Goal: Task Accomplishment & Management: Manage account settings

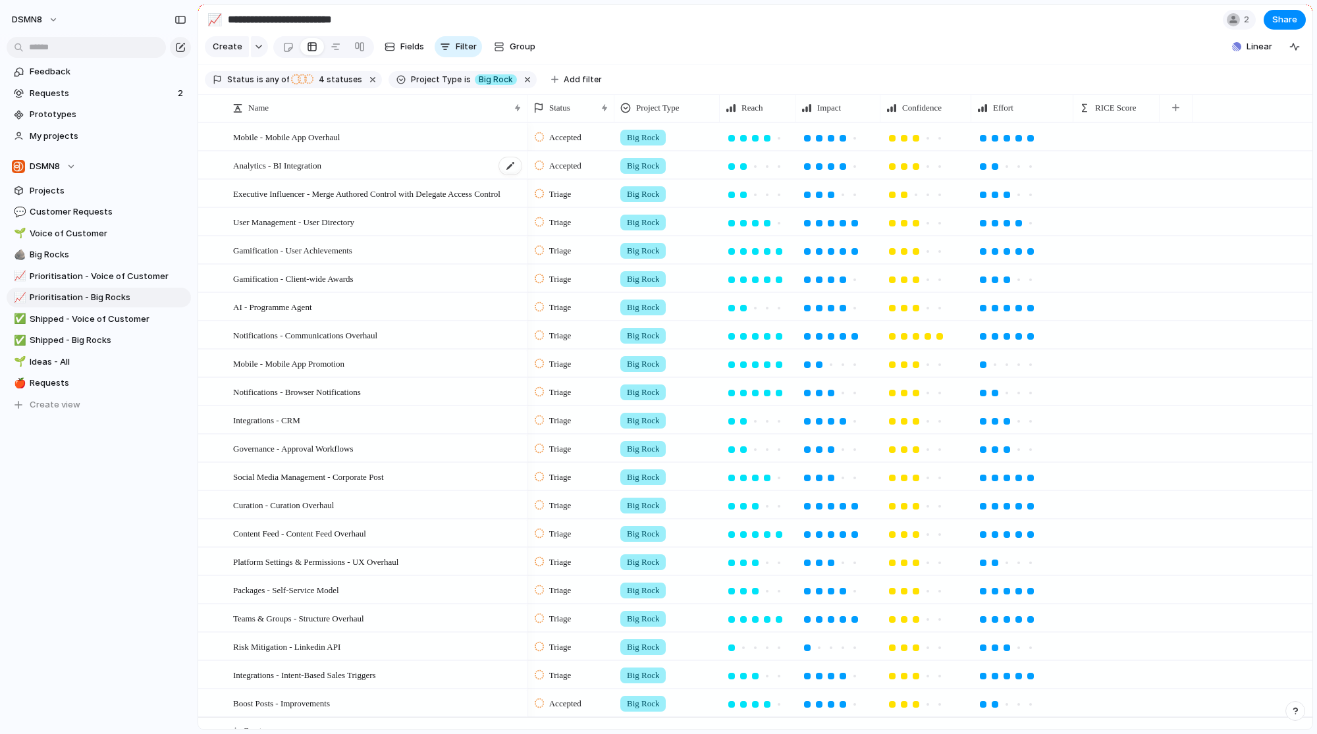
click at [408, 177] on div "Analytics - BI Integration" at bounding box center [378, 165] width 290 height 27
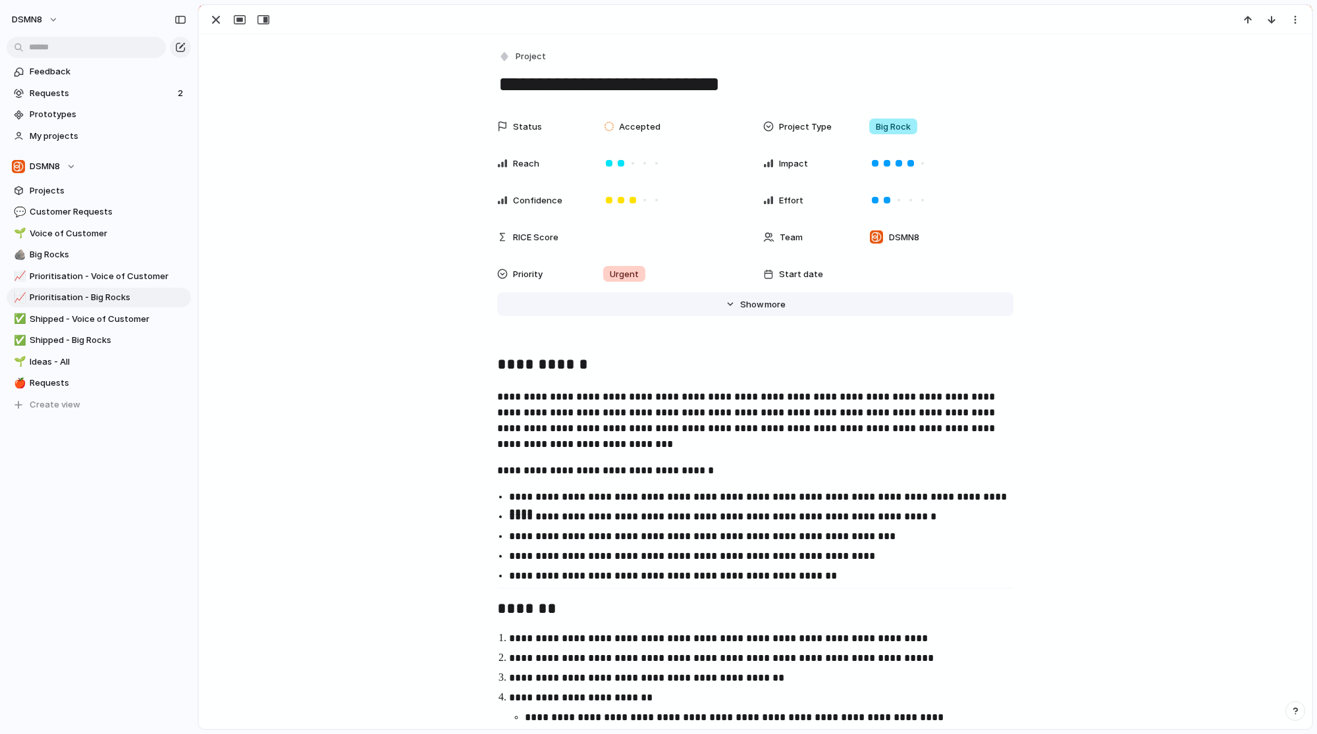
click at [755, 309] on span "Show" at bounding box center [752, 304] width 24 height 13
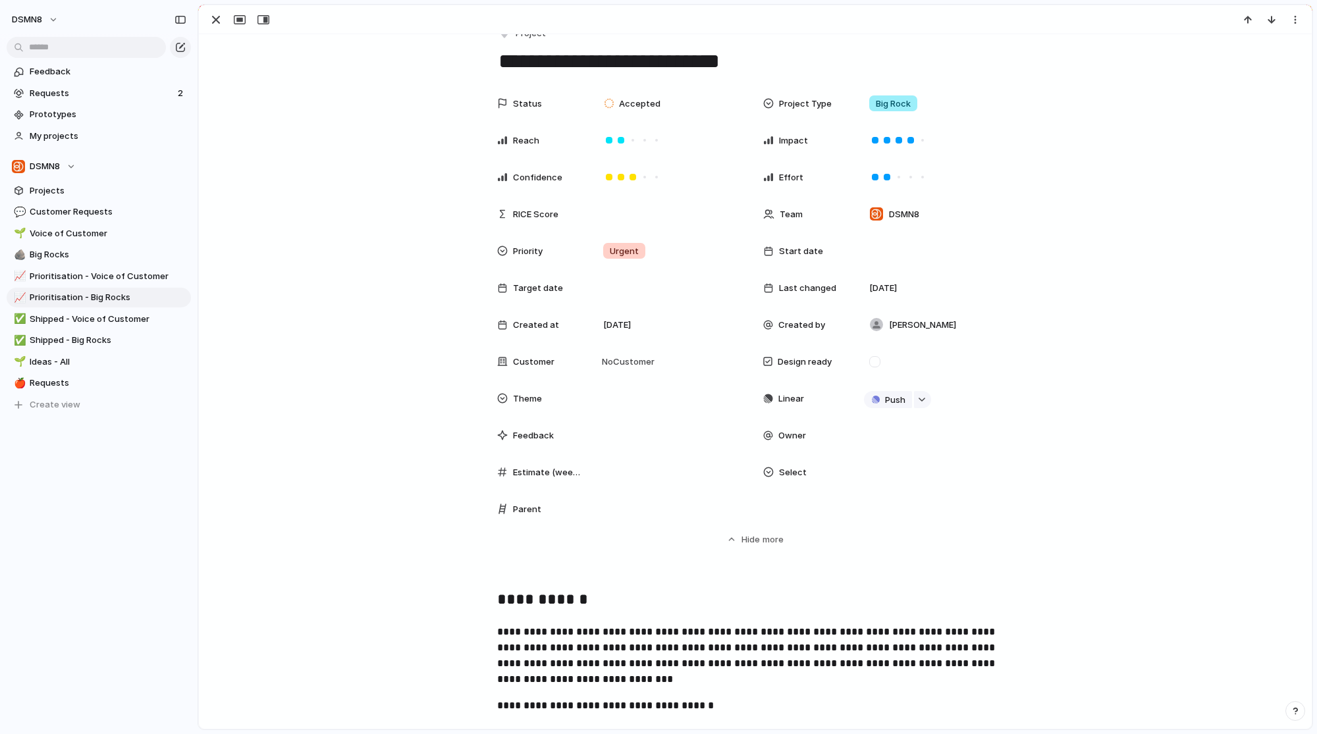
scroll to position [33, 0]
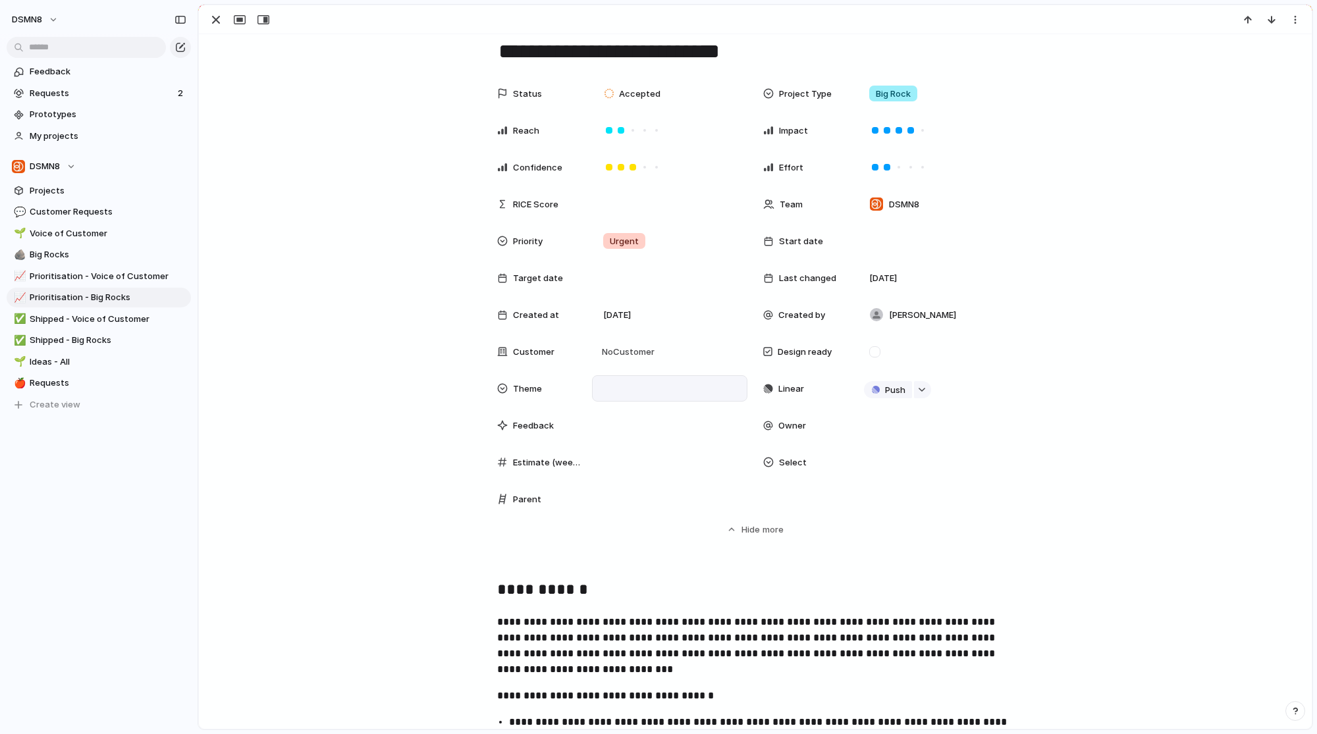
click at [632, 391] on div at bounding box center [670, 388] width 144 height 14
click at [632, 391] on div "Error" at bounding box center [669, 388] width 155 height 26
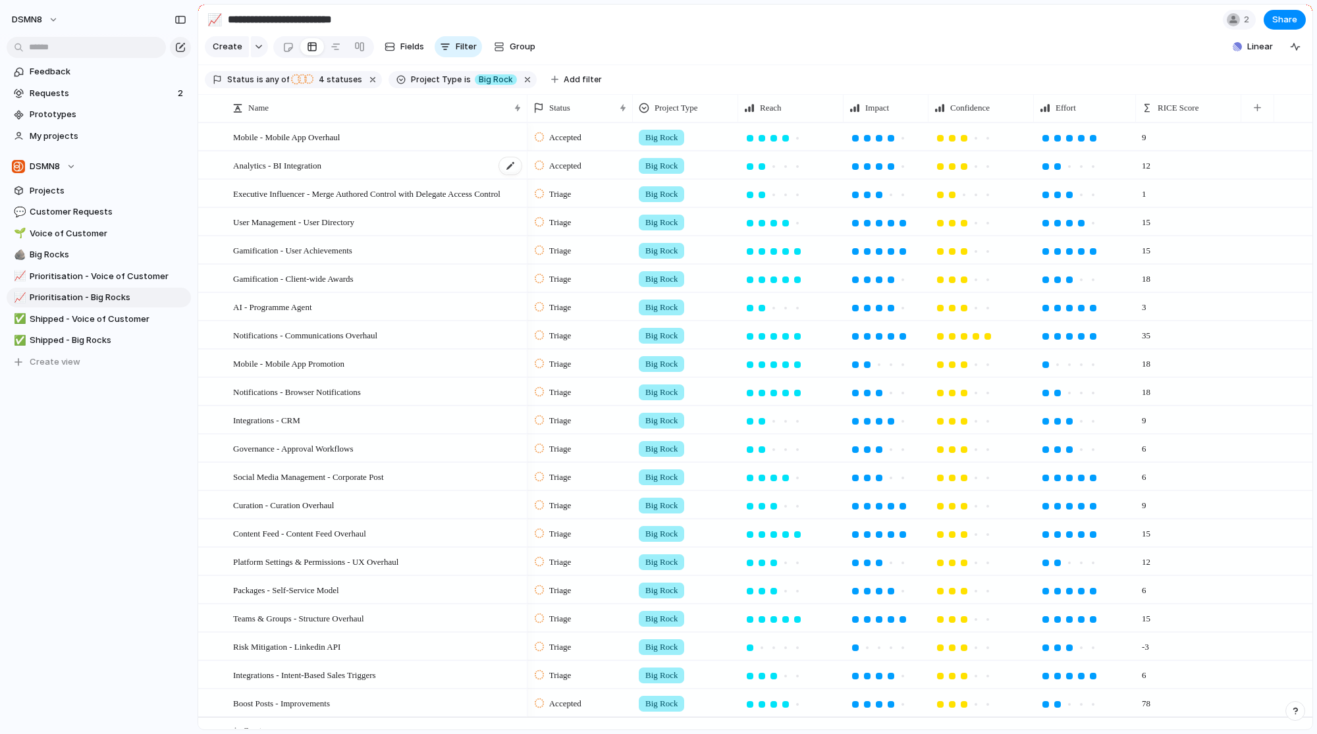
click at [346, 177] on div "Analytics - BI Integration" at bounding box center [378, 165] width 290 height 27
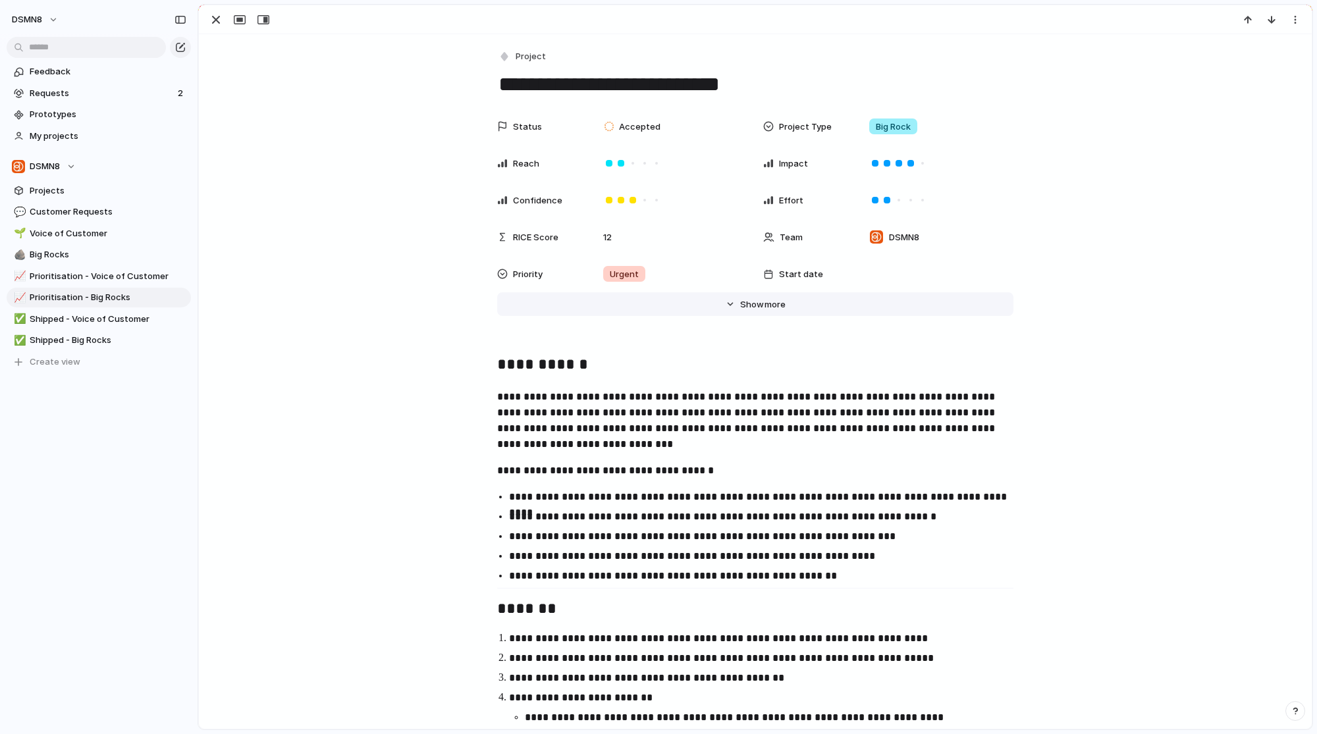
click at [725, 298] on button "Hide Show more" at bounding box center [755, 304] width 516 height 24
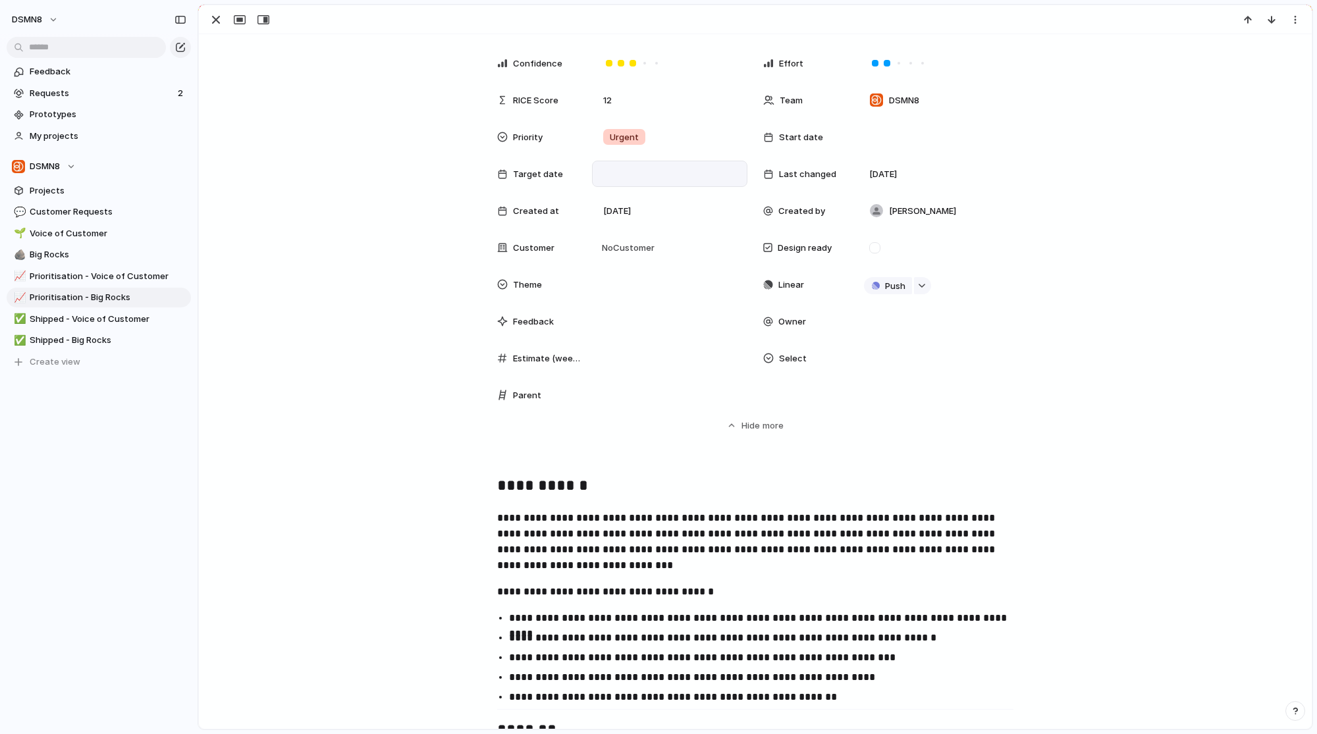
scroll to position [152, 0]
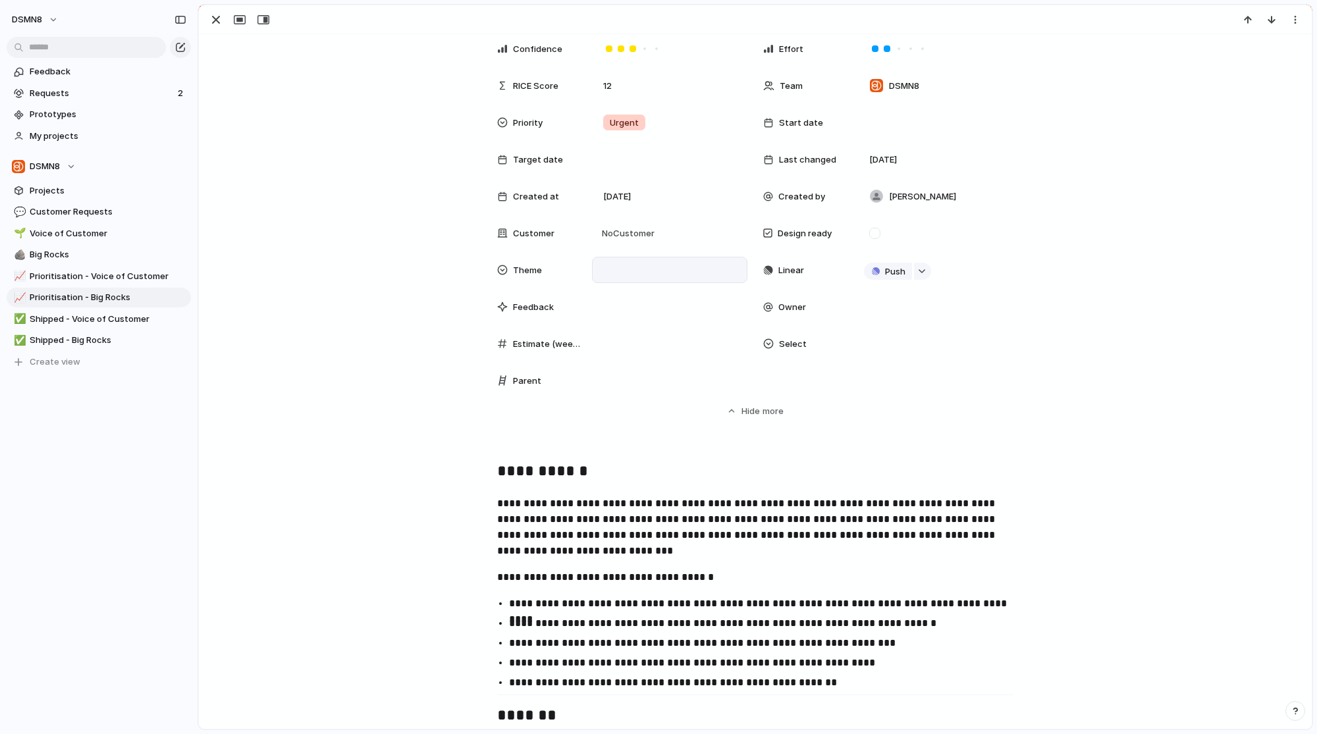
click at [640, 260] on div at bounding box center [669, 270] width 155 height 26
click at [1027, 458] on div "🌱 Experiment 🔮 Magic 🔨 Infrastructure 🚀 Scale New Revenue Retention" at bounding box center [658, 367] width 1317 height 734
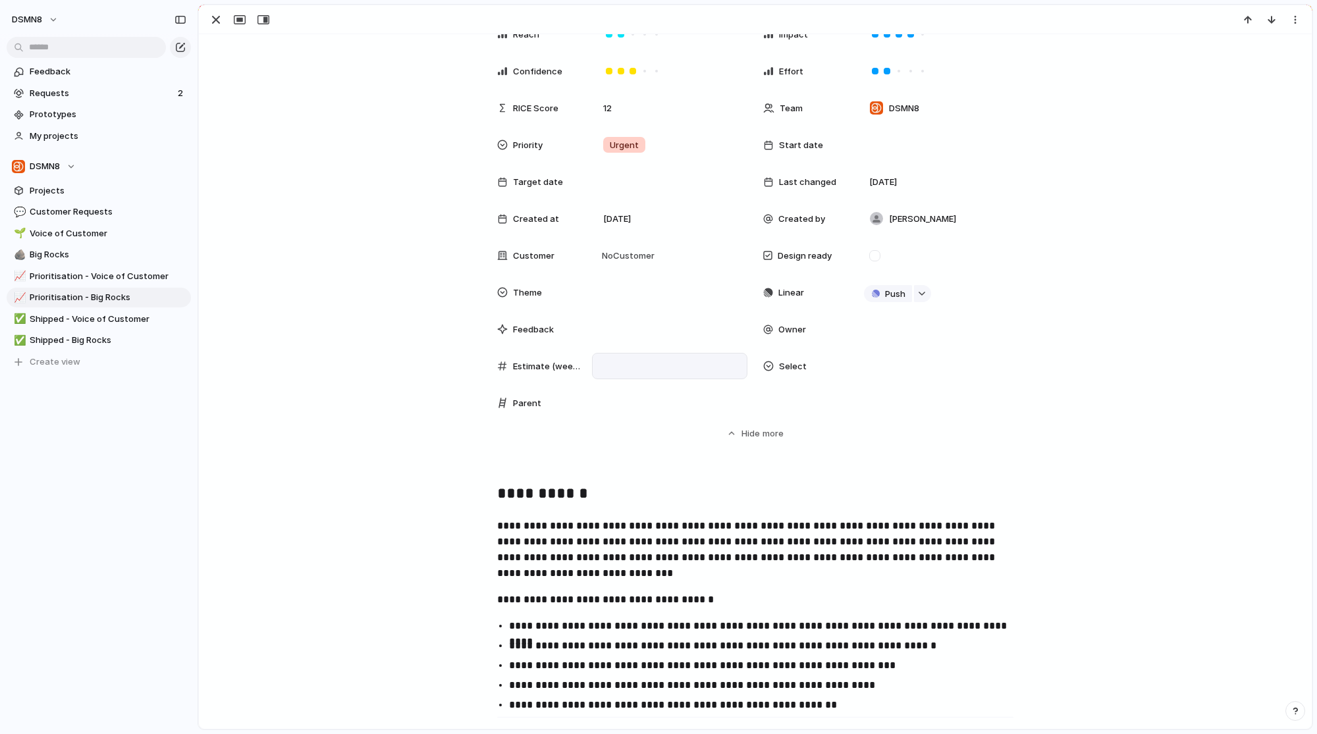
scroll to position [154, 0]
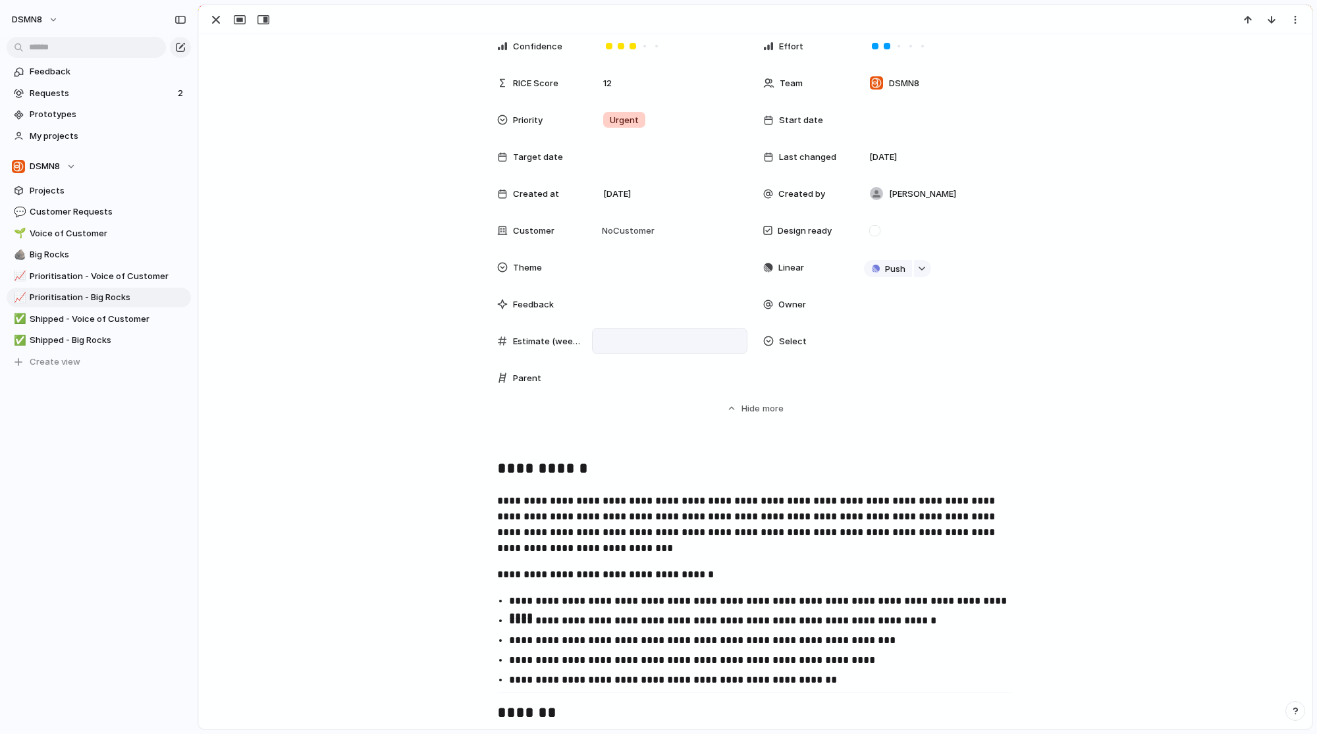
click at [626, 335] on div at bounding box center [670, 341] width 144 height 14
click at [628, 476] on h2 "**********" at bounding box center [755, 470] width 516 height 26
click at [791, 345] on span "Select" at bounding box center [793, 341] width 28 height 13
click at [806, 458] on div "Type to add a value" at bounding box center [658, 367] width 1317 height 734
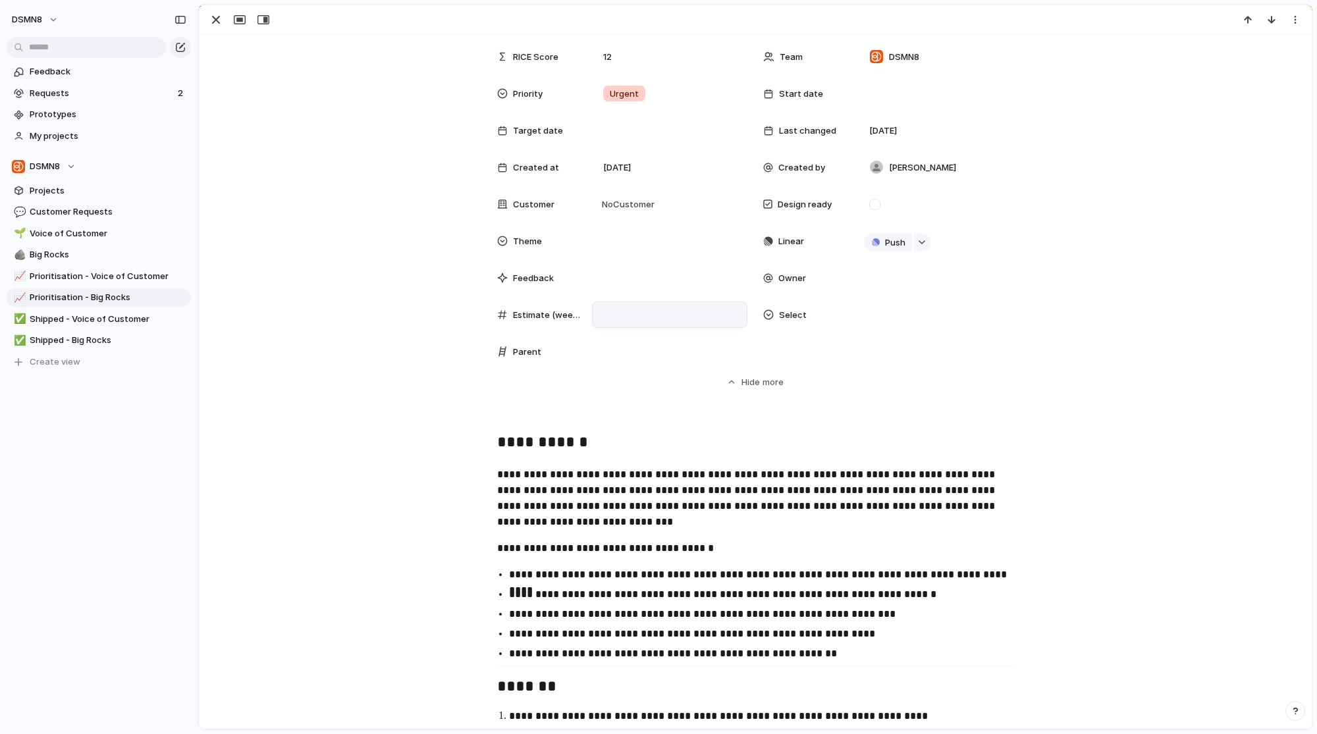
scroll to position [0, 0]
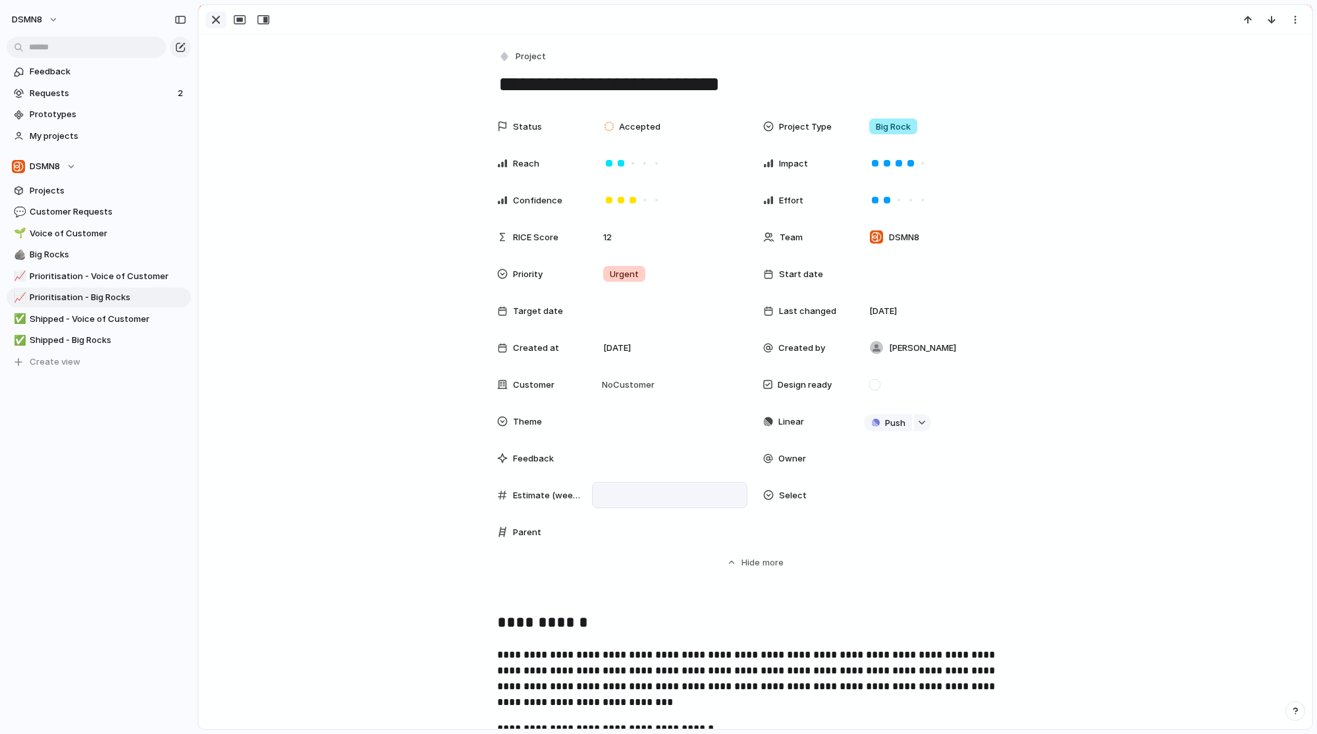
click at [211, 21] on div "button" at bounding box center [216, 20] width 16 height 16
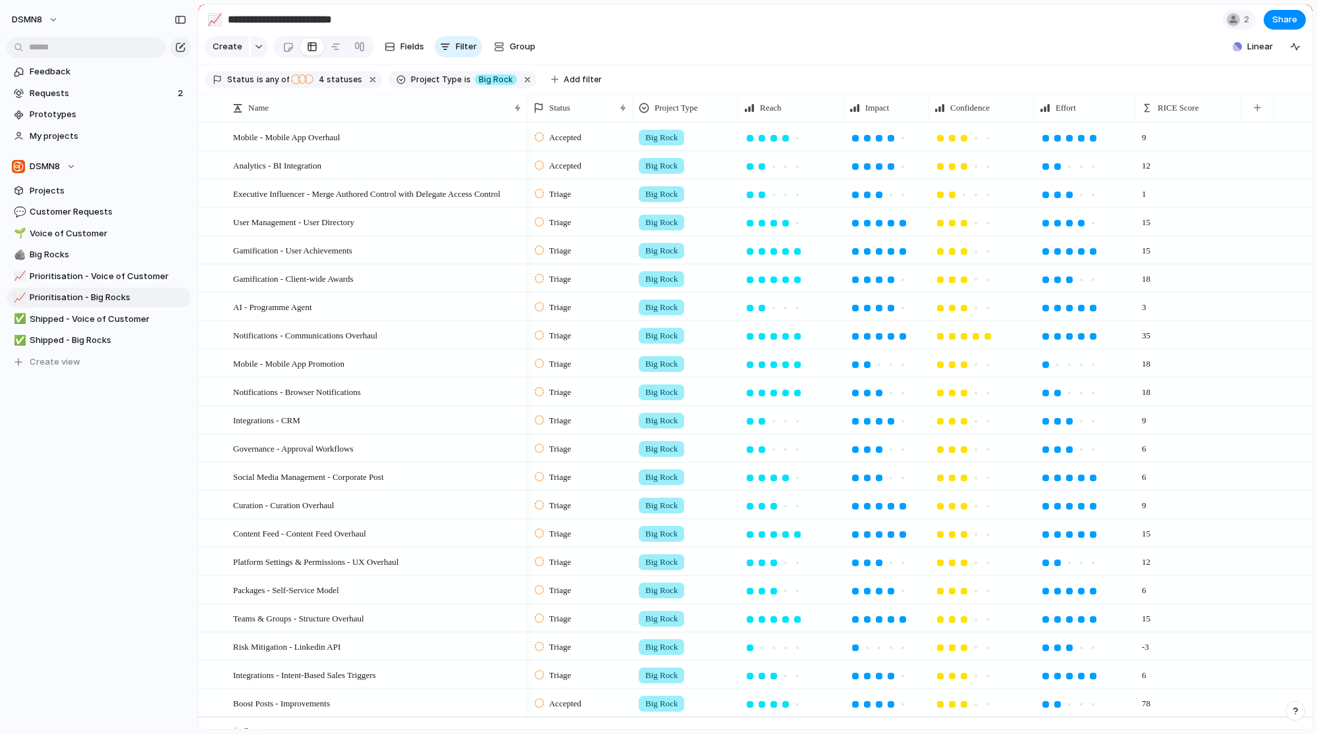
click at [568, 171] on span "Accepted" at bounding box center [565, 165] width 32 height 13
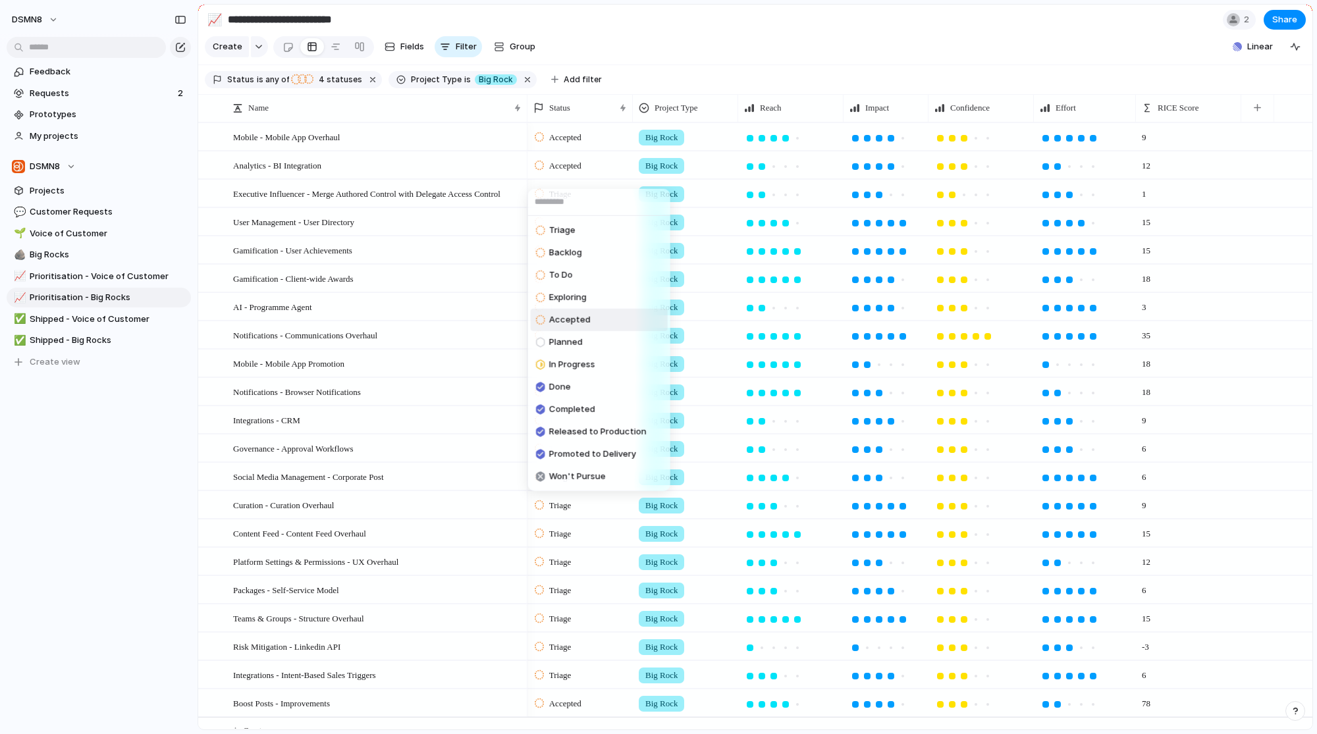
click at [568, 175] on div "Triage Backlog To Do Exploring Accepted Planned In Progress Done Completed Rele…" at bounding box center [658, 367] width 1317 height 734
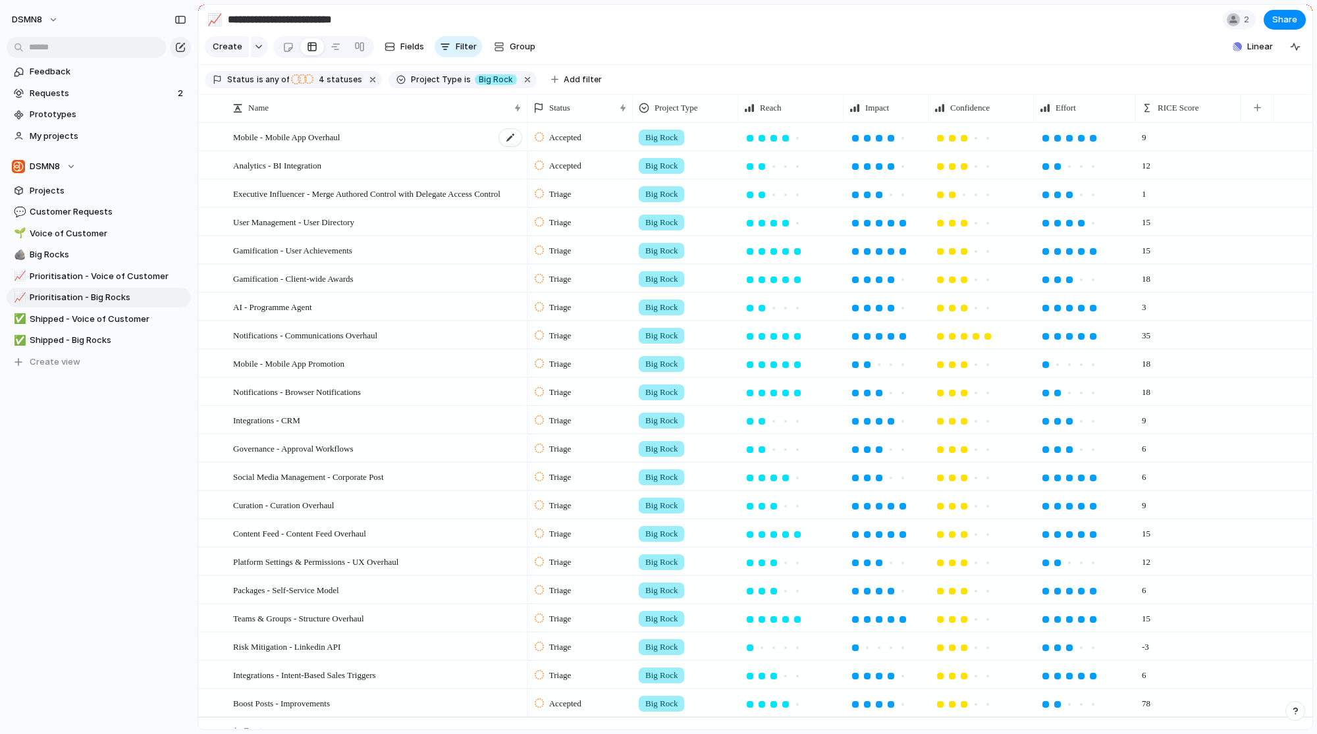
click at [393, 148] on div "Mobile - Mobile App Overhaul" at bounding box center [378, 137] width 290 height 27
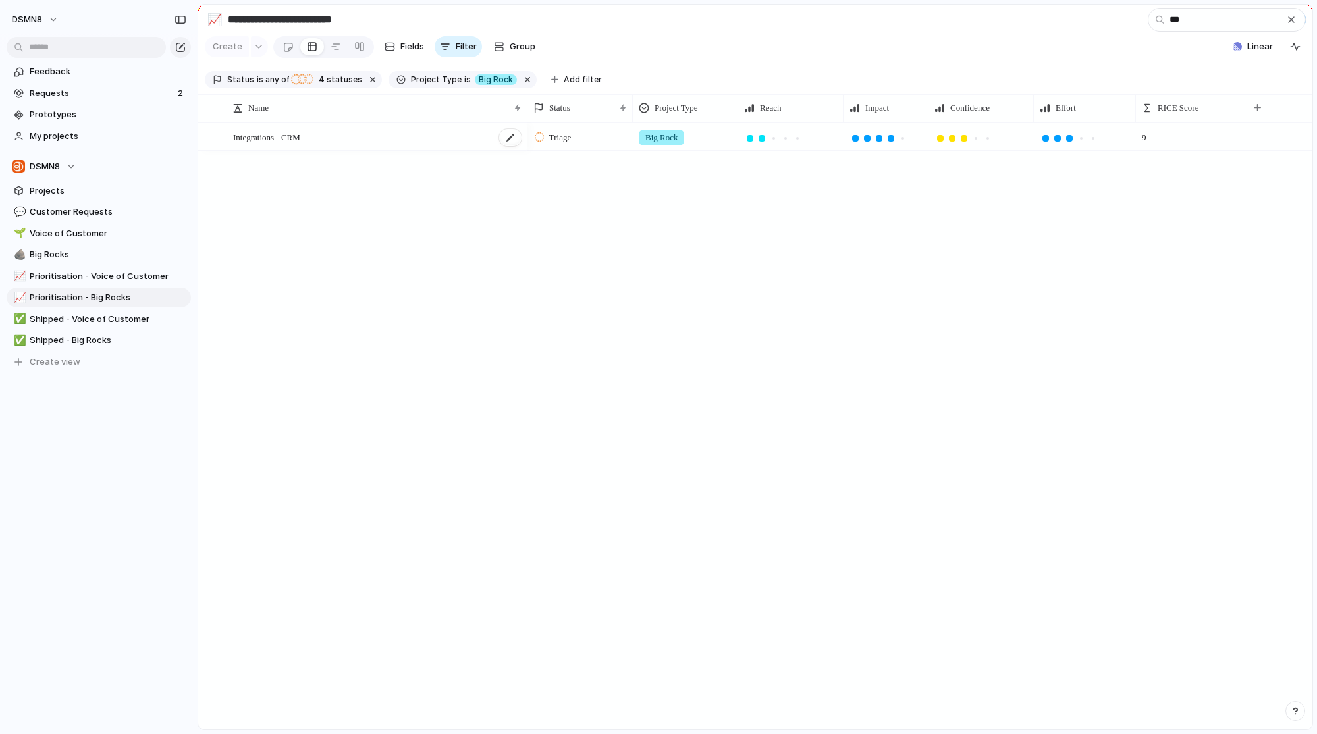
type input "***"
click at [311, 151] on div "Integrations - CRM" at bounding box center [378, 137] width 290 height 27
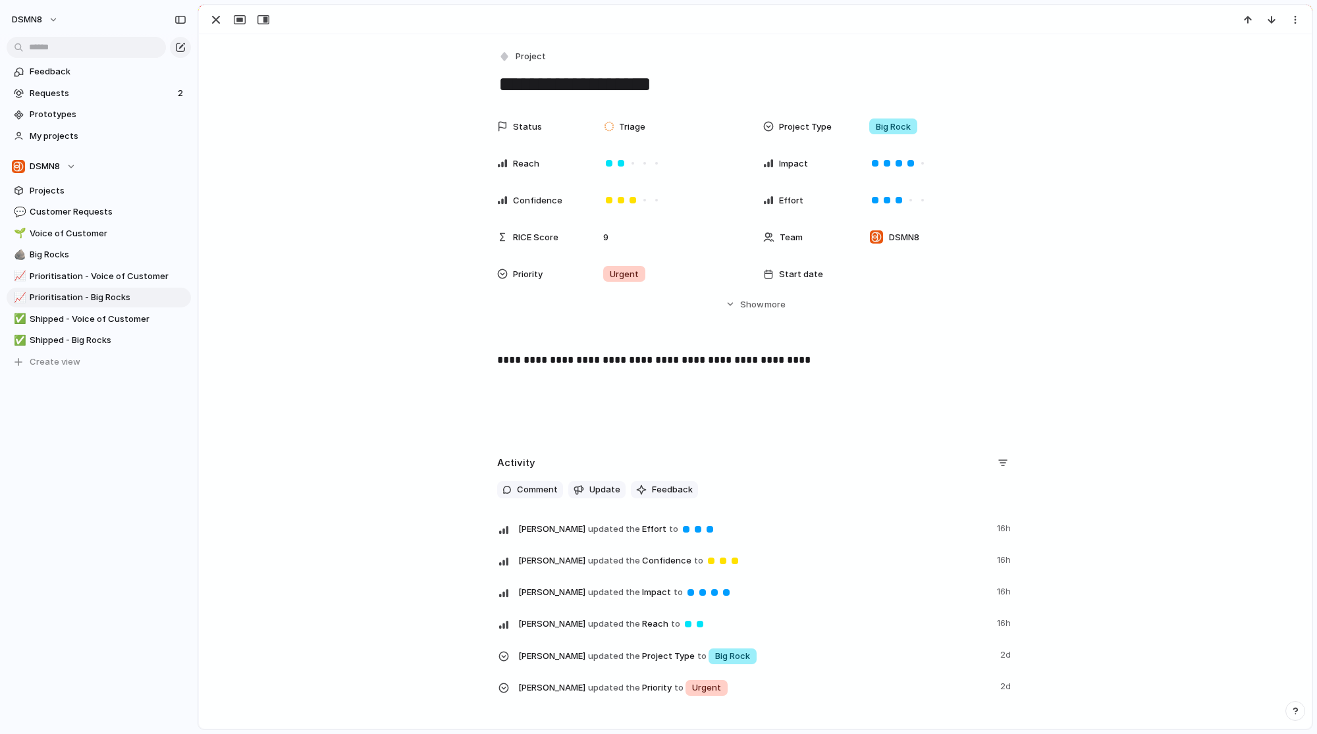
click at [557, 362] on p "**********" at bounding box center [755, 360] width 516 height 16
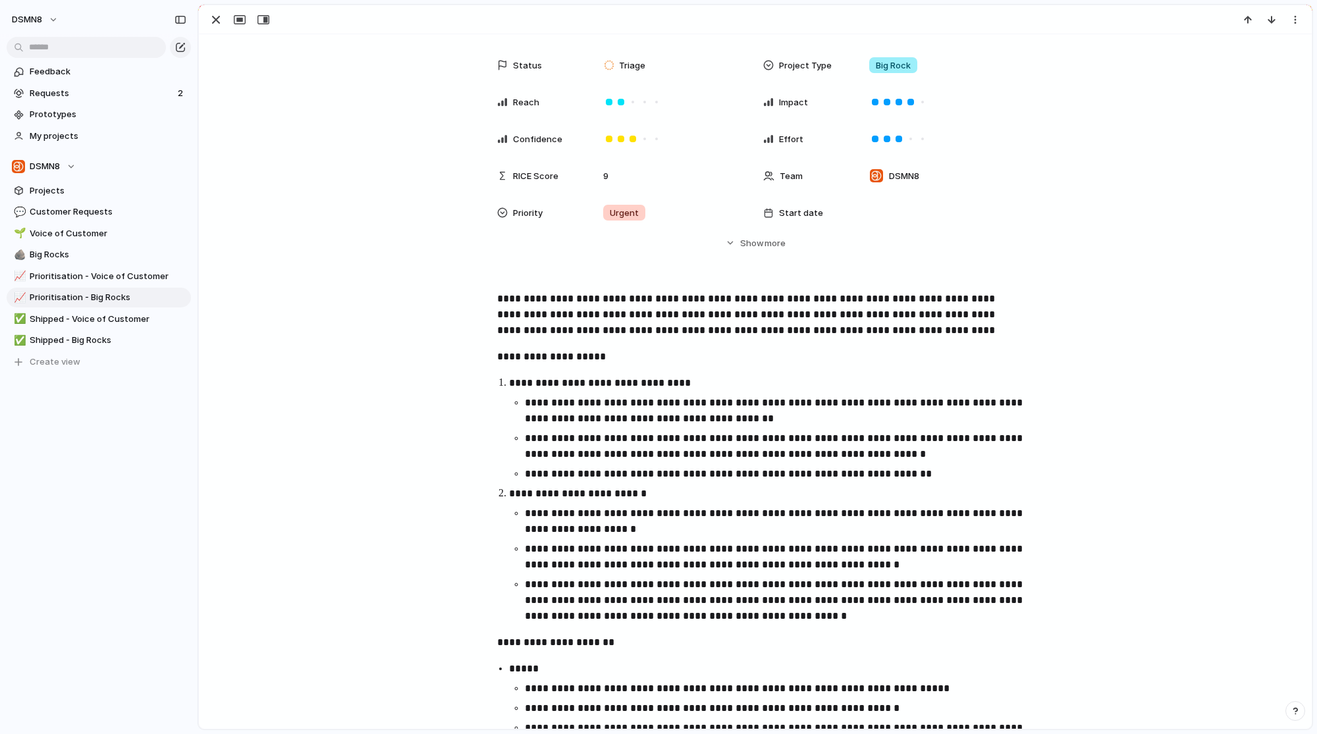
scroll to position [30, 0]
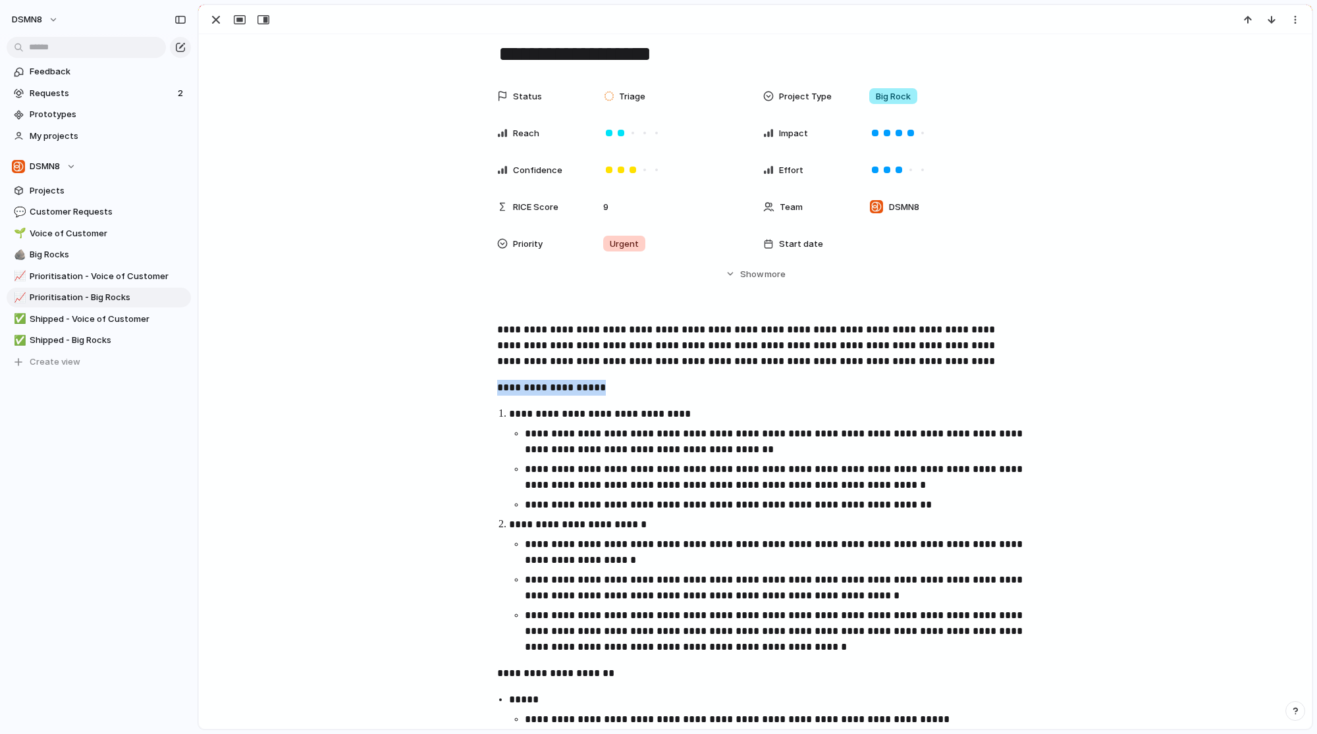
drag, startPoint x: 487, startPoint y: 384, endPoint x: 610, endPoint y: 386, distance: 122.5
click at [610, 386] on div "**********" at bounding box center [756, 652] width 1082 height 660
click at [499, 367] on button "Headings" at bounding box center [486, 360] width 67 height 21
click at [623, 397] on div "H1 H2 H3 Text" at bounding box center [658, 367] width 1317 height 734
click at [623, 397] on div "**********" at bounding box center [756, 652] width 1082 height 660
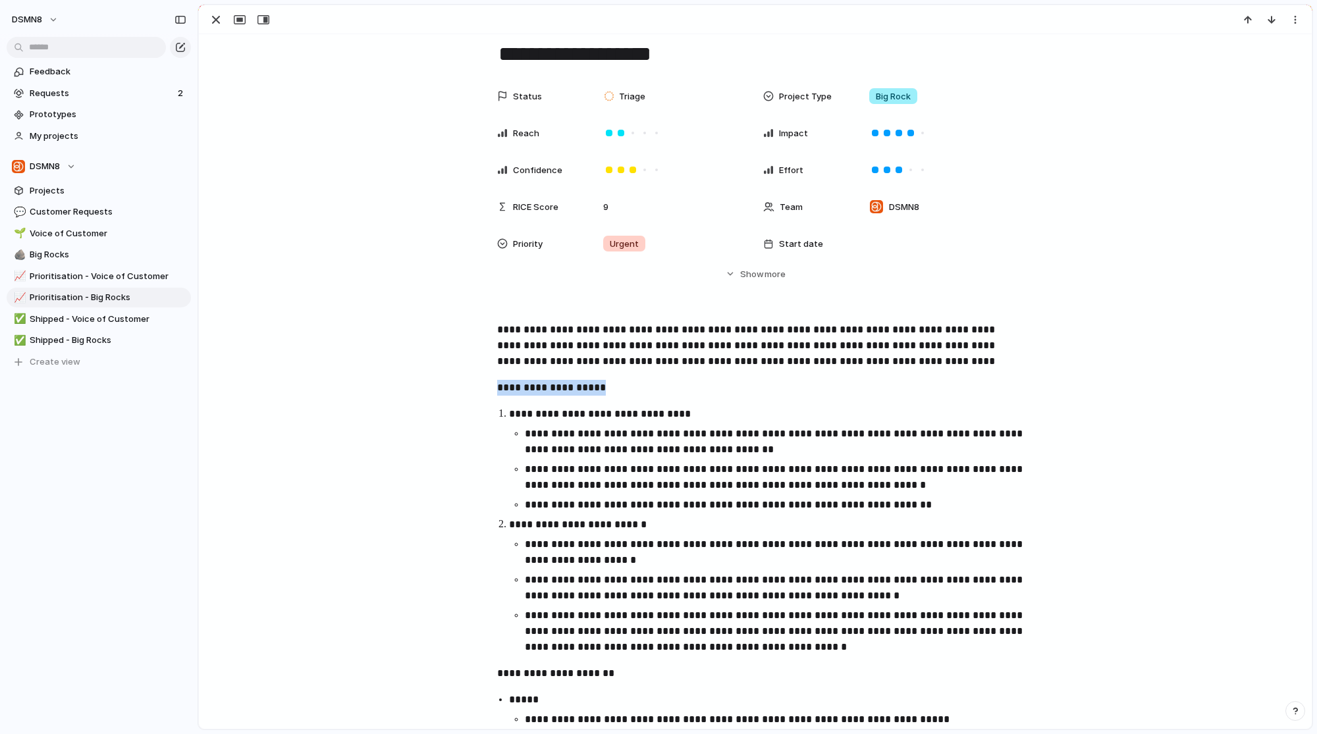
drag, startPoint x: 623, startPoint y: 389, endPoint x: 460, endPoint y: 389, distance: 162.7
click at [460, 389] on div "**********" at bounding box center [756, 652] width 1082 height 660
click at [539, 392] on p "**********" at bounding box center [755, 388] width 516 height 16
drag, startPoint x: 604, startPoint y: 386, endPoint x: 467, endPoint y: 386, distance: 137.0
click at [467, 386] on div "**********" at bounding box center [756, 652] width 1082 height 660
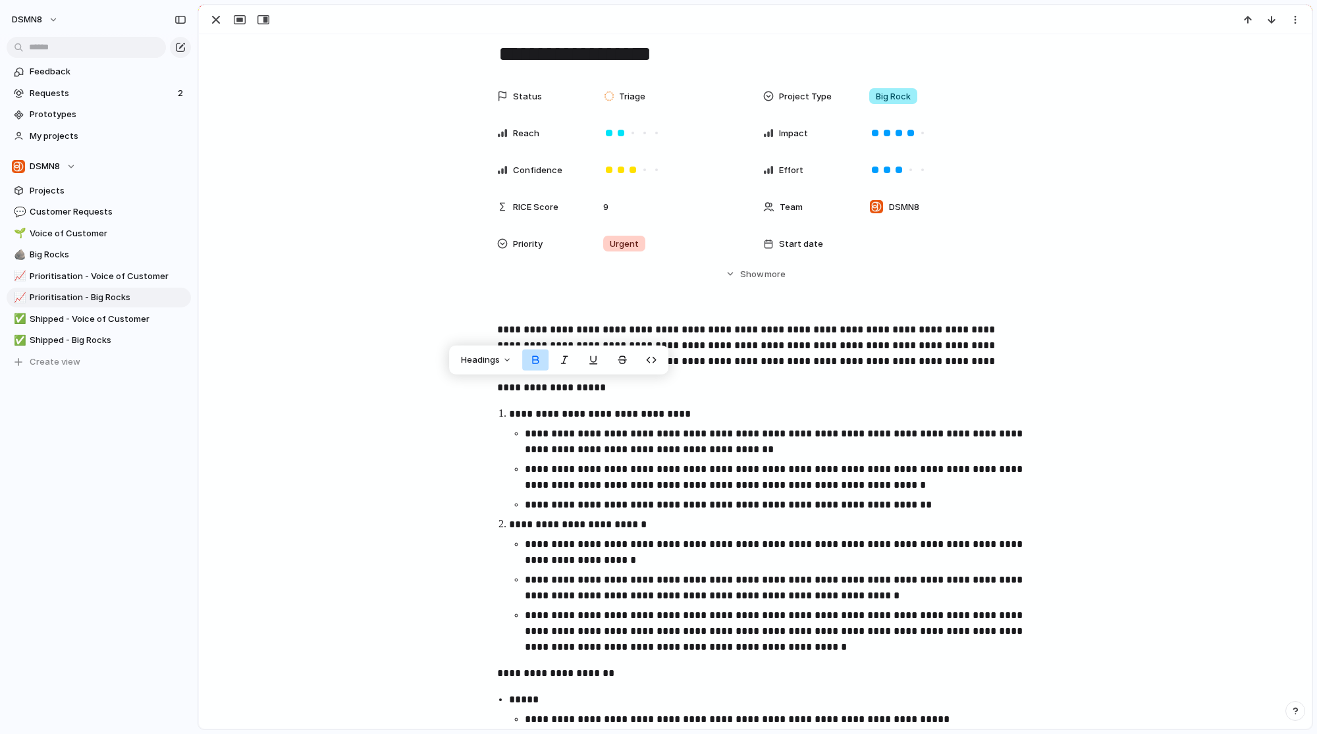
click at [588, 445] on p "**********" at bounding box center [775, 442] width 501 height 32
click at [497, 346] on p "**********" at bounding box center [755, 345] width 516 height 47
click at [489, 385] on div "**********" at bounding box center [756, 652] width 1082 height 660
drag, startPoint x: 489, startPoint y: 387, endPoint x: 623, endPoint y: 387, distance: 133.1
click at [623, 387] on div "**********" at bounding box center [756, 652] width 1082 height 660
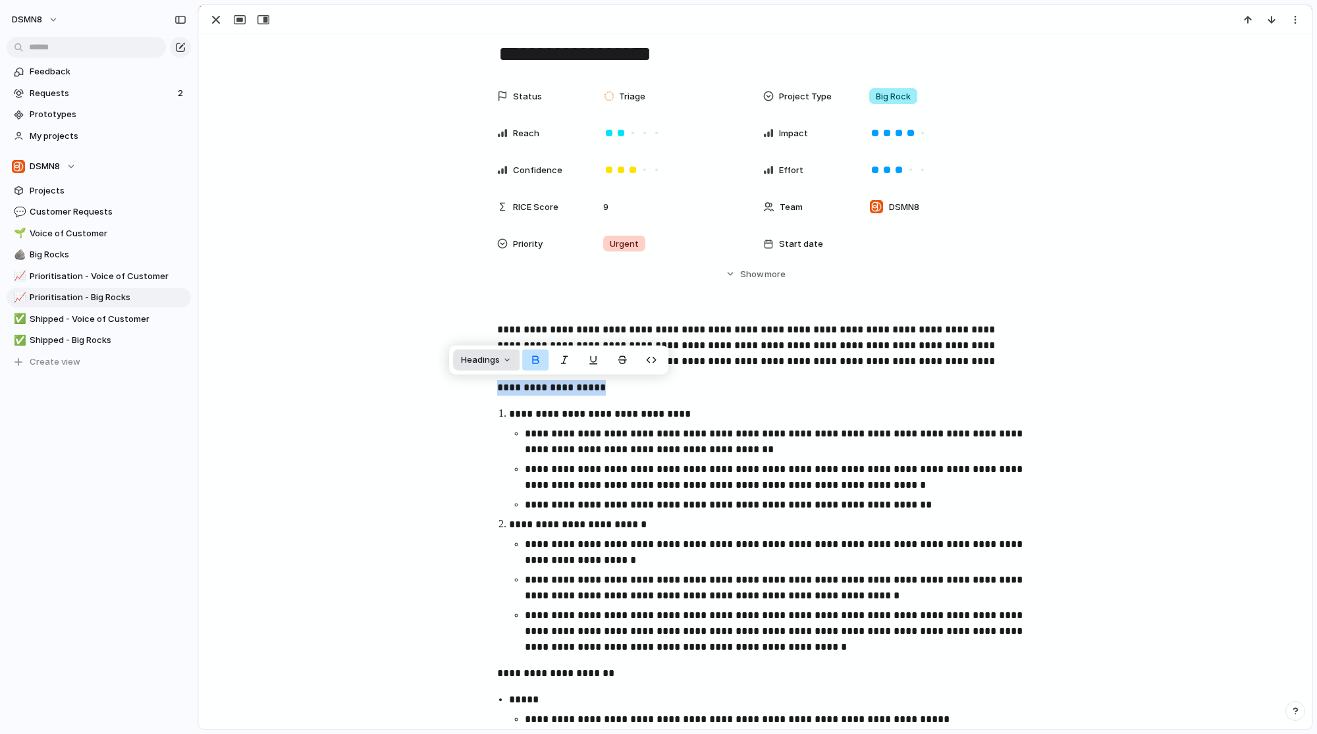
click at [497, 364] on span "Headings" at bounding box center [480, 360] width 39 height 13
click at [496, 429] on button "H3" at bounding box center [487, 432] width 63 height 21
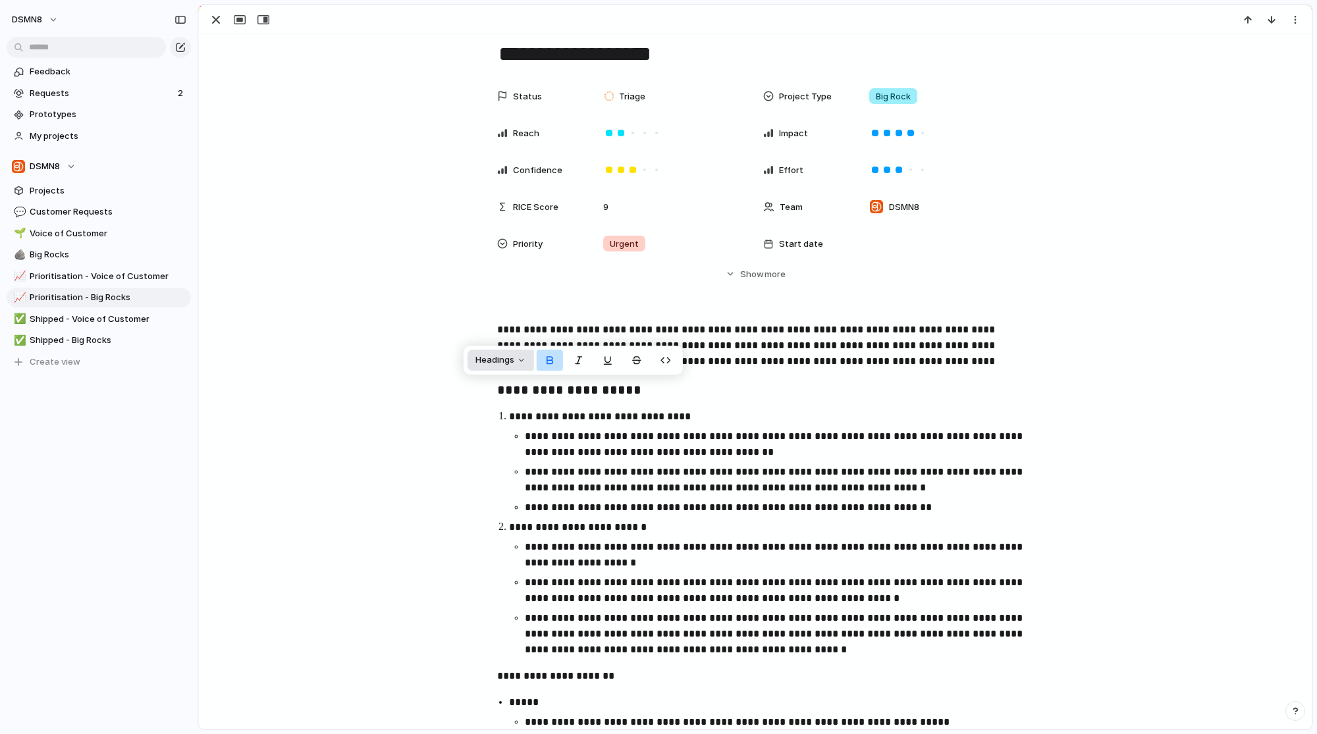
click at [511, 360] on span "Headings" at bounding box center [495, 360] width 39 height 13
click at [513, 413] on button "H2" at bounding box center [501, 411] width 63 height 21
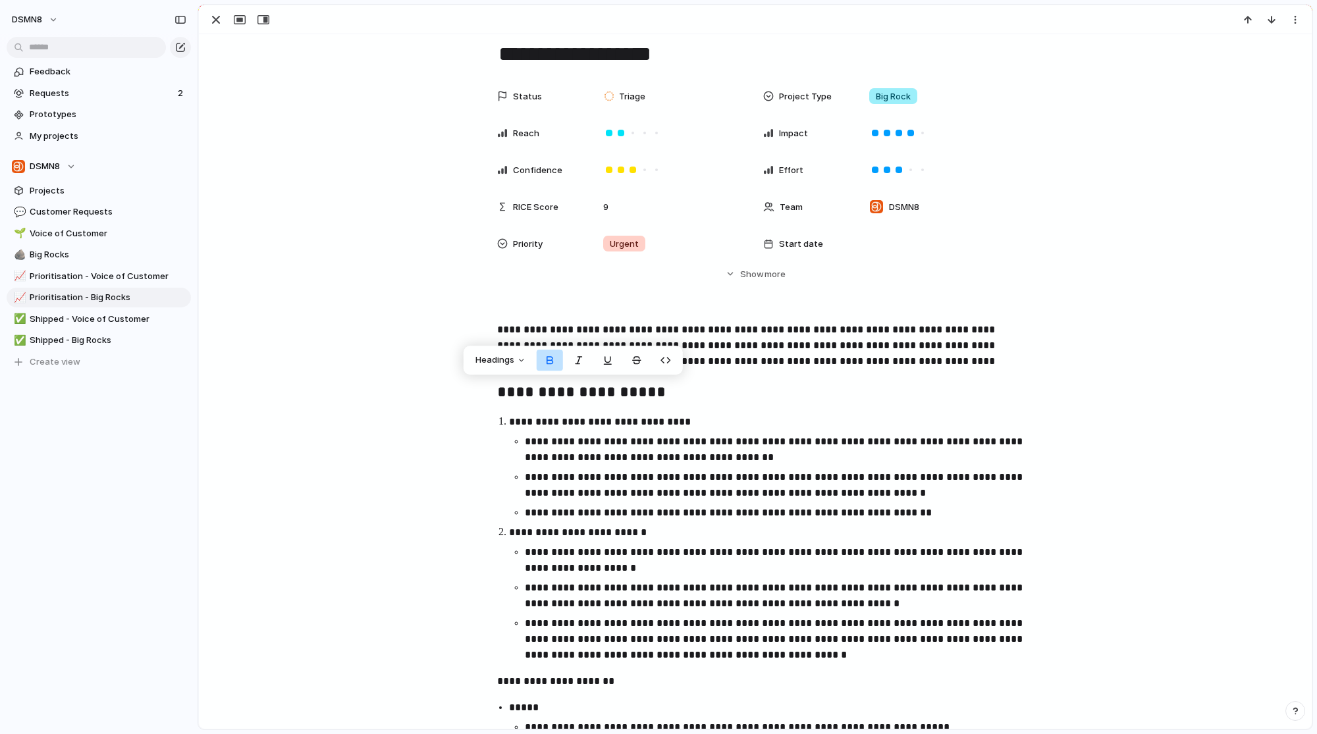
click at [599, 423] on strong "**********" at bounding box center [600, 422] width 182 height 10
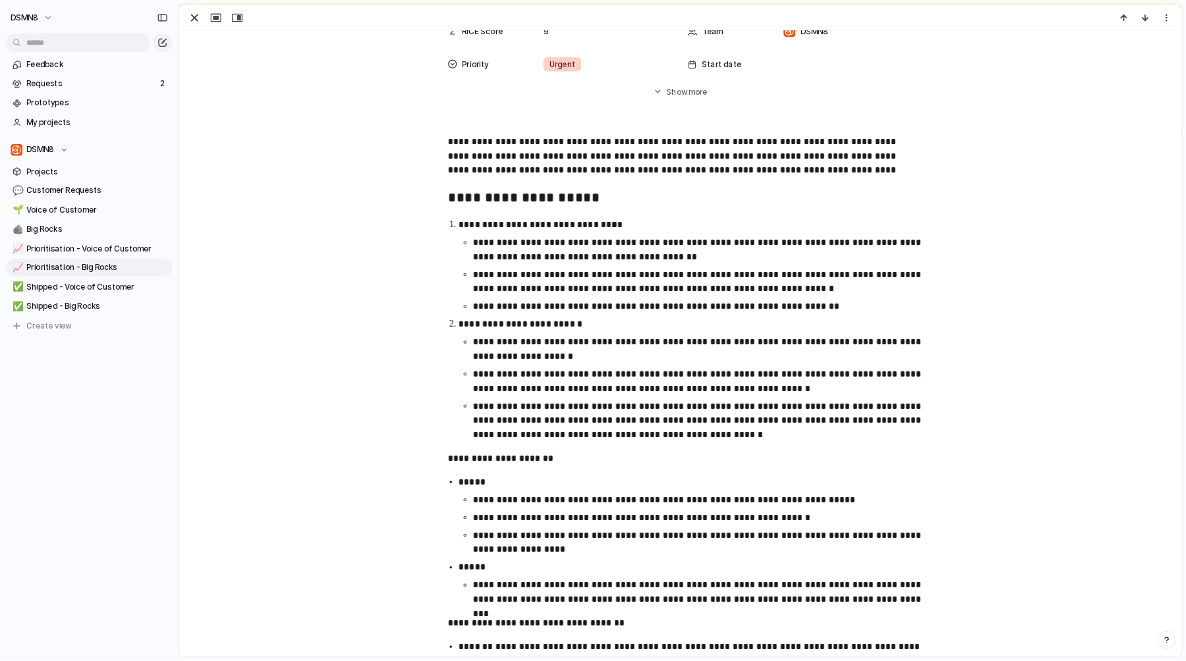
scroll to position [236, 0]
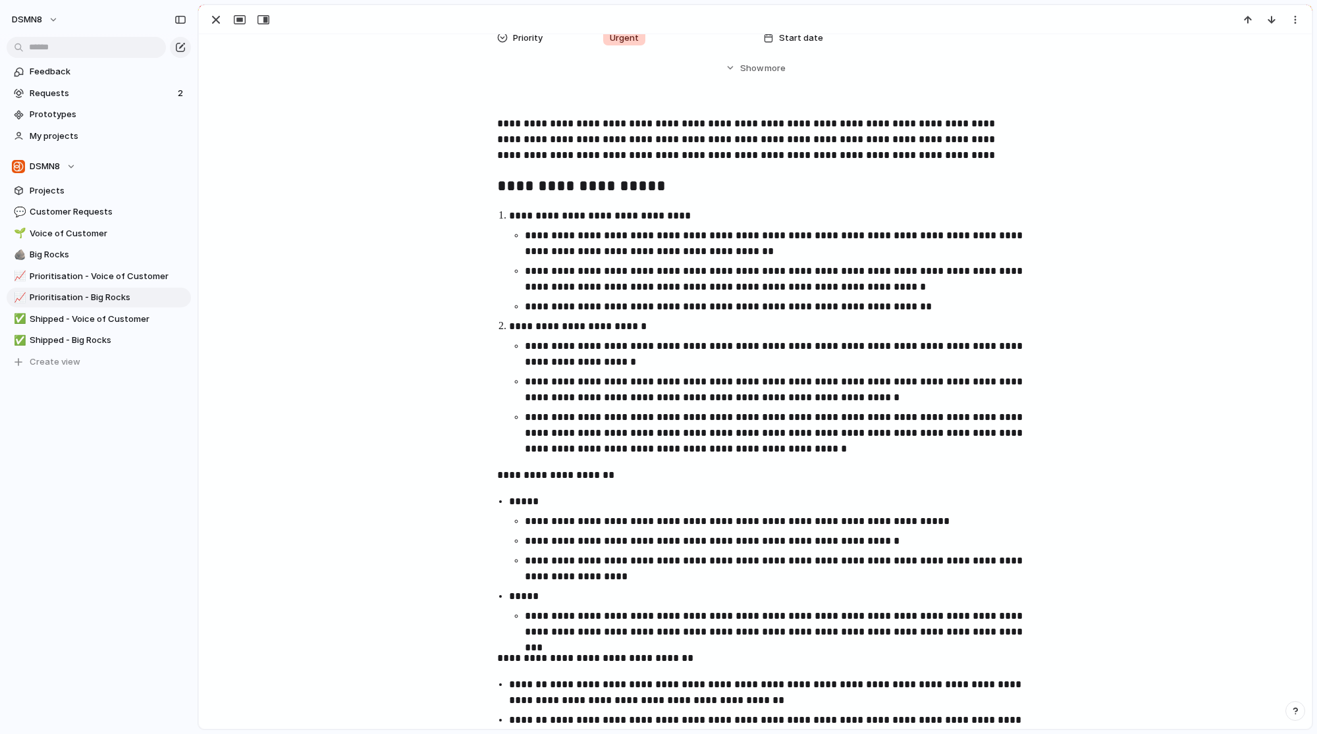
click at [497, 118] on p "**********" at bounding box center [755, 139] width 516 height 47
click at [850, 121] on p "**********" at bounding box center [755, 139] width 516 height 47
click at [628, 158] on p "**********" at bounding box center [755, 139] width 516 height 47
click at [616, 140] on p "**********" at bounding box center [755, 139] width 516 height 47
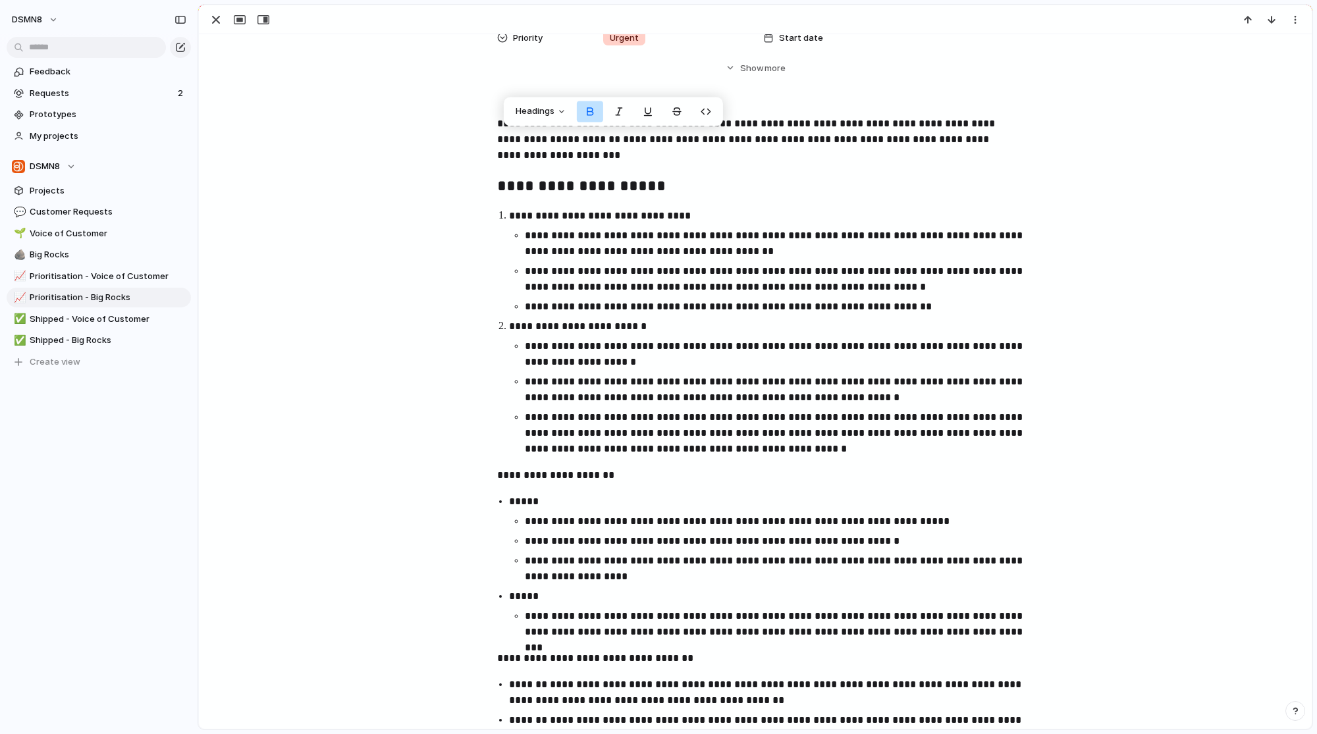
click at [679, 136] on p "**********" at bounding box center [755, 139] width 516 height 47
click at [691, 160] on p "**********" at bounding box center [755, 139] width 516 height 47
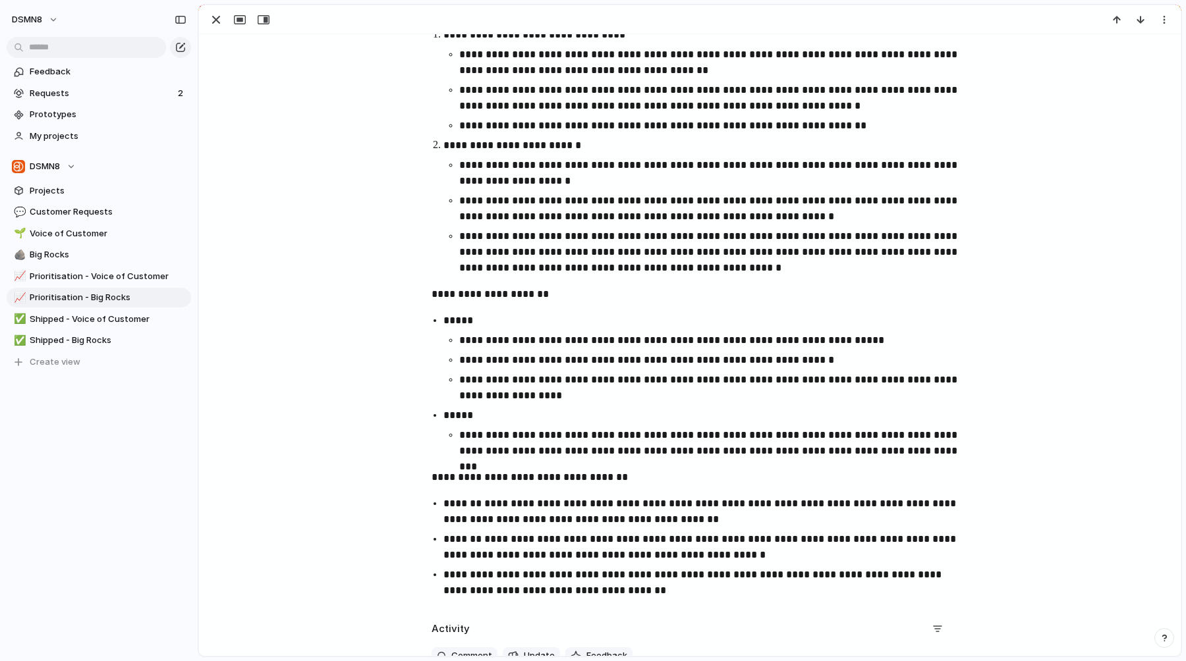
scroll to position [429, 0]
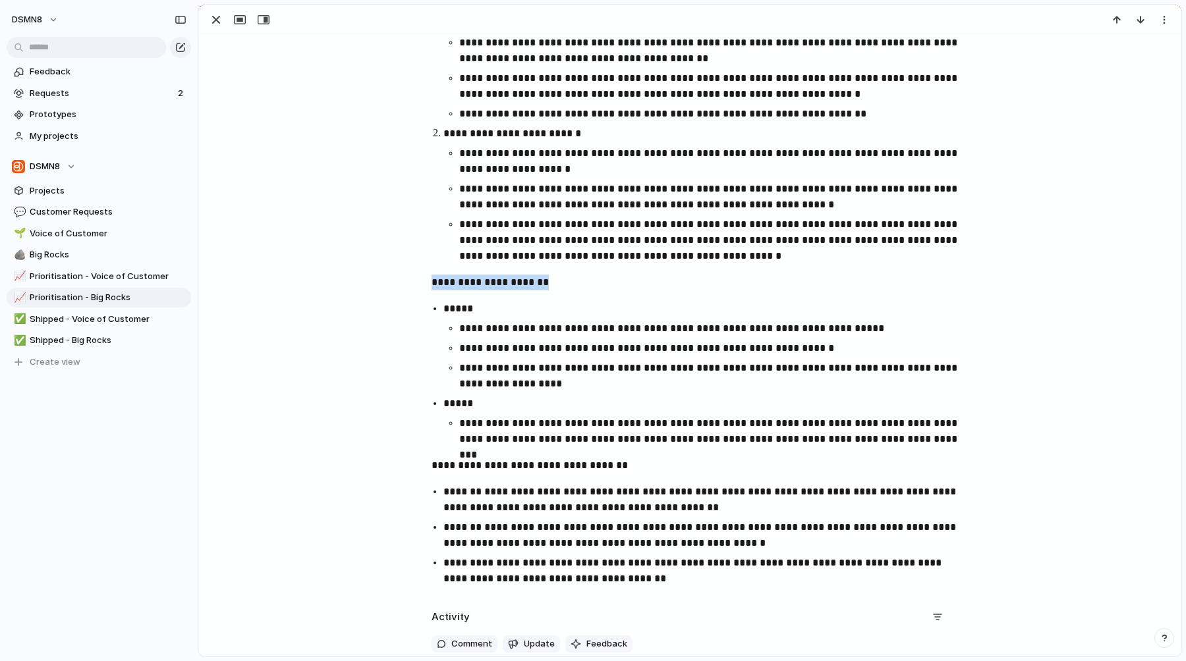
drag, startPoint x: 426, startPoint y: 284, endPoint x: 554, endPoint y: 284, distance: 128.5
click at [554, 284] on div "**********" at bounding box center [690, 257] width 950 height 668
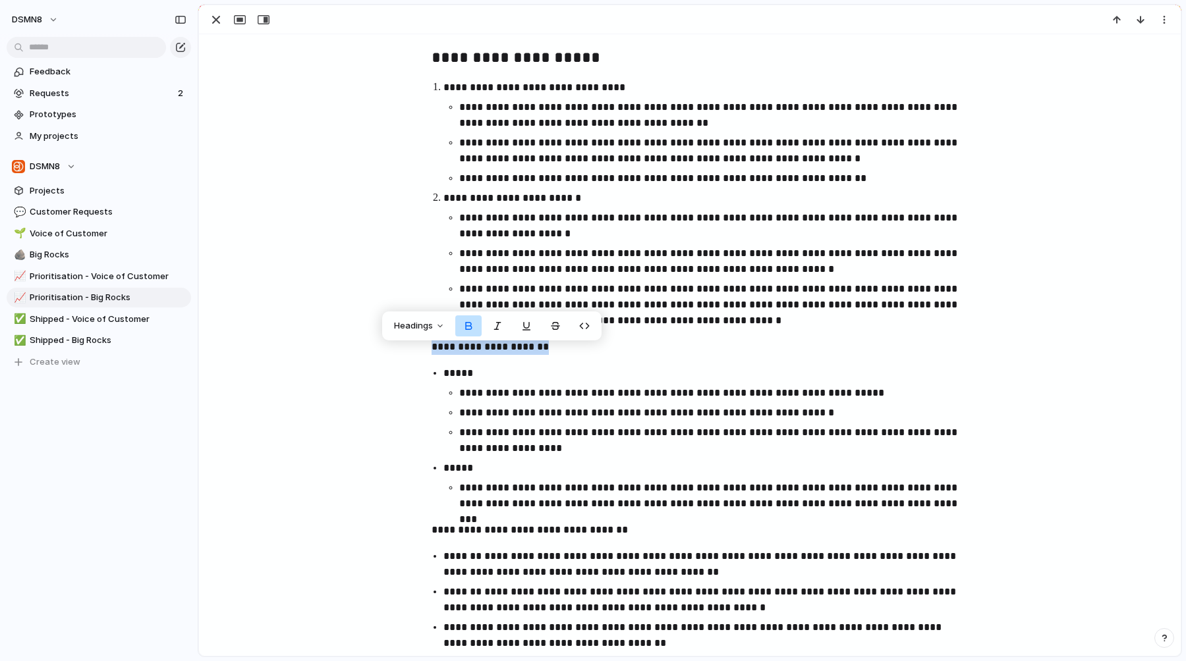
scroll to position [346, 0]
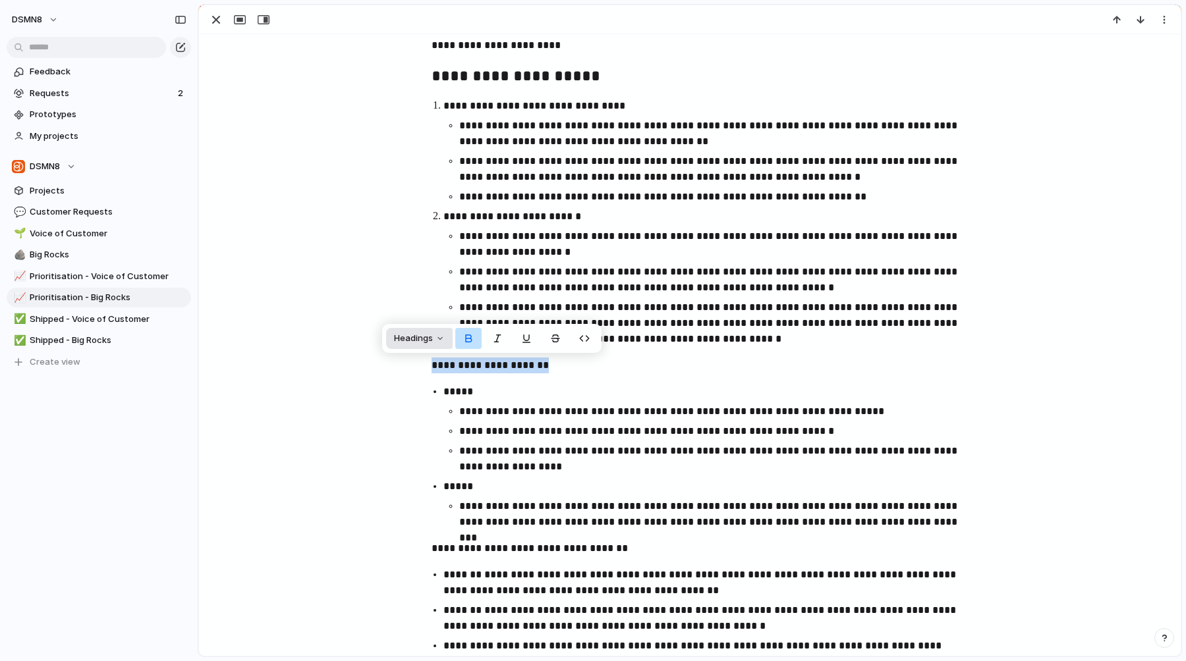
click at [440, 345] on button "Headings" at bounding box center [419, 338] width 67 height 21
click at [433, 402] on button "H3" at bounding box center [420, 409] width 63 height 21
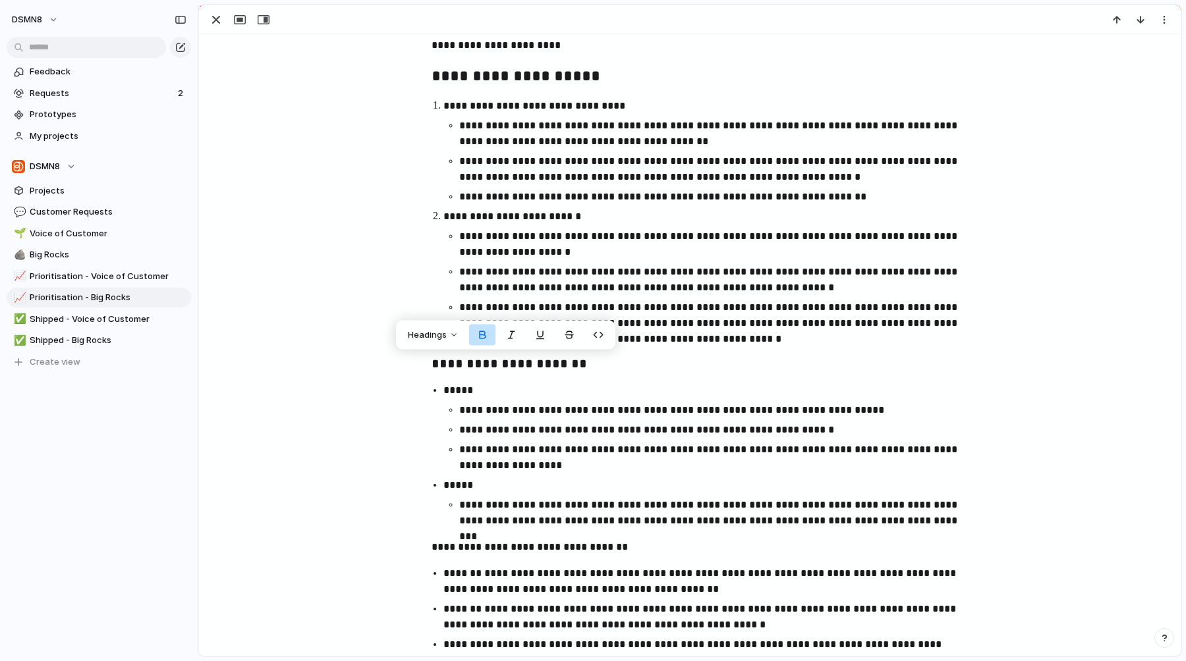
click at [543, 393] on p "*****" at bounding box center [701, 391] width 516 height 16
drag, startPoint x: 435, startPoint y: 391, endPoint x: 472, endPoint y: 391, distance: 36.2
click at [472, 391] on ul "**********" at bounding box center [690, 456] width 540 height 146
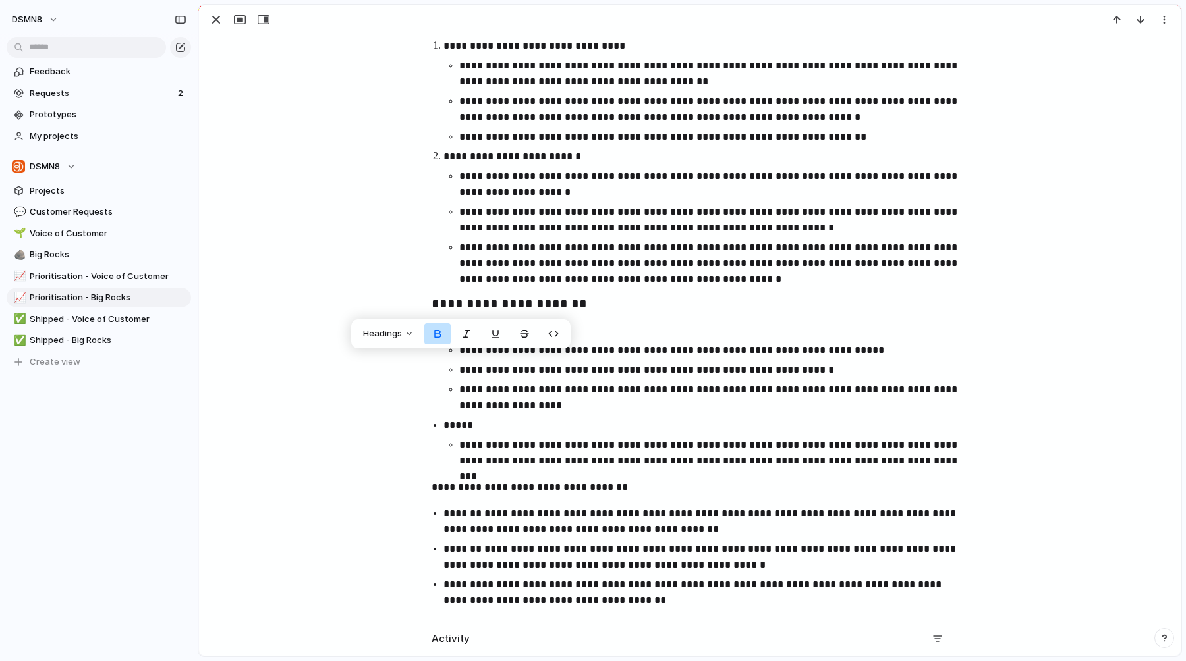
scroll to position [449, 0]
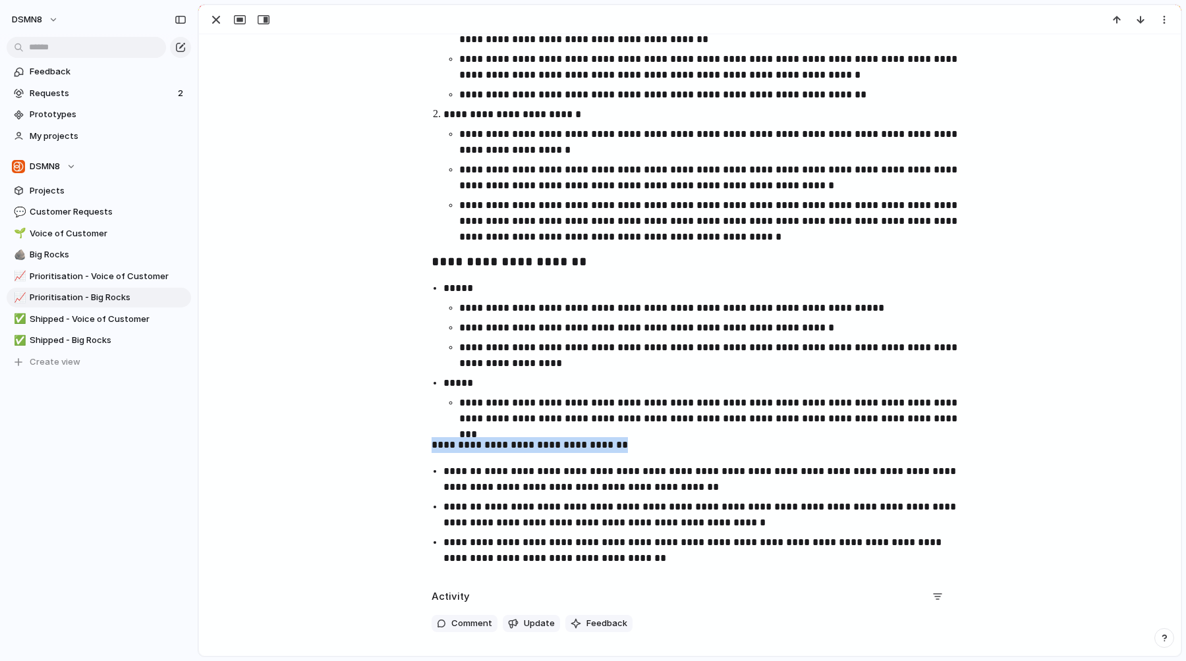
drag, startPoint x: 426, startPoint y: 444, endPoint x: 641, endPoint y: 443, distance: 215.4
click at [641, 444] on div "**********" at bounding box center [690, 237] width 950 height 667
click at [463, 422] on span "Headings" at bounding box center [453, 418] width 39 height 13
click at [468, 493] on button "H3" at bounding box center [460, 489] width 63 height 21
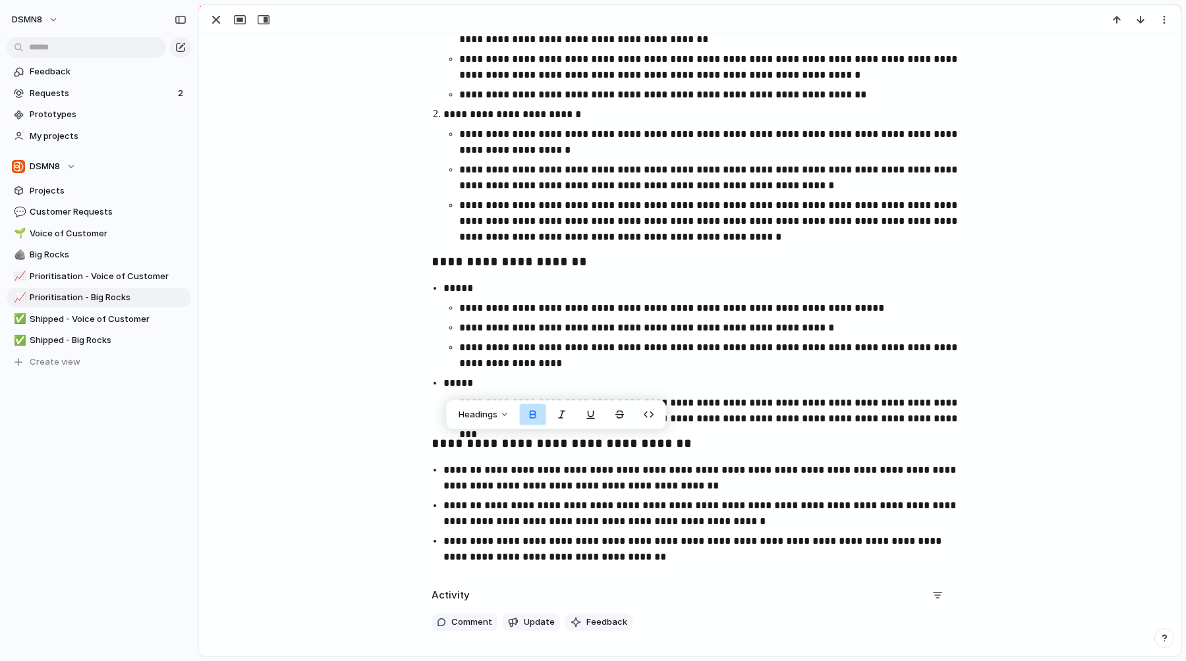
click at [596, 488] on p "**********" at bounding box center [701, 478] width 516 height 32
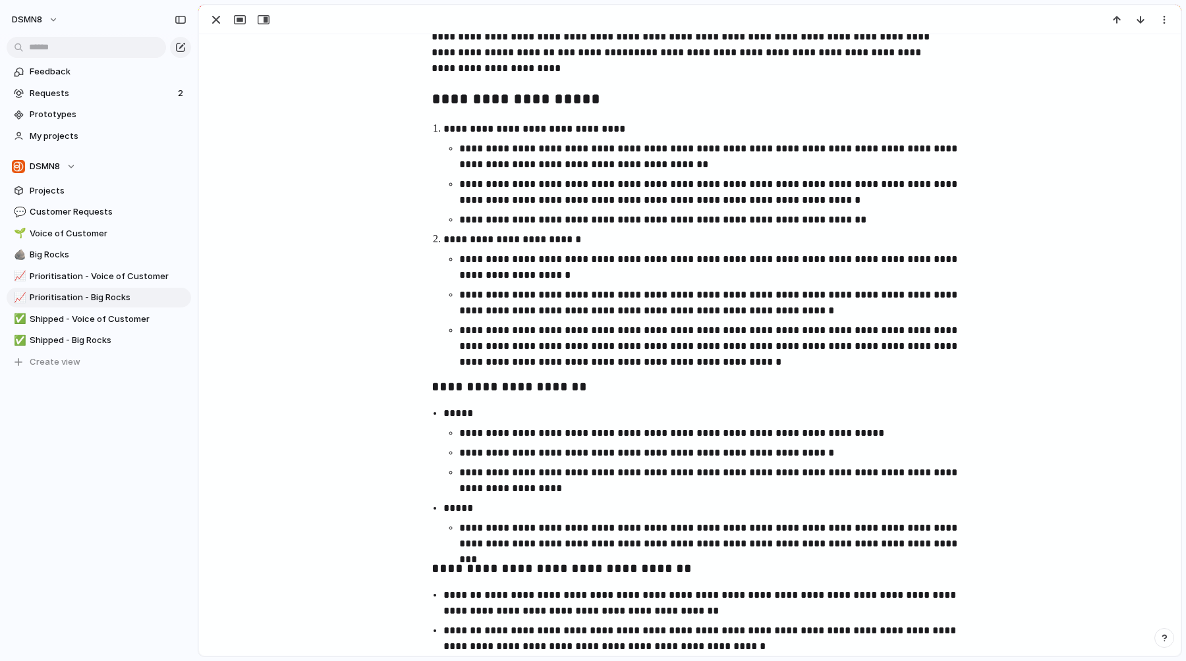
scroll to position [246, 0]
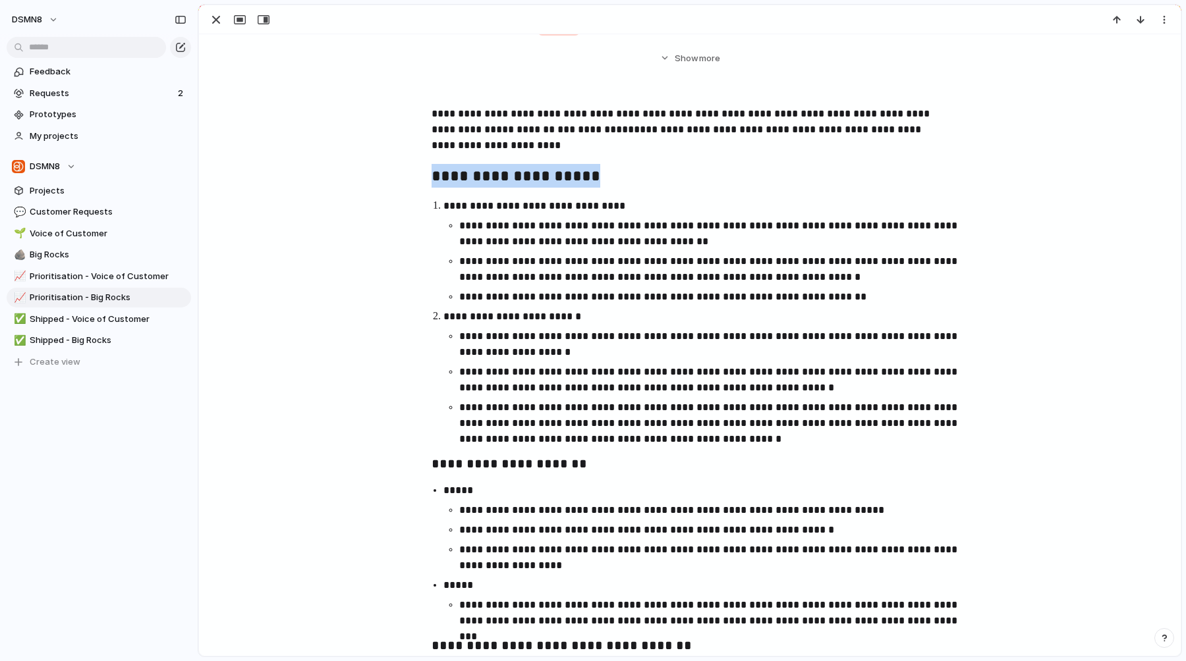
drag, startPoint x: 423, startPoint y: 175, endPoint x: 718, endPoint y: 186, distance: 295.3
click at [717, 186] on div "**********" at bounding box center [690, 438] width 950 height 665
click at [458, 140] on span "Headings" at bounding box center [442, 145] width 39 height 13
click at [457, 212] on button "H3" at bounding box center [449, 216] width 63 height 21
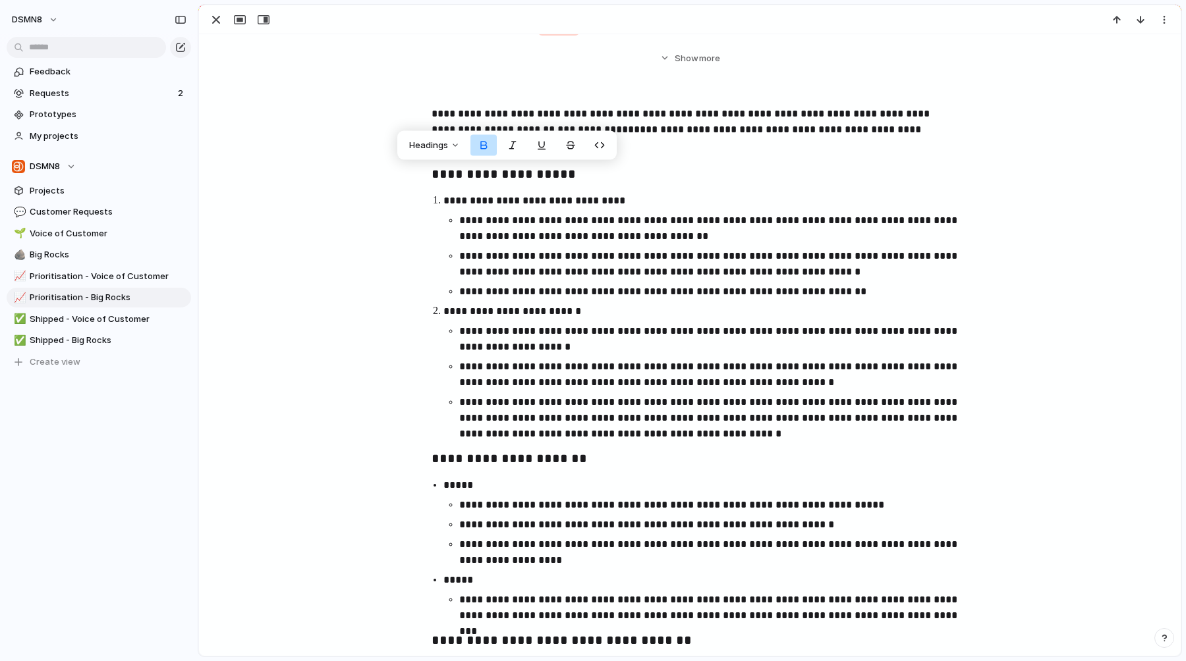
click at [572, 246] on ul "**********" at bounding box center [701, 256] width 516 height 87
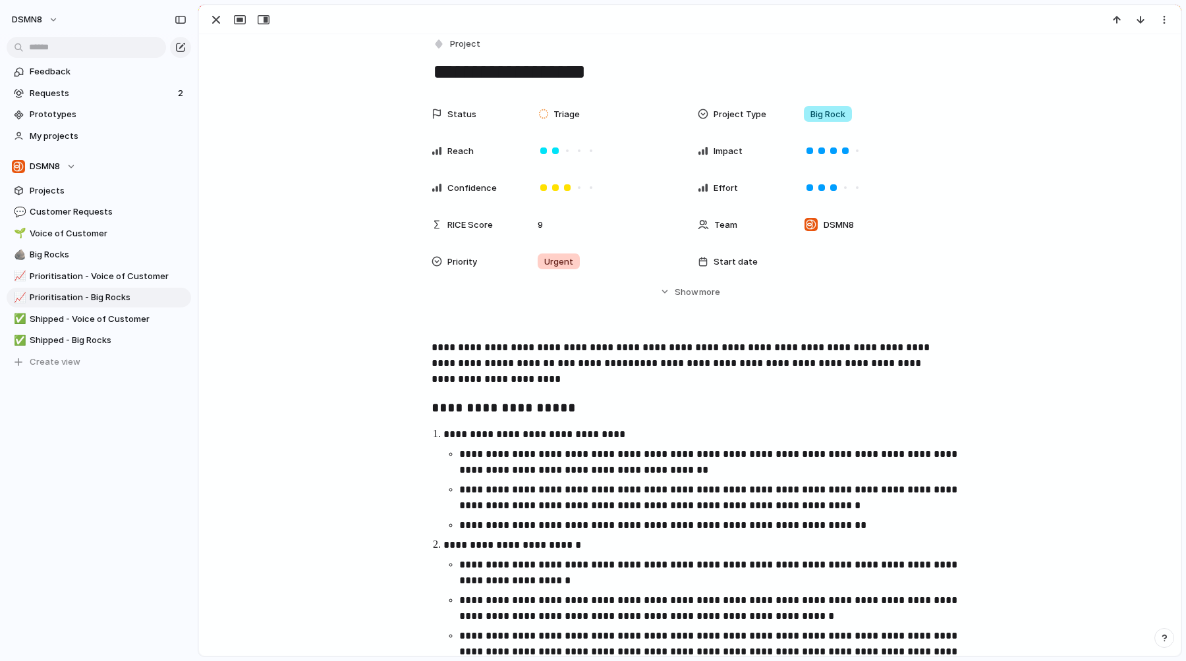
scroll to position [0, 0]
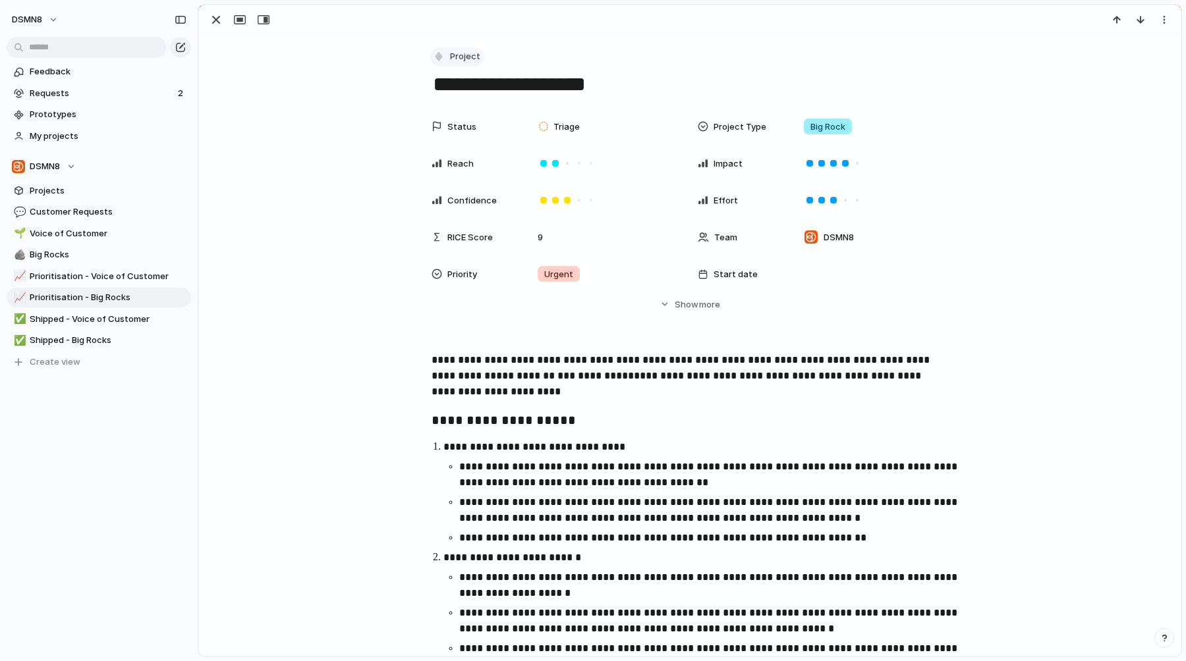
click at [453, 57] on span "Project" at bounding box center [465, 56] width 30 height 13
click at [212, 21] on div "button" at bounding box center [216, 20] width 16 height 16
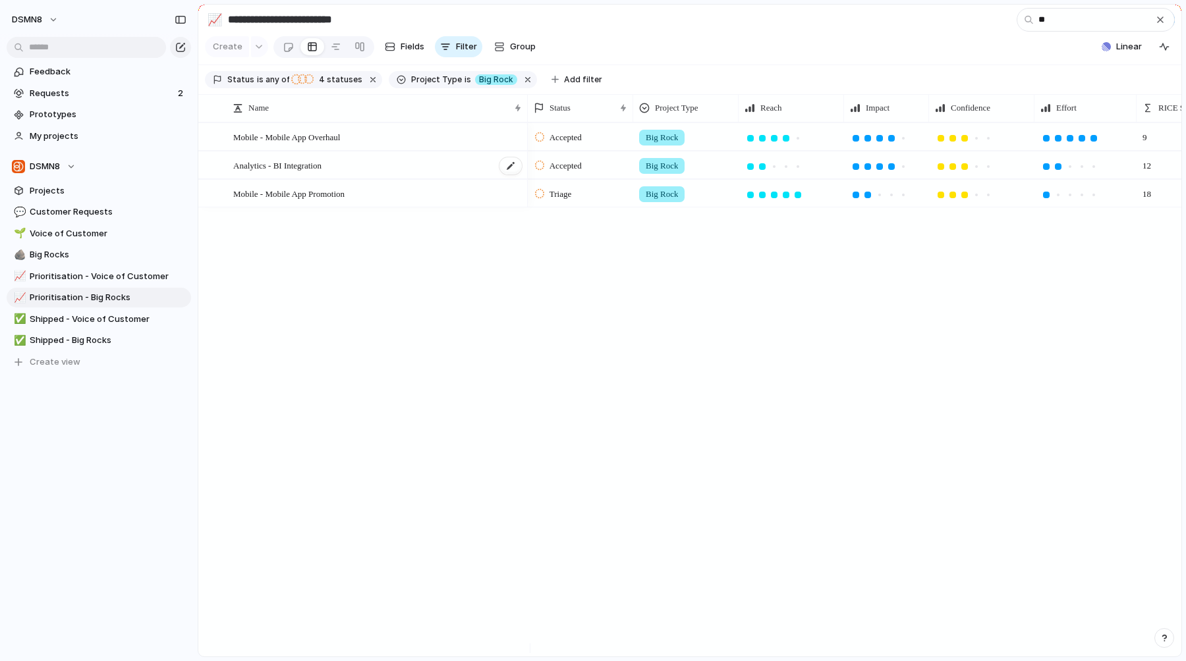
type input "**"
click at [362, 179] on div "Analytics - BI Integration" at bounding box center [378, 165] width 290 height 27
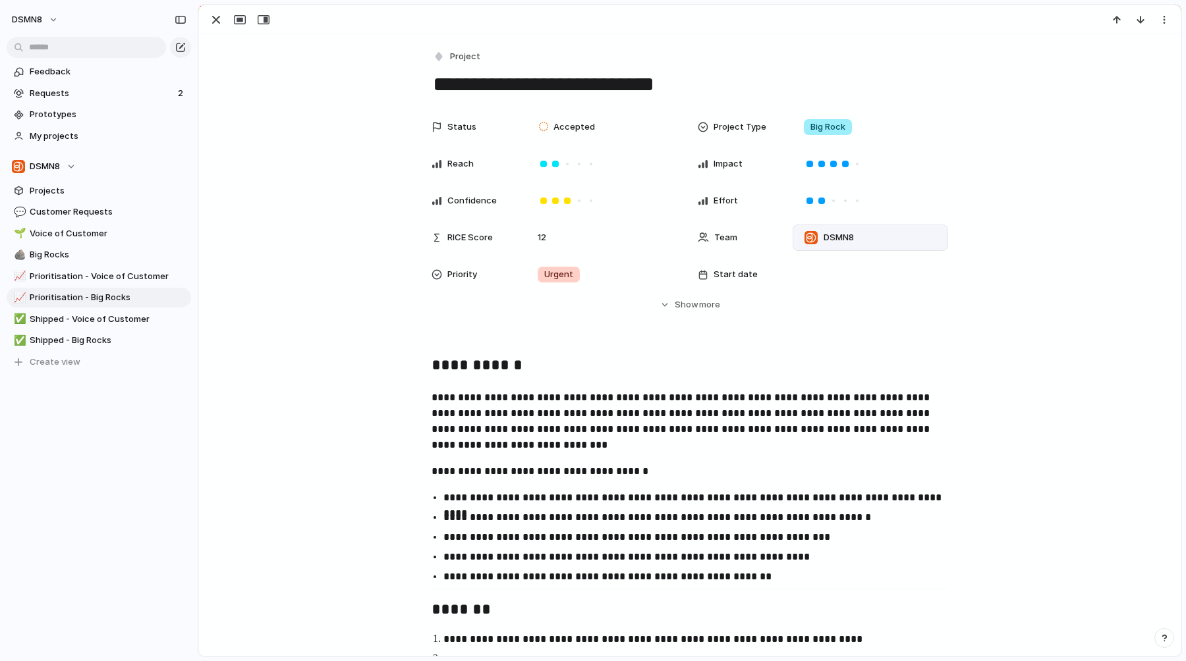
click at [865, 238] on div "DSMN8" at bounding box center [870, 238] width 144 height 14
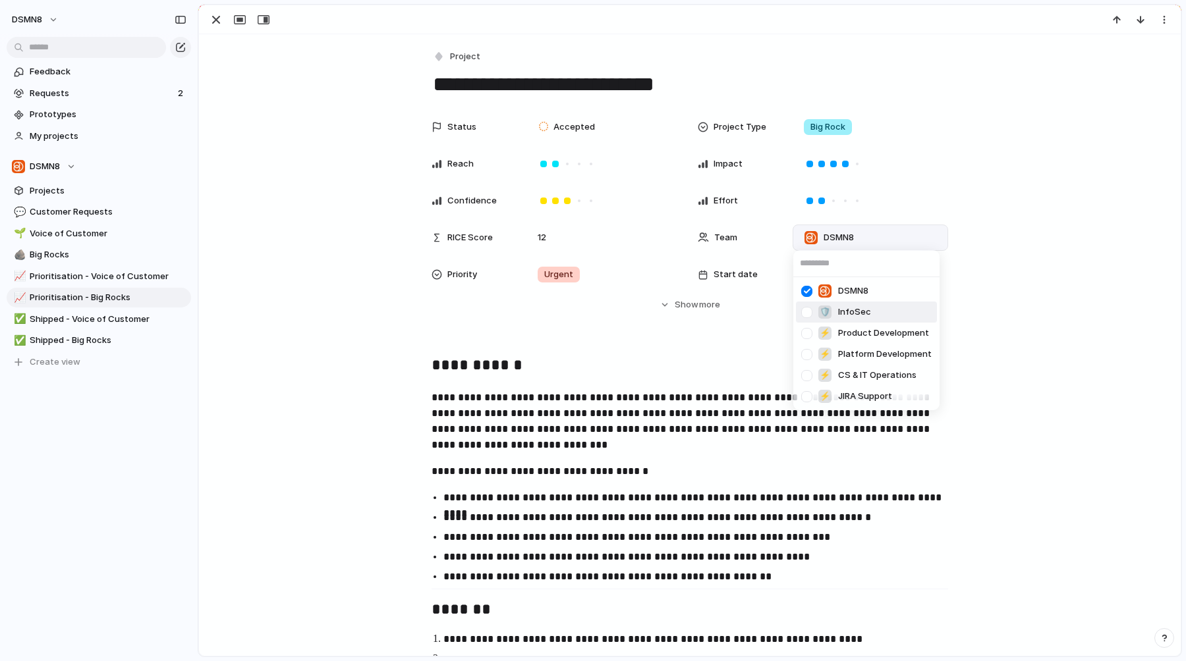
click at [1053, 337] on div "DSMN8 🛡 InfoSec ⚡ Product Development ⚡ Platform Development ⚡ CS & IT Operatio…" at bounding box center [593, 330] width 1186 height 661
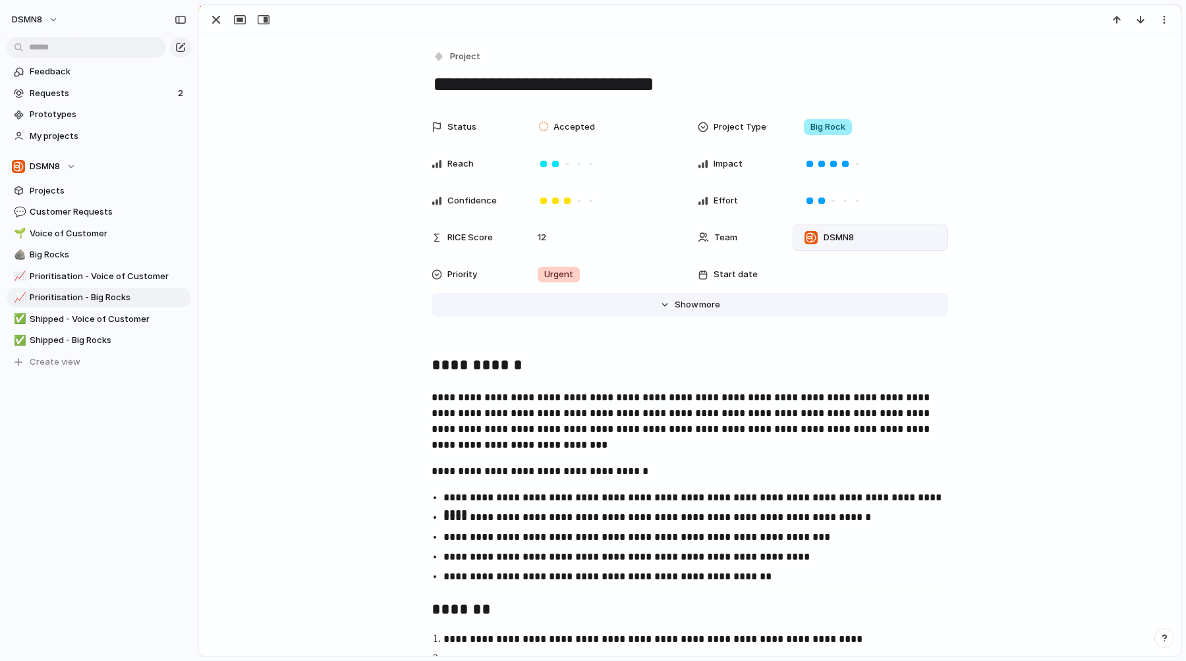
click at [679, 310] on span "Show" at bounding box center [687, 304] width 24 height 13
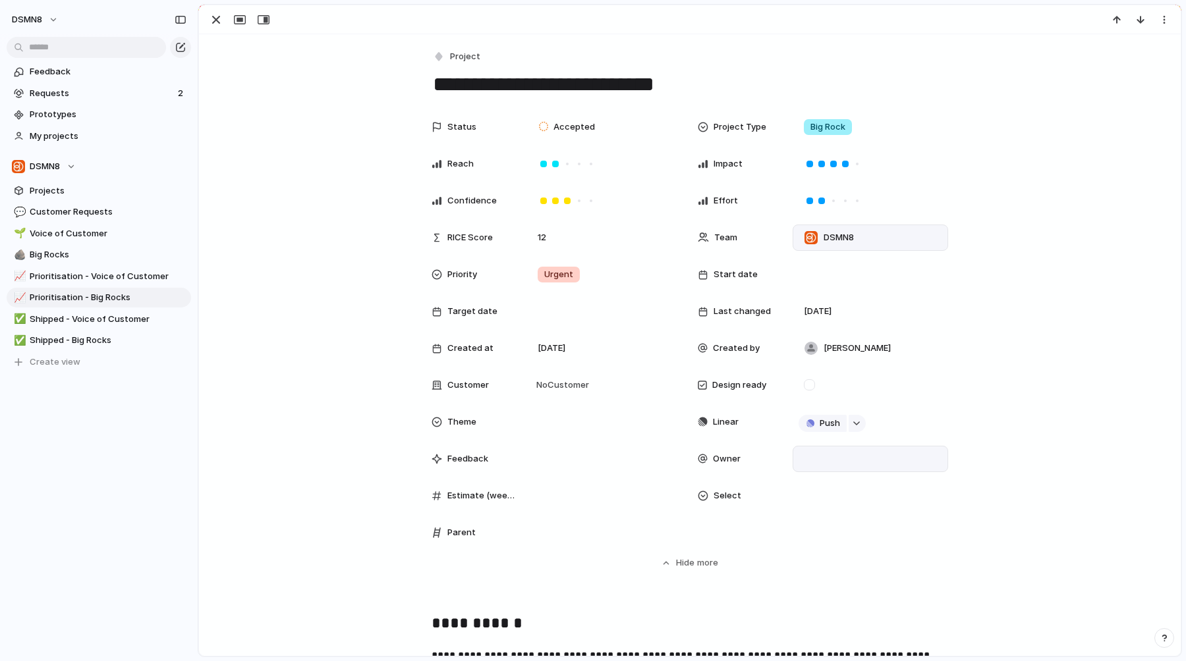
click at [815, 457] on div at bounding box center [870, 459] width 144 height 14
click at [991, 514] on div "[PERSON_NAME] [PERSON_NAME] [PERSON_NAME] [PERSON_NAME] [PERSON_NAME] [PERSON_N…" at bounding box center [593, 330] width 1186 height 661
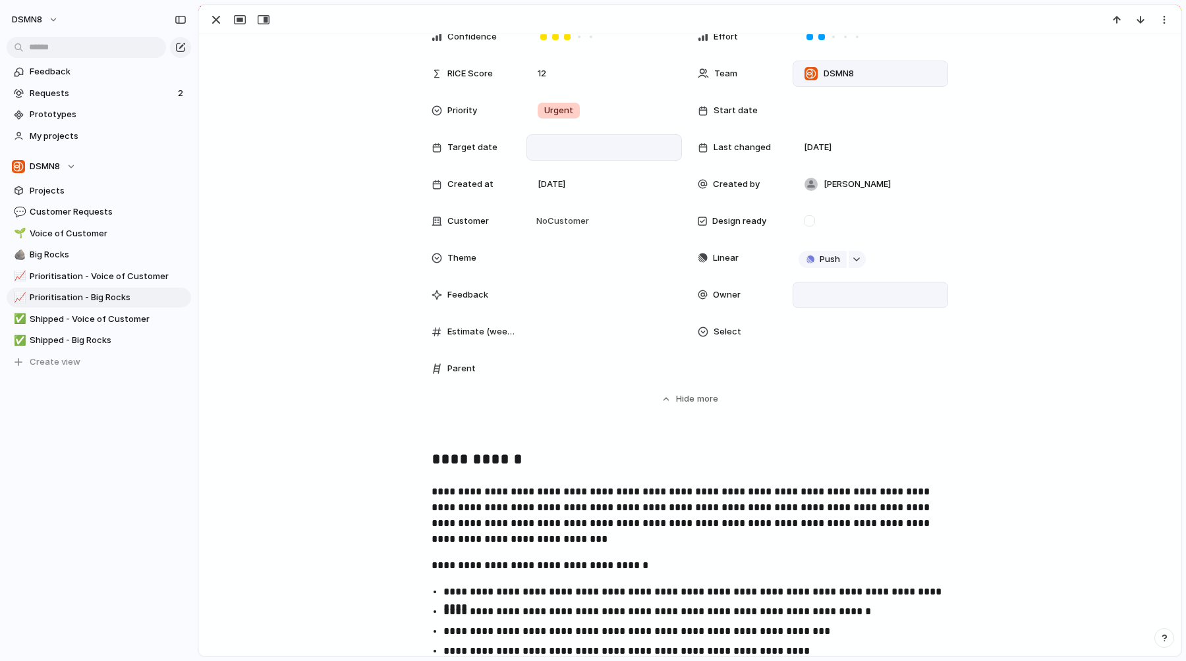
scroll to position [174, 0]
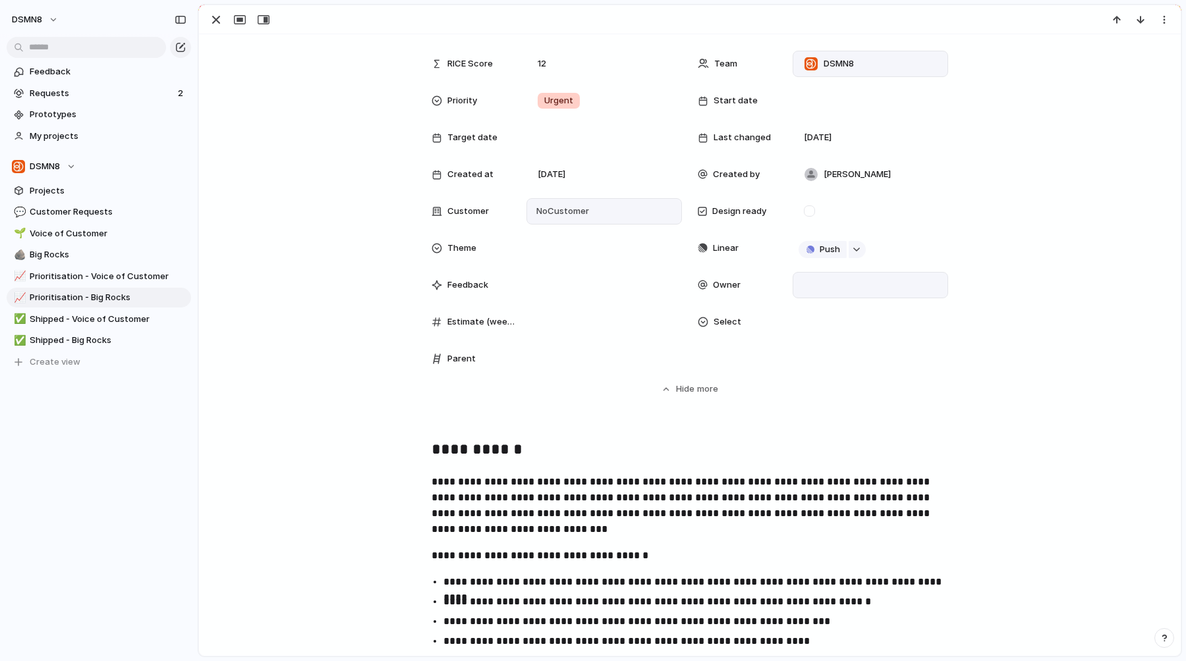
click at [560, 209] on span "No Customer" at bounding box center [560, 211] width 57 height 13
click at [543, 267] on div at bounding box center [540, 265] width 23 height 23
type input "*"
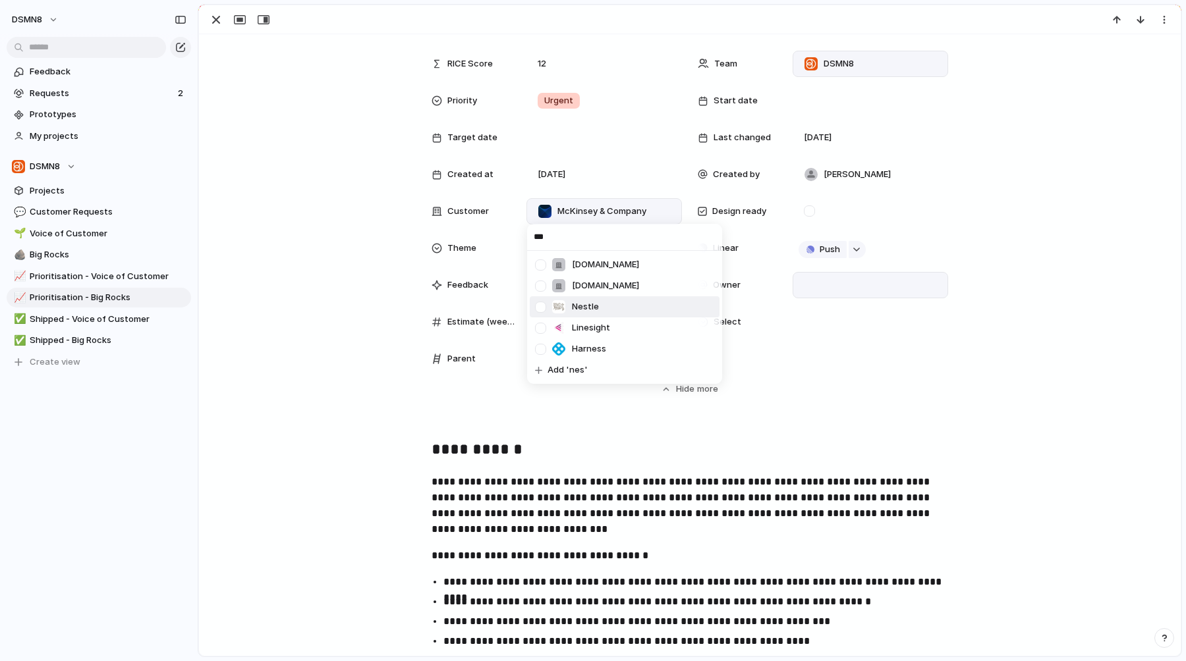
click at [539, 306] on div at bounding box center [540, 307] width 23 height 23
type input "*"
type input "***"
click at [537, 267] on div at bounding box center [540, 265] width 23 height 23
click at [534, 262] on div at bounding box center [540, 265] width 23 height 23
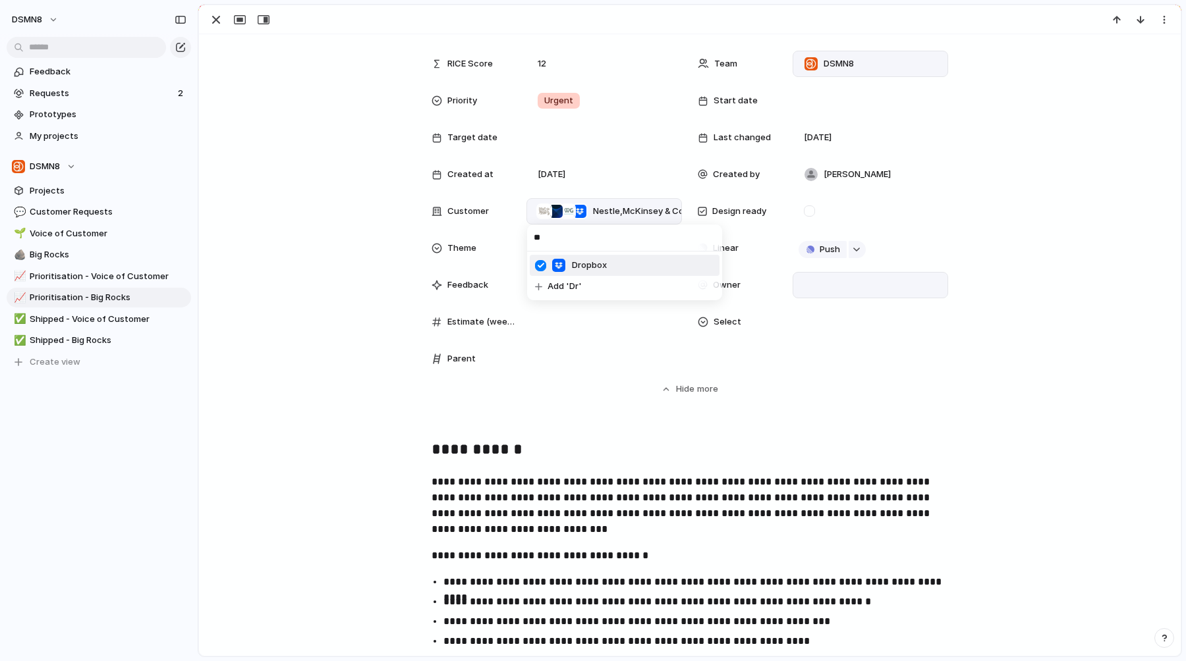
type input "*"
type input "***"
click at [542, 265] on div at bounding box center [540, 265] width 23 height 23
type input "****"
click at [570, 284] on div "Forvis Mazars" at bounding box center [590, 286] width 78 height 14
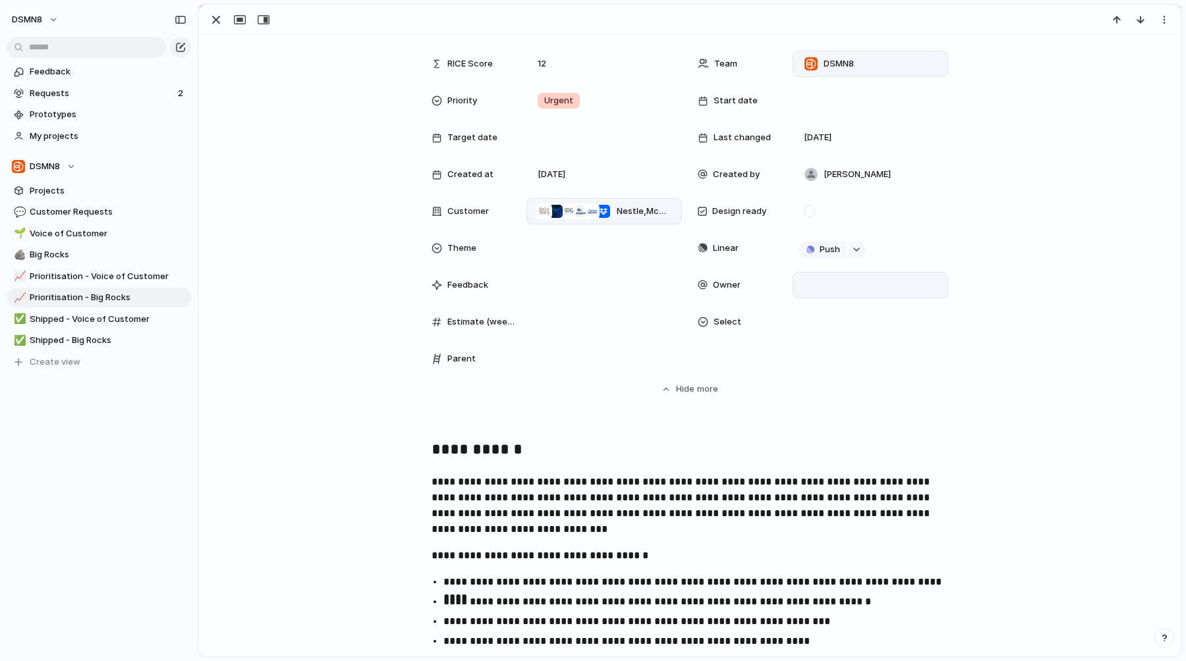
click at [628, 215] on span "Nestle , McKinsey & Company , IWGplc , [PERSON_NAME] , Forvis Mazars , Dropbox" at bounding box center [644, 211] width 54 height 13
type input "*********"
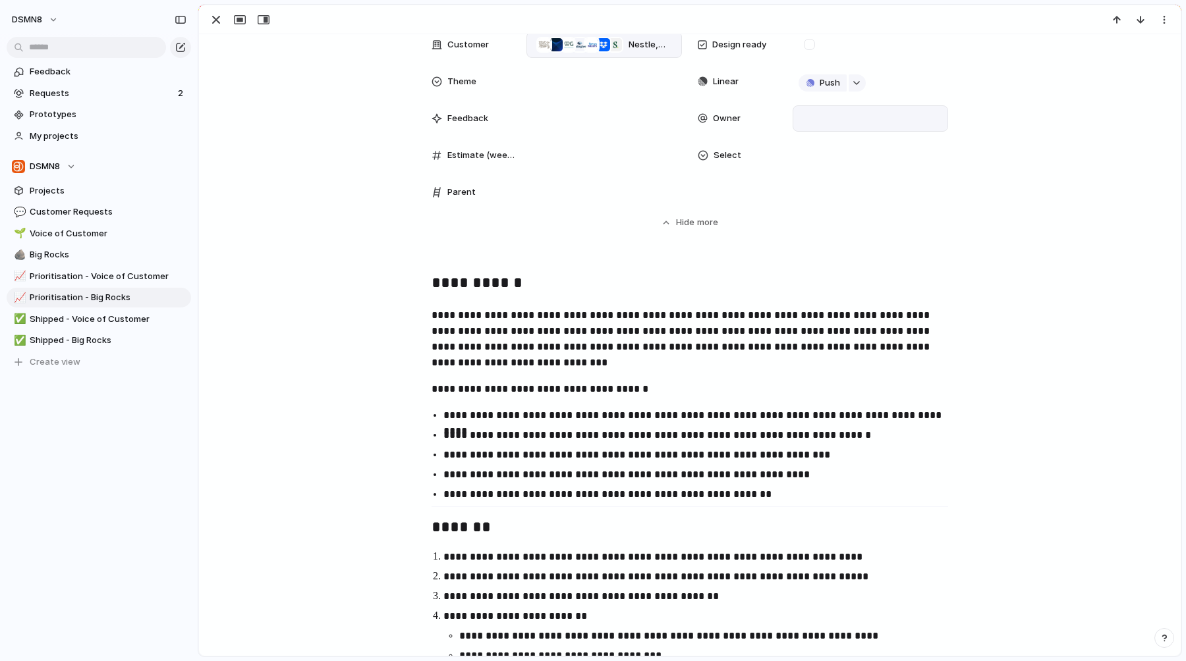
scroll to position [0, 0]
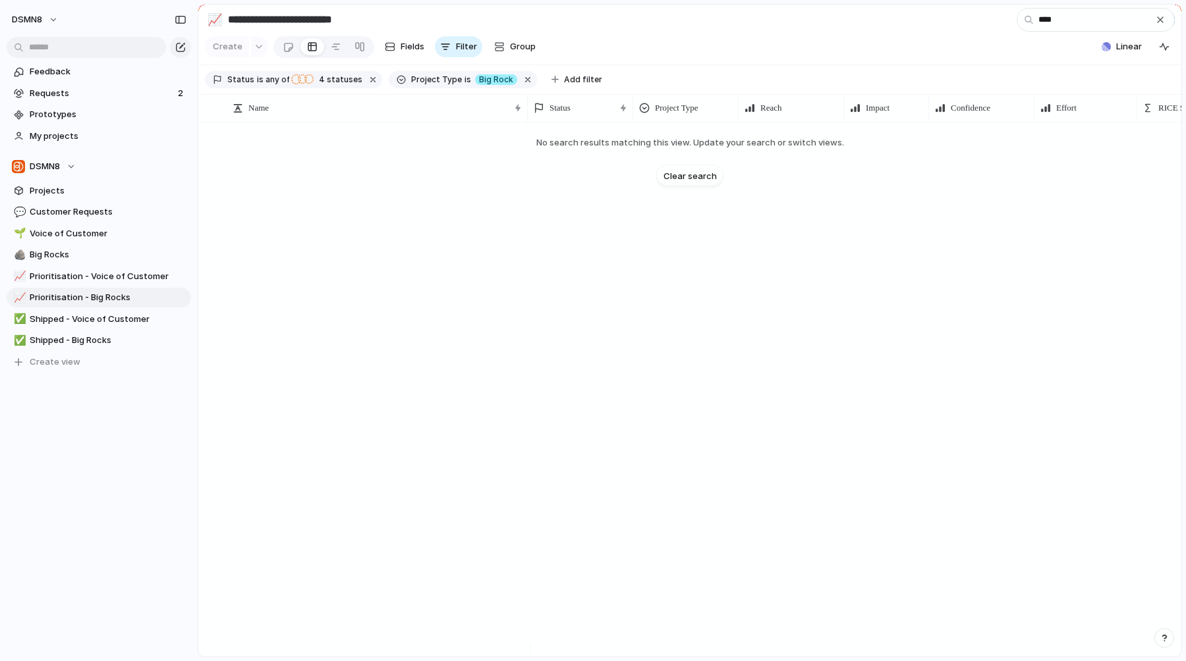
type input "*****"
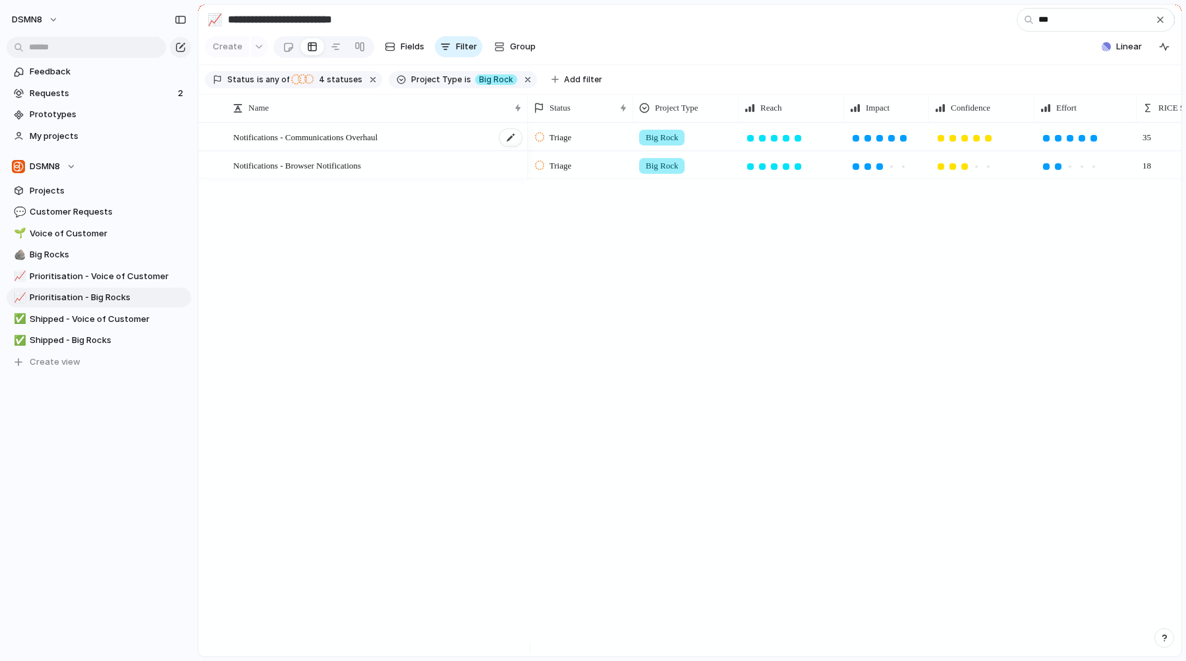
type input "***"
click at [462, 149] on div "Notifications - Communications Overhaul" at bounding box center [378, 137] width 290 height 27
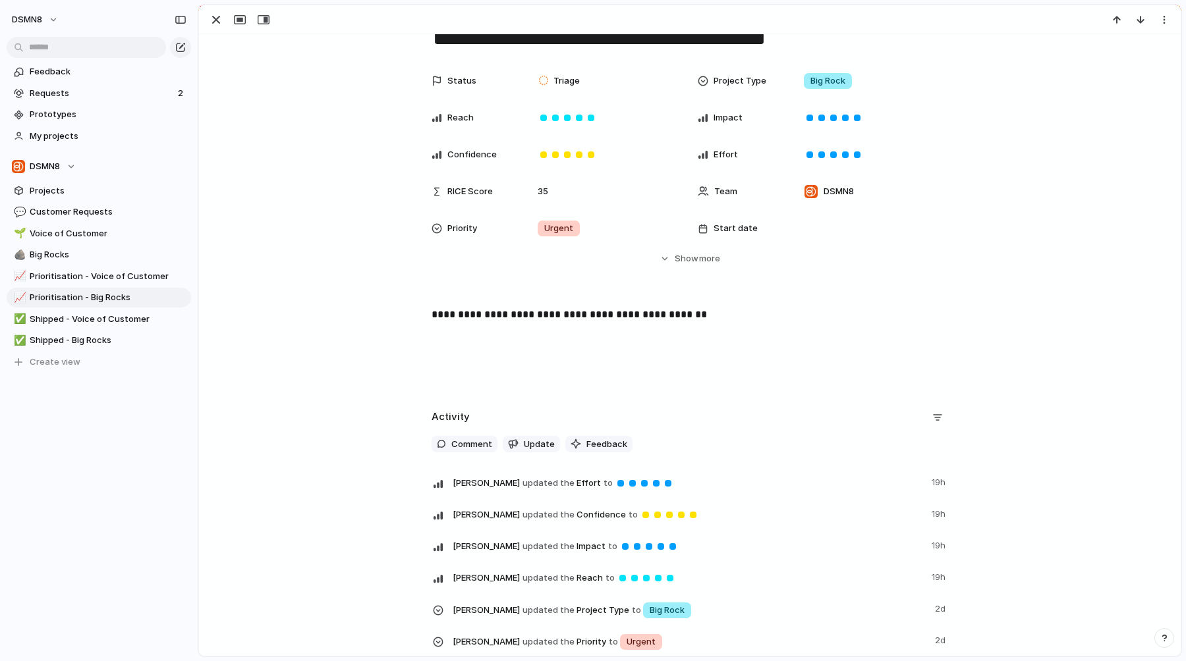
scroll to position [56, 0]
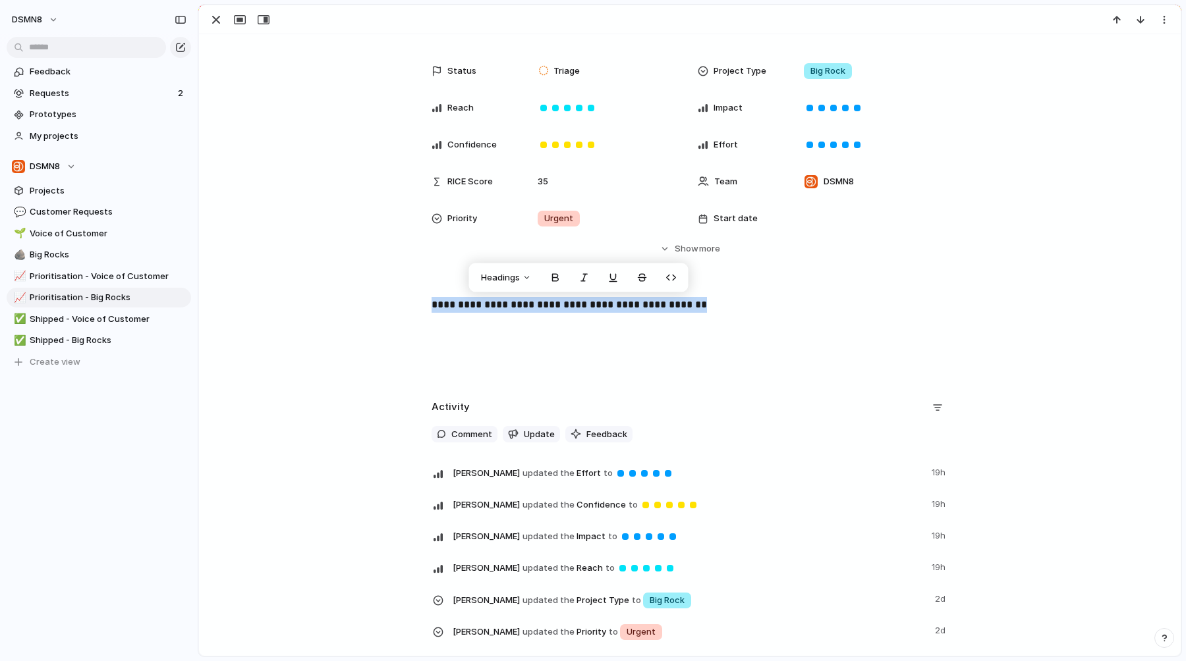
drag, startPoint x: 420, startPoint y: 301, endPoint x: 763, endPoint y: 301, distance: 342.5
click at [763, 301] on div "**********" at bounding box center [690, 339] width 950 height 84
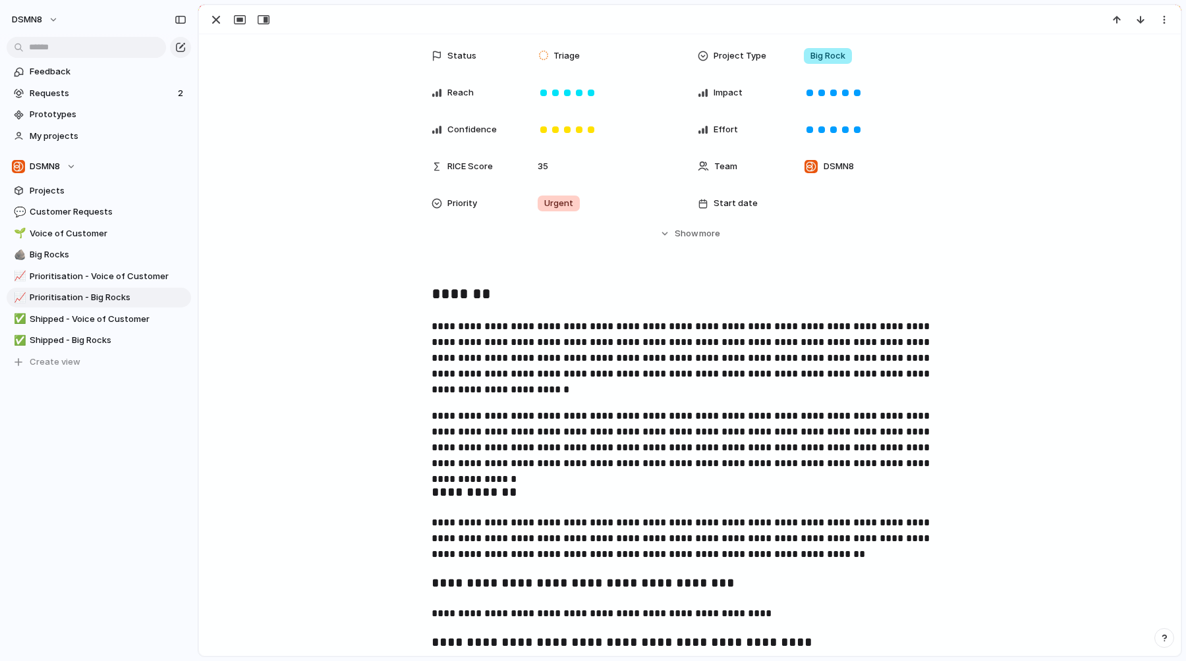
scroll to position [16, 0]
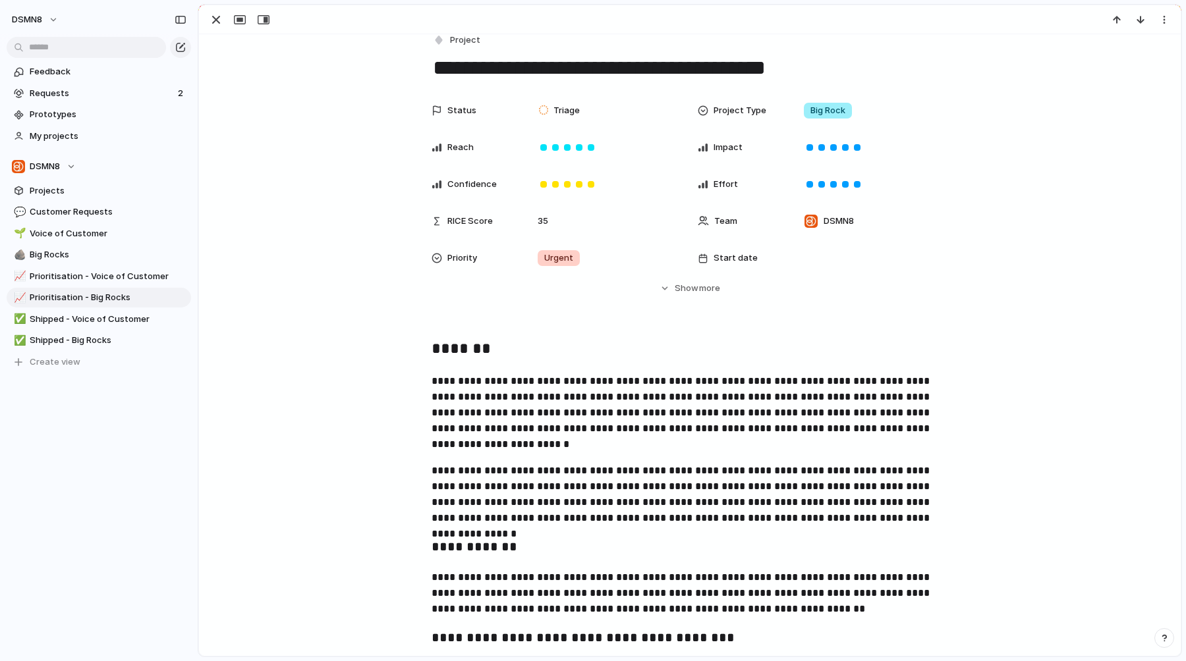
click at [538, 312] on div "Status Triage Project Type Big Rock Reach Impact Confidence Effort RICE Score 3…" at bounding box center [690, 207] width 950 height 221
click at [431, 352] on h2 "*******" at bounding box center [689, 350] width 516 height 26
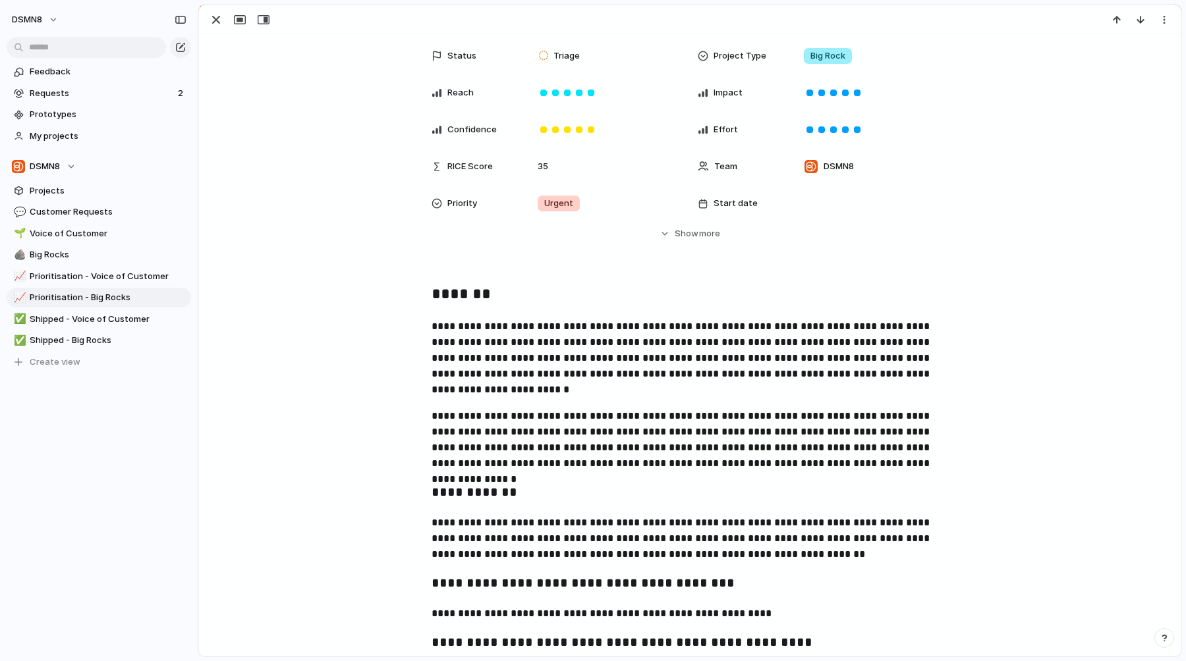
scroll to position [0, 0]
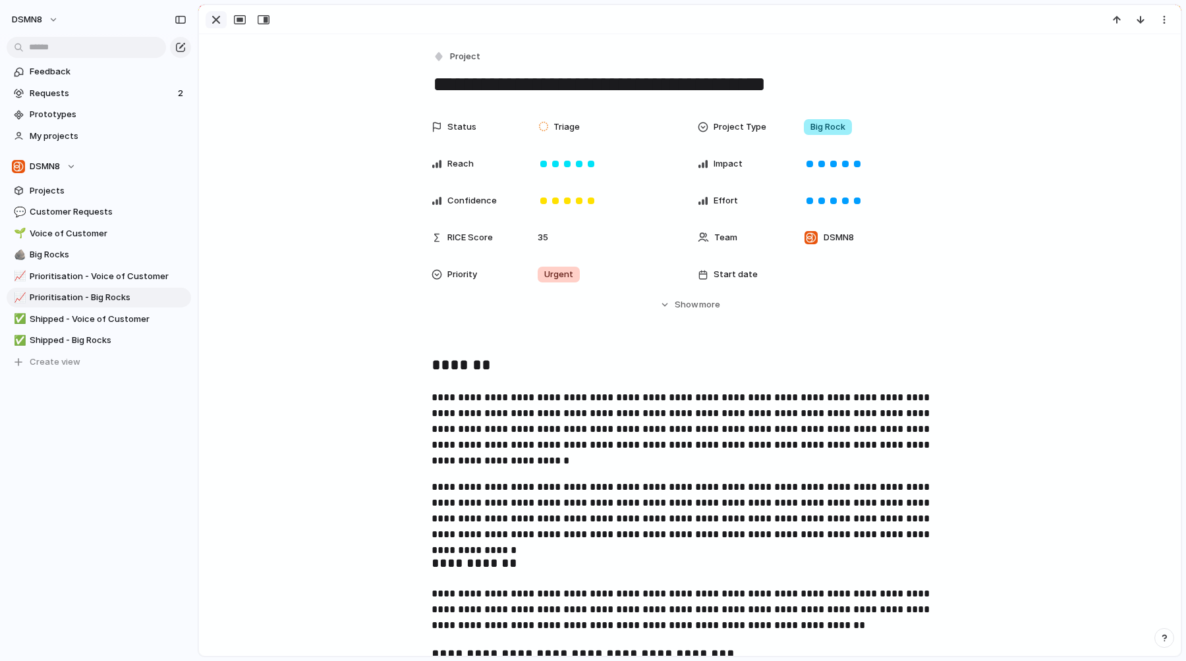
click at [217, 26] on div "button" at bounding box center [216, 20] width 16 height 16
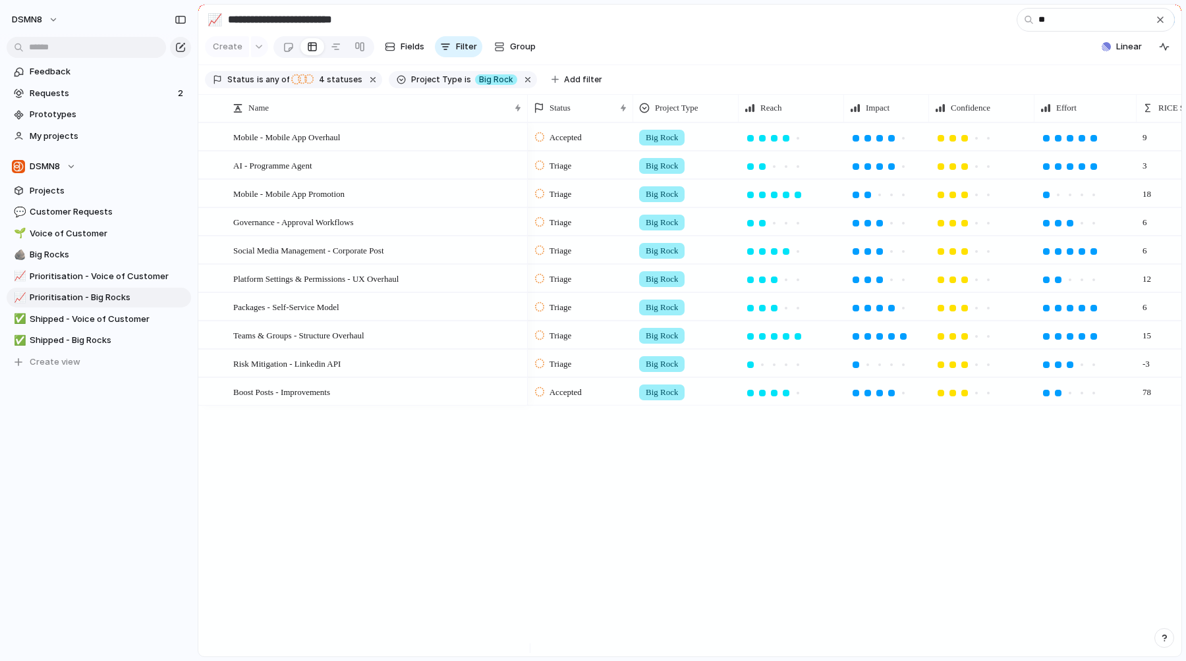
type input "***"
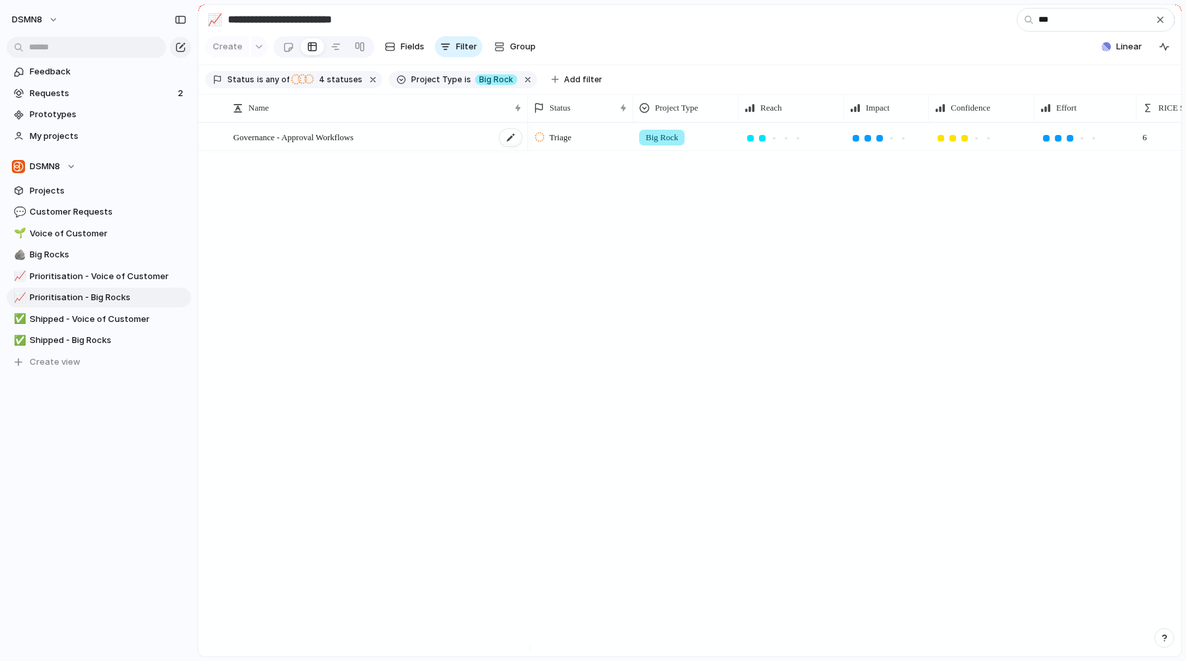
click at [420, 151] on div "Governance - Approval Workflows" at bounding box center [378, 137] width 290 height 27
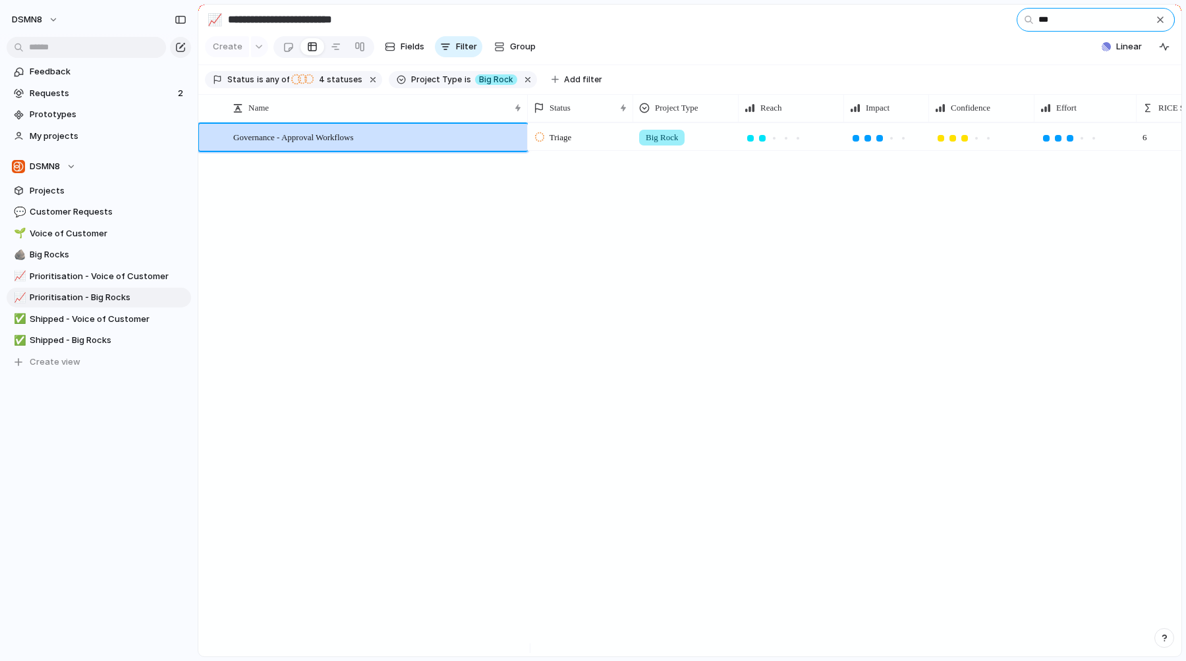
click at [1094, 24] on input "***" at bounding box center [1095, 20] width 158 height 24
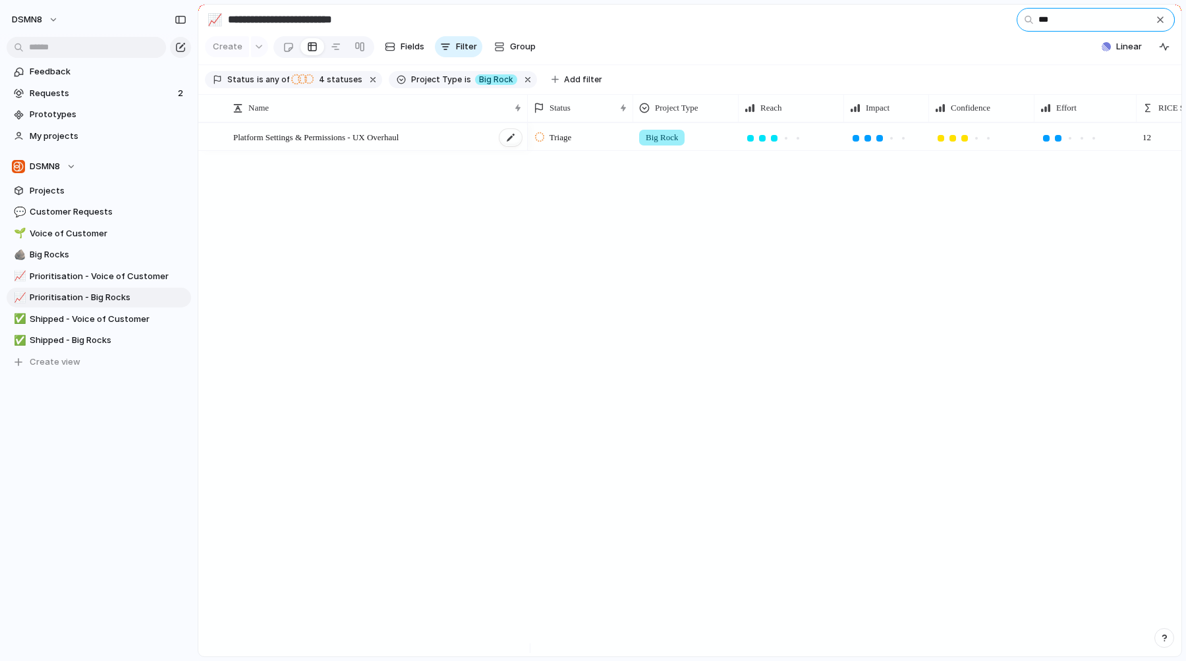
type input "***"
click at [399, 144] on span "Platform Settings & Permissions - UX Overhaul" at bounding box center [315, 136] width 165 height 15
click at [1056, 24] on input "***" at bounding box center [1095, 20] width 158 height 24
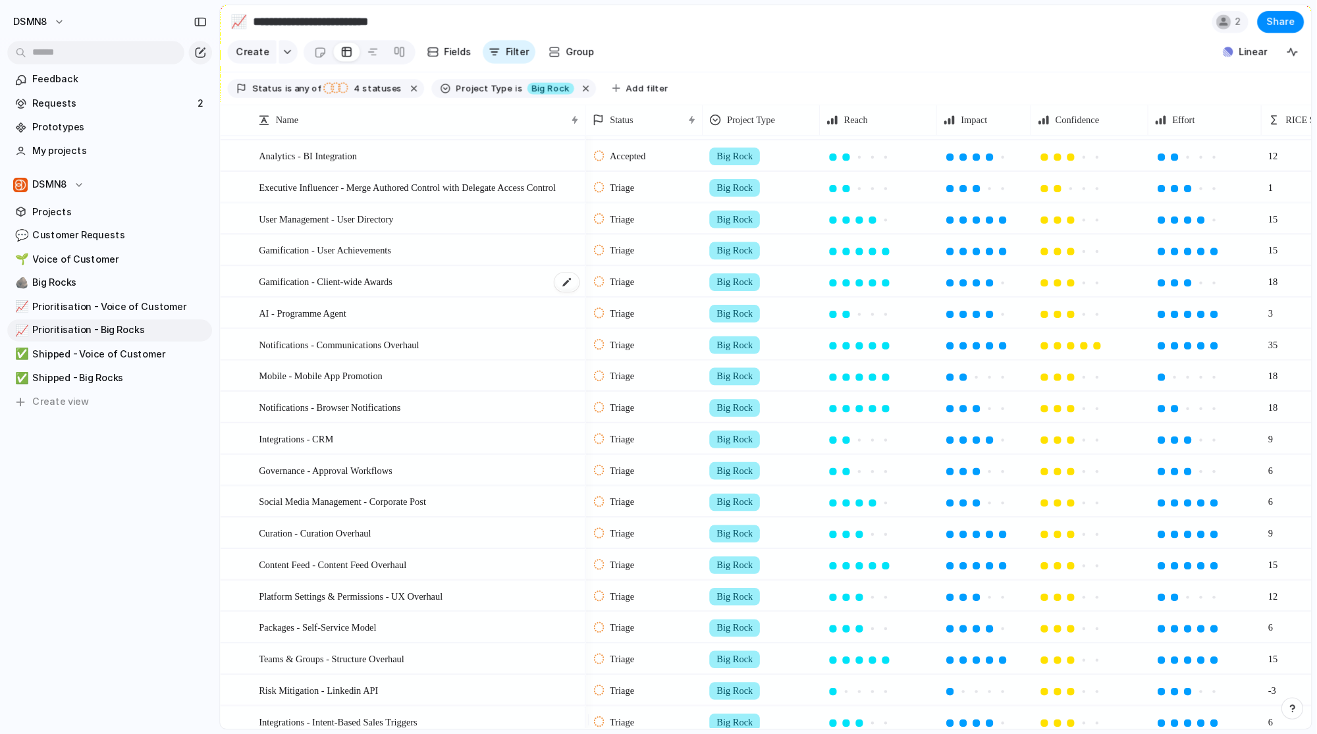
scroll to position [24, 0]
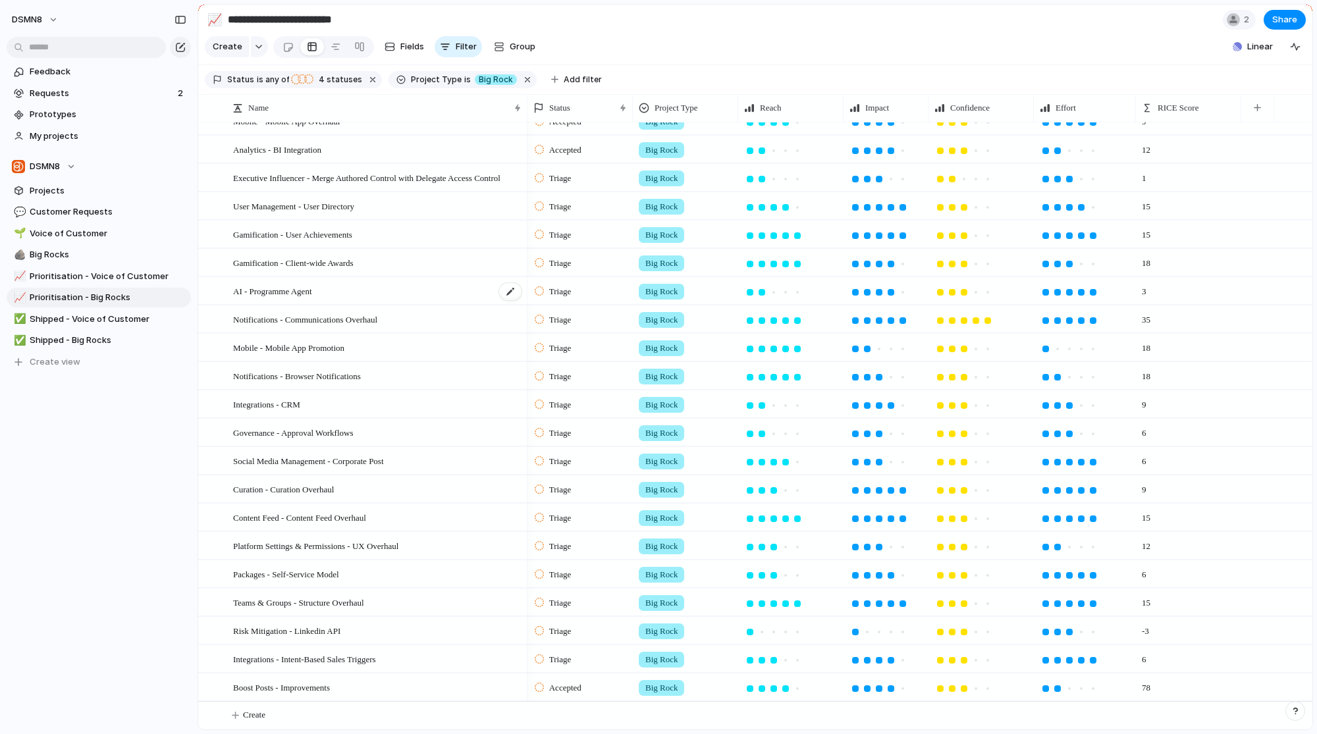
click at [426, 289] on div "AI - Programme Agent" at bounding box center [378, 291] width 290 height 27
click at [338, 53] on link at bounding box center [336, 46] width 24 height 21
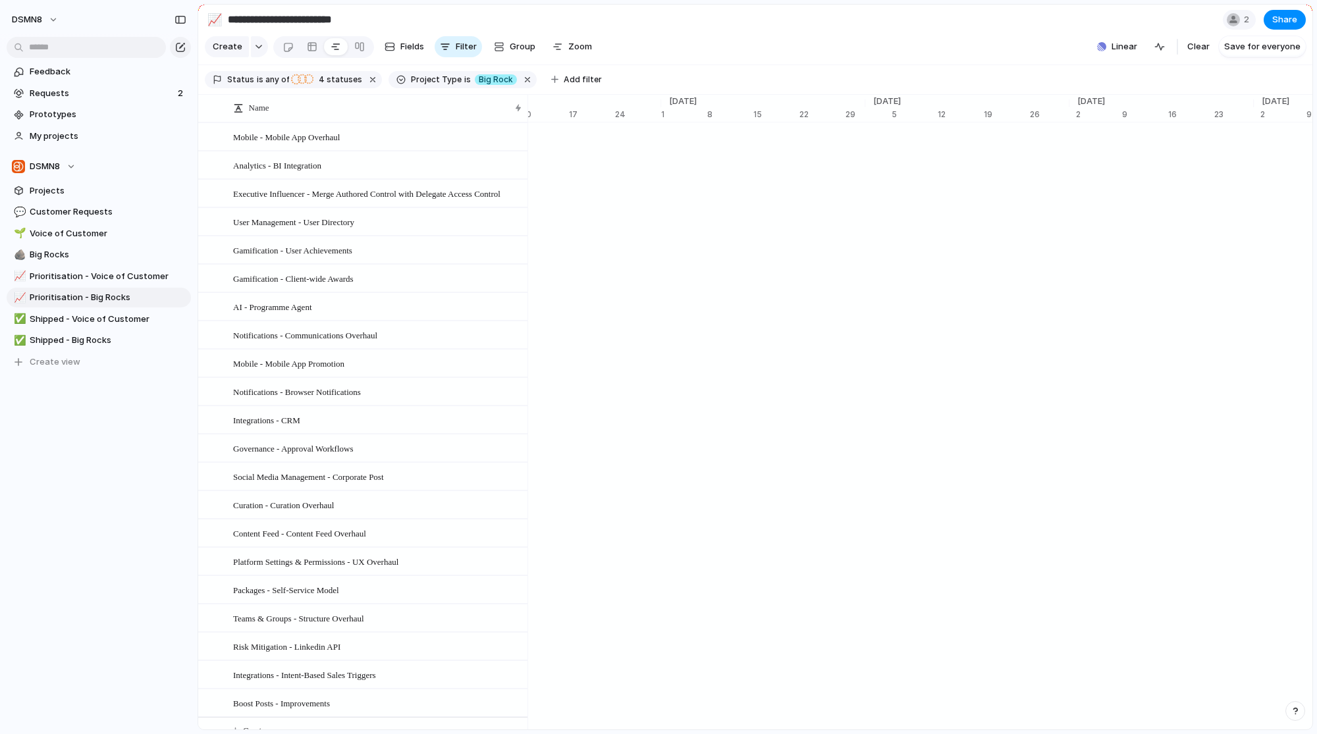
scroll to position [0, 7683]
click at [1130, 53] on span "Linear" at bounding box center [1125, 46] width 26 height 13
click at [991, 81] on button "Initiatives 0" at bounding box center [977, 87] width 65 height 21
click at [928, 79] on button "Projects 0" at bounding box center [915, 87] width 59 height 21
click at [1029, 52] on div "Projects 0 Initiatives 0 Add all Syncing will be complete in a few moments... S…" at bounding box center [658, 367] width 1317 height 734
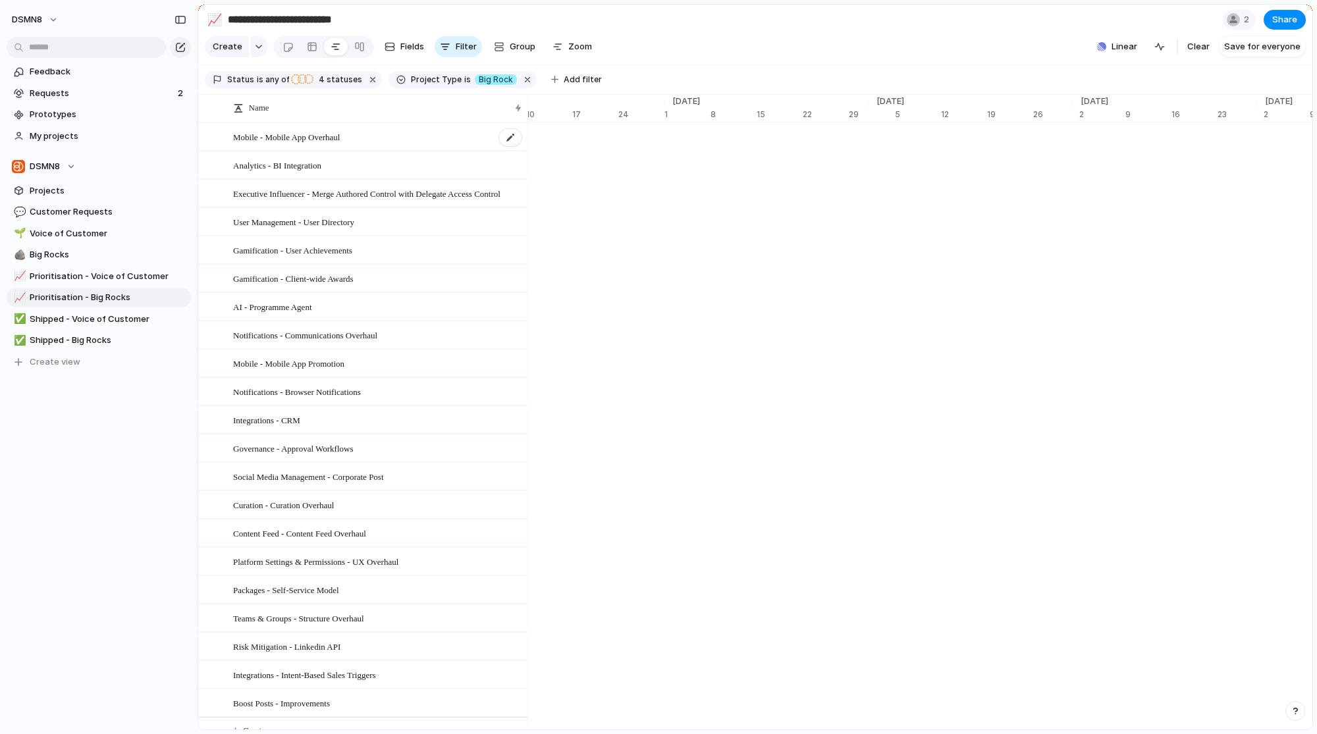
click at [439, 145] on div "Mobile - Mobile App Overhaul" at bounding box center [378, 137] width 290 height 27
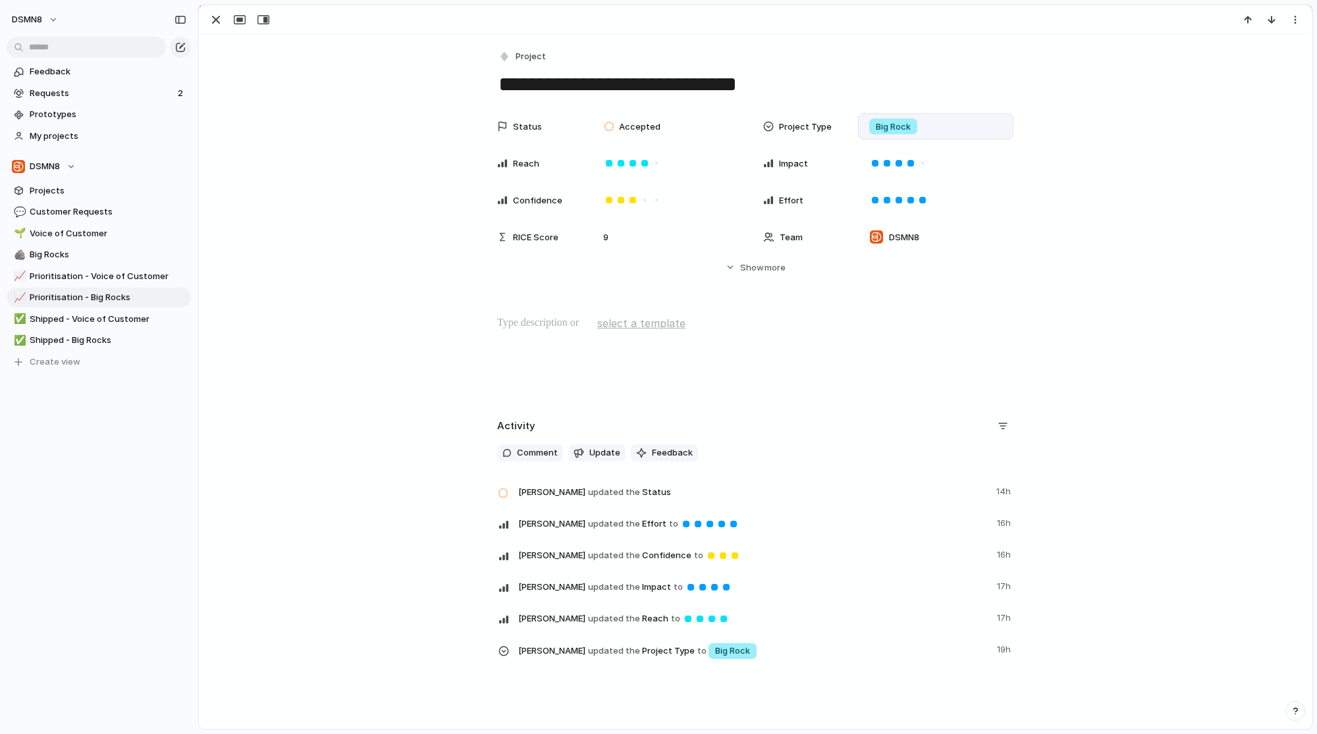
click at [885, 129] on span "Big Rock" at bounding box center [893, 127] width 35 height 13
click at [1078, 175] on div "Big Rock Voice of Customer Customer Request" at bounding box center [658, 367] width 1317 height 734
click at [739, 280] on div "Status Accepted Project Type Big Rock Reach Impact Confidence Effort RICE Score…" at bounding box center [756, 205] width 1082 height 184
click at [740, 272] on span "Show" at bounding box center [752, 268] width 24 height 13
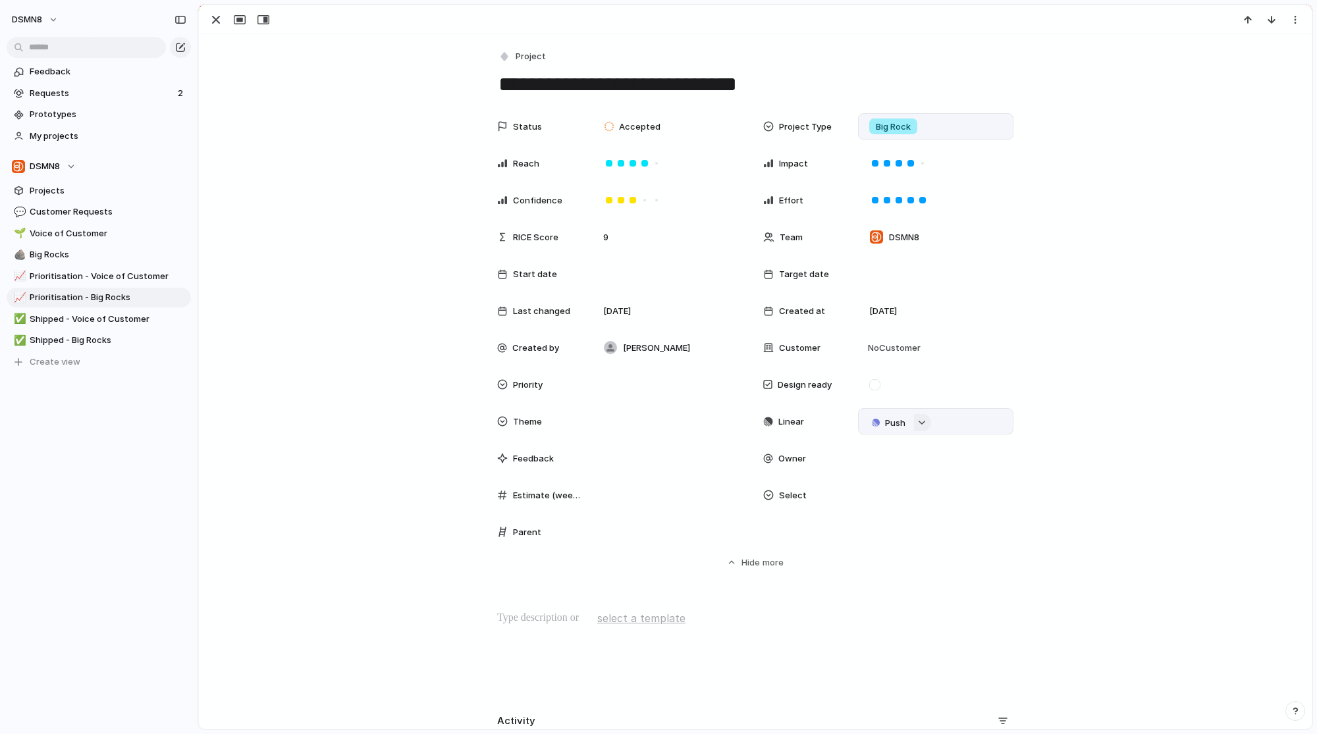
click at [922, 422] on button "button" at bounding box center [922, 422] width 17 height 17
click at [993, 418] on div "Projects Issues No results found" at bounding box center [658, 367] width 1317 height 734
click at [636, 420] on div at bounding box center [670, 421] width 144 height 14
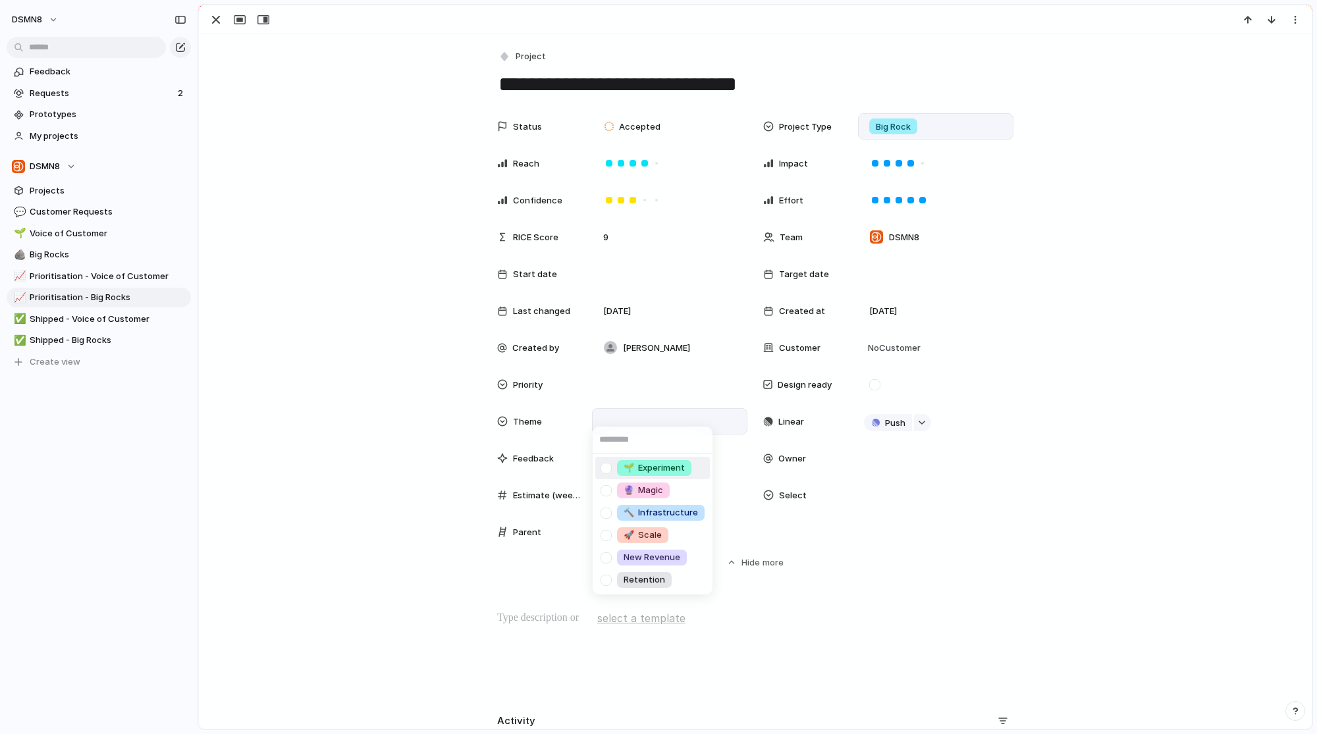
click at [636, 420] on div "🌱 Experiment 🔮 Magic 🔨 Infrastructure 🚀 Scale New Revenue Retention" at bounding box center [658, 367] width 1317 height 734
click at [637, 392] on div at bounding box center [669, 385] width 155 height 26
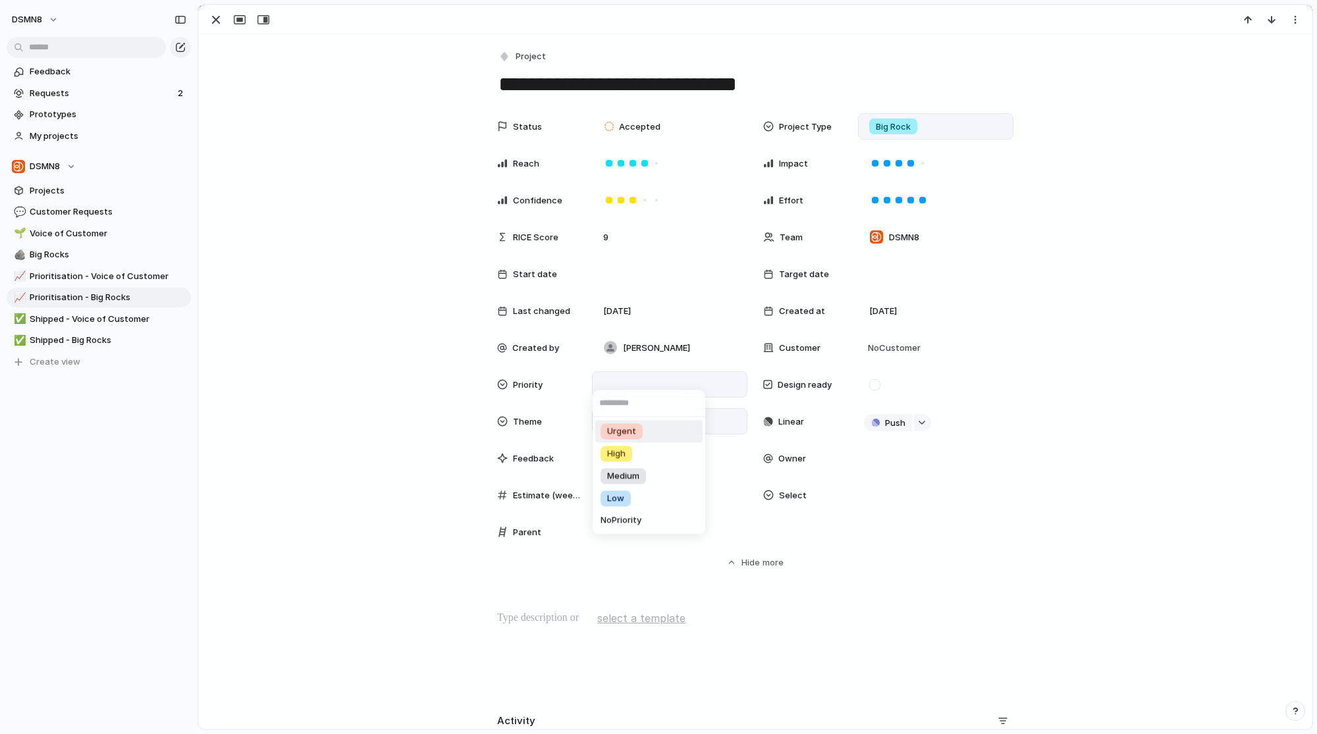
click at [637, 392] on input "text" at bounding box center [649, 403] width 113 height 26
click at [401, 387] on div "Urgent High Medium Low No Priority" at bounding box center [658, 367] width 1317 height 734
click at [640, 132] on span "Accepted" at bounding box center [640, 127] width 42 height 13
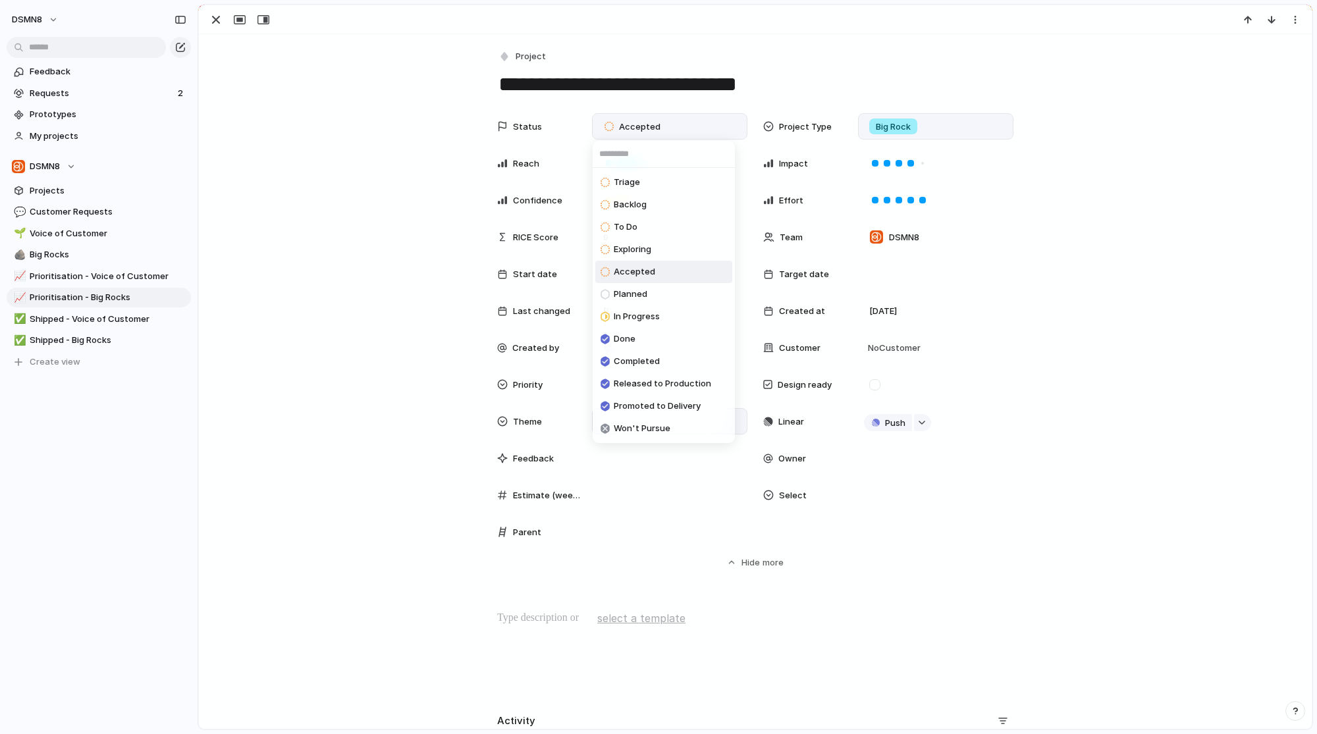
click at [1066, 155] on div "Triage Backlog To Do Exploring Accepted Planned In Progress Done Completed Rele…" at bounding box center [658, 367] width 1317 height 734
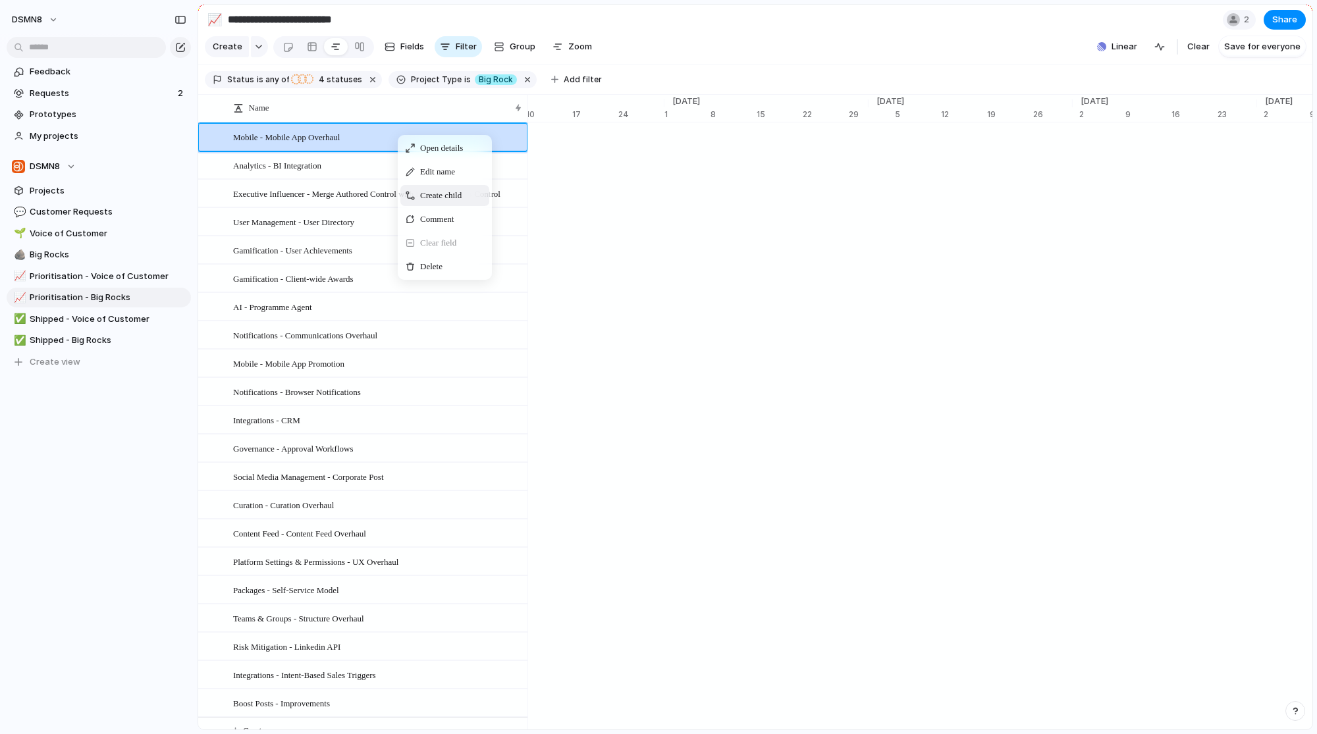
click at [451, 202] on span "Create child" at bounding box center [441, 195] width 42 height 13
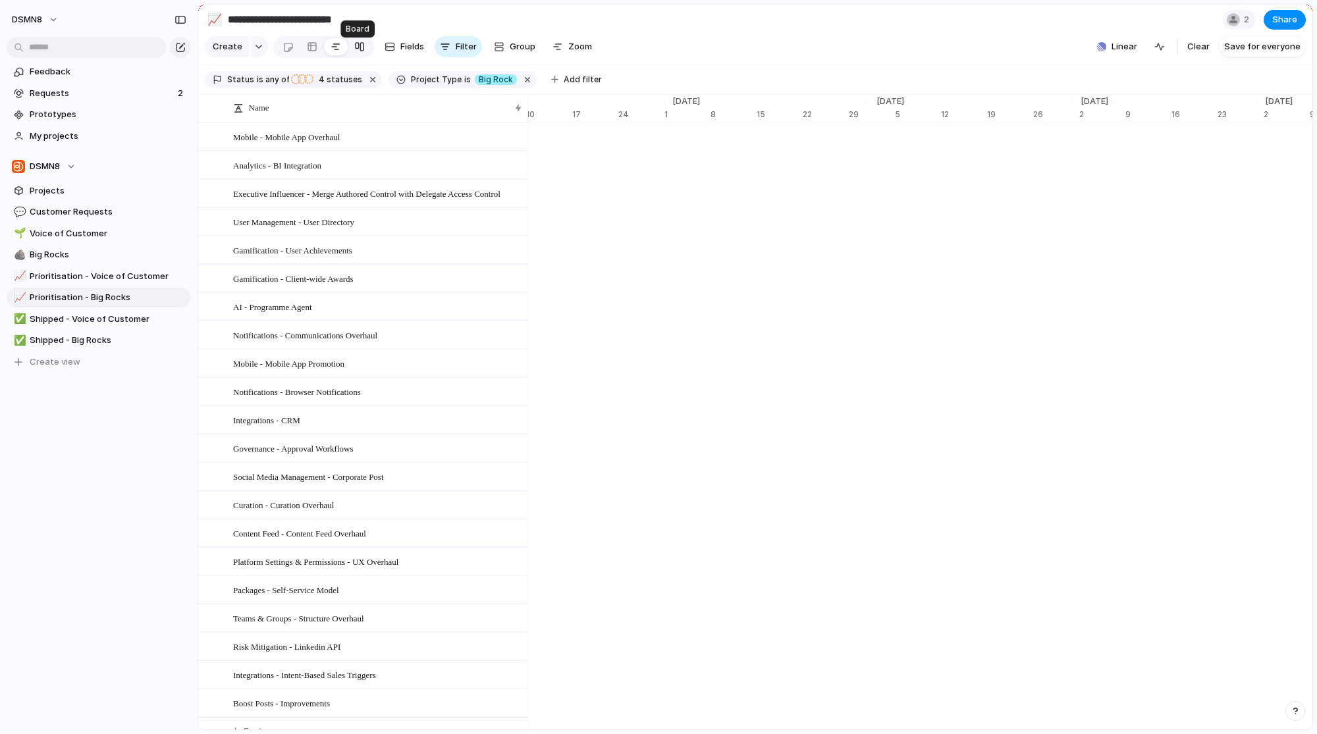
click at [358, 51] on div at bounding box center [359, 46] width 11 height 21
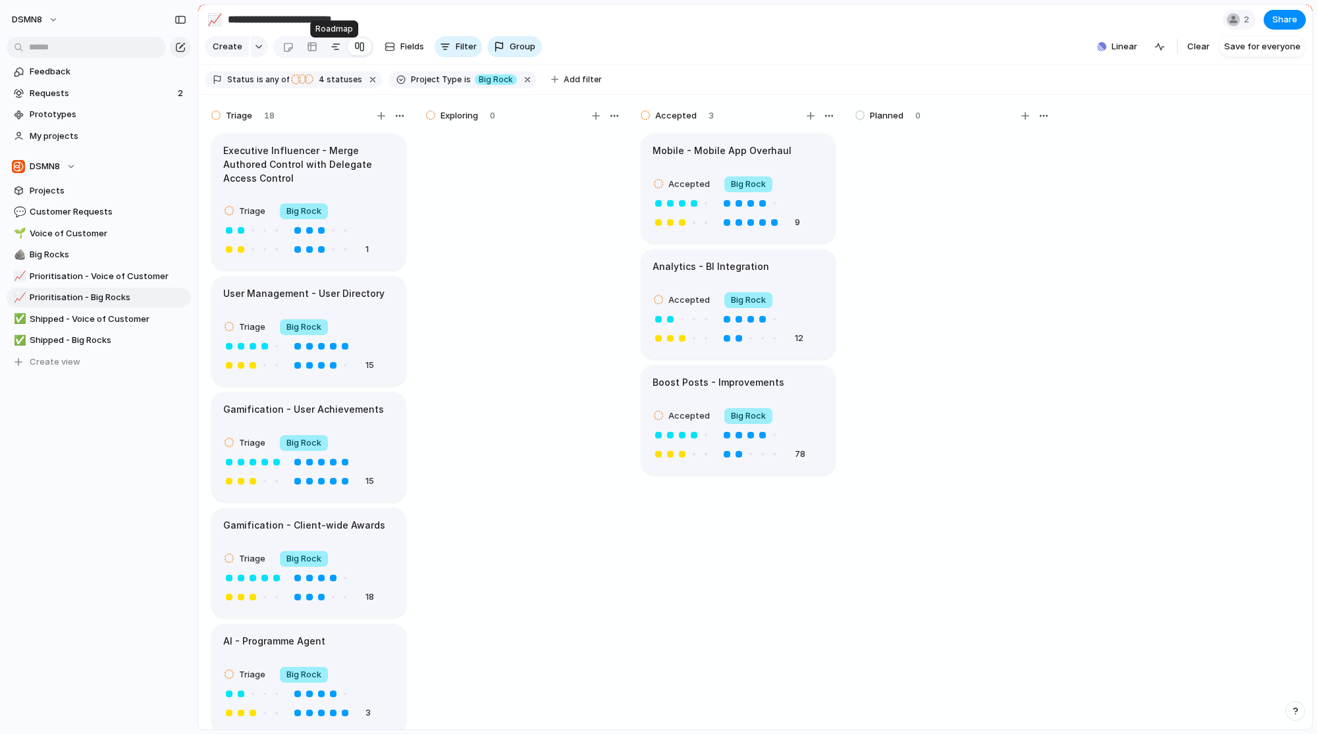
click at [337, 52] on div at bounding box center [336, 46] width 11 height 21
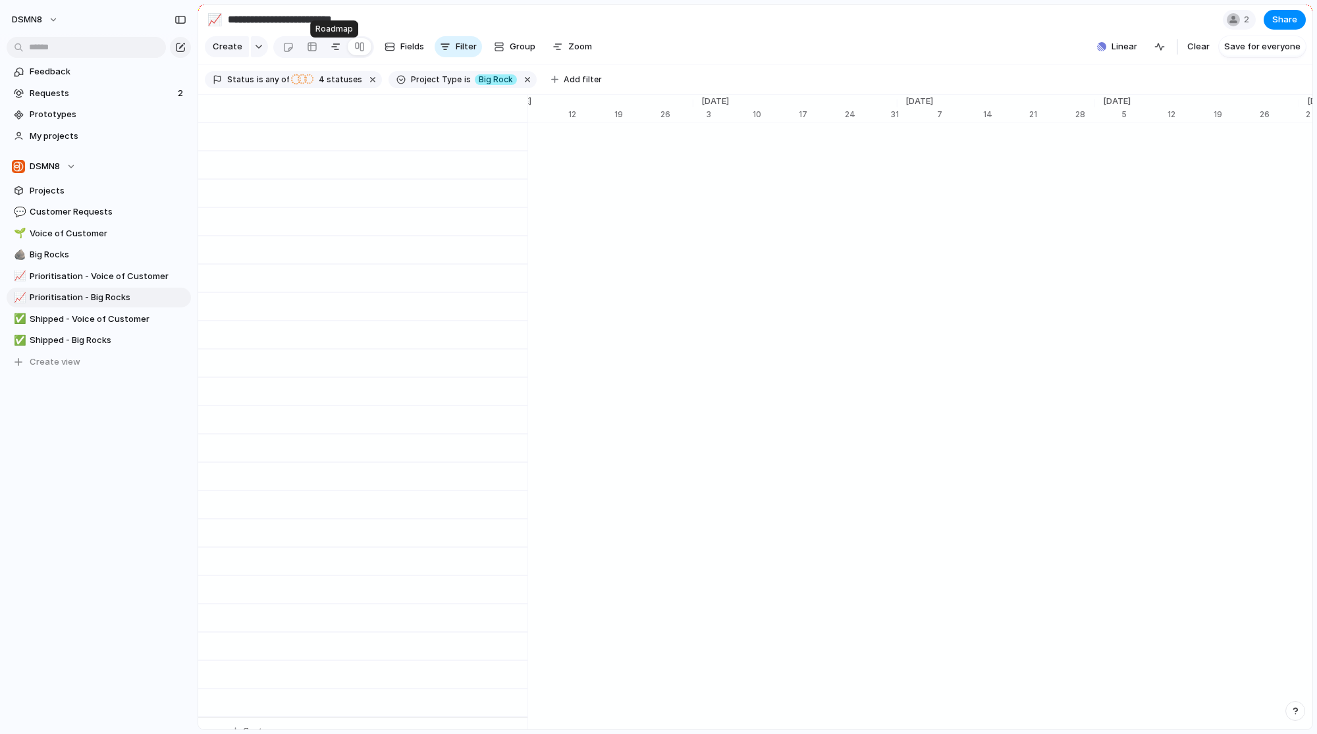
scroll to position [0, 32]
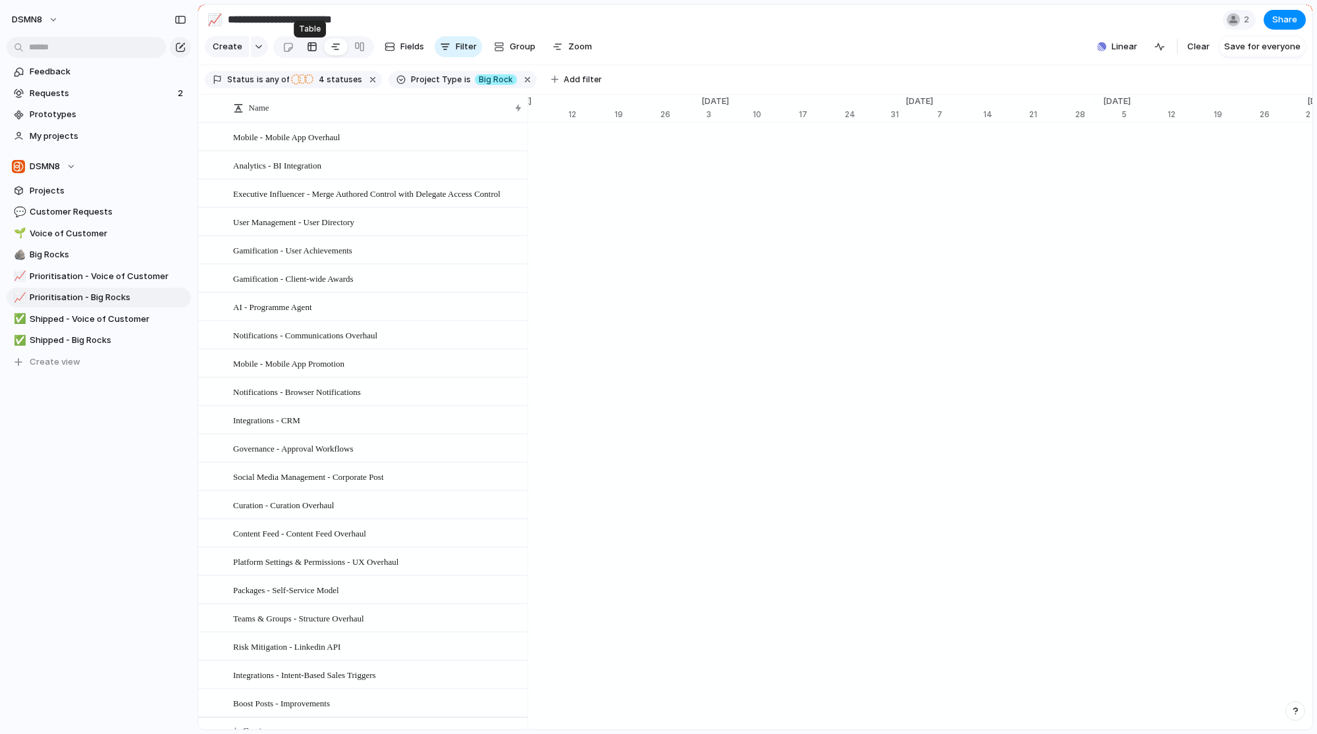
click at [313, 54] on div at bounding box center [312, 46] width 11 height 21
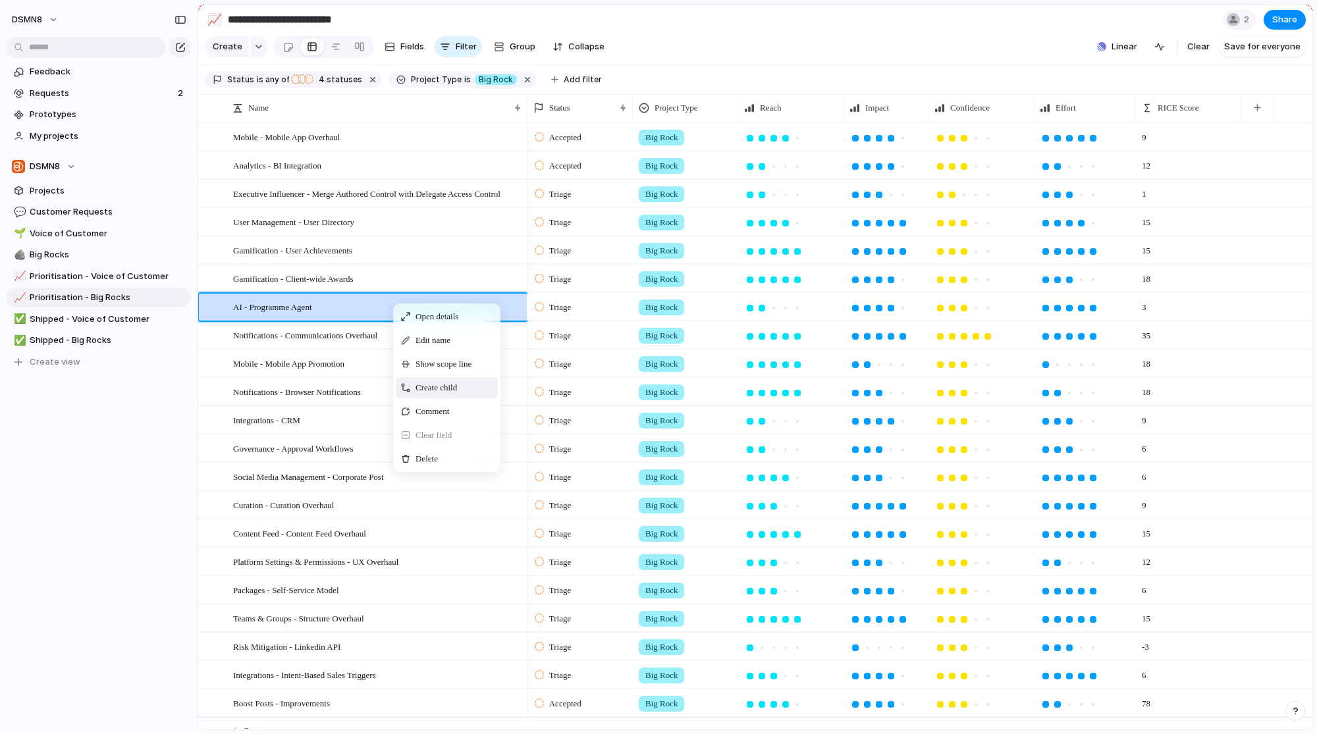
click at [468, 395] on span "Context Menu" at bounding box center [464, 387] width 5 height 13
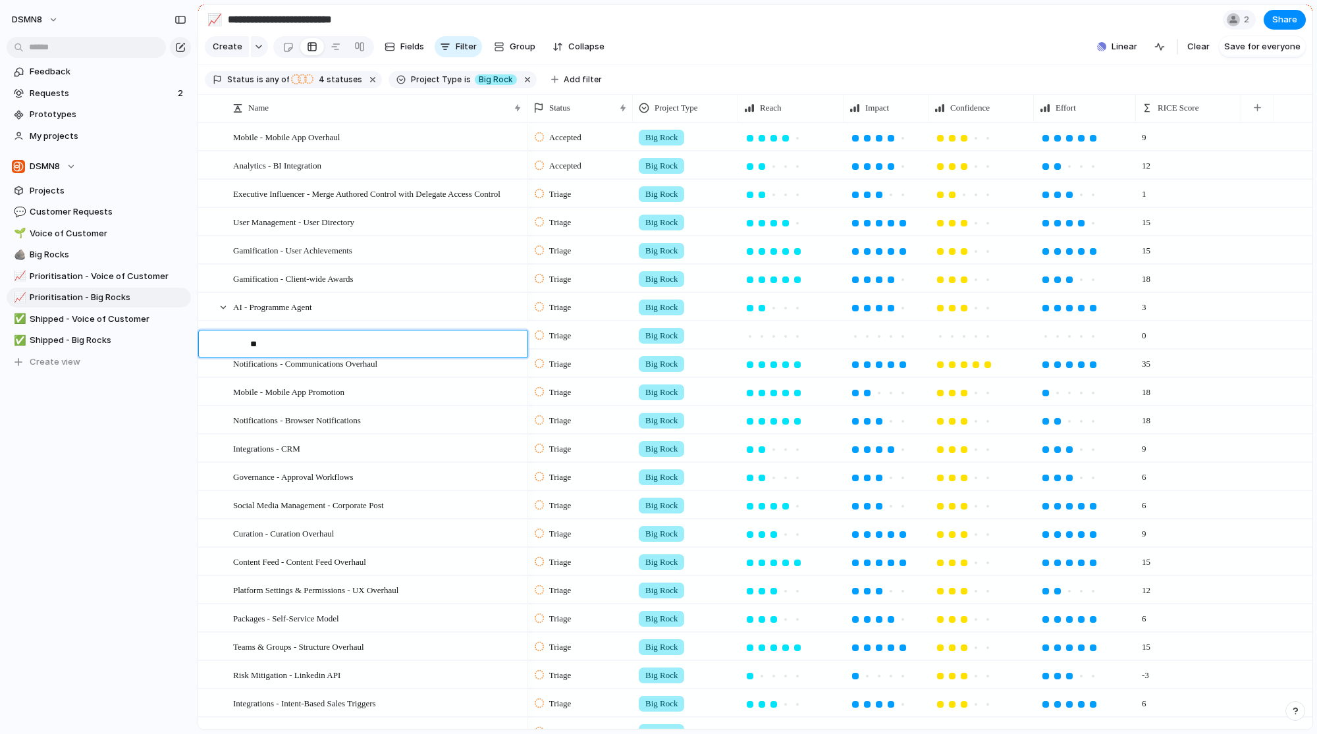
type textarea "*"
type textarea "********"
type textarea "**********"
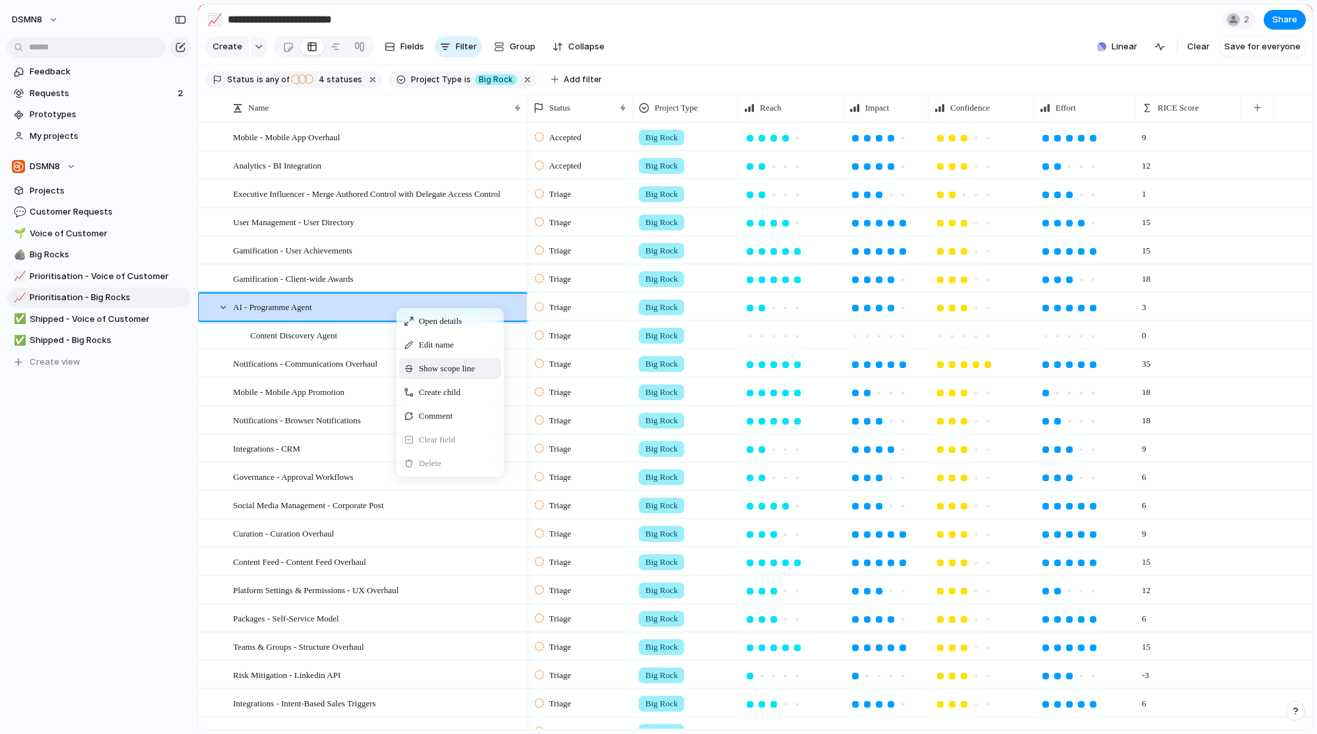
click at [472, 375] on span "Show scope line" at bounding box center [447, 368] width 56 height 13
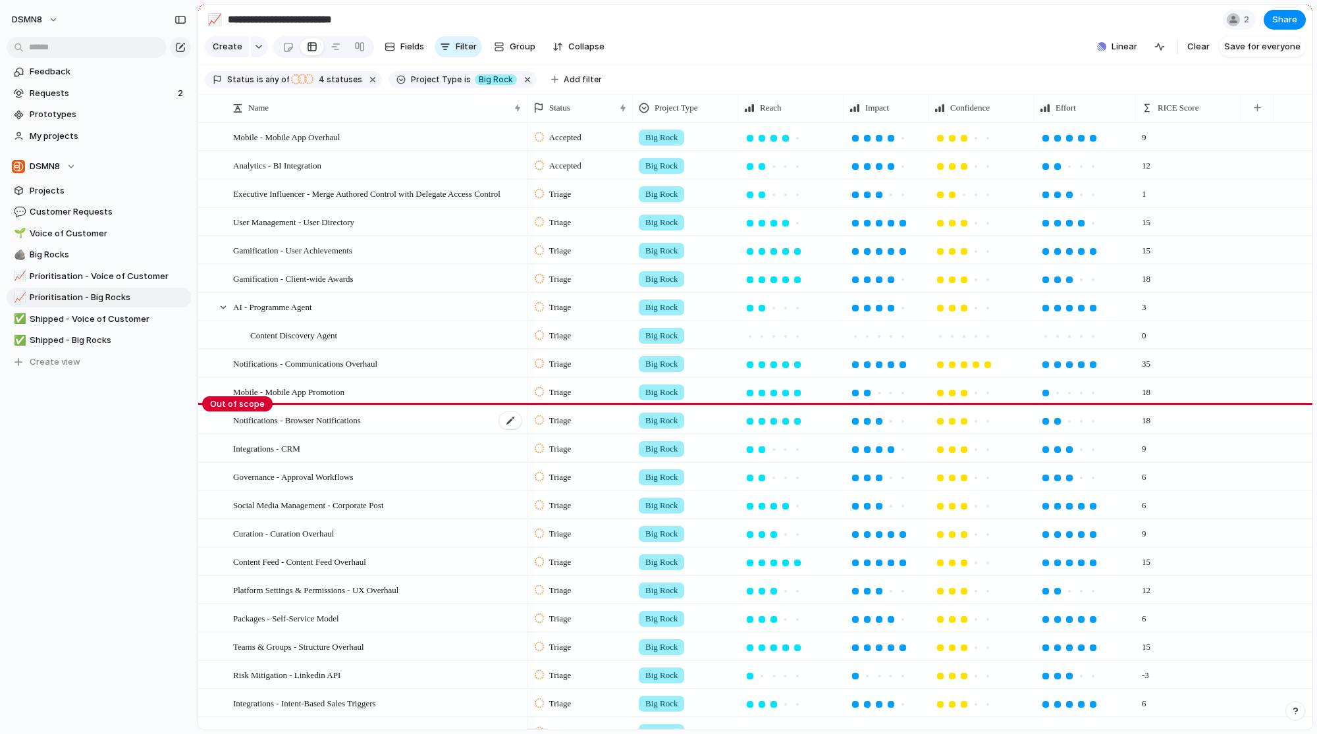
drag, startPoint x: 252, startPoint y: 315, endPoint x: 258, endPoint y: 416, distance: 101.6
click at [258, 416] on body "**********" at bounding box center [658, 367] width 1317 height 734
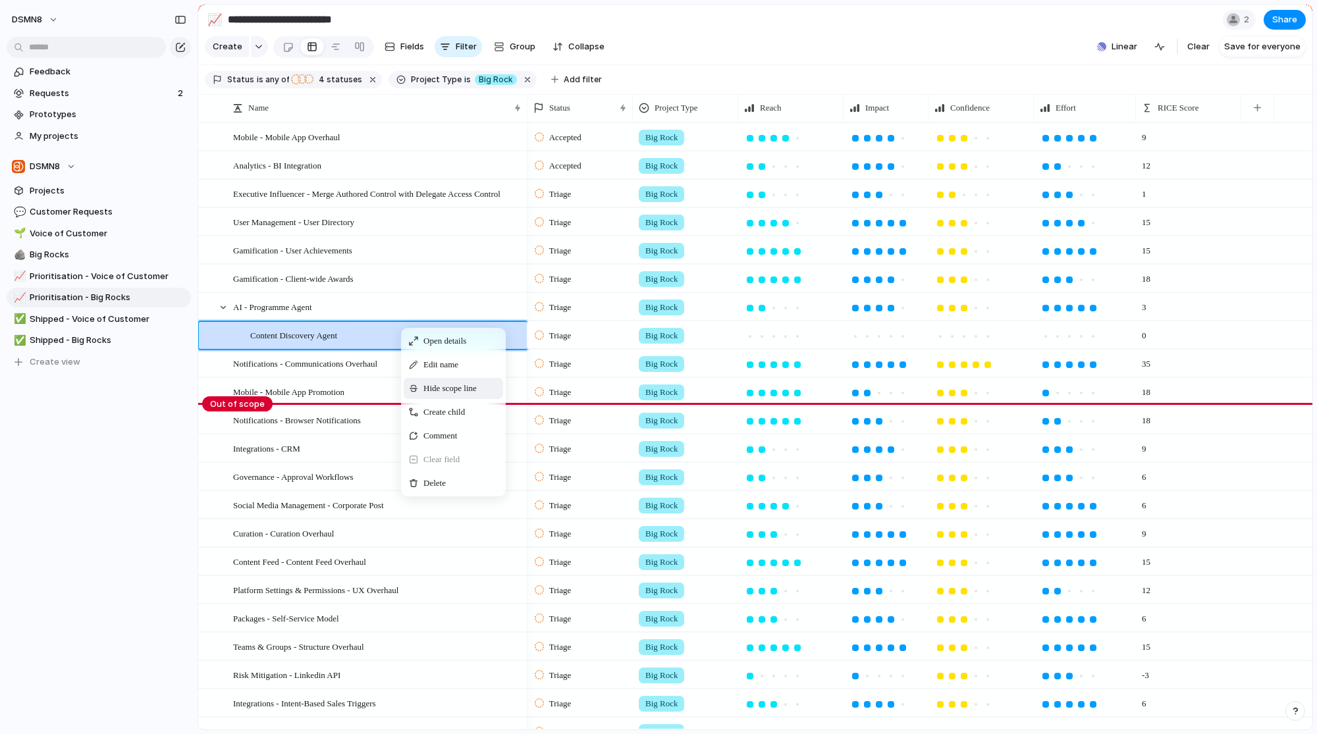
click at [460, 392] on span "Hide scope line" at bounding box center [450, 388] width 53 height 13
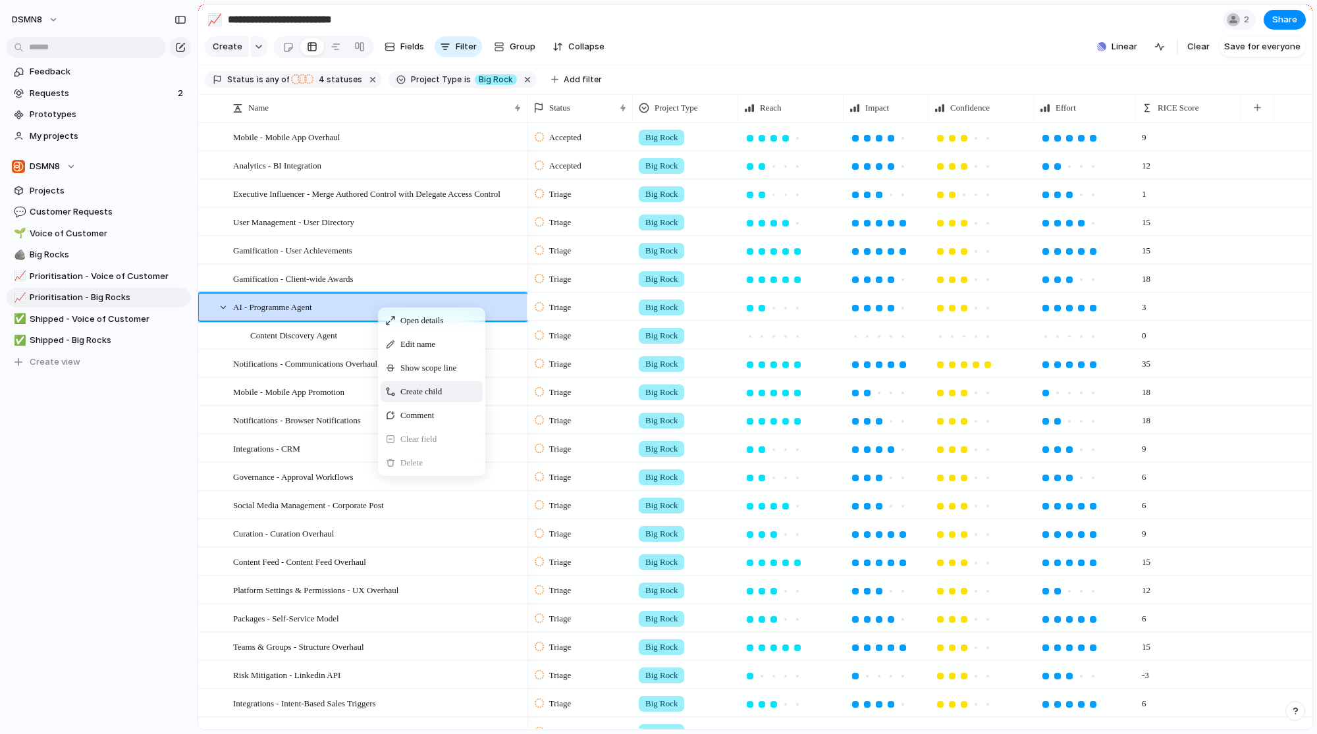
click at [436, 396] on span "Create child" at bounding box center [422, 391] width 42 height 13
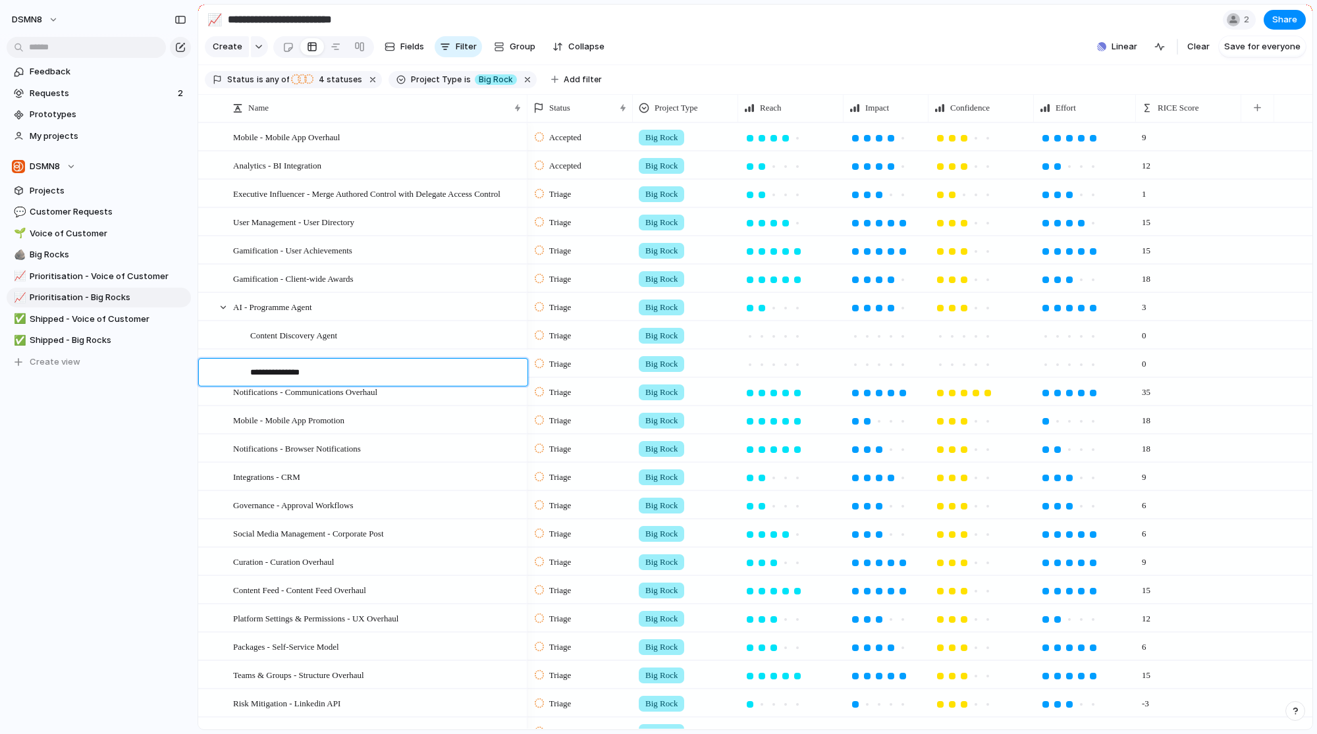
type textarea "**********"
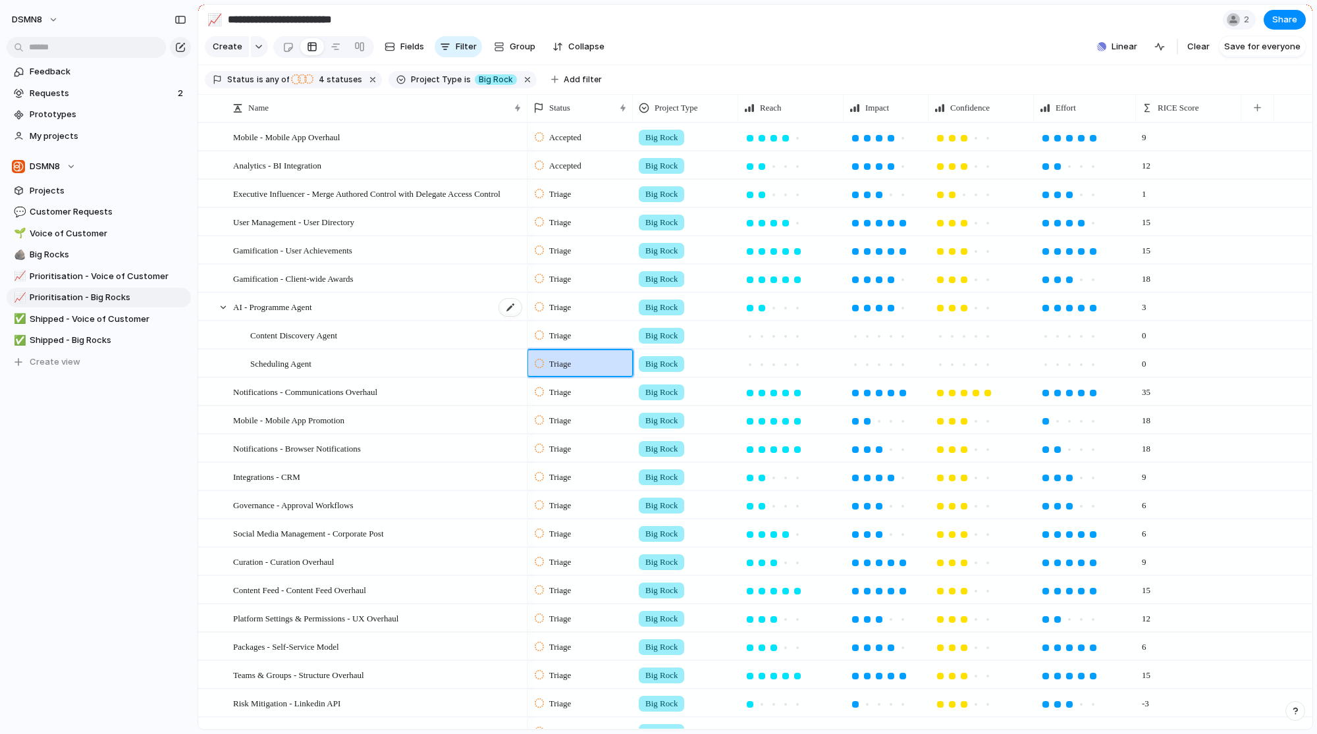
click at [341, 316] on div "AI - Programme Agent" at bounding box center [378, 307] width 290 height 27
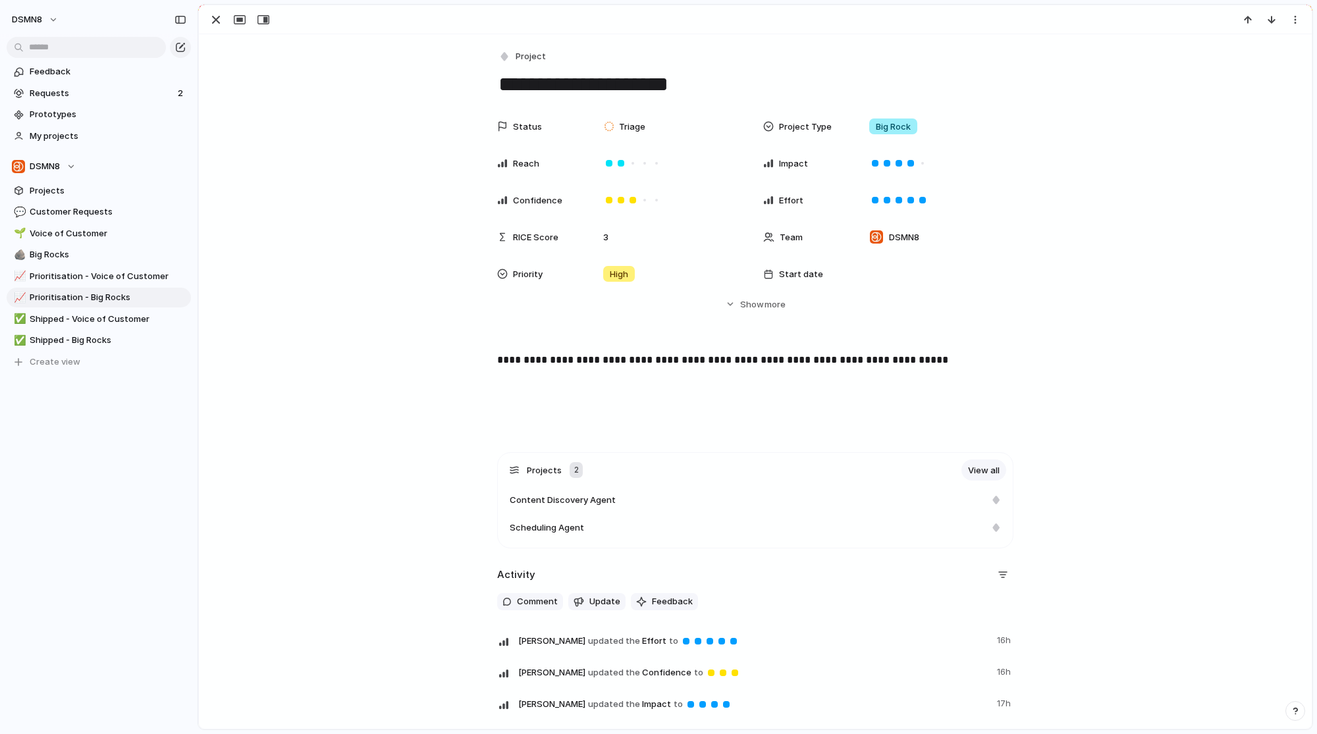
click at [341, 316] on div "Status Triage Project Type Big Rock Reach Impact Confidence Effort RICE Score 3…" at bounding box center [756, 223] width 1082 height 221
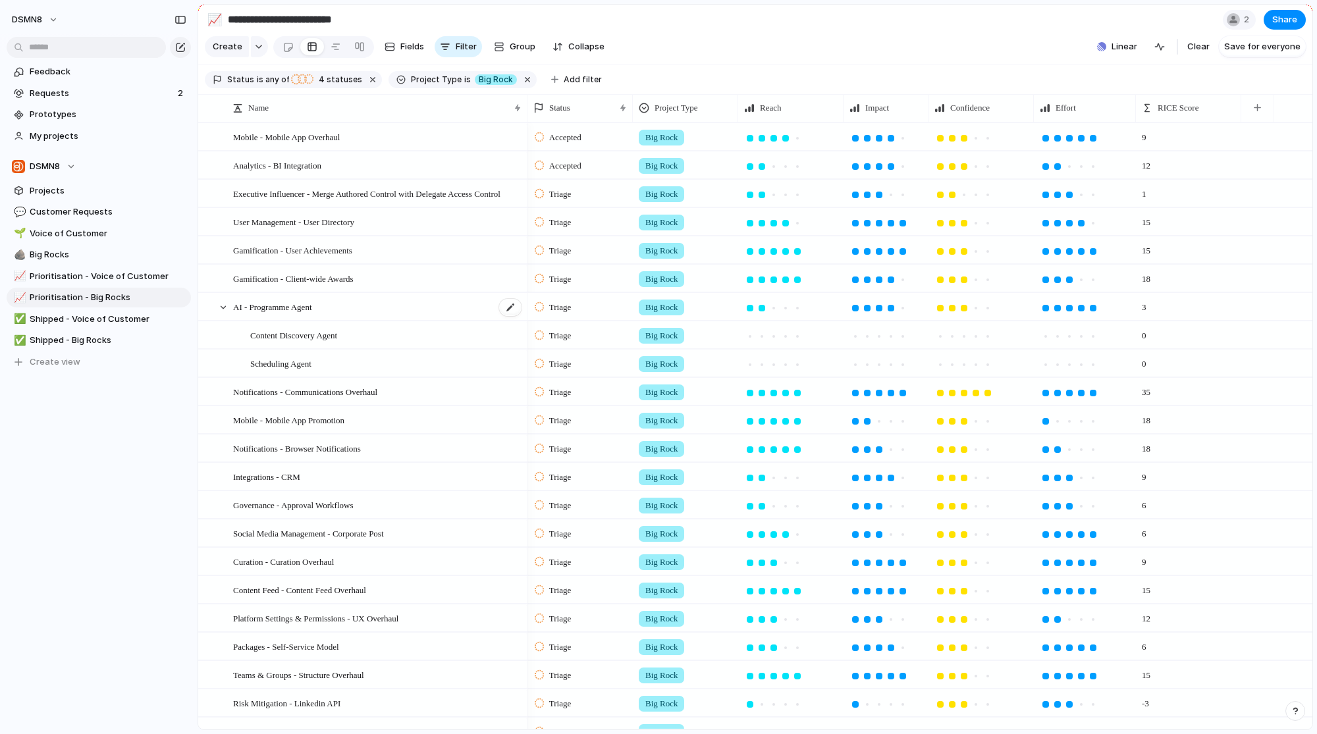
click at [312, 314] on span "AI - Programme Agent" at bounding box center [272, 306] width 79 height 15
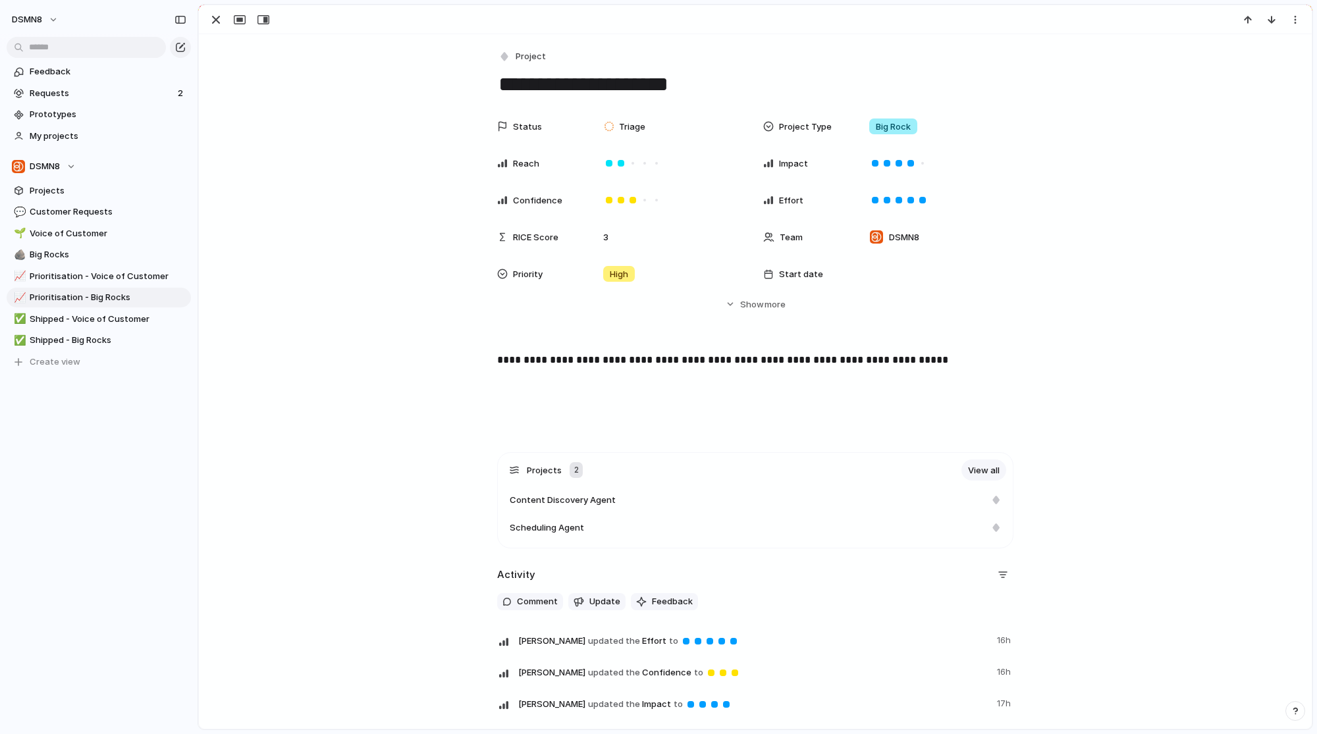
click at [535, 86] on textarea "**********" at bounding box center [755, 84] width 516 height 28
click at [211, 18] on div "button" at bounding box center [216, 20] width 16 height 16
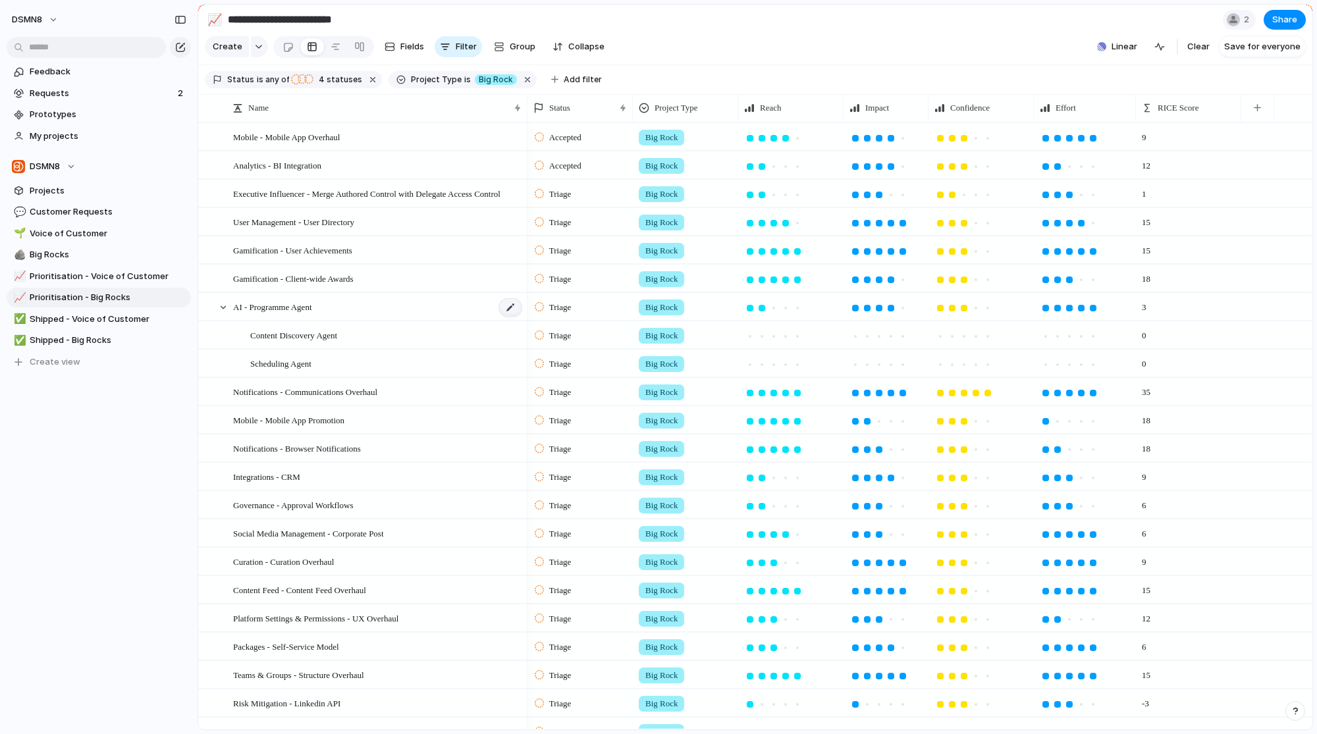
click at [513, 316] on div at bounding box center [510, 307] width 22 height 17
click at [388, 335] on div "Content Discovery Agent" at bounding box center [386, 335] width 273 height 27
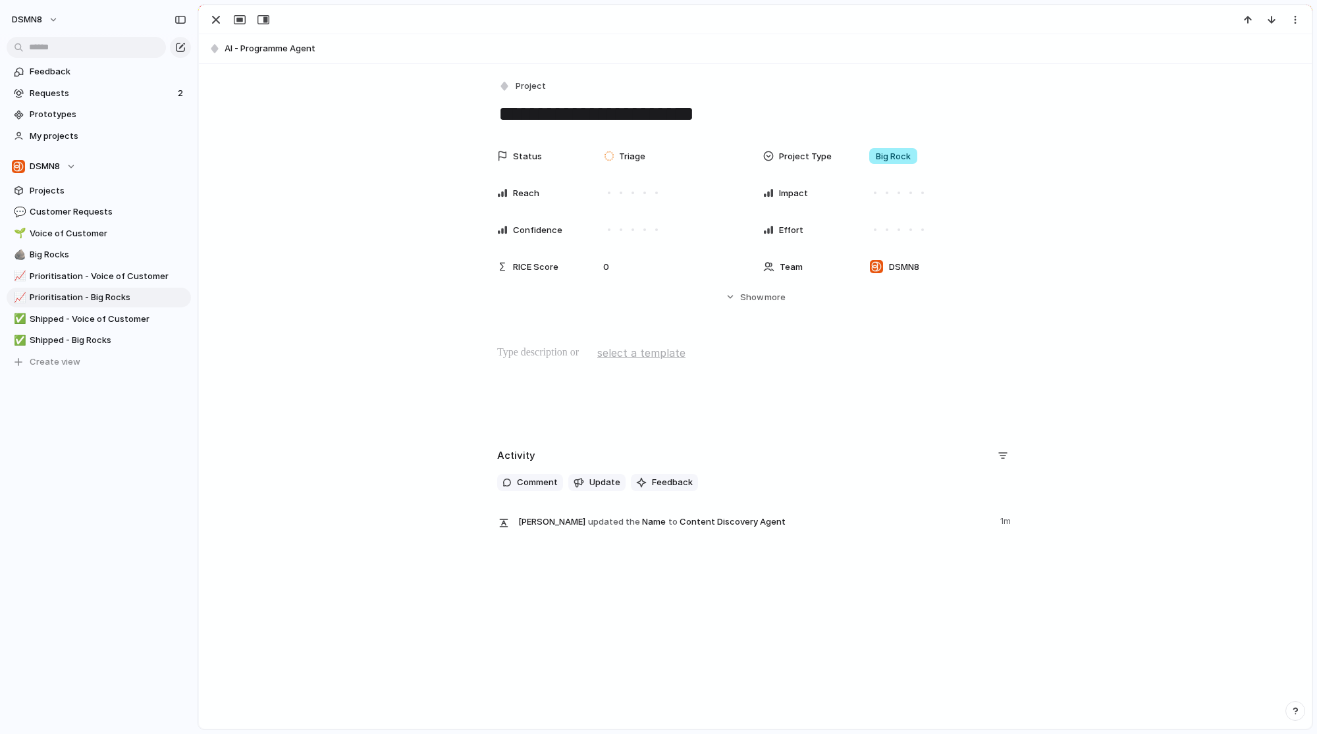
click at [721, 309] on div "Status Triage Project Type Big Rock Reach Impact Confidence Effort RICE Score 0…" at bounding box center [756, 235] width 1082 height 184
click at [747, 302] on span "Show" at bounding box center [752, 297] width 24 height 13
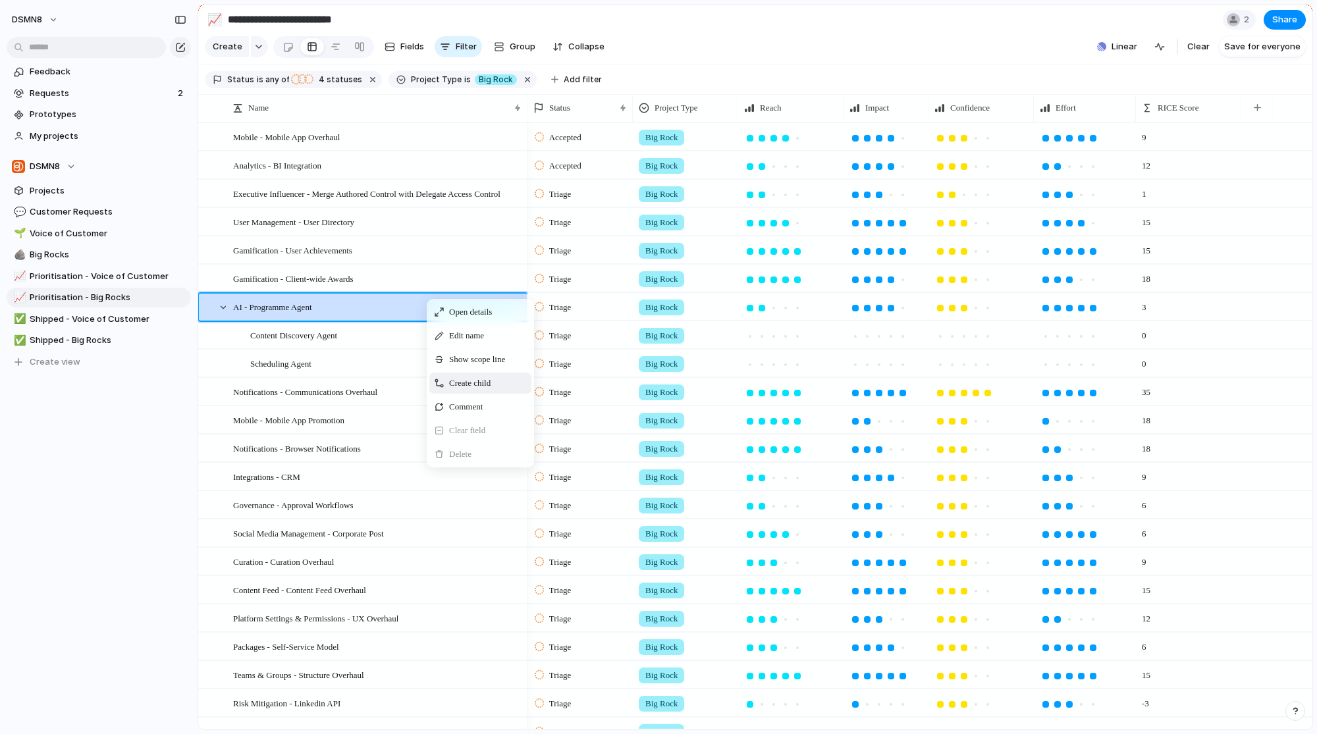
click at [491, 390] on span "Create child" at bounding box center [470, 383] width 42 height 13
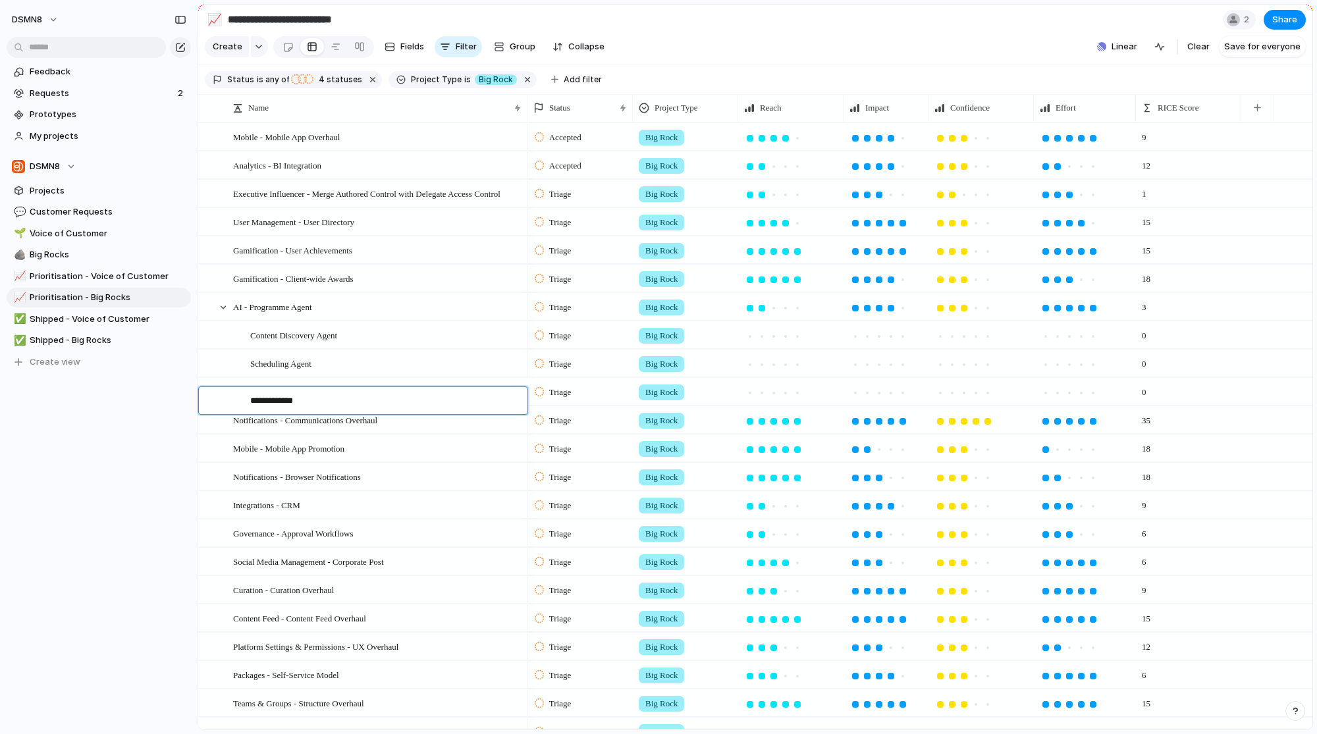
type textarea "**********"
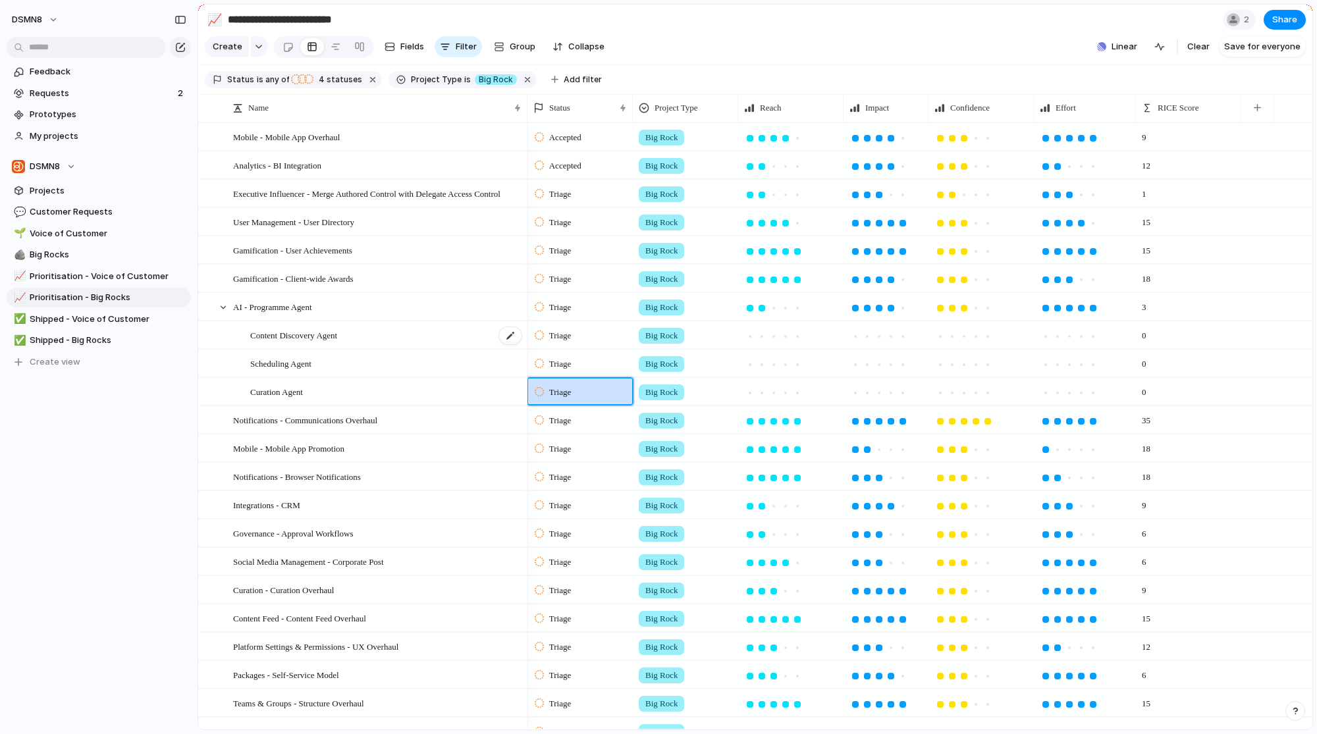
click at [265, 341] on span "Content Discovery Agent" at bounding box center [293, 334] width 87 height 15
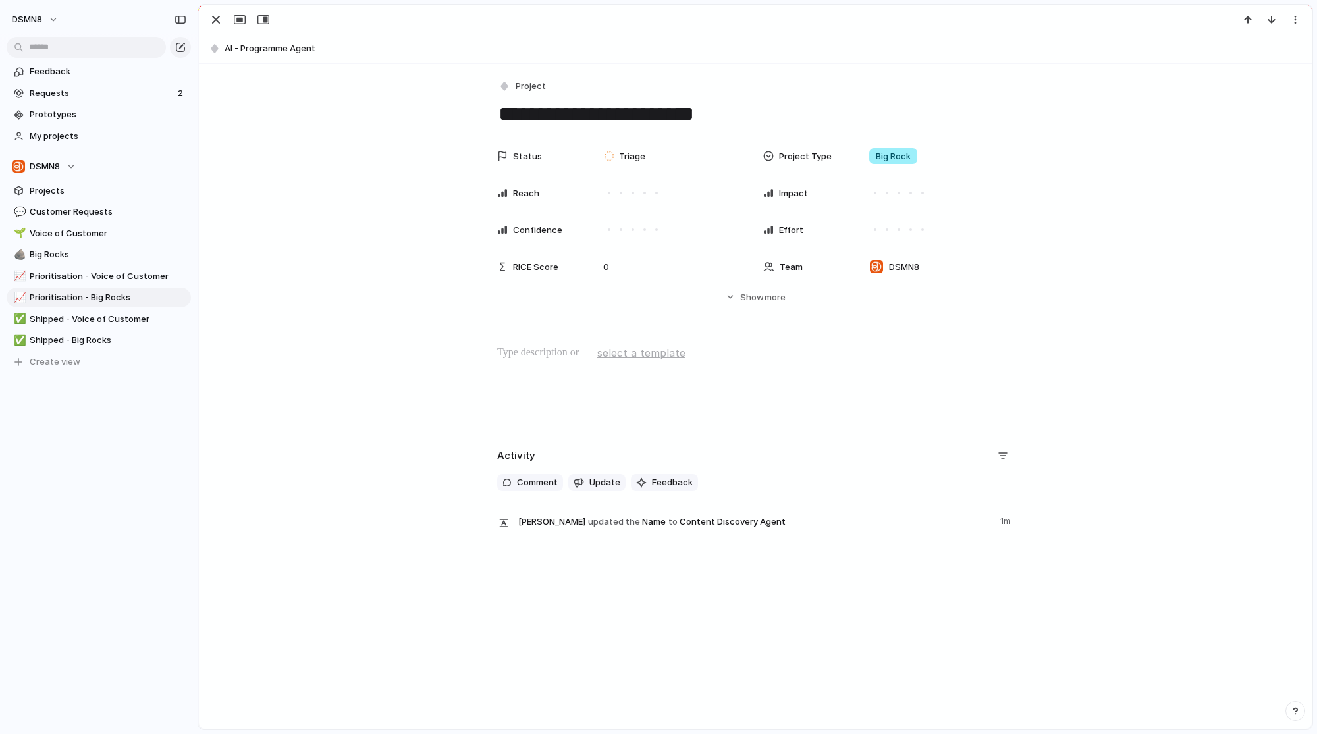
click at [497, 113] on textarea "**********" at bounding box center [755, 114] width 516 height 28
type textarea "**********"
click at [420, 399] on div at bounding box center [756, 387] width 1082 height 84
click at [218, 23] on div "button" at bounding box center [216, 20] width 16 height 16
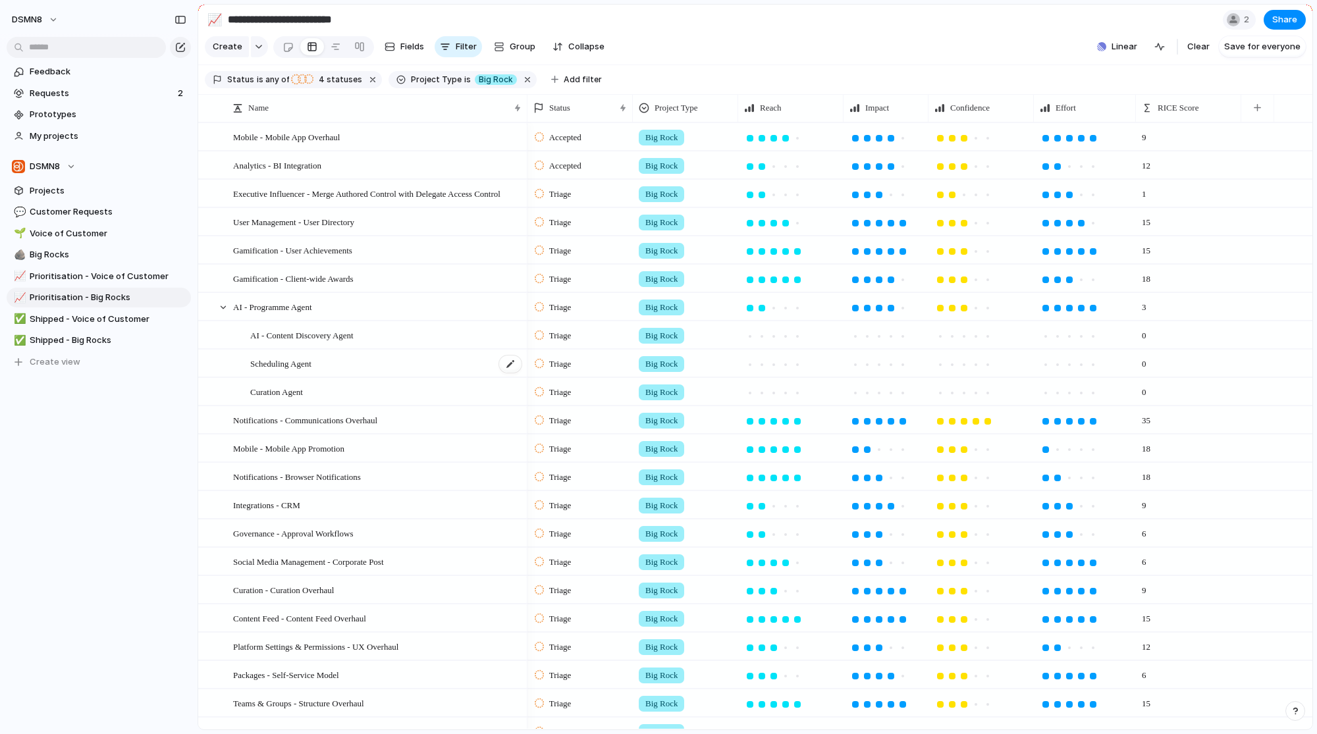
click at [312, 364] on span "Scheduling Agent" at bounding box center [280, 363] width 61 height 15
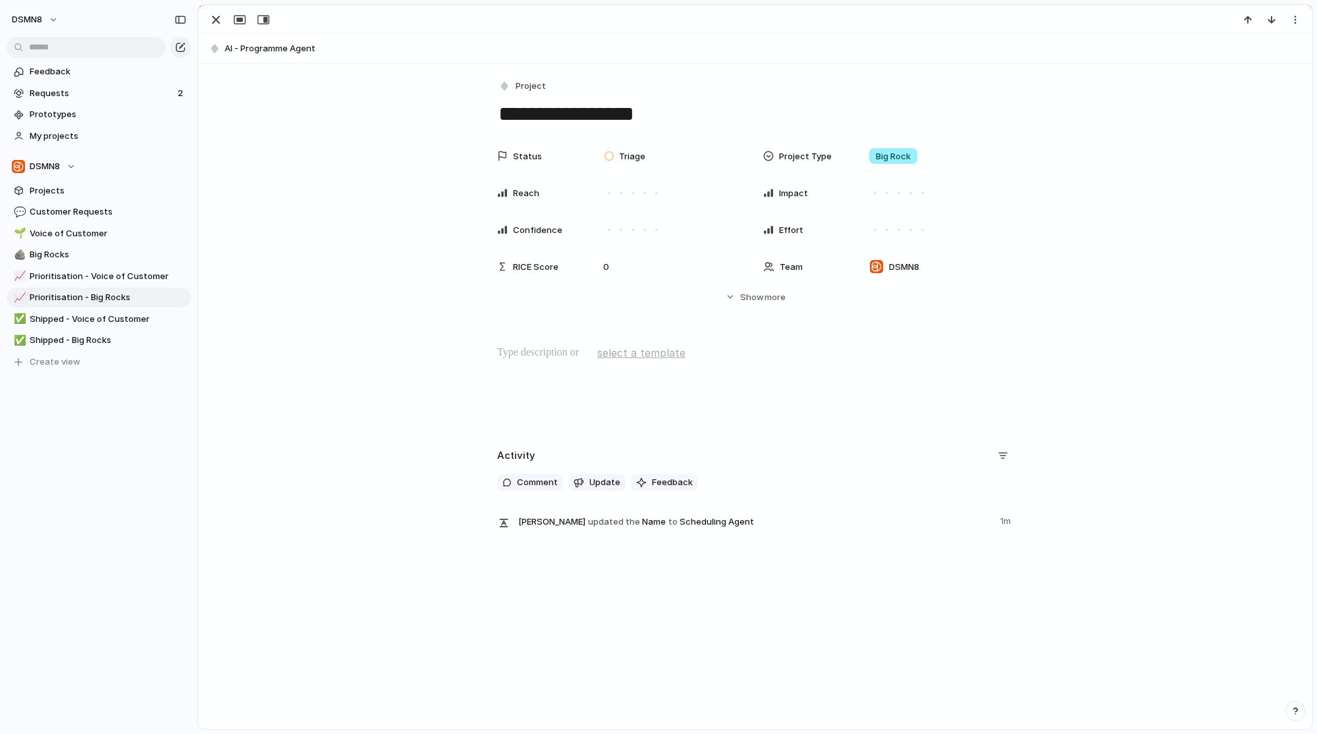
click at [497, 117] on textarea "**********" at bounding box center [755, 114] width 516 height 28
type textarea "**********"
click at [219, 18] on div "button" at bounding box center [216, 20] width 16 height 16
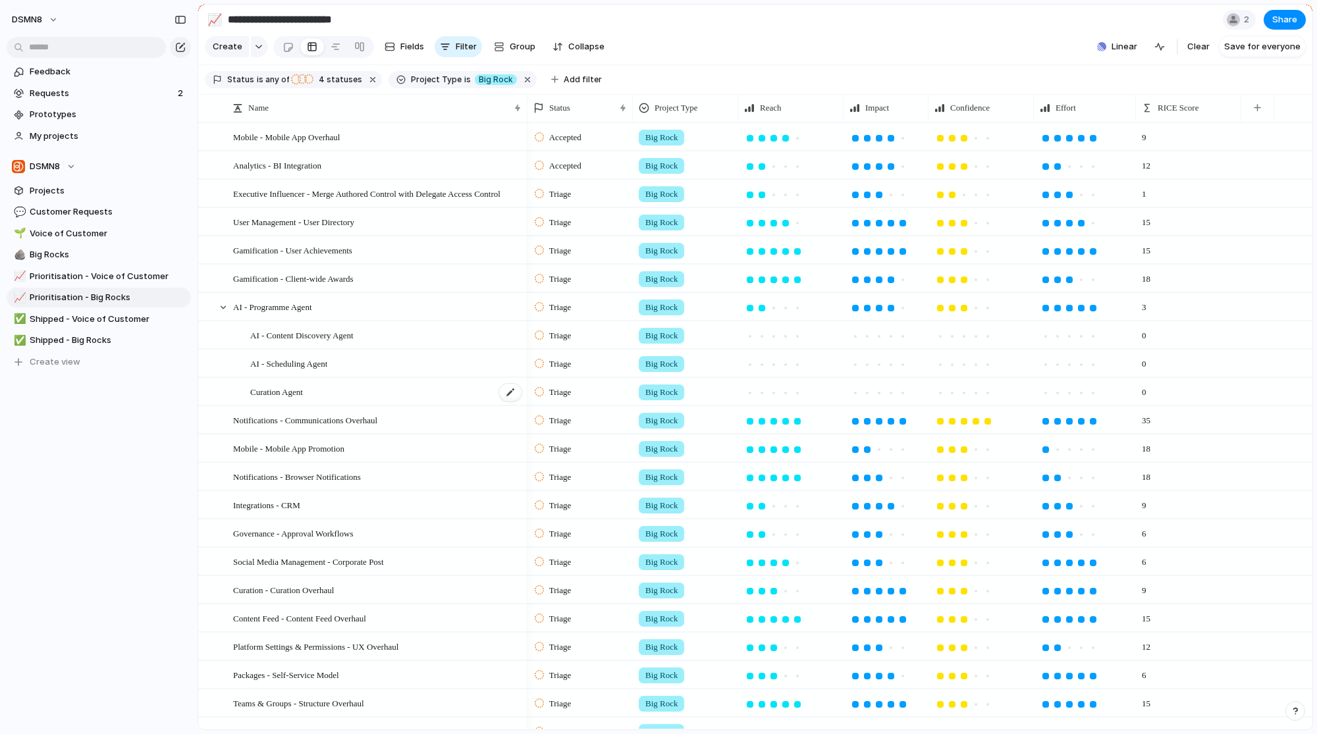
click at [321, 398] on div "Curation Agent" at bounding box center [386, 392] width 273 height 27
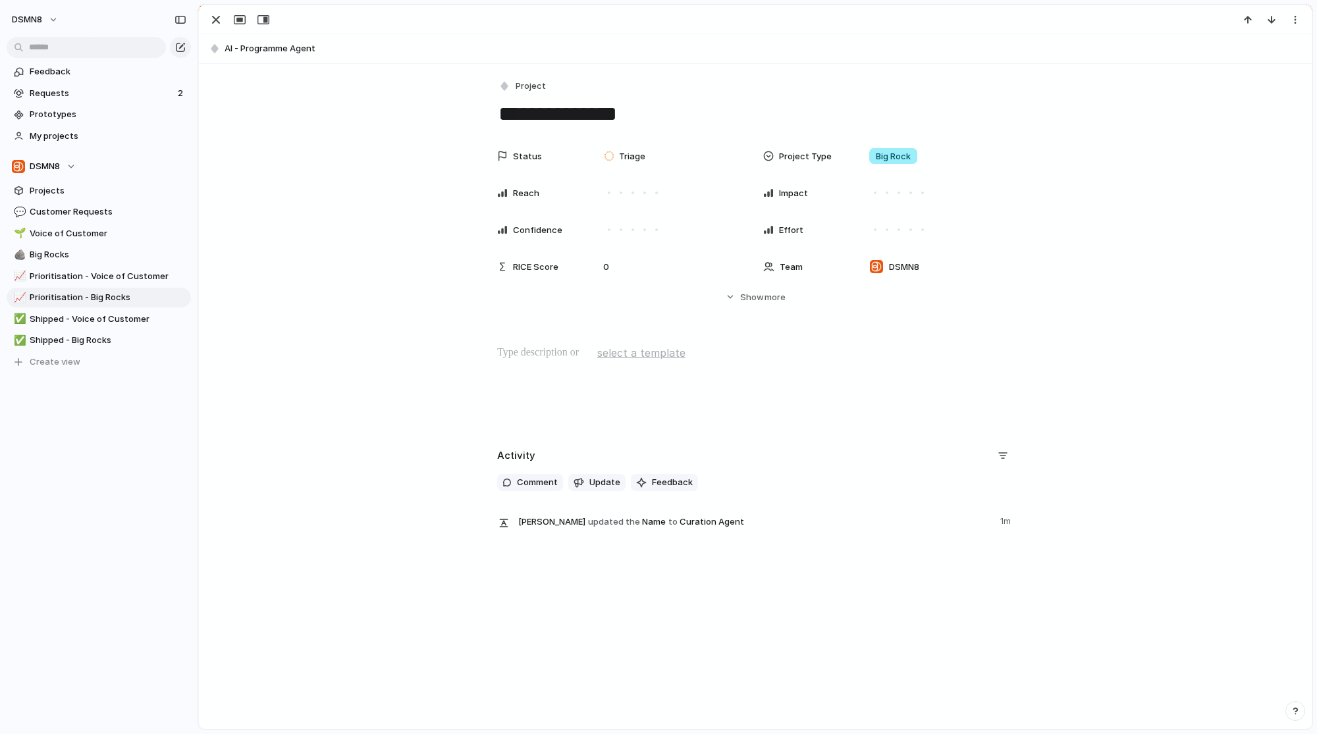
click at [487, 125] on div "**********" at bounding box center [755, 304] width 1113 height 480
click at [497, 121] on textarea "**********" at bounding box center [755, 114] width 516 height 28
type textarea "**********"
click at [443, 155] on div "Status Triage Project Type Big Rock Reach Impact Confidence Effort RICE Score 0…" at bounding box center [756, 223] width 1082 height 161
click at [219, 21] on div "button" at bounding box center [216, 20] width 16 height 16
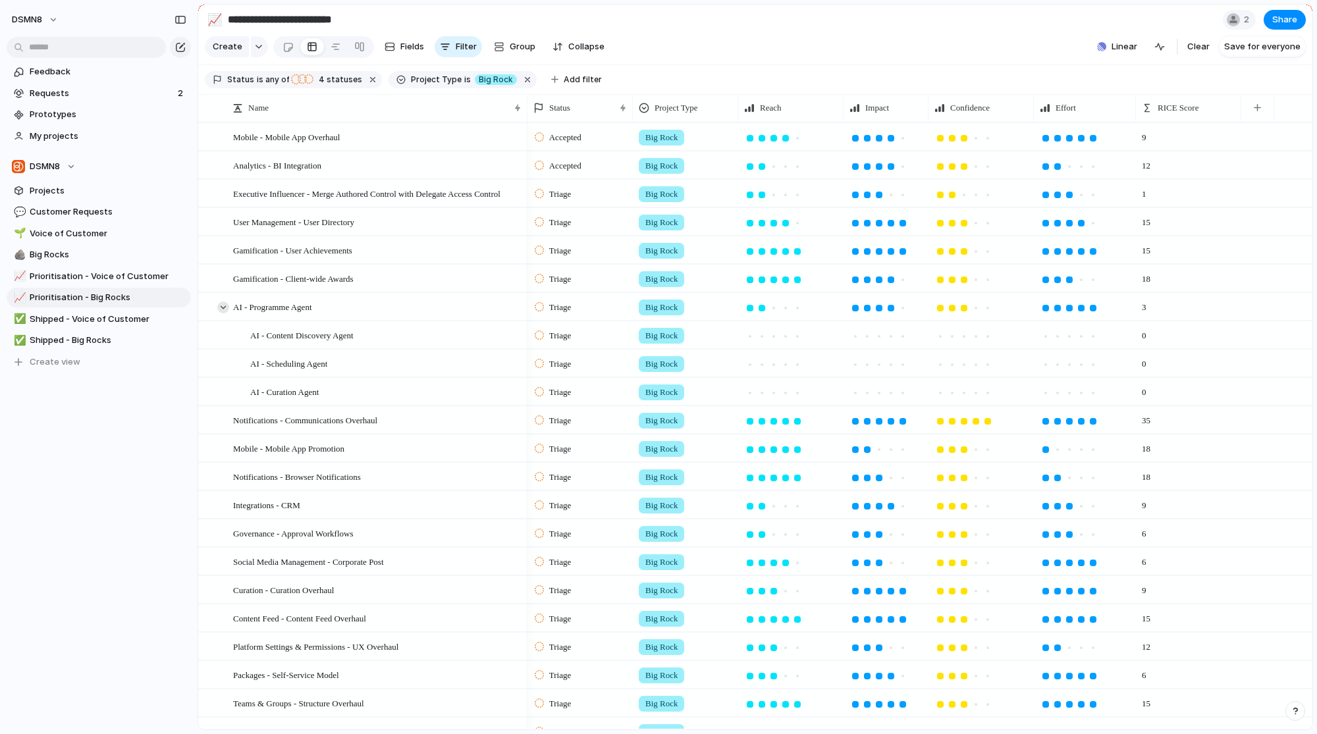
click at [219, 314] on div at bounding box center [223, 308] width 12 height 12
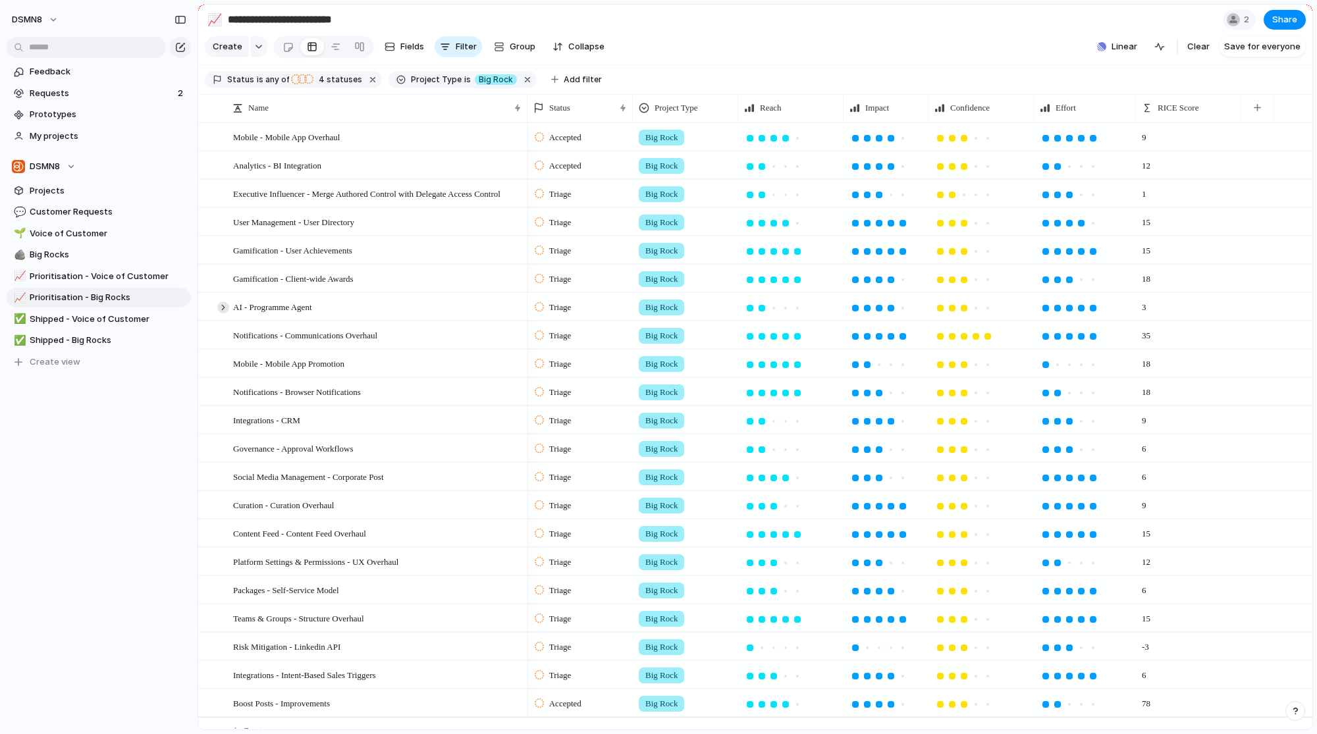
click at [217, 314] on div at bounding box center [223, 308] width 12 height 12
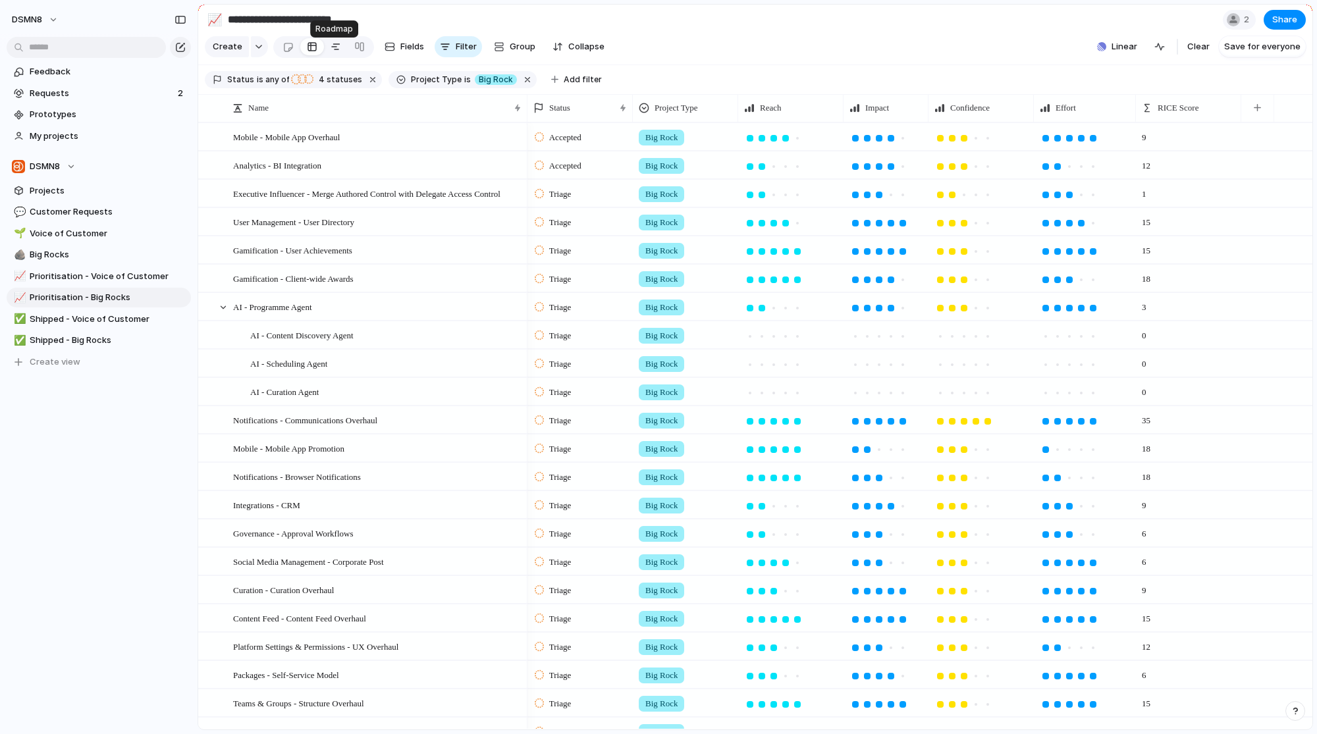
click at [336, 49] on div at bounding box center [336, 46] width 11 height 21
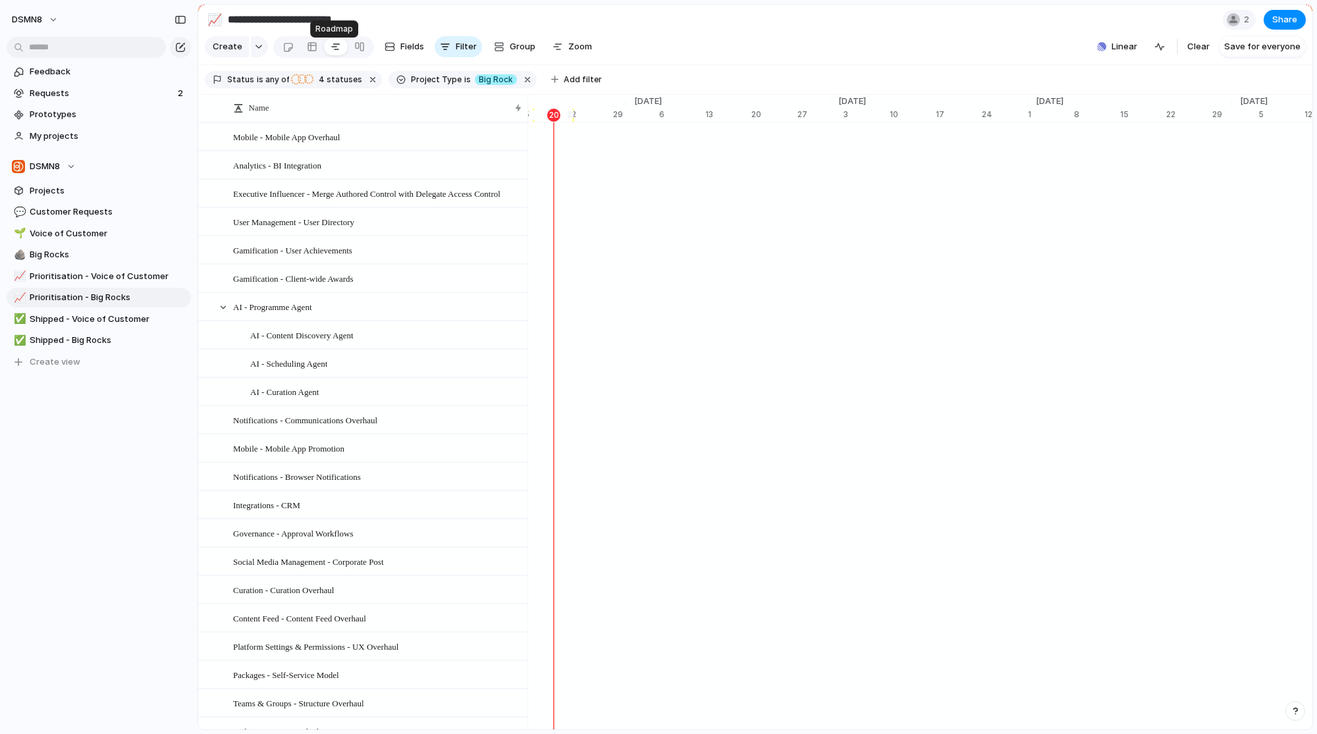
scroll to position [0, 7319]
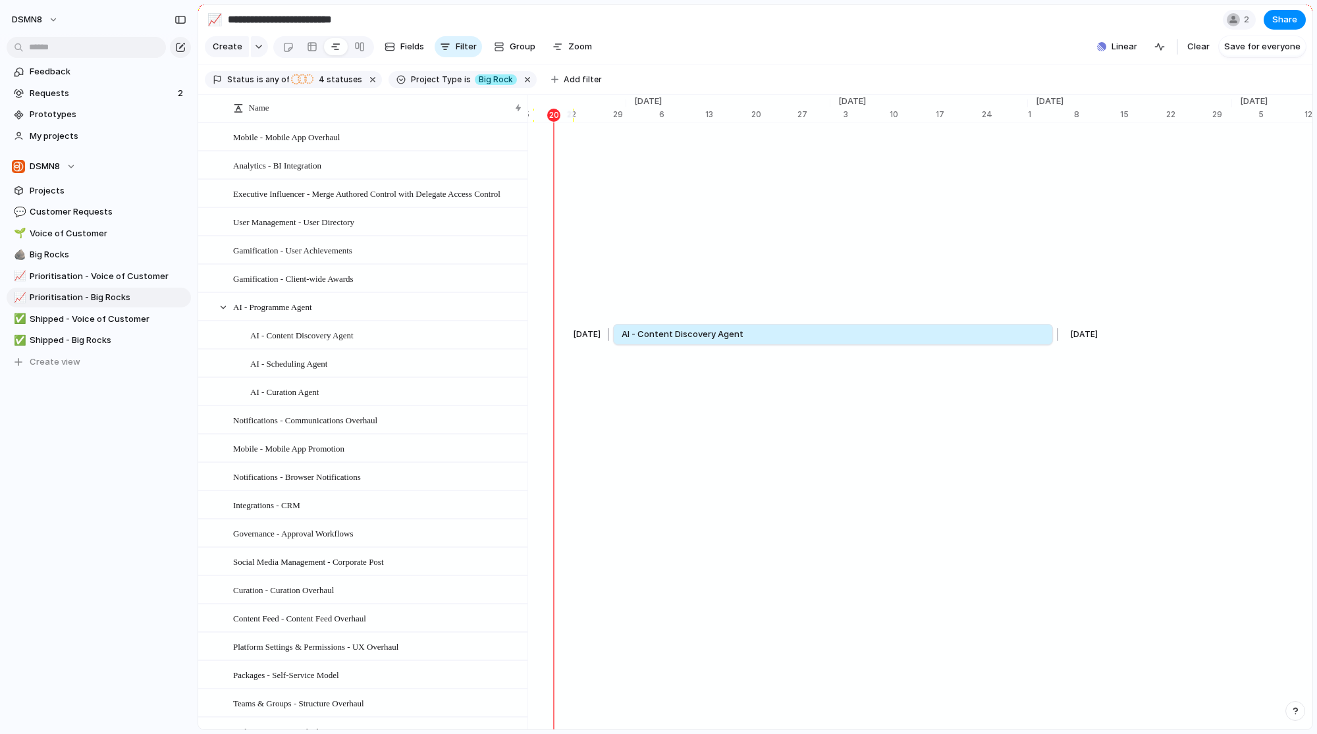
drag, startPoint x: 772, startPoint y: 337, endPoint x: 1058, endPoint y: 336, distance: 285.9
click at [1058, 336] on div at bounding box center [1056, 334] width 16 height 21
click at [850, 343] on link "AI - Content Discovery Agent" at bounding box center [834, 335] width 424 height 20
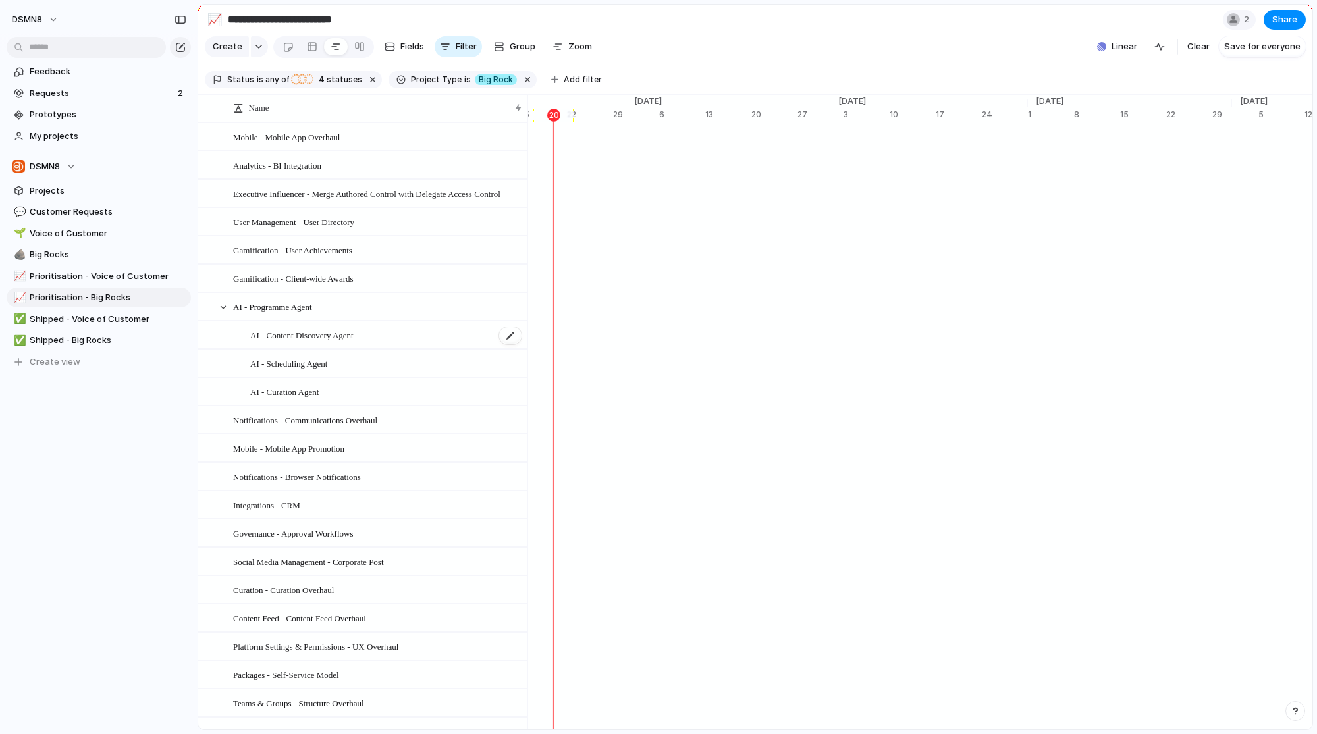
click at [389, 341] on div "AI - Content Discovery Agent" at bounding box center [386, 335] width 273 height 27
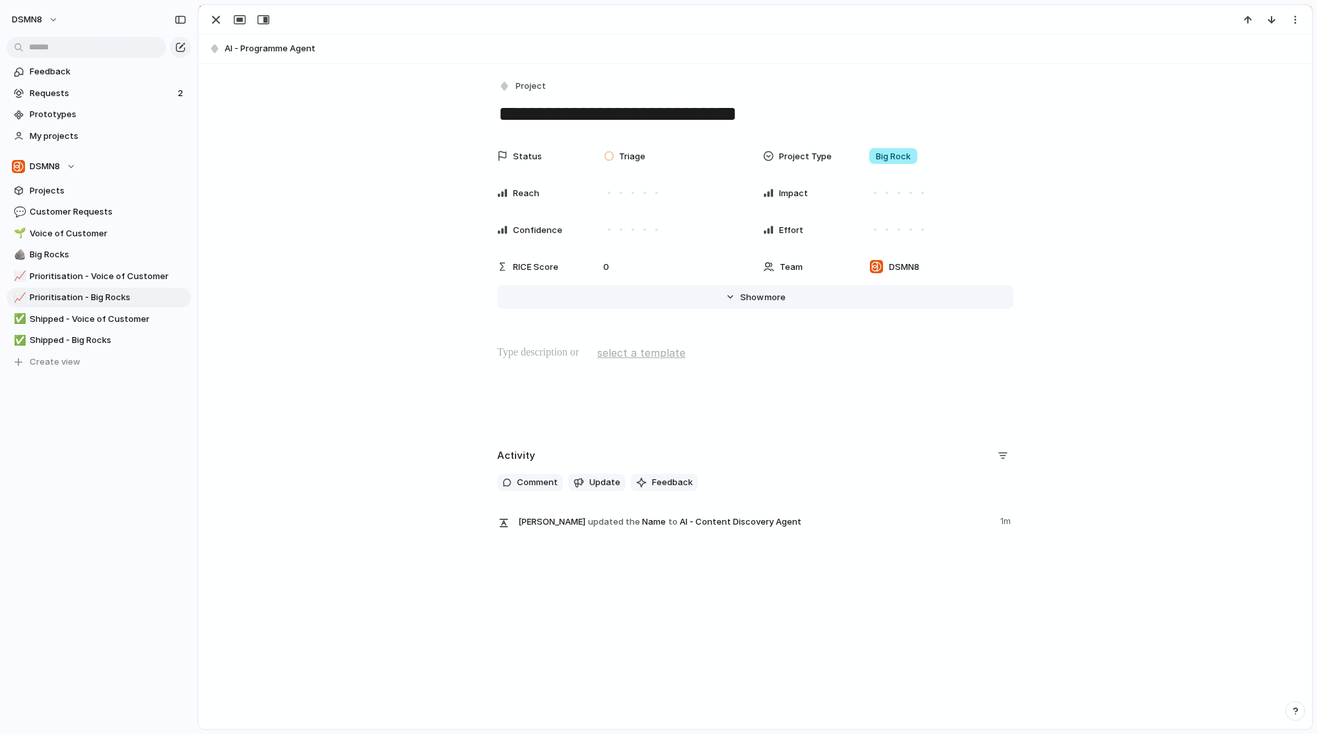
click at [740, 294] on span "Show" at bounding box center [752, 297] width 24 height 13
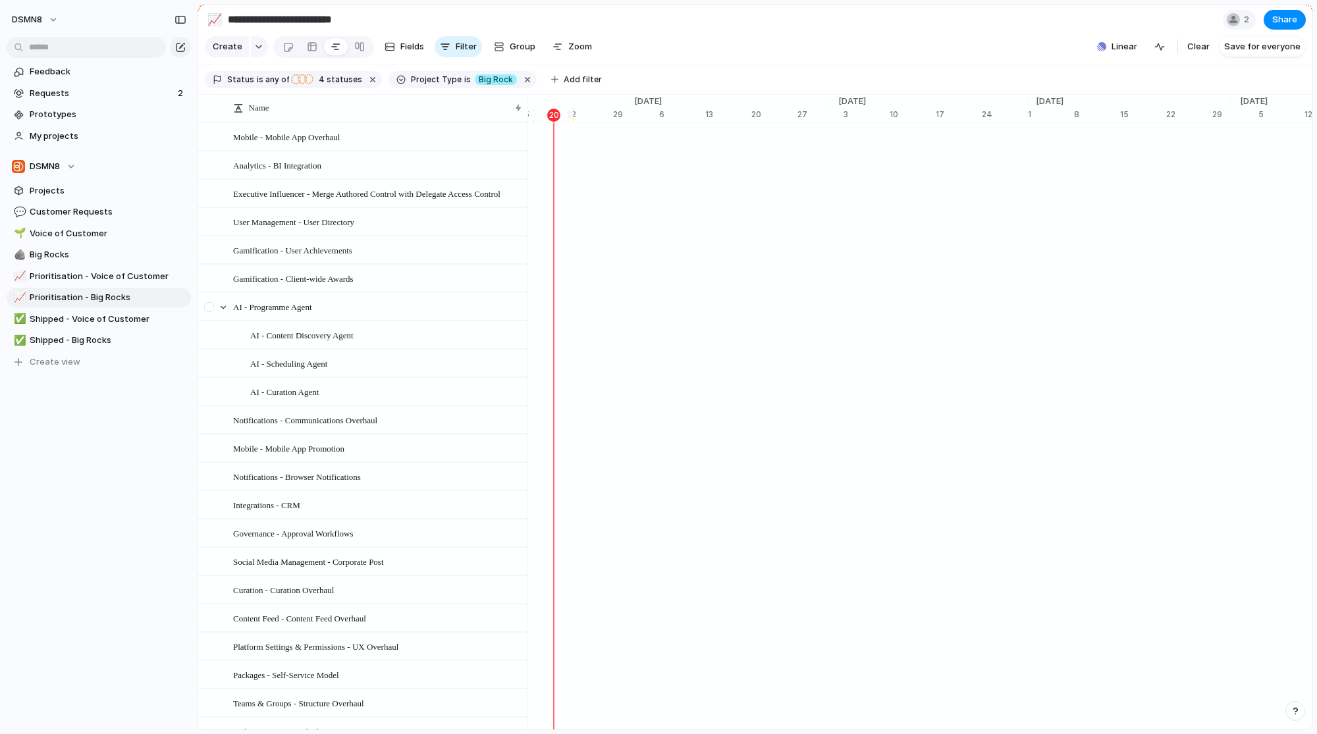
click at [215, 316] on div at bounding box center [211, 312] width 24 height 36
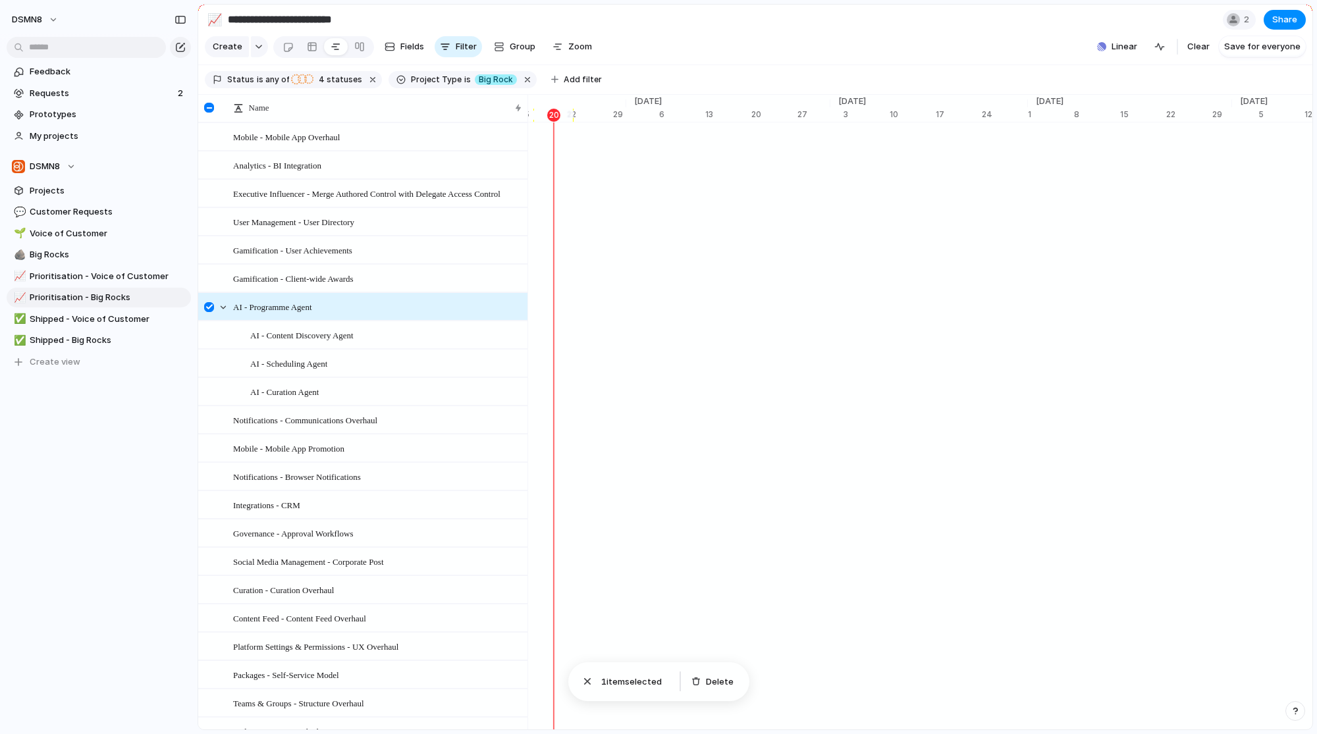
click at [209, 312] on div at bounding box center [209, 307] width 10 height 10
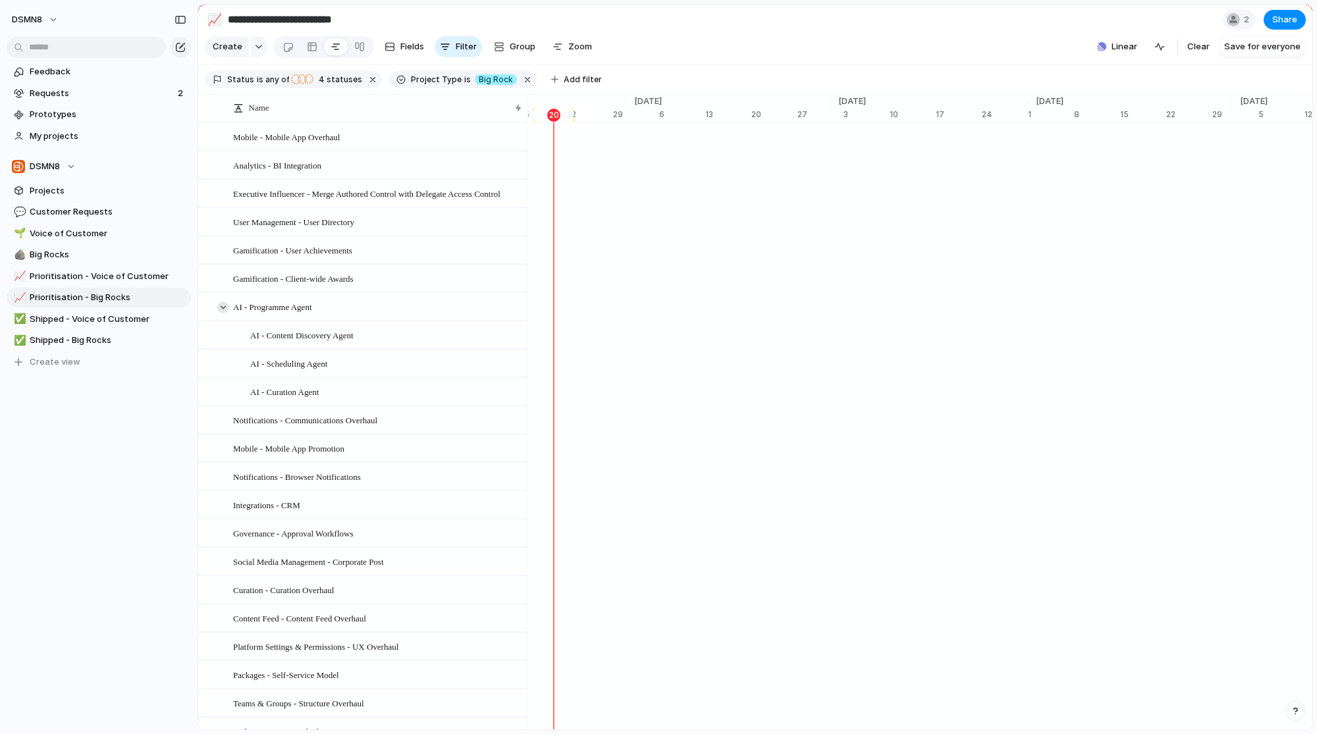
click at [220, 314] on div at bounding box center [223, 308] width 12 height 12
click at [307, 51] on div at bounding box center [312, 46] width 11 height 21
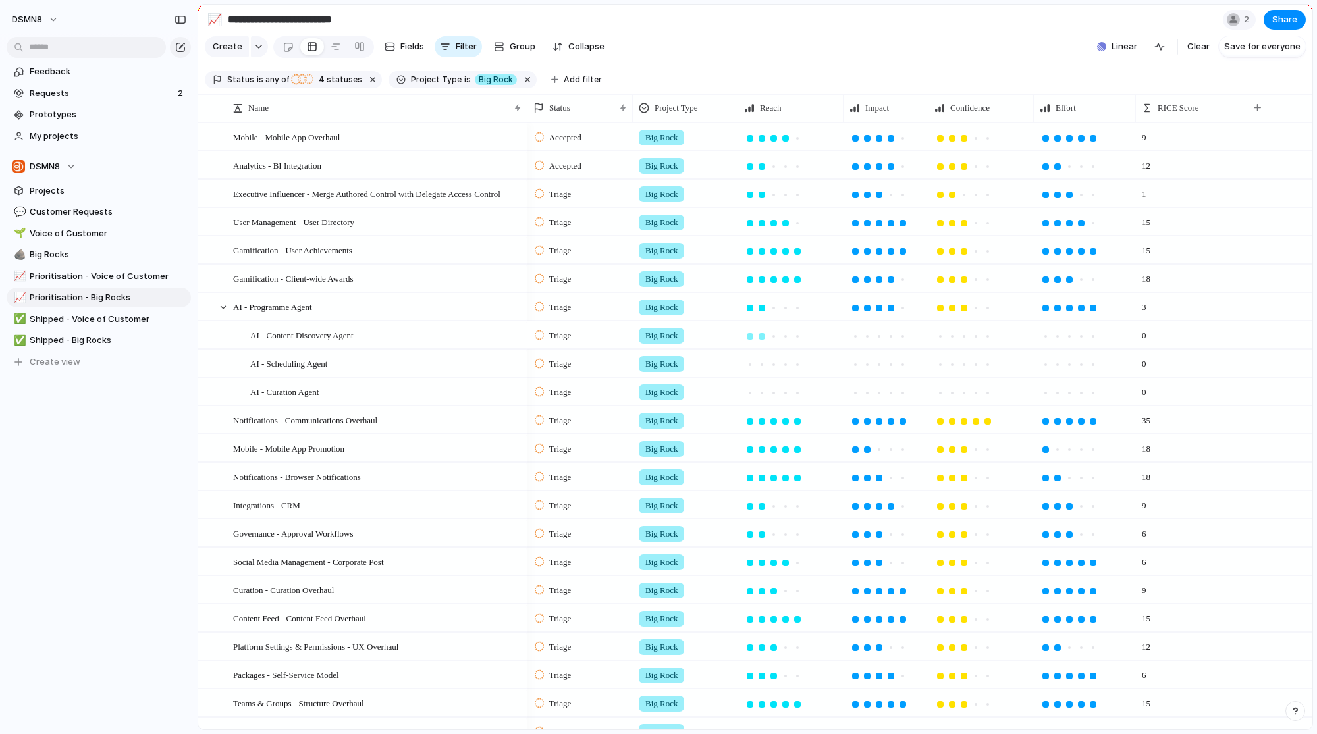
click at [764, 340] on div at bounding box center [762, 336] width 7 height 7
click at [765, 371] on div at bounding box center [762, 365] width 12 height 12
click at [765, 399] on div at bounding box center [762, 393] width 12 height 12
click at [900, 340] on div at bounding box center [903, 336] width 7 height 7
click at [903, 368] on div at bounding box center [903, 365] width 7 height 7
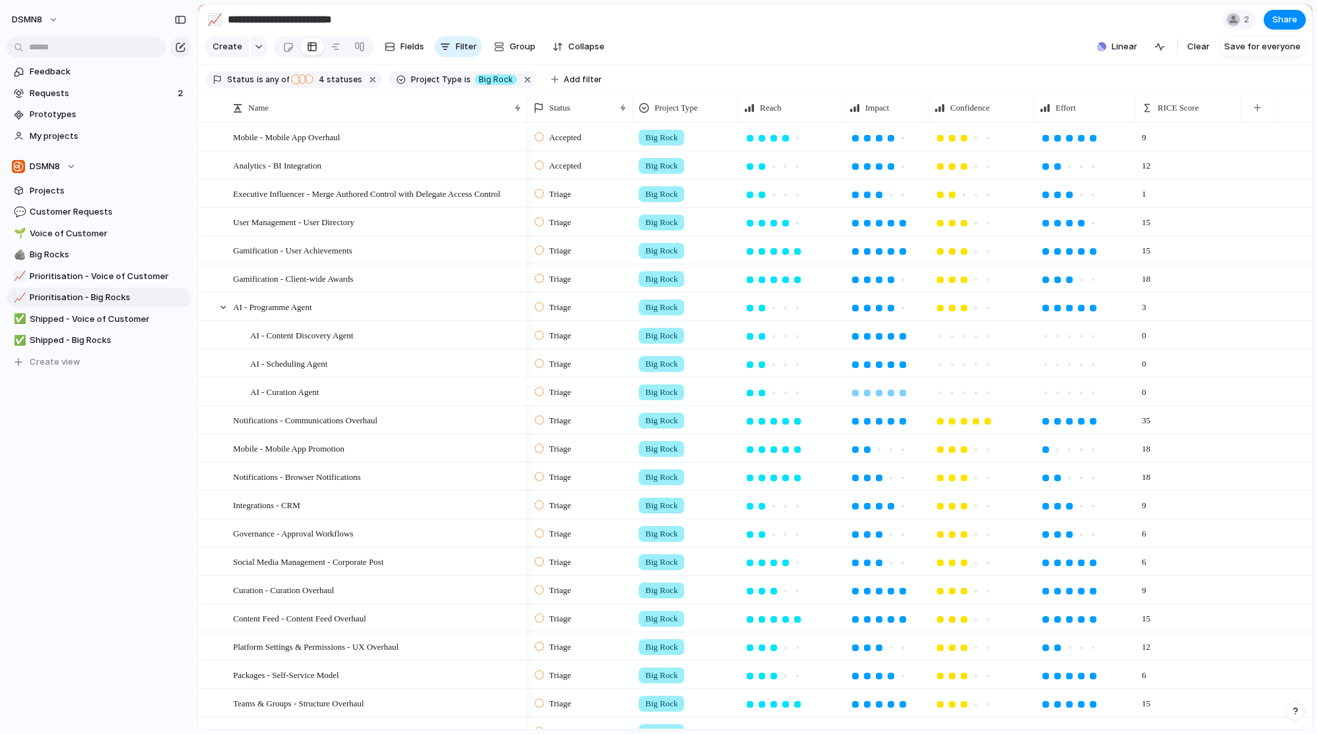
click at [903, 397] on div at bounding box center [903, 393] width 7 height 7
click at [881, 368] on div at bounding box center [879, 365] width 7 height 7
click at [889, 368] on div at bounding box center [891, 365] width 7 height 7
click at [881, 368] on div at bounding box center [879, 365] width 7 height 7
click at [985, 340] on div at bounding box center [988, 336] width 7 height 7
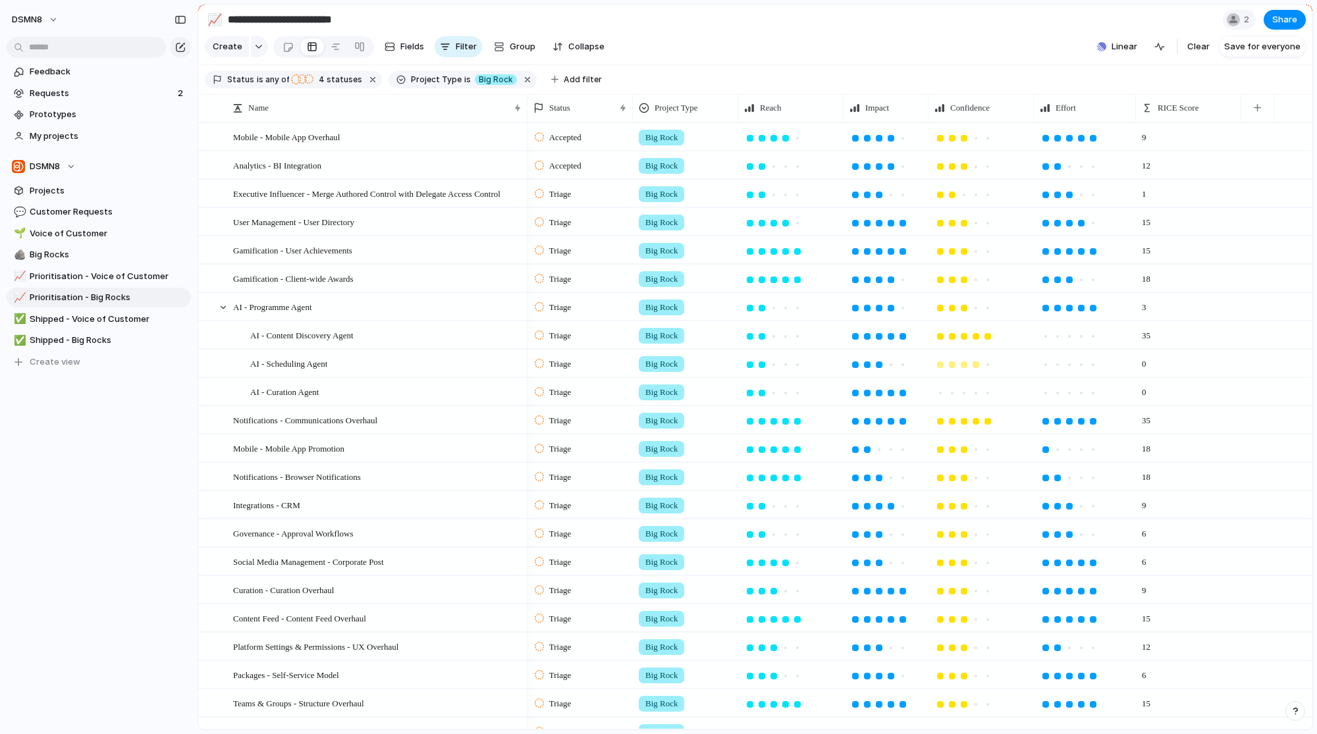
click at [976, 368] on div at bounding box center [976, 365] width 7 height 7
click at [967, 371] on div at bounding box center [964, 365] width 12 height 12
click at [974, 368] on div at bounding box center [976, 365] width 7 height 7
click at [987, 397] on div at bounding box center [988, 393] width 7 height 7
click at [1084, 343] on div at bounding box center [1082, 337] width 12 height 12
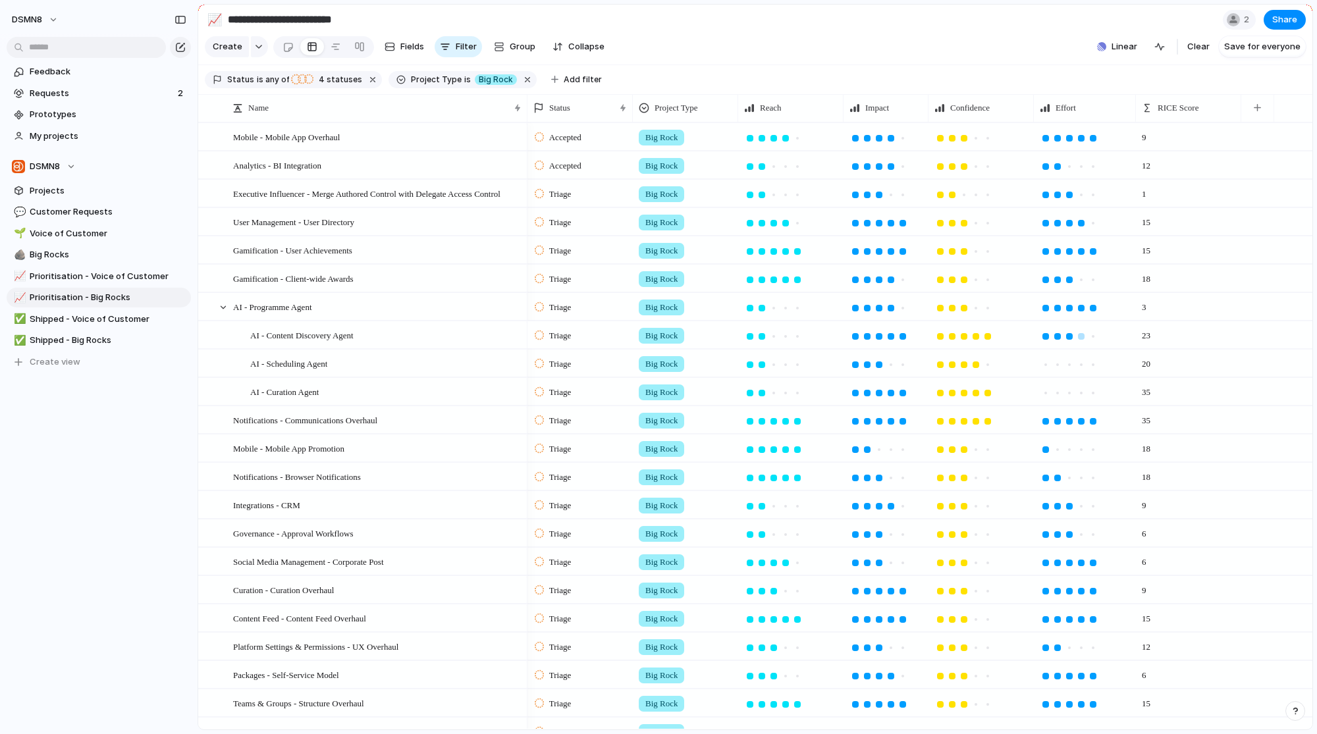
click at [1064, 343] on div at bounding box center [1070, 337] width 12 height 12
click at [1083, 340] on div at bounding box center [1081, 336] width 7 height 7
click at [1091, 340] on div at bounding box center [1093, 336] width 7 height 7
click at [1092, 368] on div at bounding box center [1093, 365] width 7 height 7
click at [1093, 397] on div at bounding box center [1093, 393] width 7 height 7
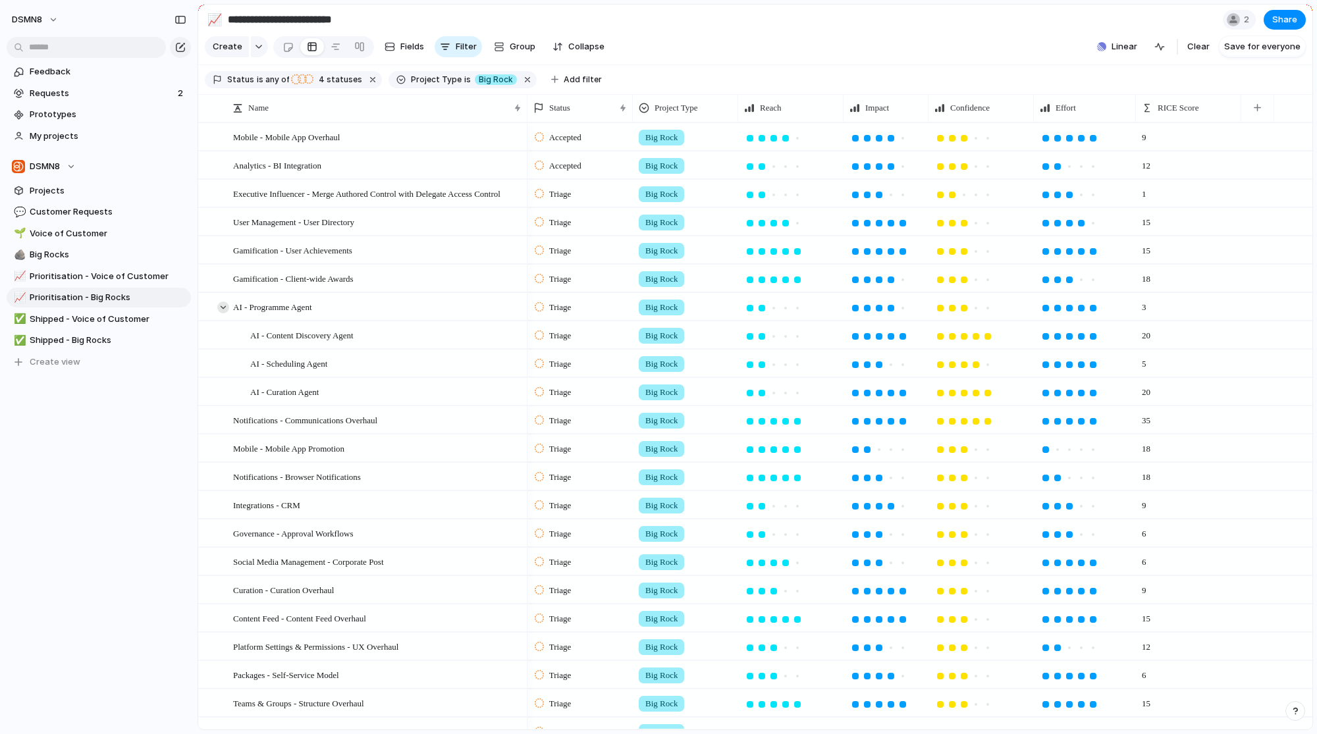
click at [223, 313] on div at bounding box center [223, 308] width 12 height 12
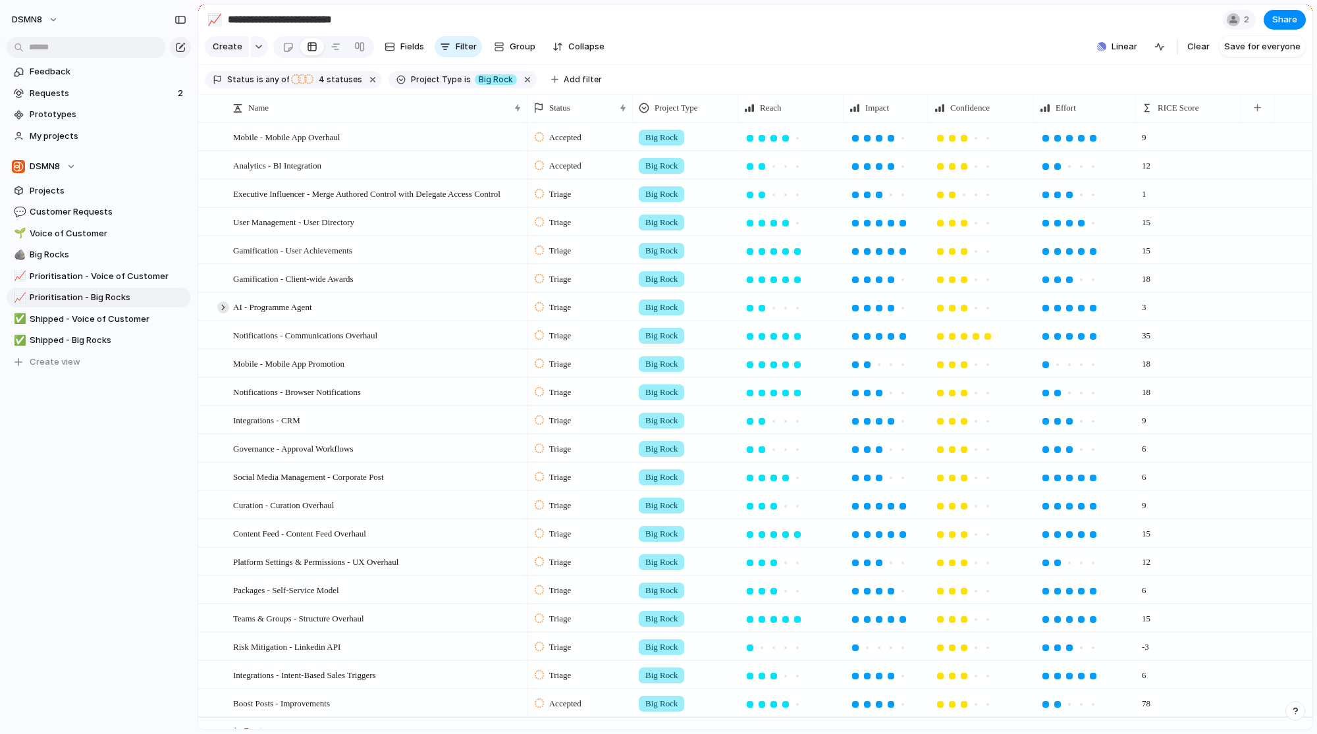
click at [223, 314] on div at bounding box center [223, 308] width 12 height 12
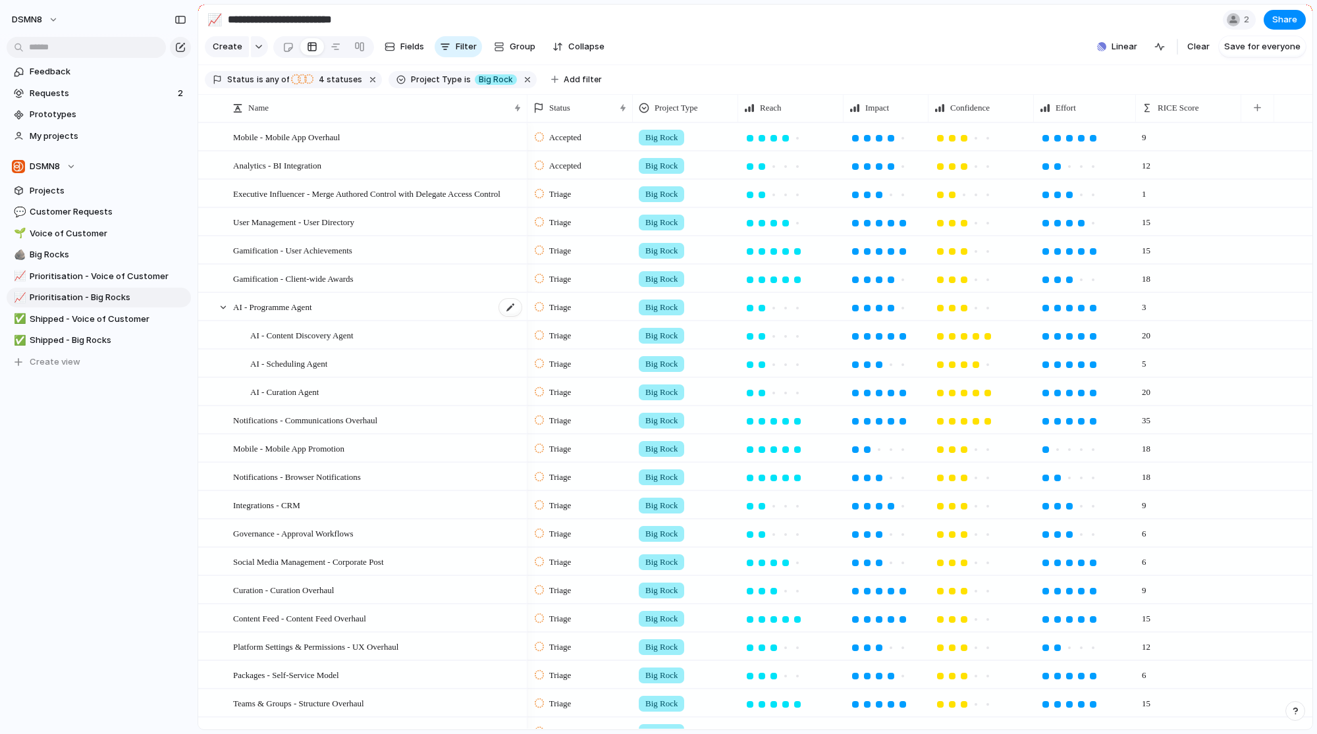
click at [356, 321] on div "AI - Programme Agent" at bounding box center [378, 307] width 290 height 27
click at [109, 113] on span "Prototypes" at bounding box center [108, 114] width 157 height 13
click at [217, 314] on div at bounding box center [223, 308] width 12 height 12
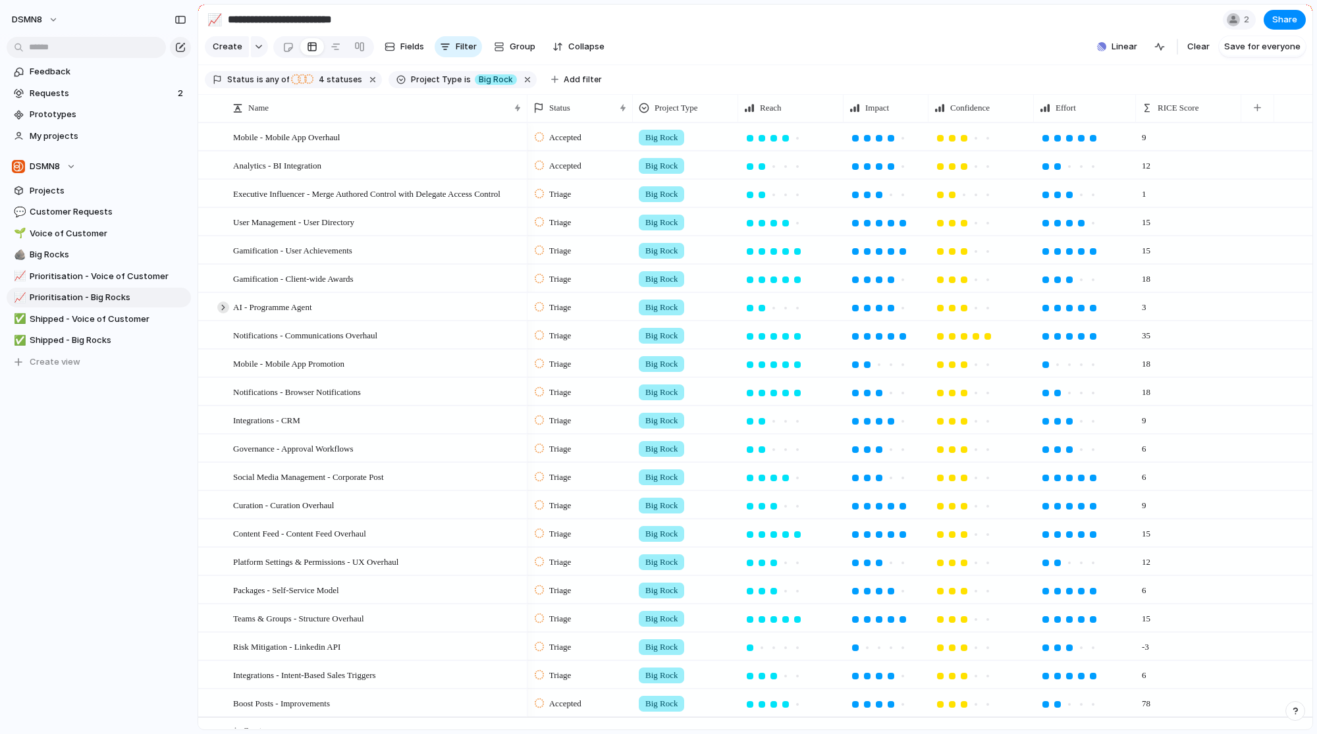
click at [225, 314] on div at bounding box center [223, 308] width 12 height 12
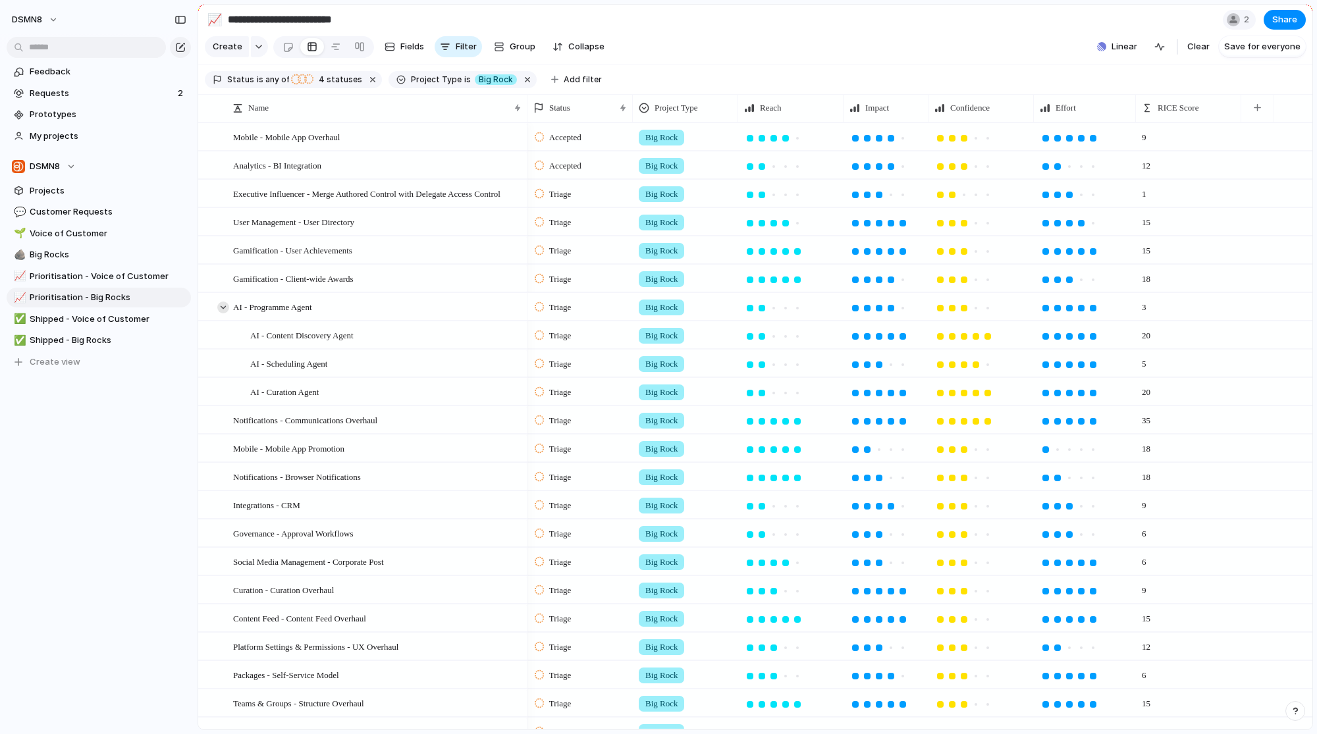
click at [219, 314] on div at bounding box center [223, 308] width 12 height 12
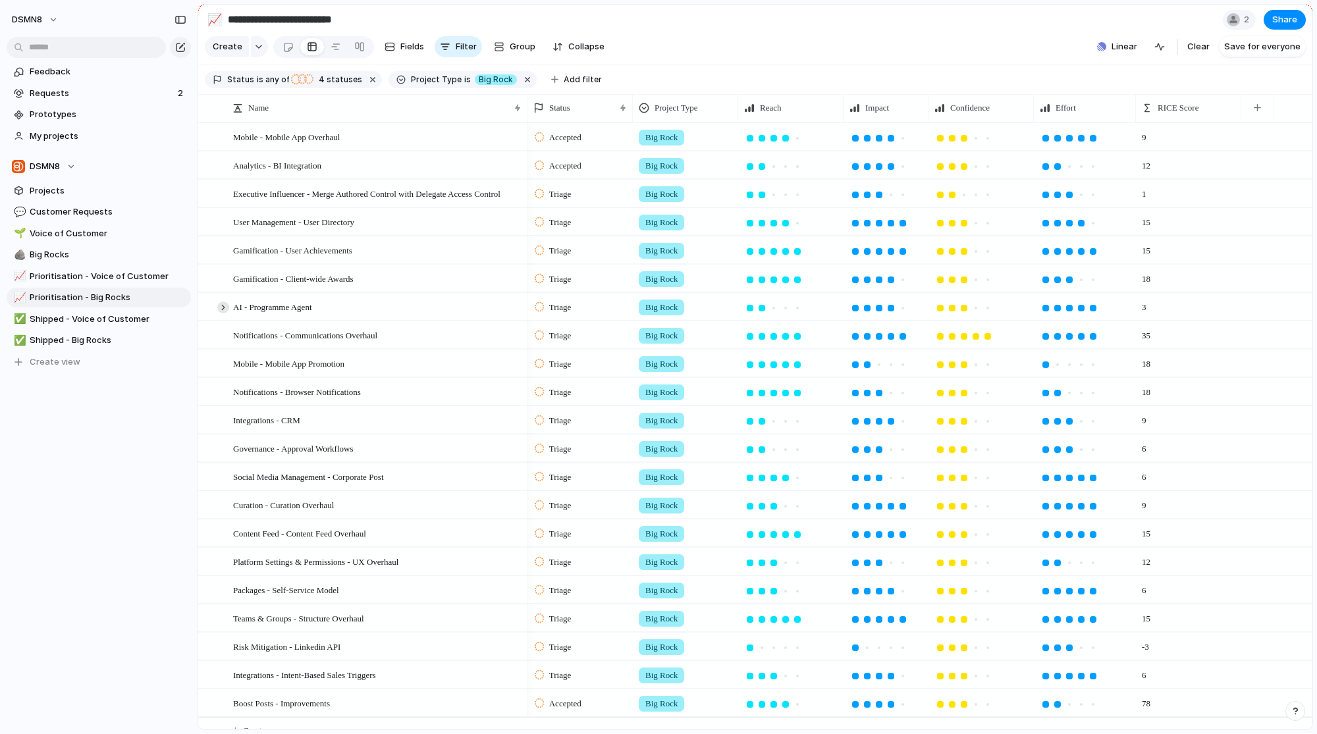
click at [225, 314] on div at bounding box center [223, 308] width 12 height 12
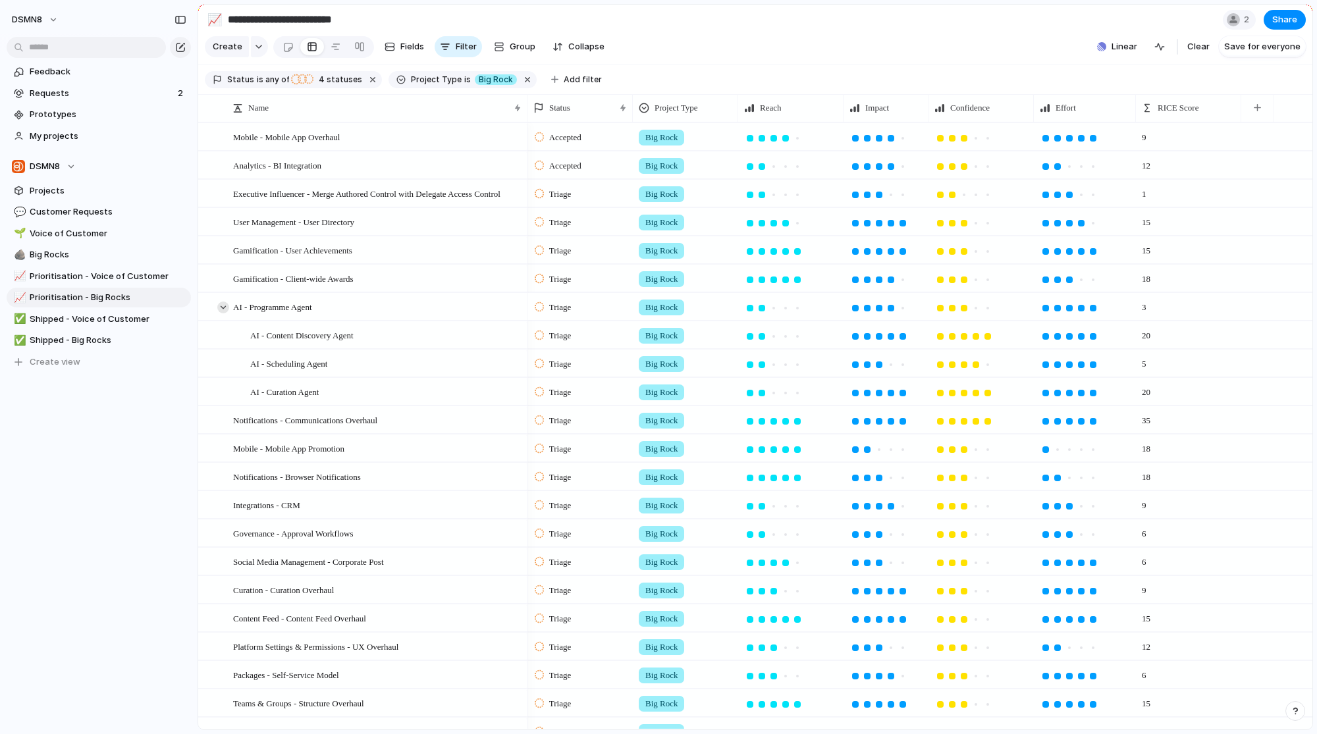
click at [225, 314] on div at bounding box center [223, 308] width 12 height 12
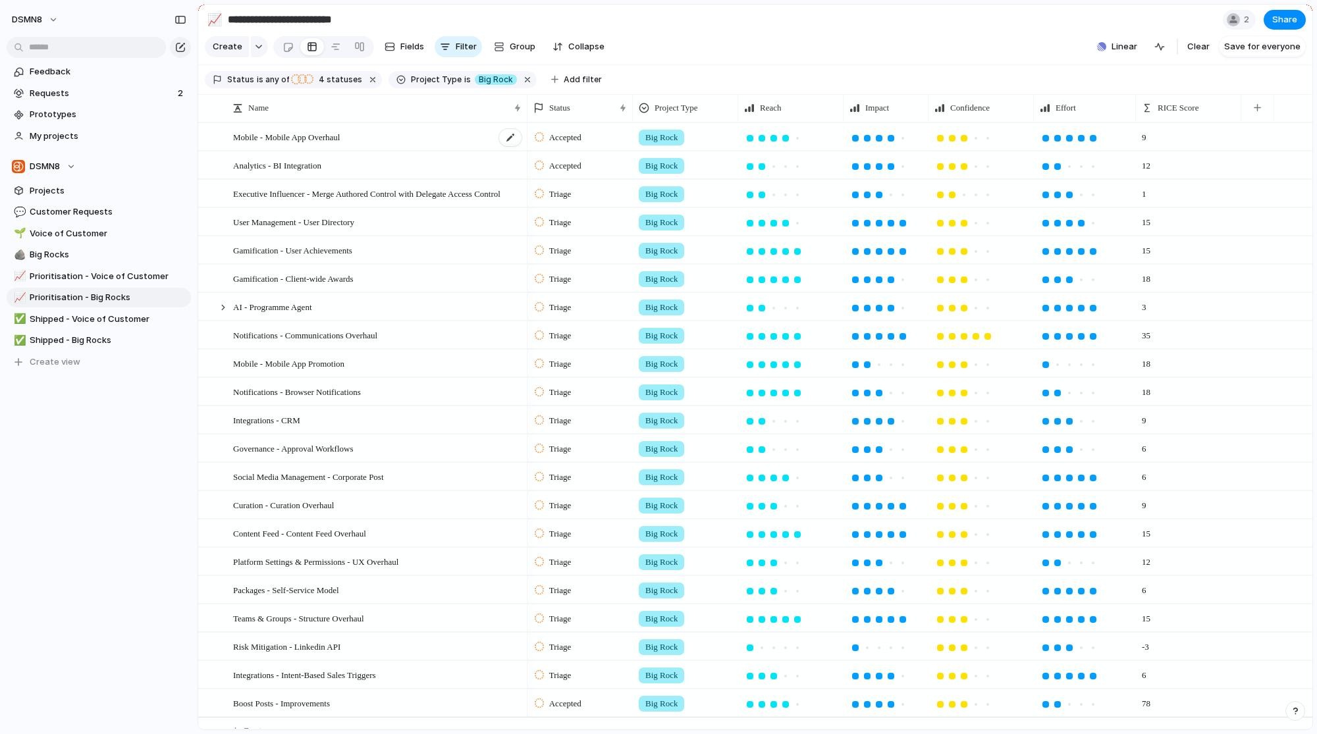
click at [445, 144] on div "Mobile - Mobile App Overhaul" at bounding box center [378, 137] width 290 height 27
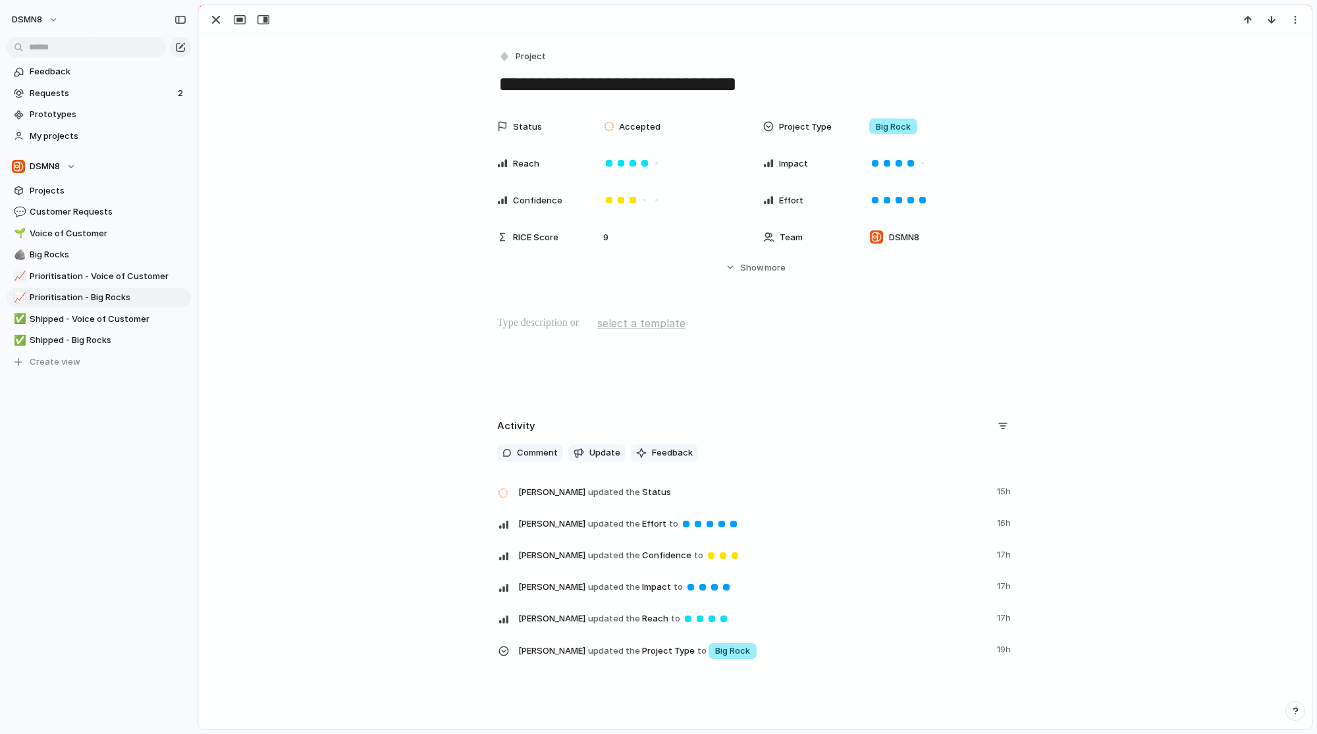
click at [564, 325] on p at bounding box center [755, 324] width 516 height 16
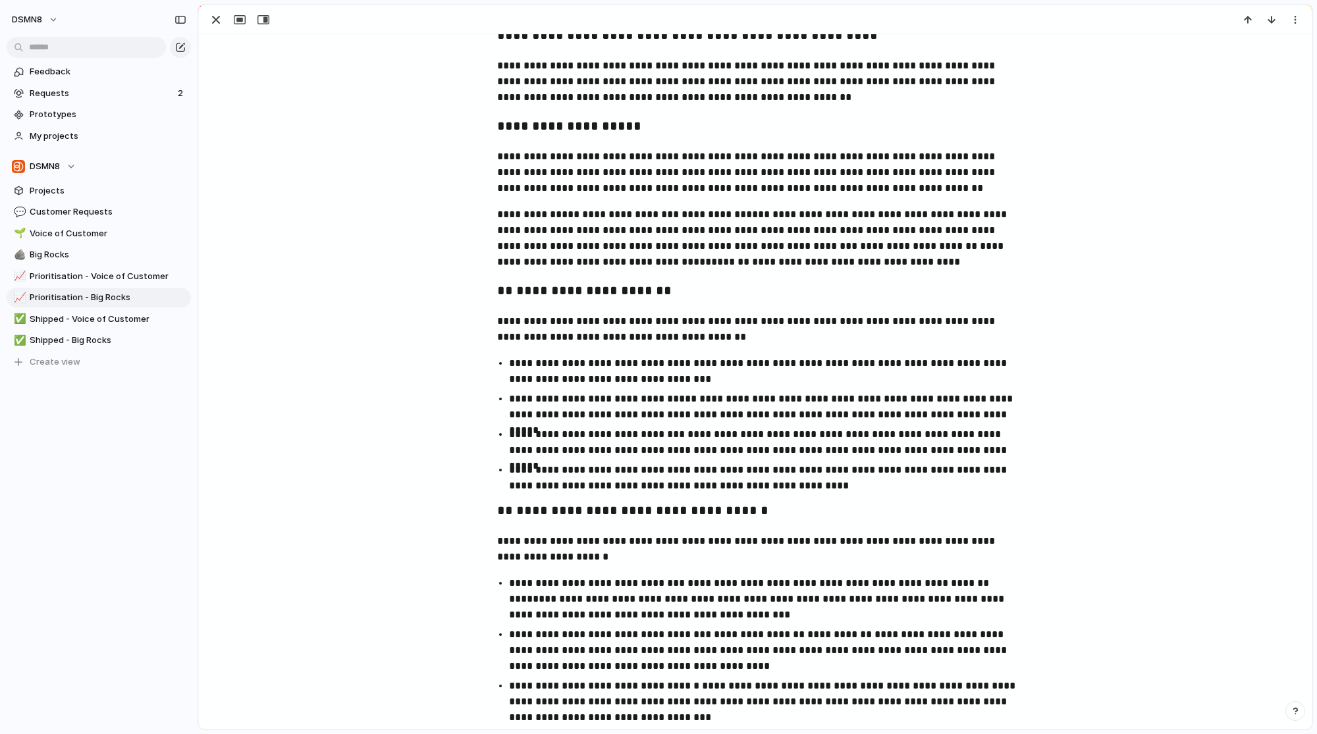
scroll to position [376, 0]
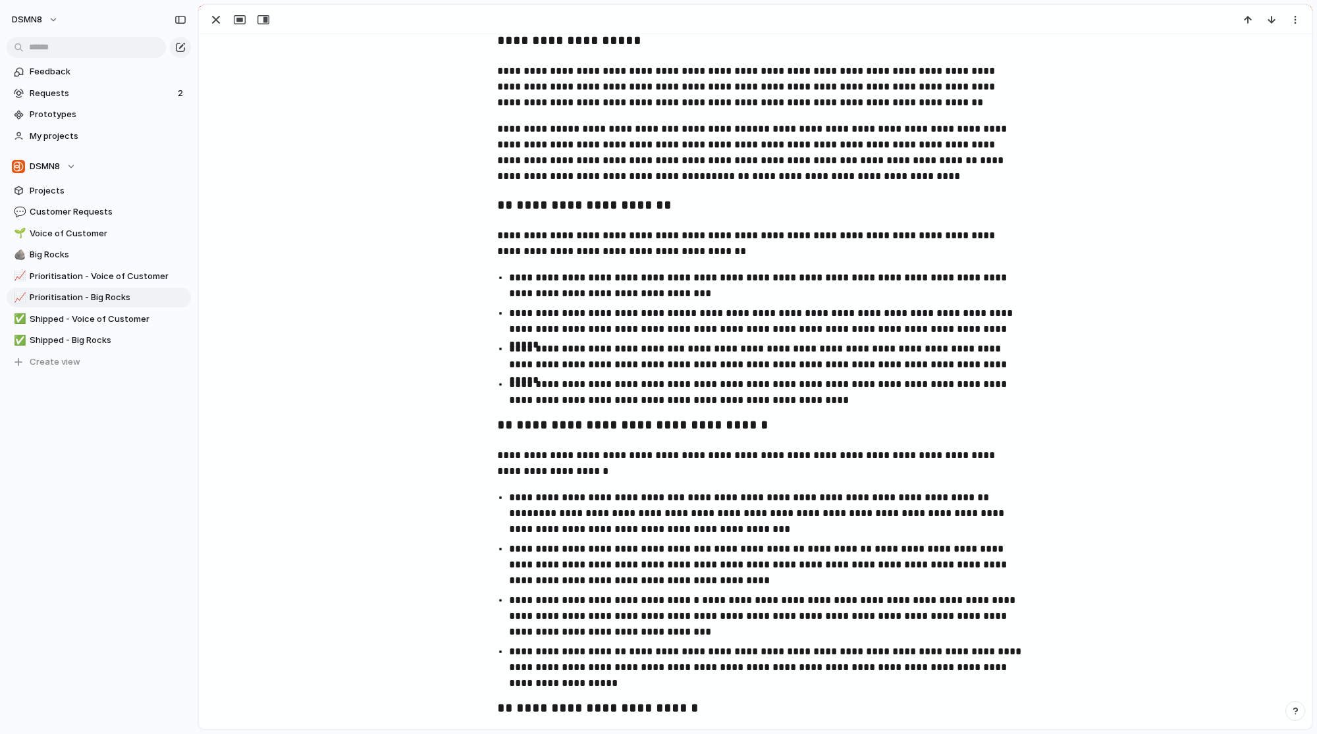
click at [497, 426] on h3 "**********" at bounding box center [755, 426] width 516 height 22
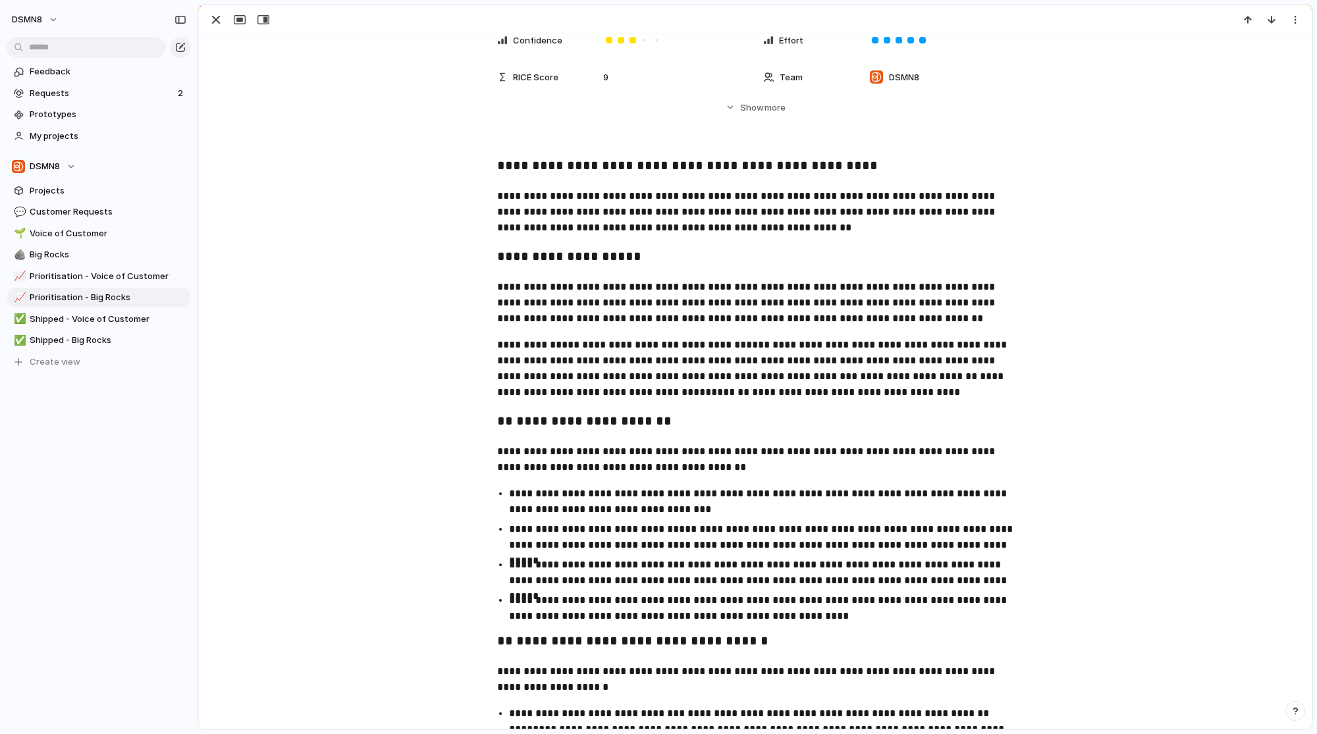
scroll to position [61, 0]
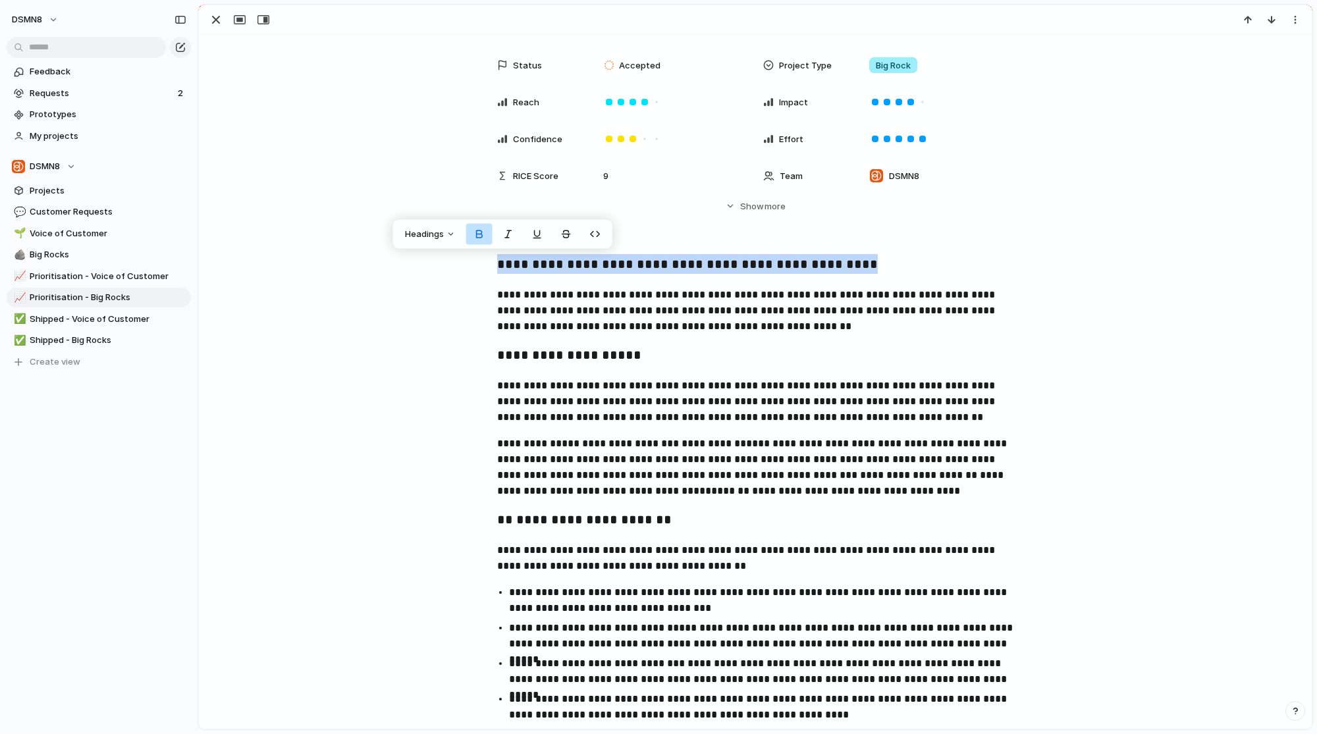
drag, startPoint x: 491, startPoint y: 298, endPoint x: 491, endPoint y: 261, distance: 36.9
click at [491, 261] on div "**********" at bounding box center [756, 726] width 1082 height 945
click at [538, 264] on strong "**********" at bounding box center [687, 264] width 381 height 13
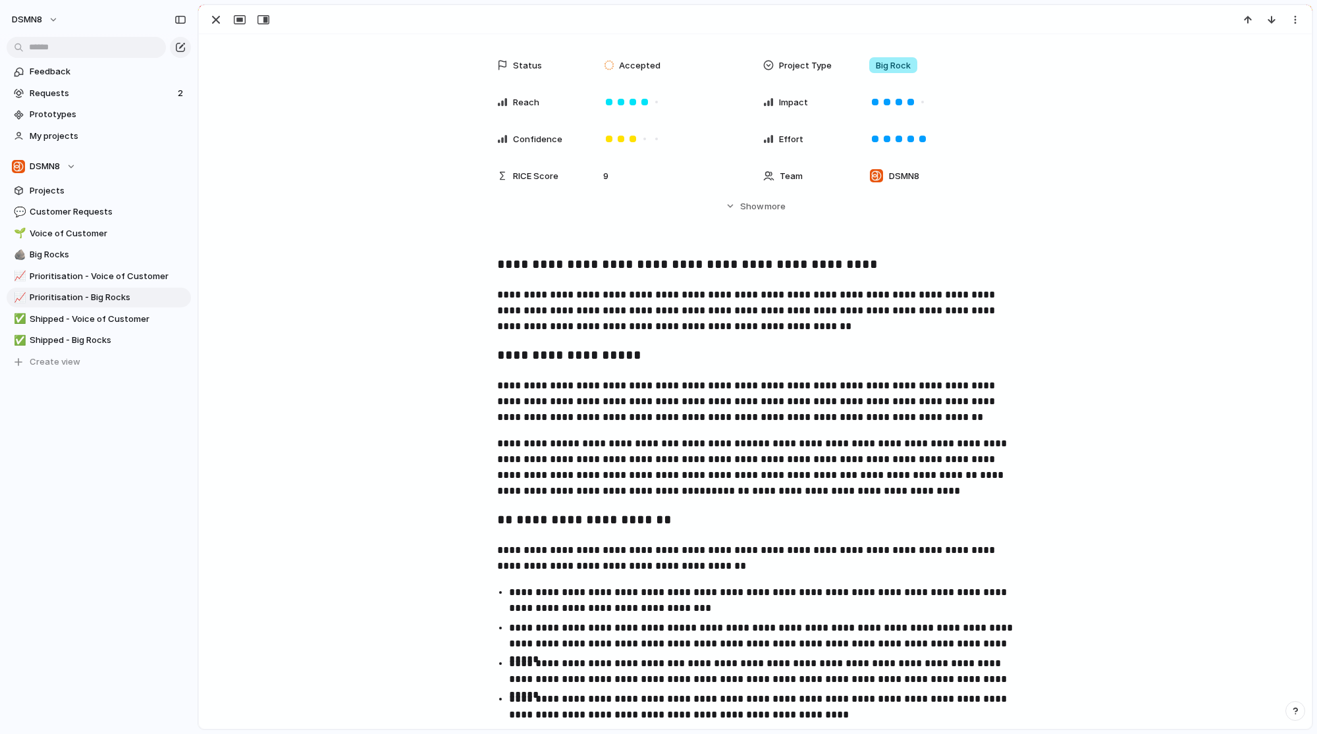
click at [646, 266] on strong "**********" at bounding box center [687, 264] width 381 height 13
copy strong "**********"
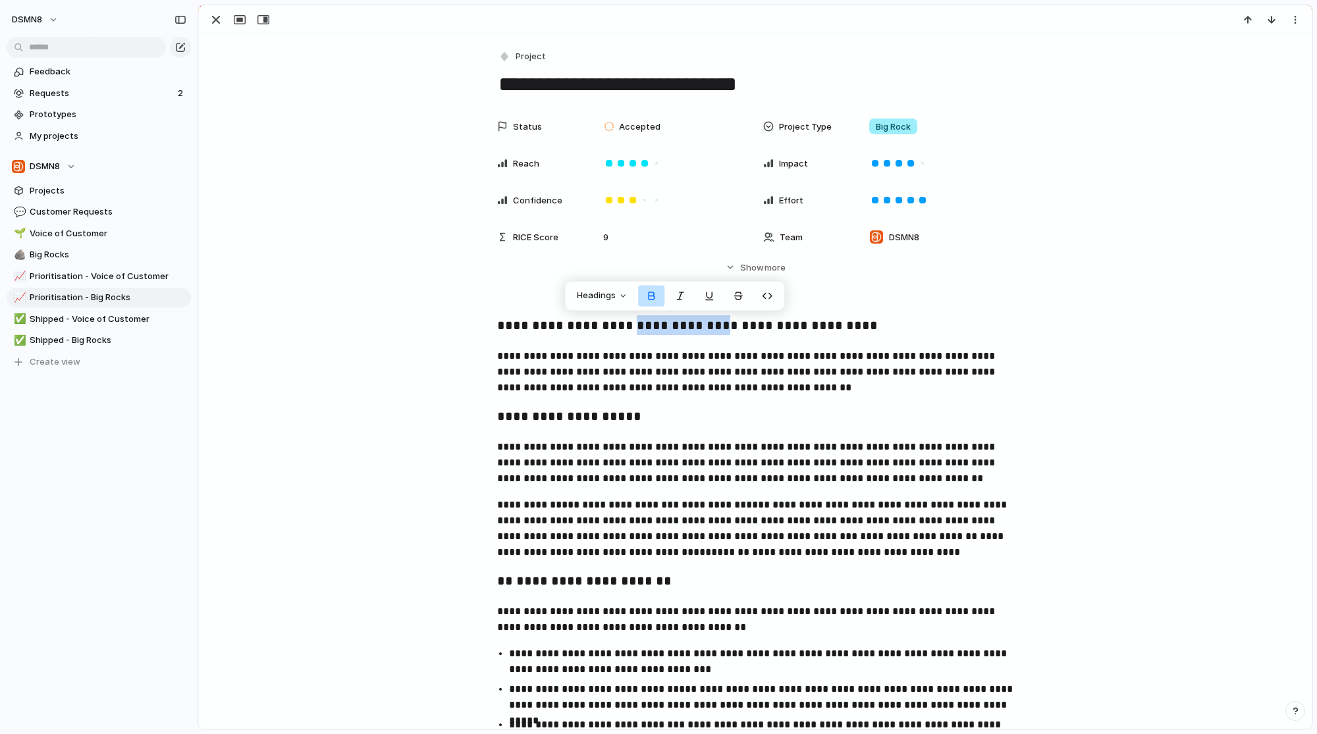
click at [722, 84] on textarea "**********" at bounding box center [755, 84] width 516 height 28
paste textarea "*****"
type textarea "**********"
click at [768, 377] on p "**********" at bounding box center [755, 371] width 516 height 47
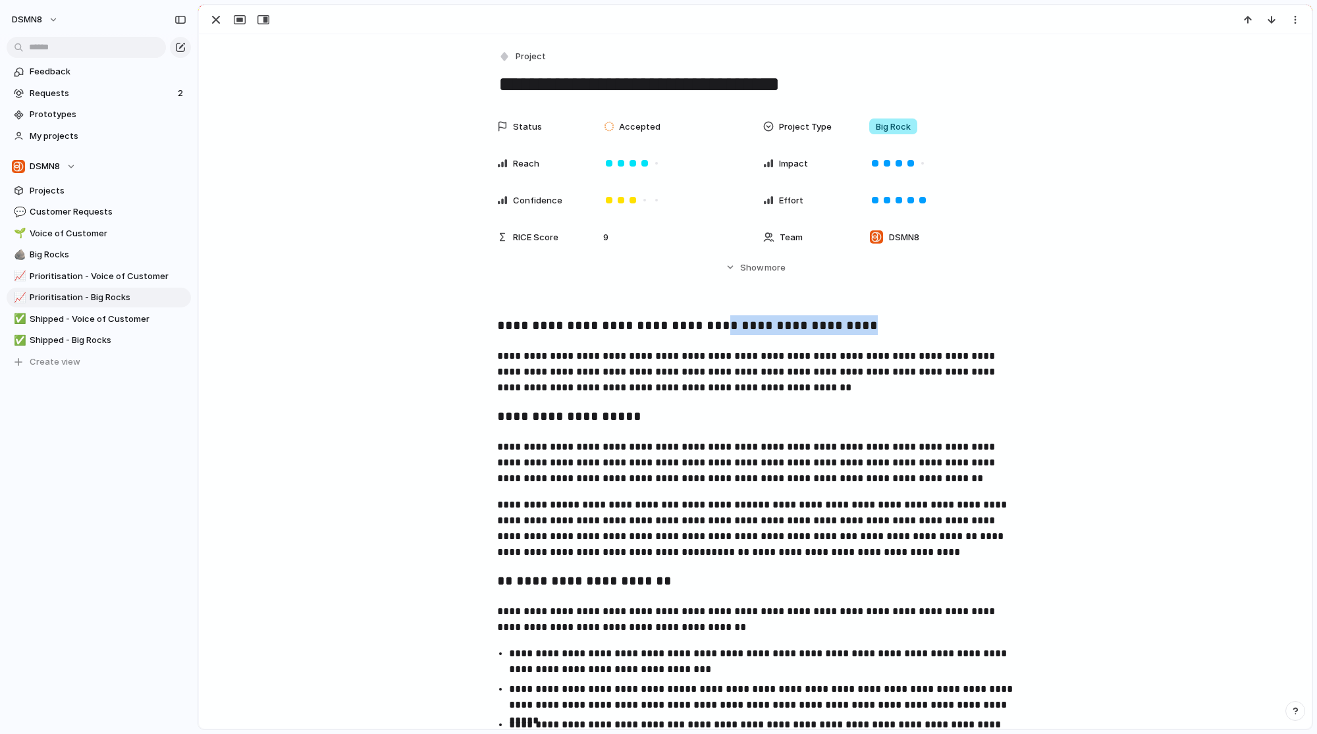
drag, startPoint x: 709, startPoint y: 332, endPoint x: 867, endPoint y: 332, distance: 157.4
click at [867, 332] on h3 "**********" at bounding box center [755, 327] width 516 height 22
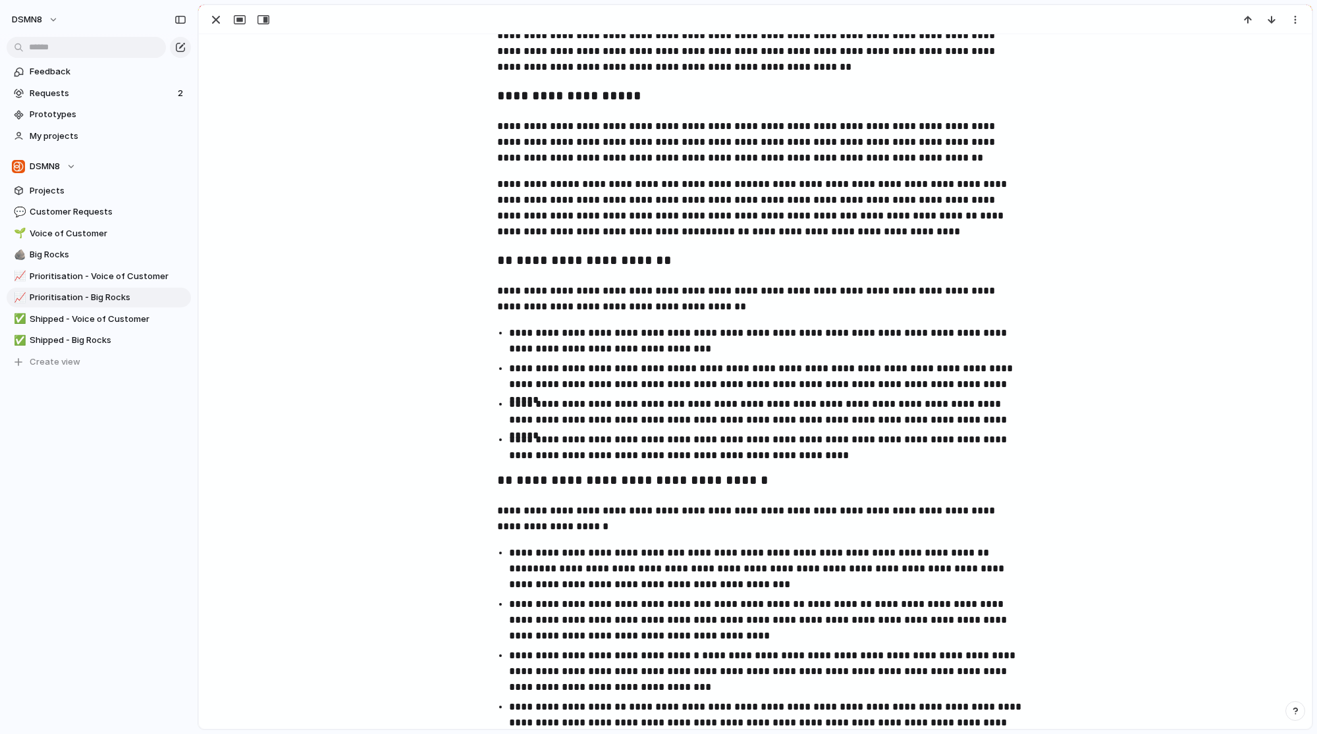
scroll to position [340, 0]
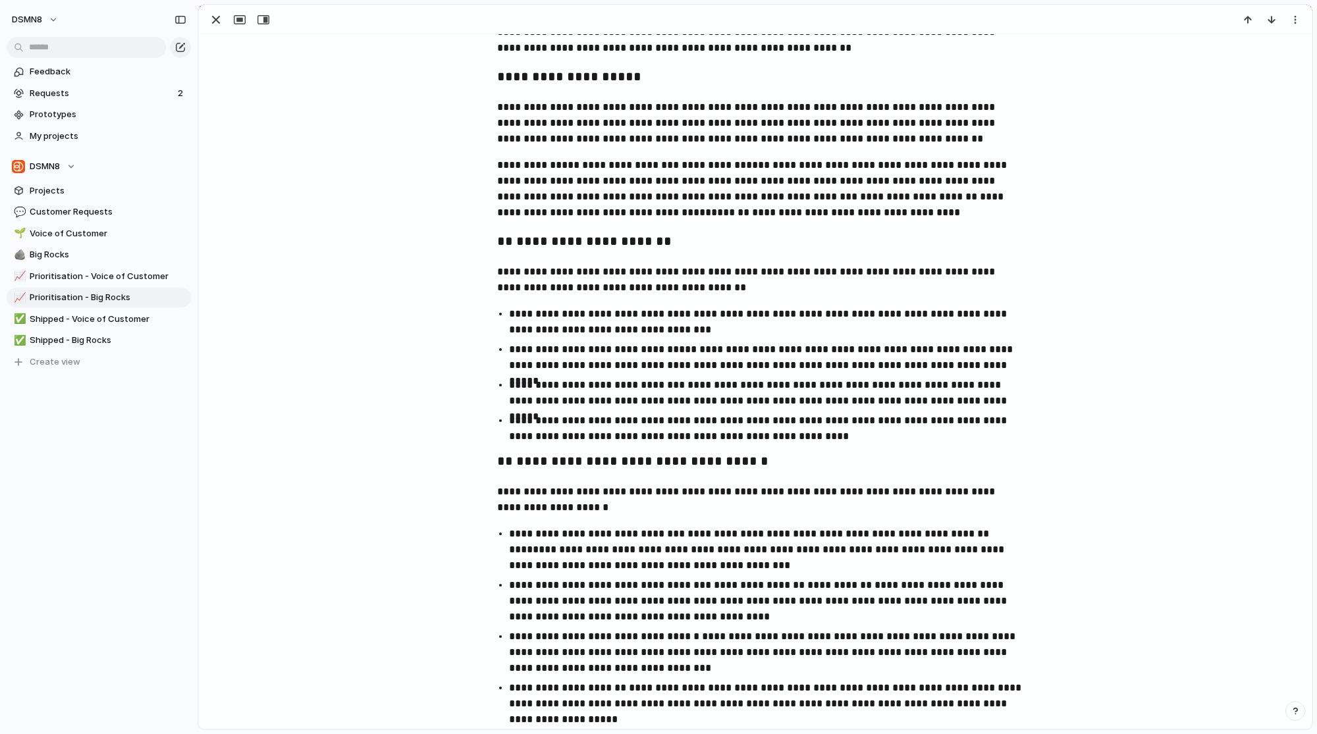
click at [806, 236] on h3 "**********" at bounding box center [755, 242] width 516 height 22
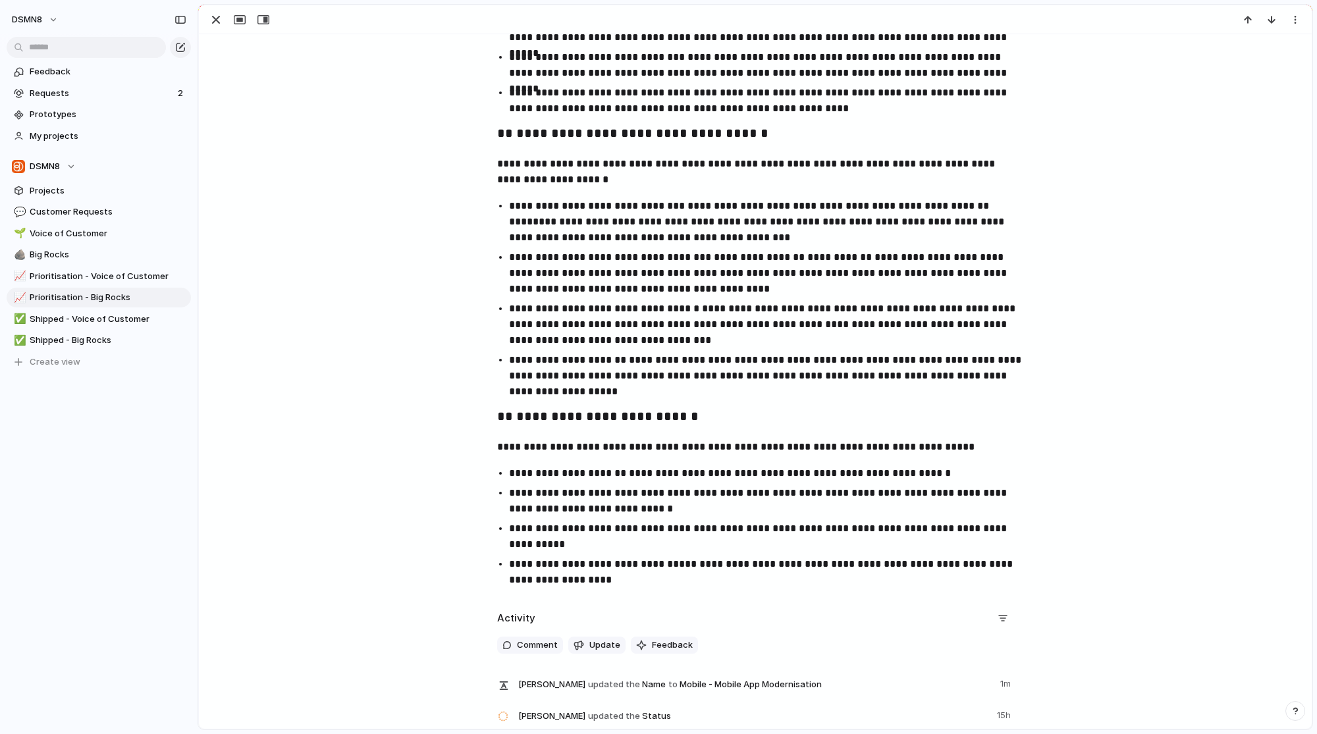
scroll to position [669, 0]
click at [767, 248] on ul "**********" at bounding box center [755, 299] width 540 height 202
drag, startPoint x: 578, startPoint y: 237, endPoint x: 930, endPoint y: 220, distance: 352.2
click at [930, 220] on p "**********" at bounding box center [767, 221] width 516 height 47
click at [785, 312] on p "**********" at bounding box center [767, 323] width 516 height 47
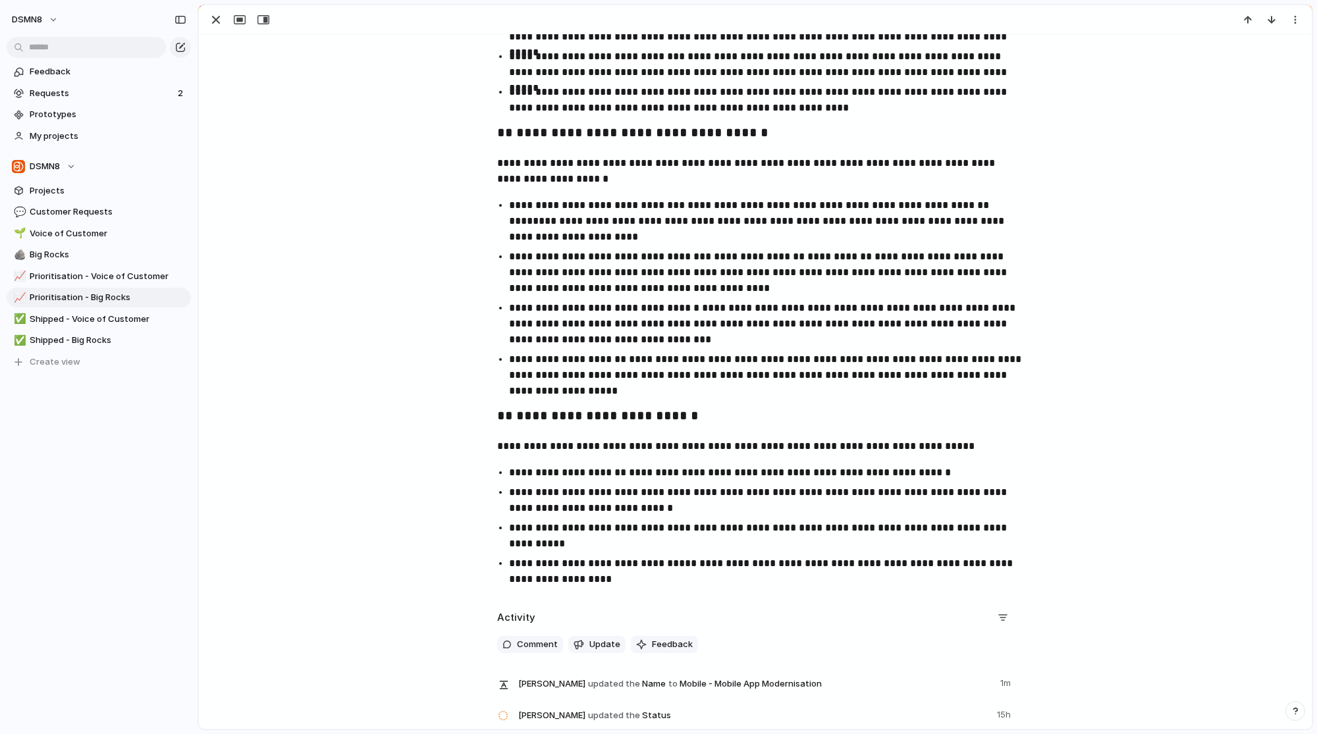
click at [924, 228] on p "**********" at bounding box center [767, 221] width 516 height 47
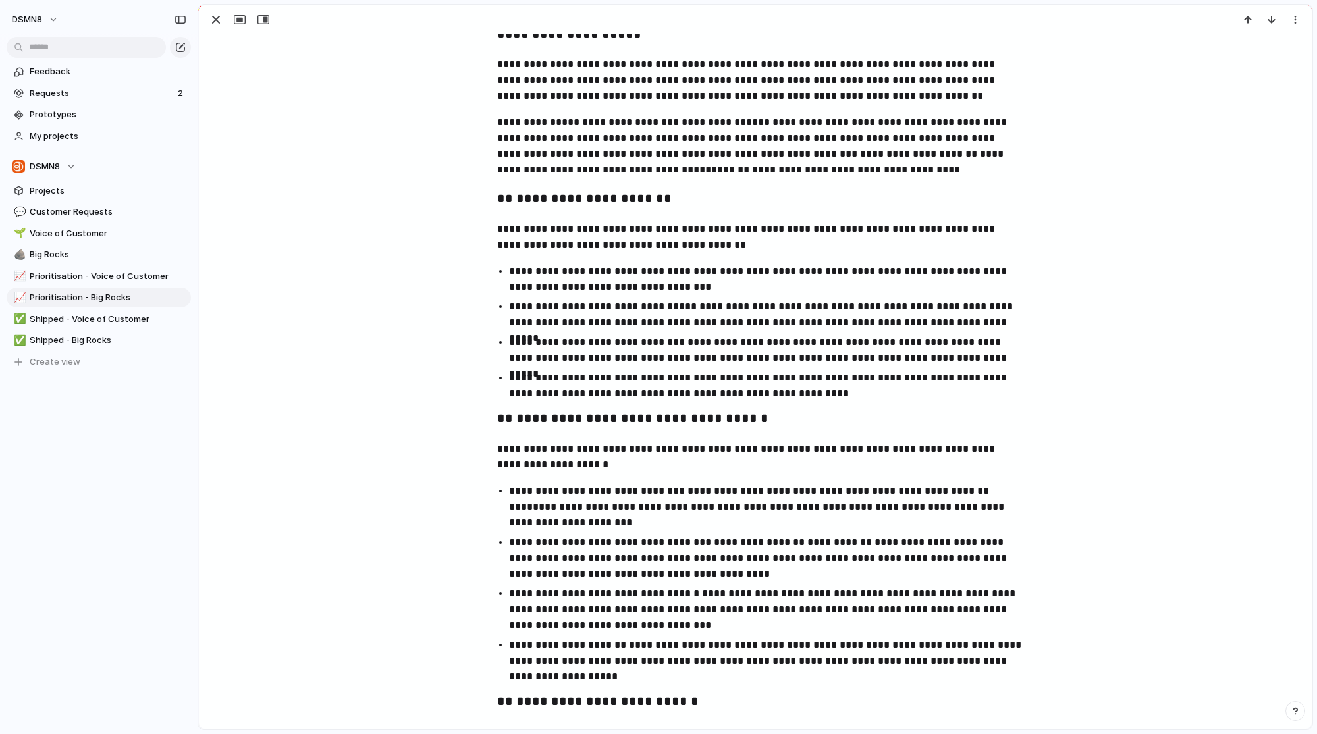
scroll to position [0, 0]
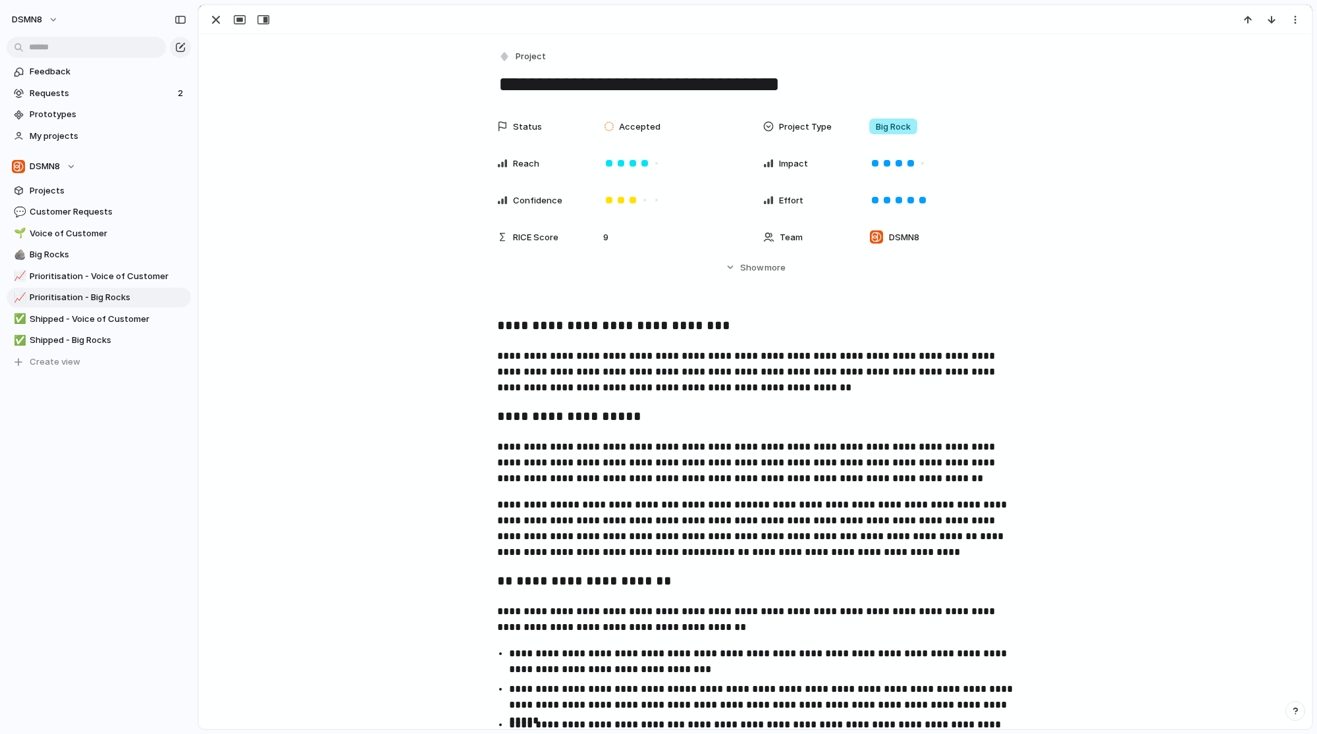
click at [216, 28] on div at bounding box center [755, 19] width 1113 height 29
click at [214, 24] on div "button" at bounding box center [216, 20] width 16 height 16
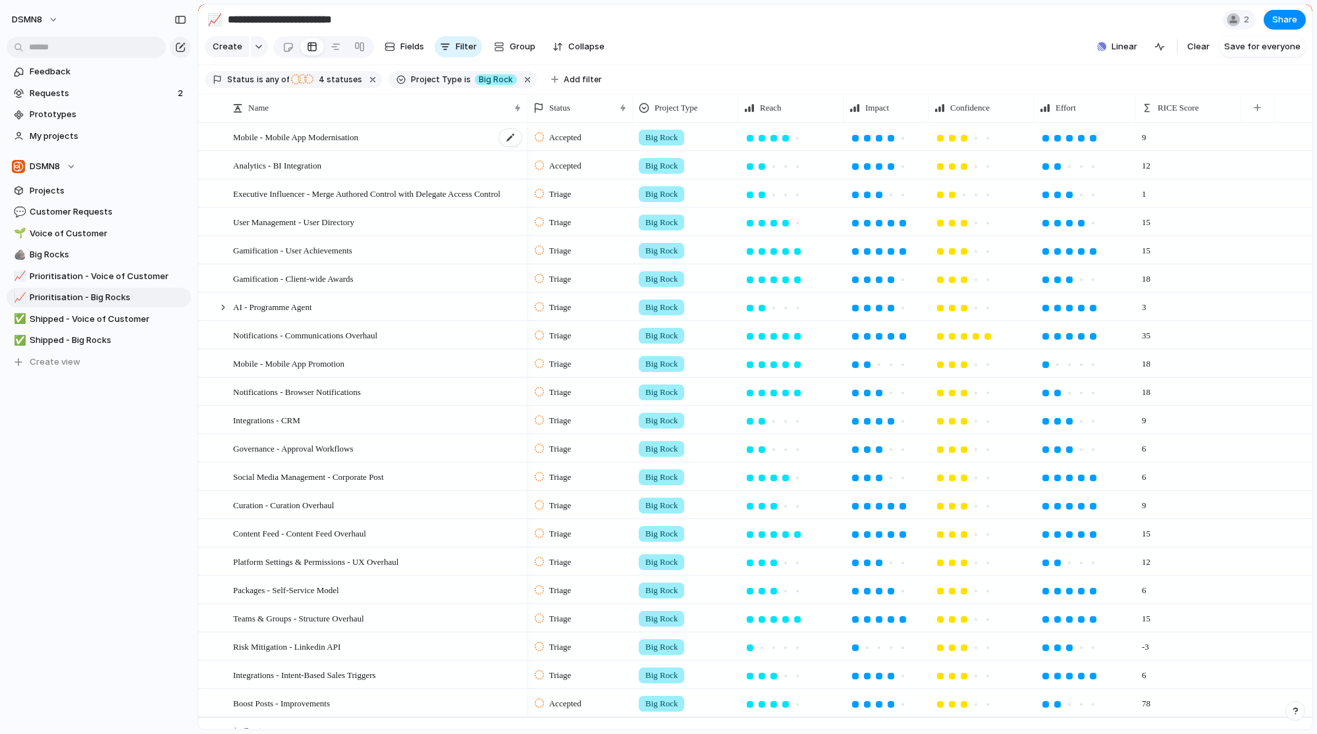
click at [429, 134] on div "Mobile - Mobile App Modernisation" at bounding box center [378, 137] width 290 height 27
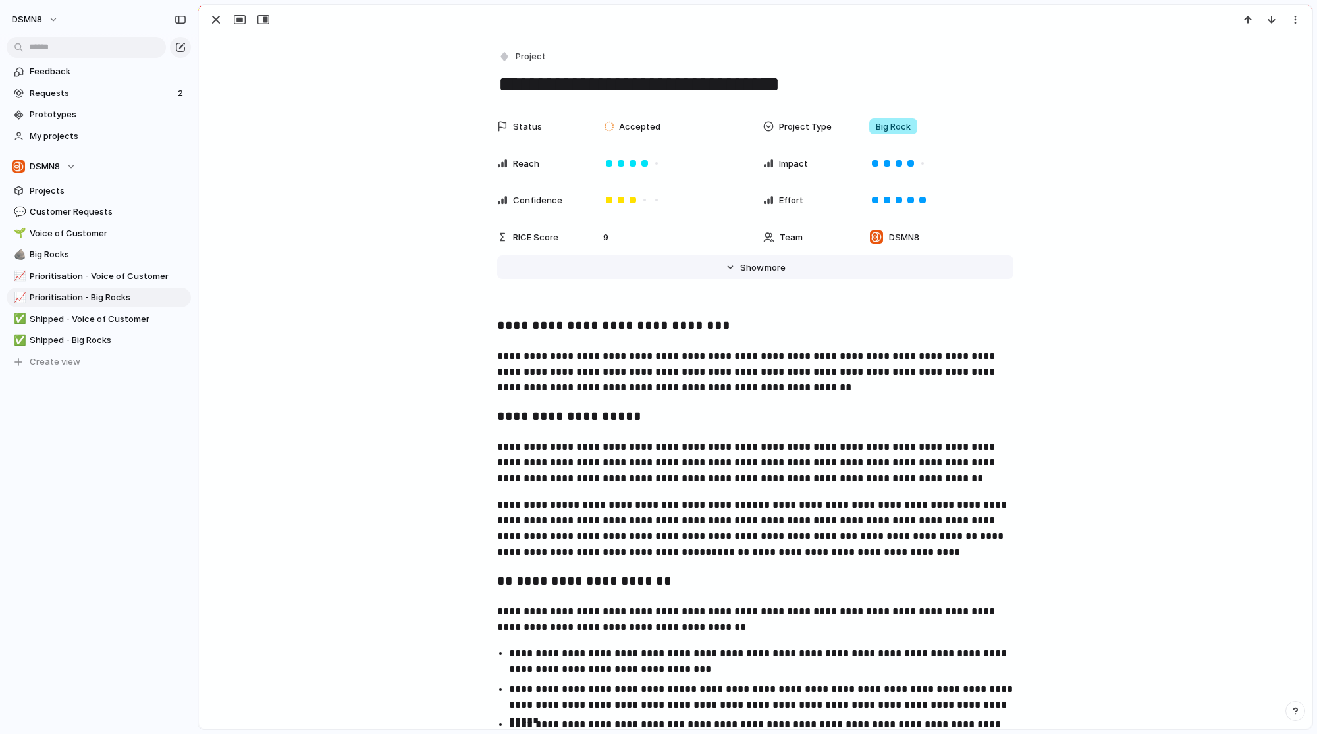
click at [754, 271] on span "Show" at bounding box center [752, 268] width 24 height 13
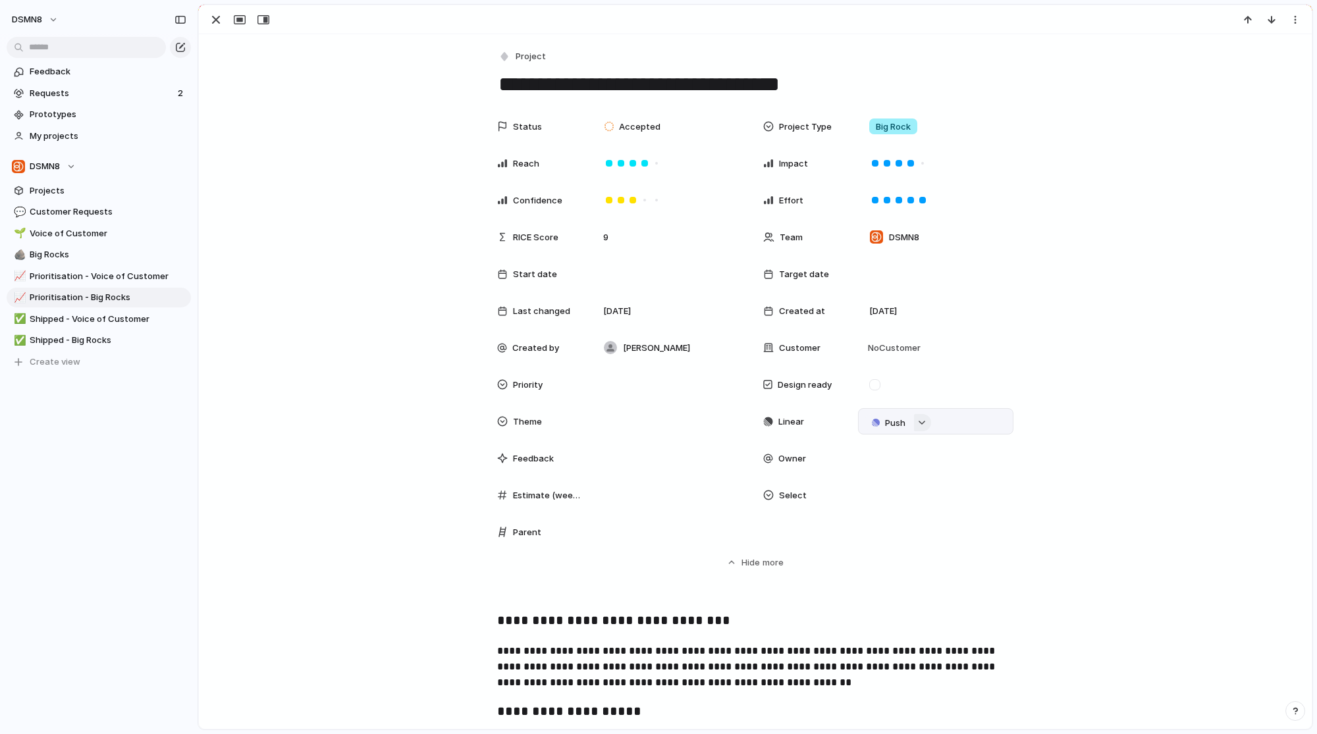
click at [919, 422] on div "button" at bounding box center [922, 422] width 9 height 5
click at [990, 480] on button "Issues" at bounding box center [973, 475] width 76 height 26
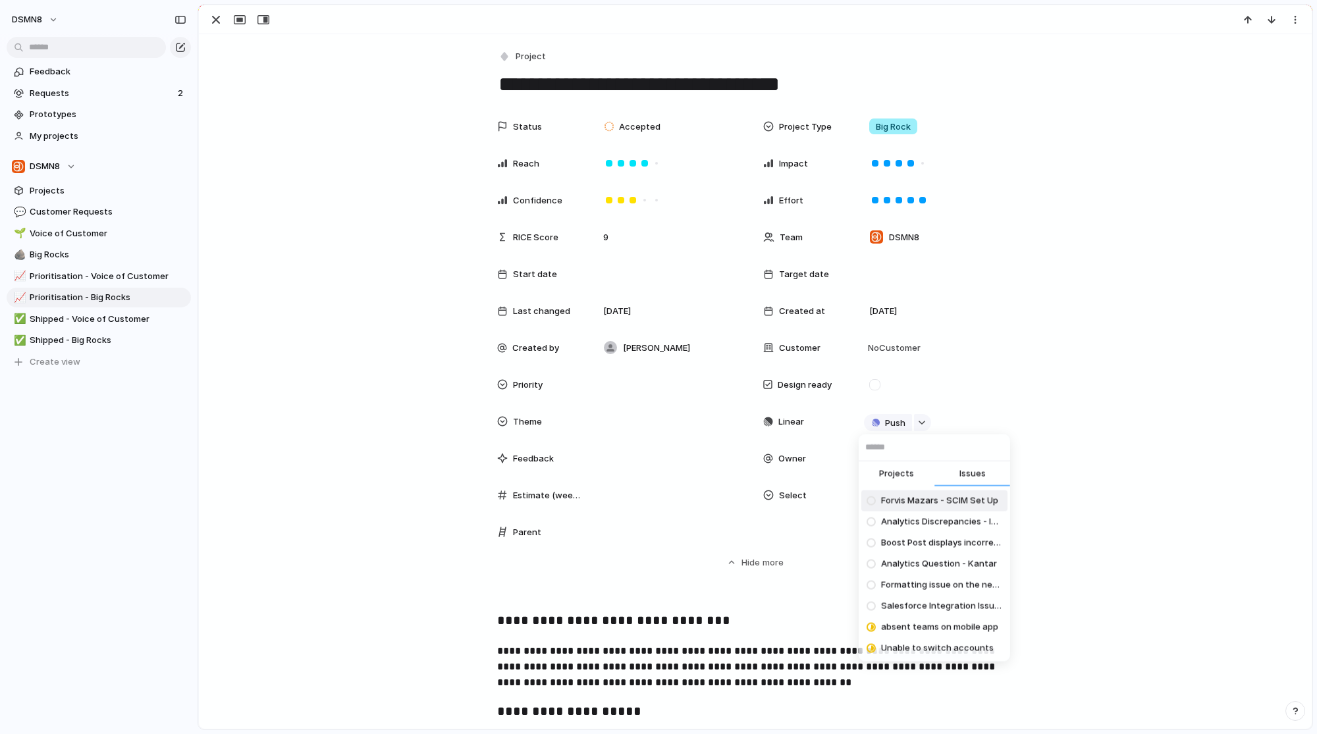
click at [905, 473] on span "Projects" at bounding box center [896, 474] width 35 height 13
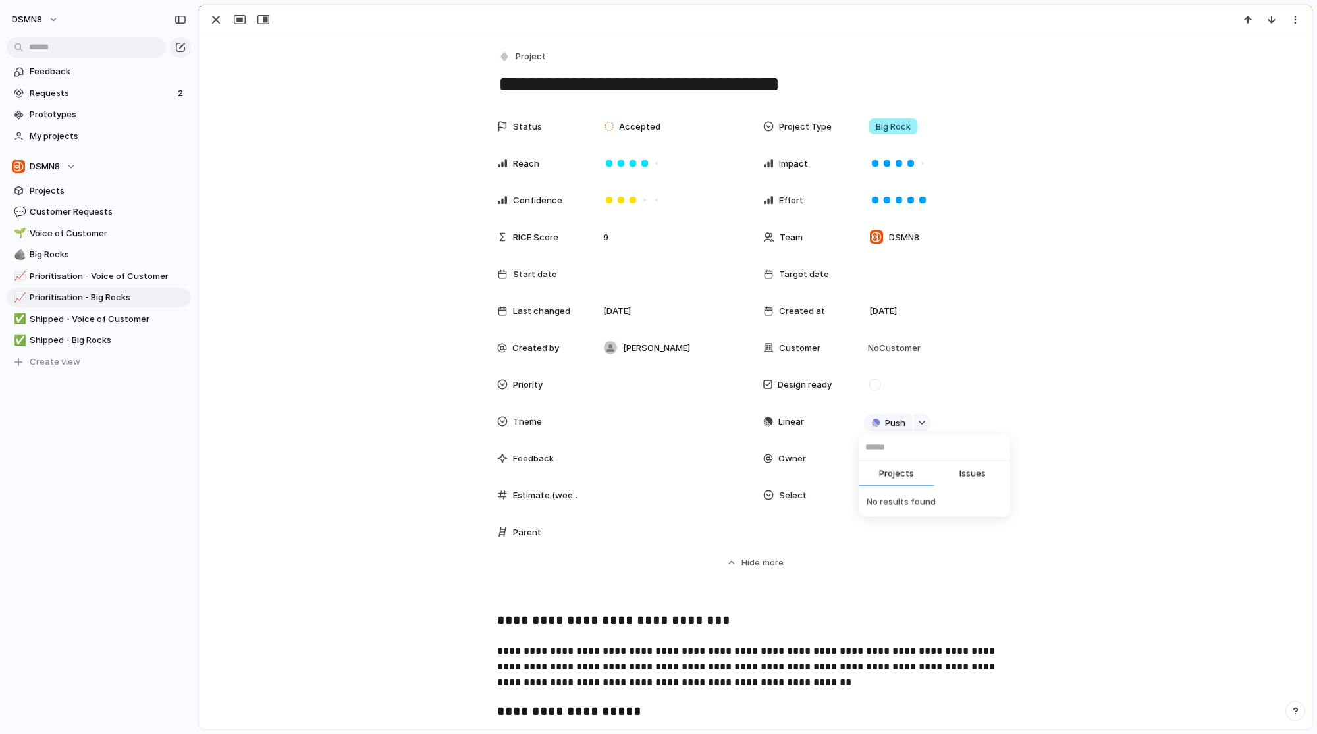
click at [1034, 392] on div "Projects Issues No results found" at bounding box center [658, 367] width 1317 height 734
click at [889, 240] on span "DSMN8" at bounding box center [904, 237] width 30 height 13
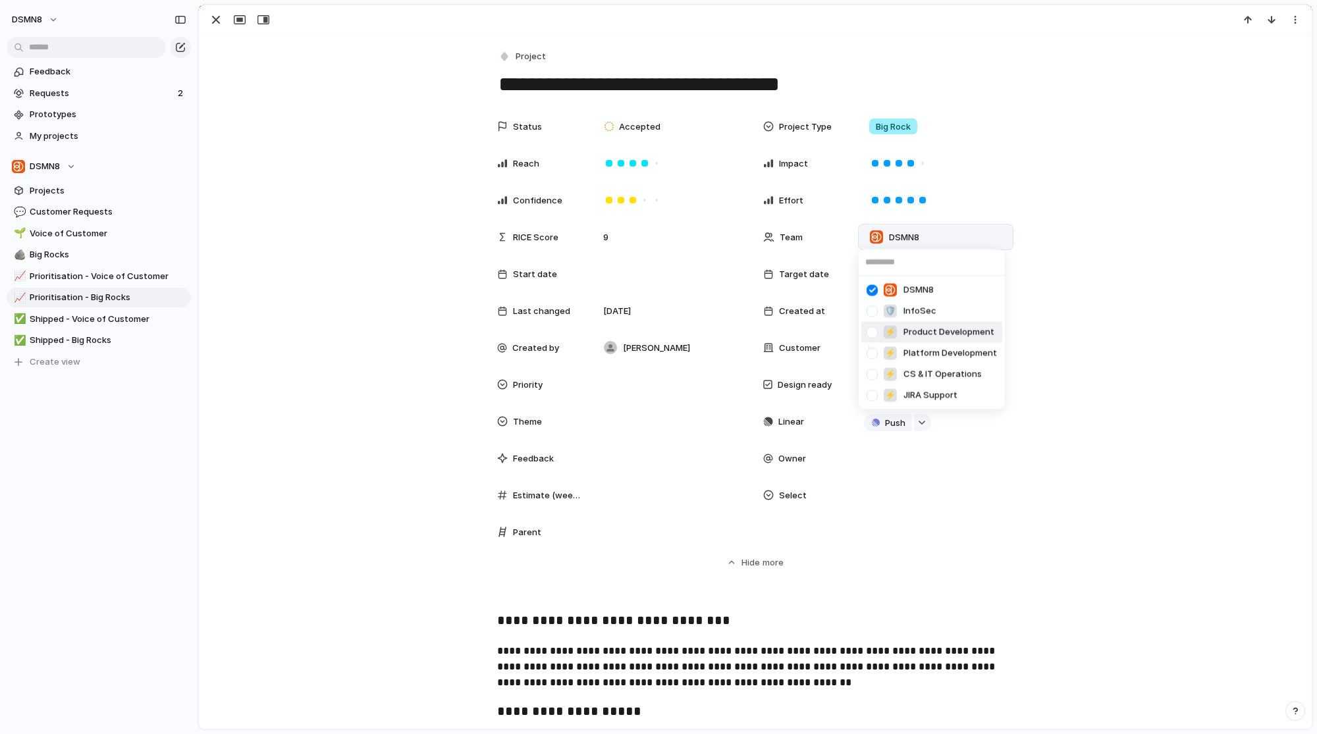
click at [874, 331] on div at bounding box center [872, 332] width 23 height 23
click at [974, 434] on div "DSMN8 🛡 InfoSec ⚡ Product Development ⚡ Platform Development ⚡ CS & IT Operatio…" at bounding box center [658, 367] width 1317 height 734
click at [918, 421] on div "button" at bounding box center [922, 422] width 9 height 5
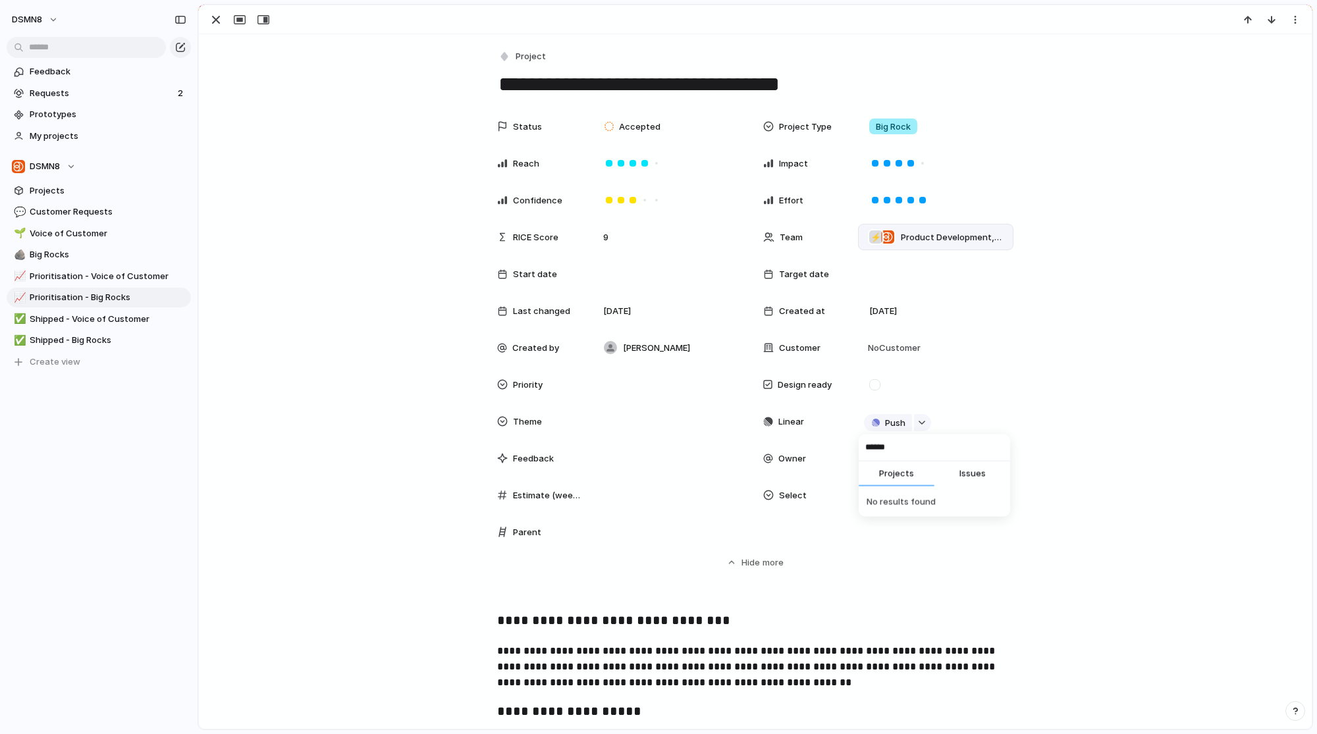
type input "******"
click at [427, 532] on div "****** Projects Issues No results found" at bounding box center [658, 367] width 1317 height 734
click at [56, 19] on button "DSMN8" at bounding box center [35, 19] width 59 height 21
click at [67, 52] on li "Settings" at bounding box center [63, 48] width 109 height 21
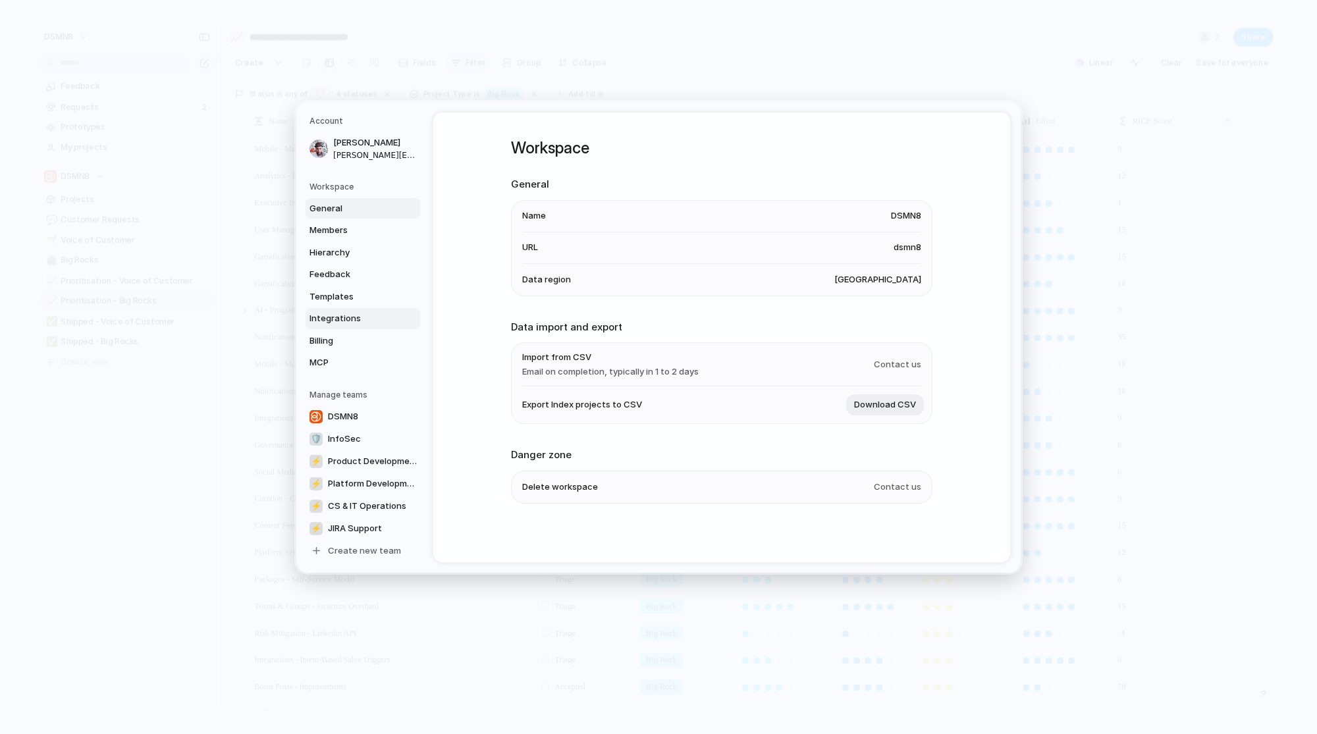
click at [374, 316] on span "Integrations" at bounding box center [352, 318] width 84 height 13
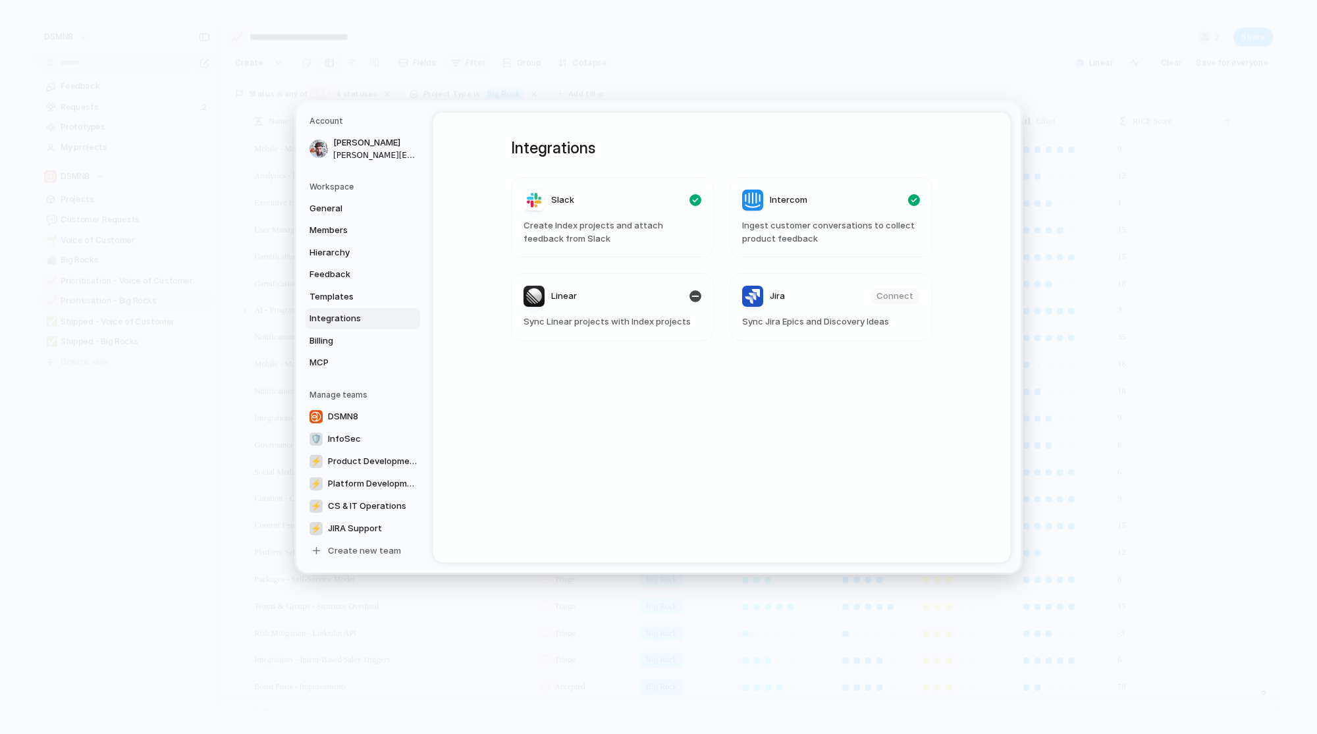
click at [599, 301] on header "Linear" at bounding box center [613, 296] width 178 height 21
click at [377, 461] on span "Product Development" at bounding box center [373, 460] width 90 height 13
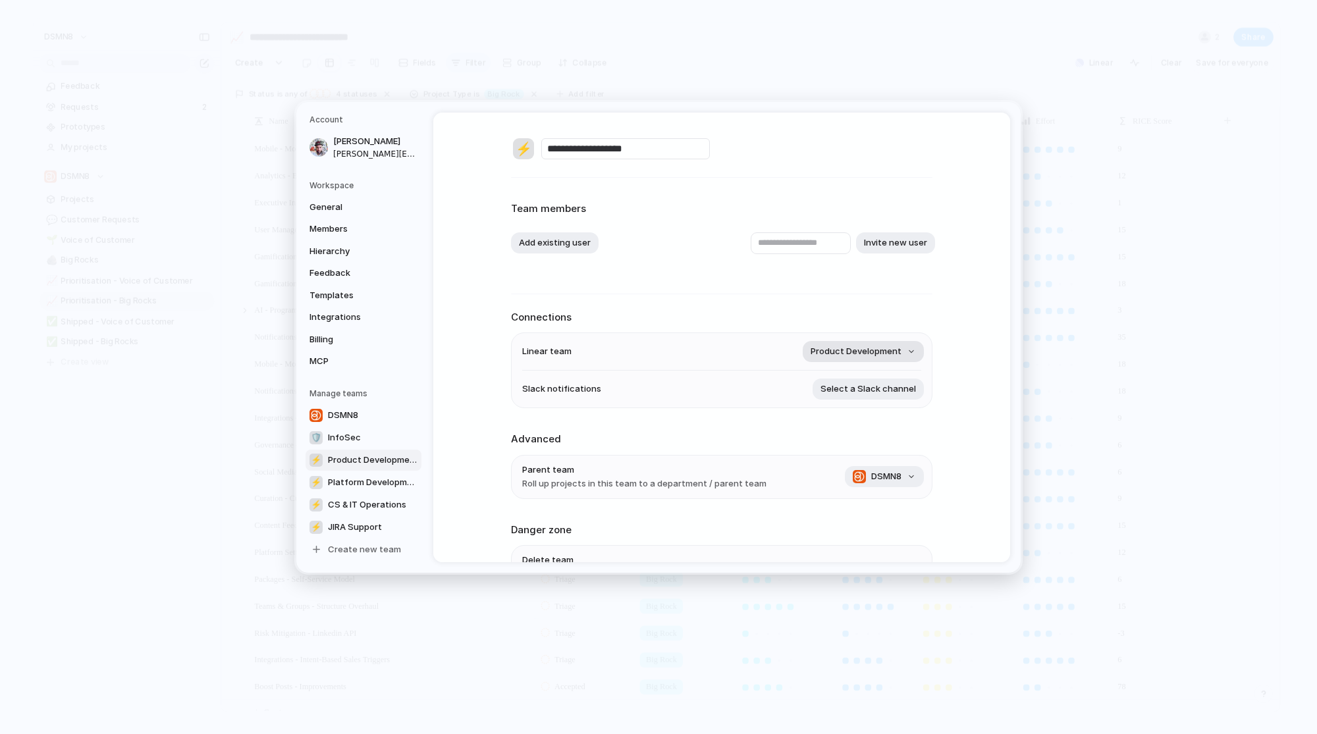
click at [888, 358] on button "Product Development" at bounding box center [863, 351] width 121 height 21
click at [971, 345] on div "Remove team ⚡ JIRA Support ⚡ Product Development ⚡ Platform Development ⚡ CS & …" at bounding box center [658, 367] width 1317 height 734
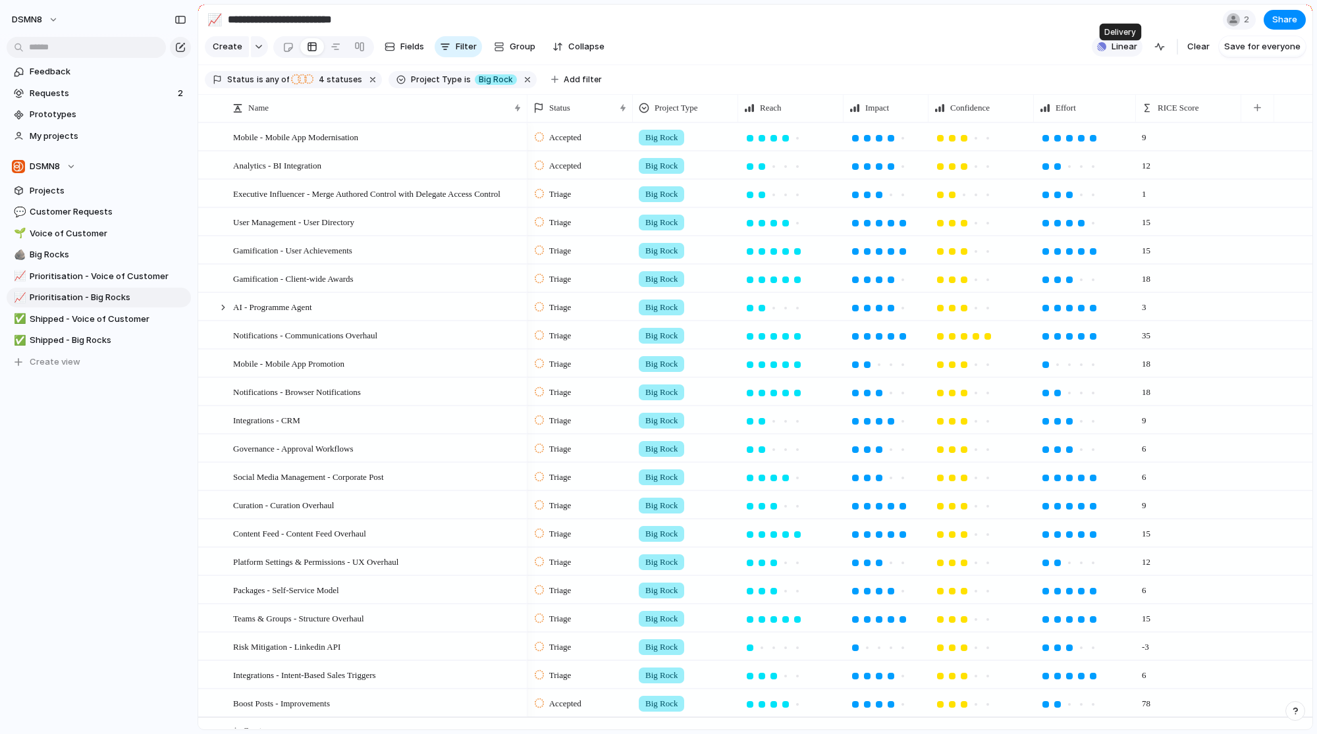
click at [1132, 53] on span "Linear" at bounding box center [1125, 46] width 26 height 13
click at [1133, 169] on span at bounding box center [1125, 168] width 20 height 11
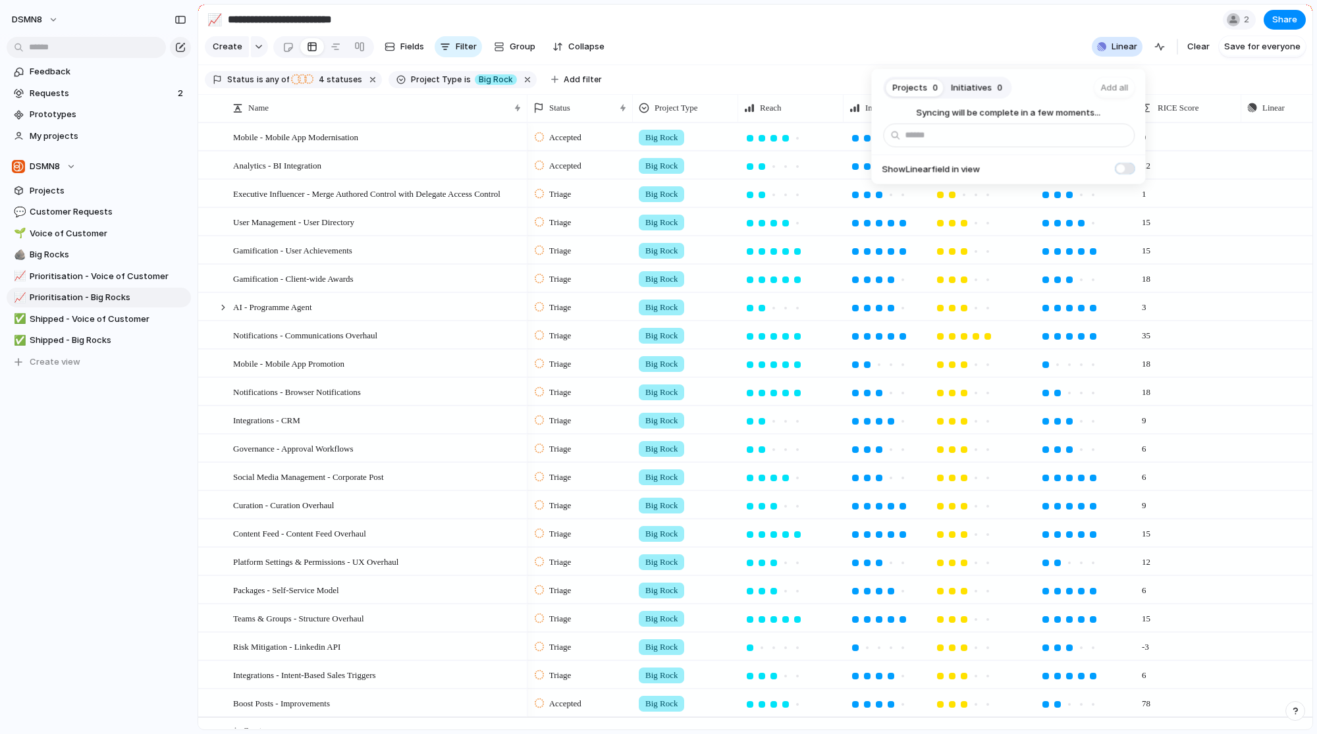
scroll to position [0, 67]
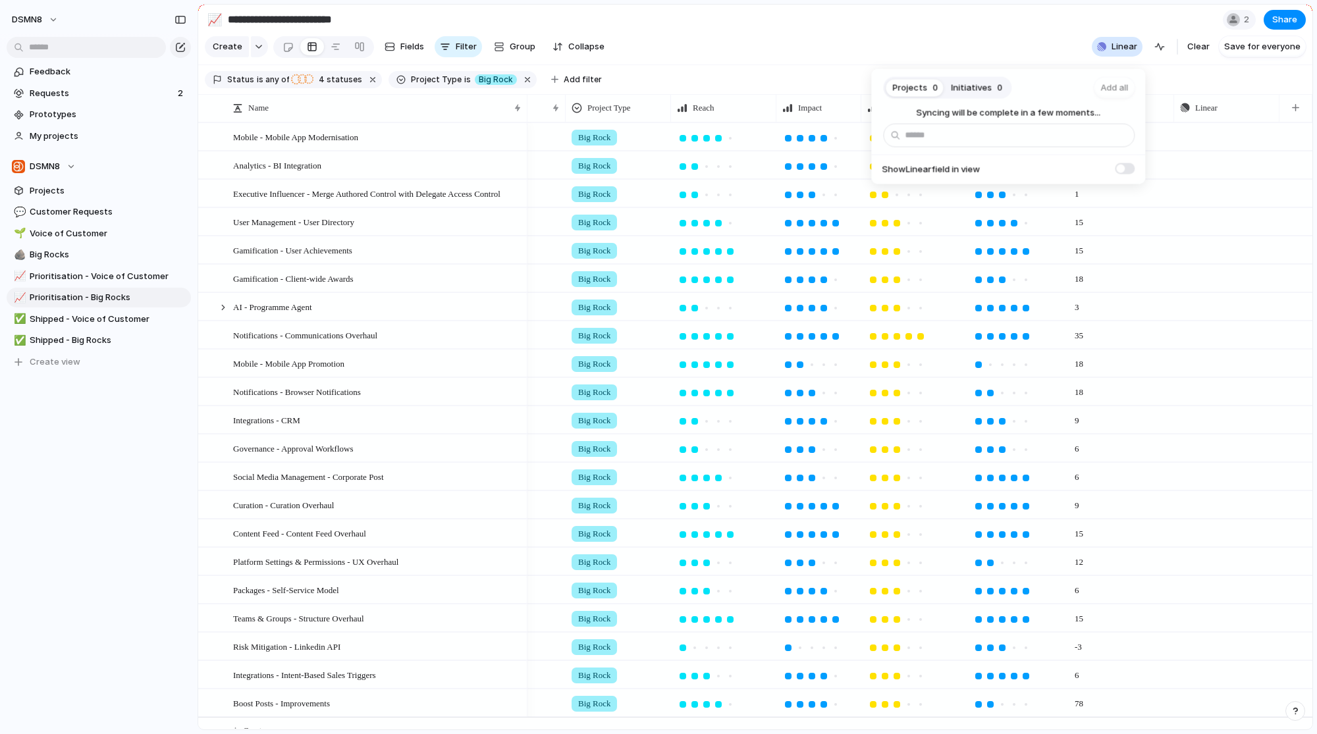
click at [1126, 167] on span at bounding box center [1125, 168] width 20 height 11
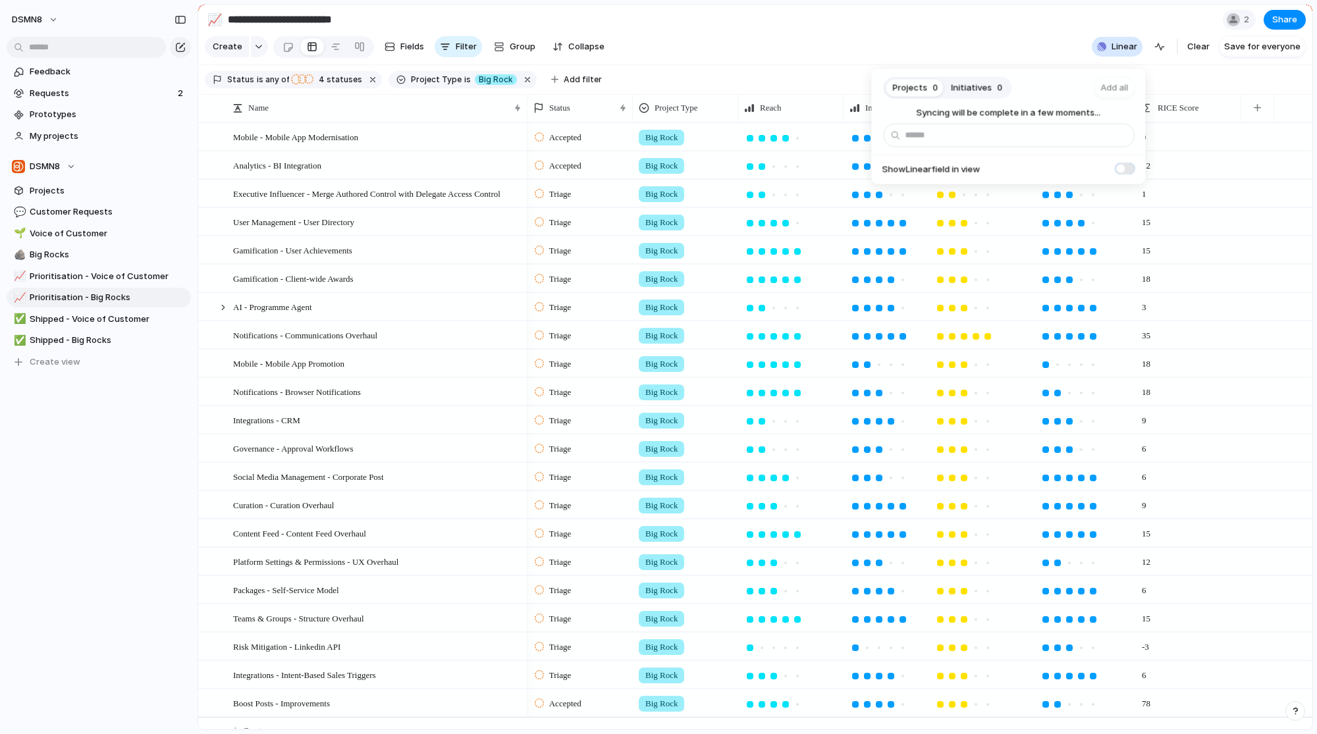
scroll to position [0, 0]
click at [1126, 167] on span at bounding box center [1125, 168] width 20 height 11
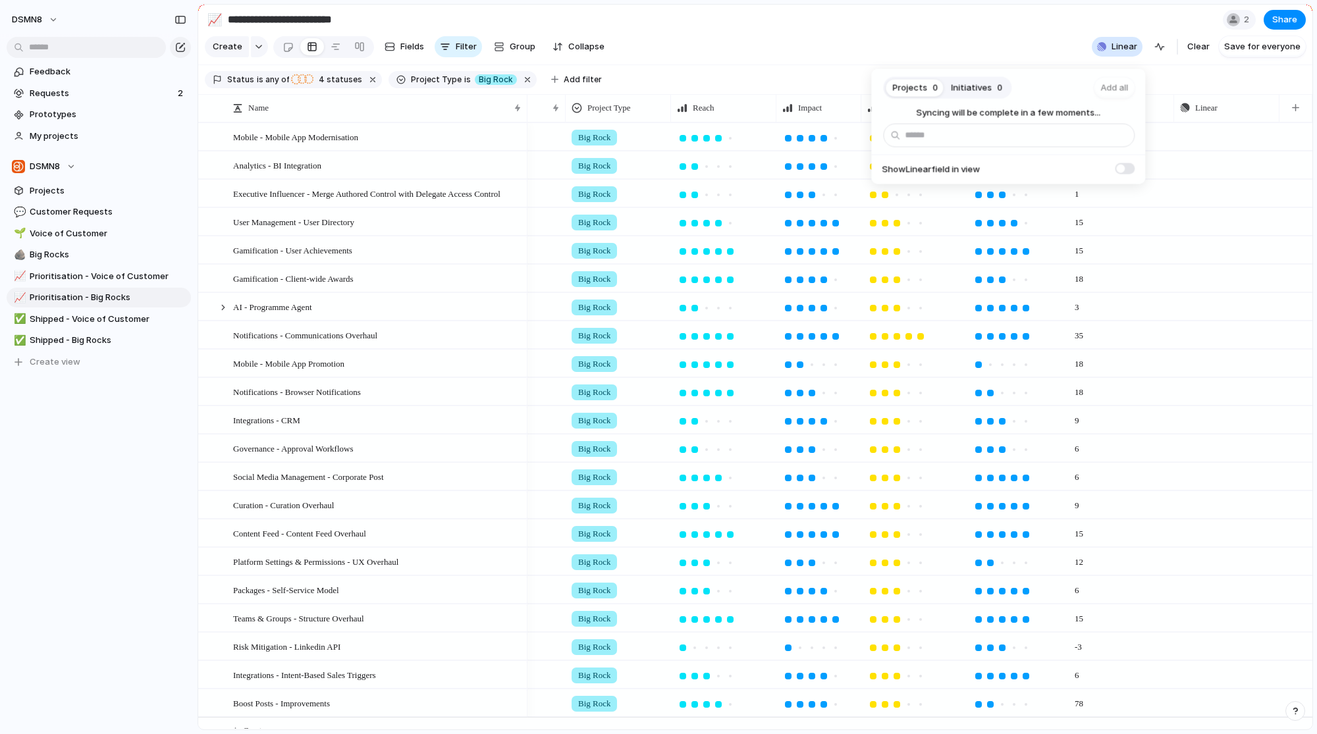
click at [1126, 167] on span at bounding box center [1125, 168] width 20 height 11
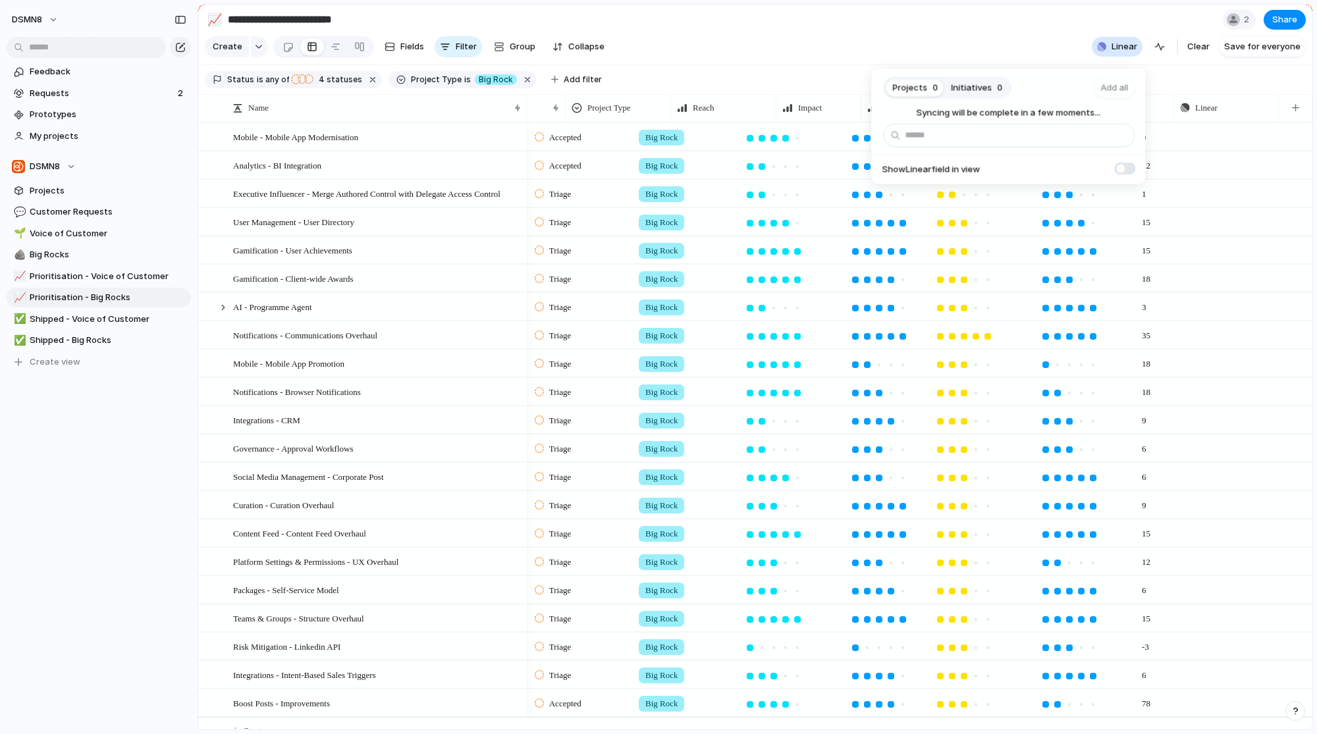
scroll to position [0, 0]
click at [970, 86] on span "Initiatives" at bounding box center [971, 87] width 41 height 13
click at [926, 84] on button "Projects 0" at bounding box center [915, 87] width 59 height 21
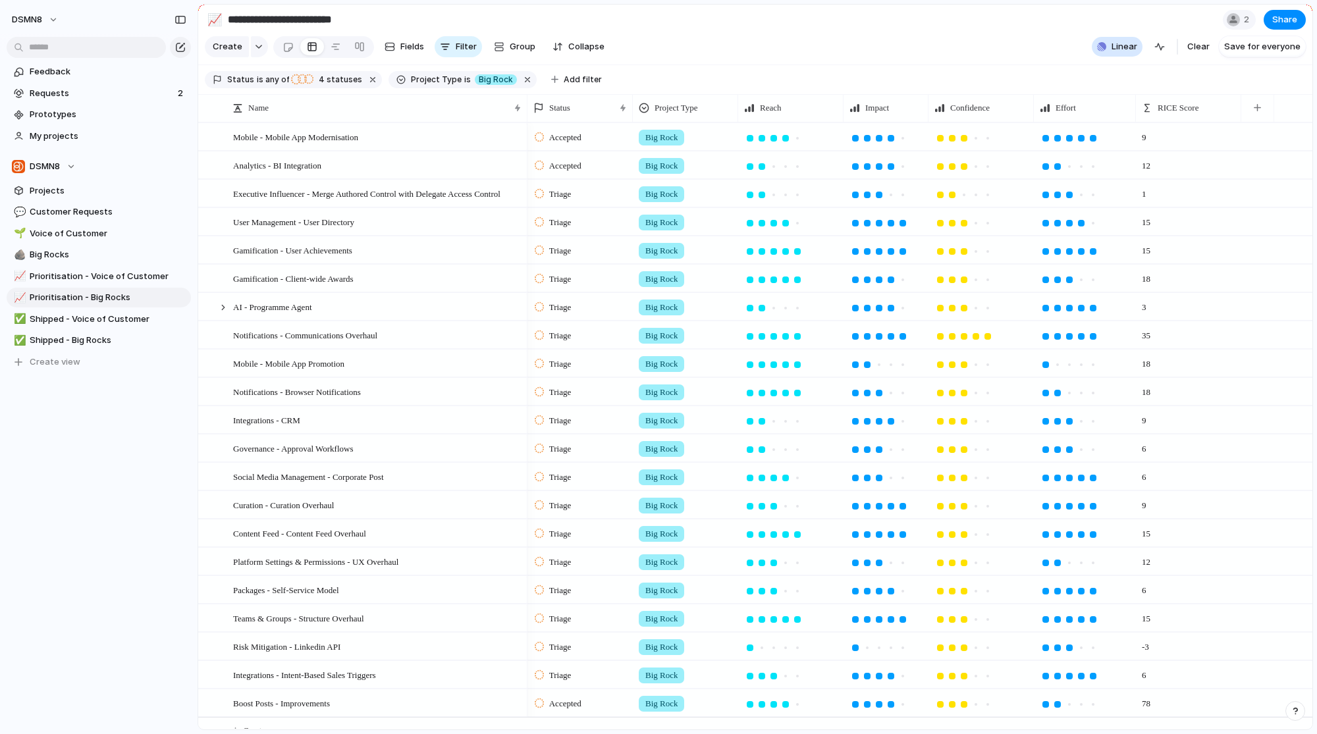
click at [77, 482] on div "Projects 0 Initiatives 0 Add all Syncing will be complete in a few moments... S…" at bounding box center [658, 367] width 1317 height 734
click at [52, 18] on button "DSMN8" at bounding box center [35, 19] width 59 height 21
click at [62, 51] on span "Settings" at bounding box center [48, 49] width 36 height 13
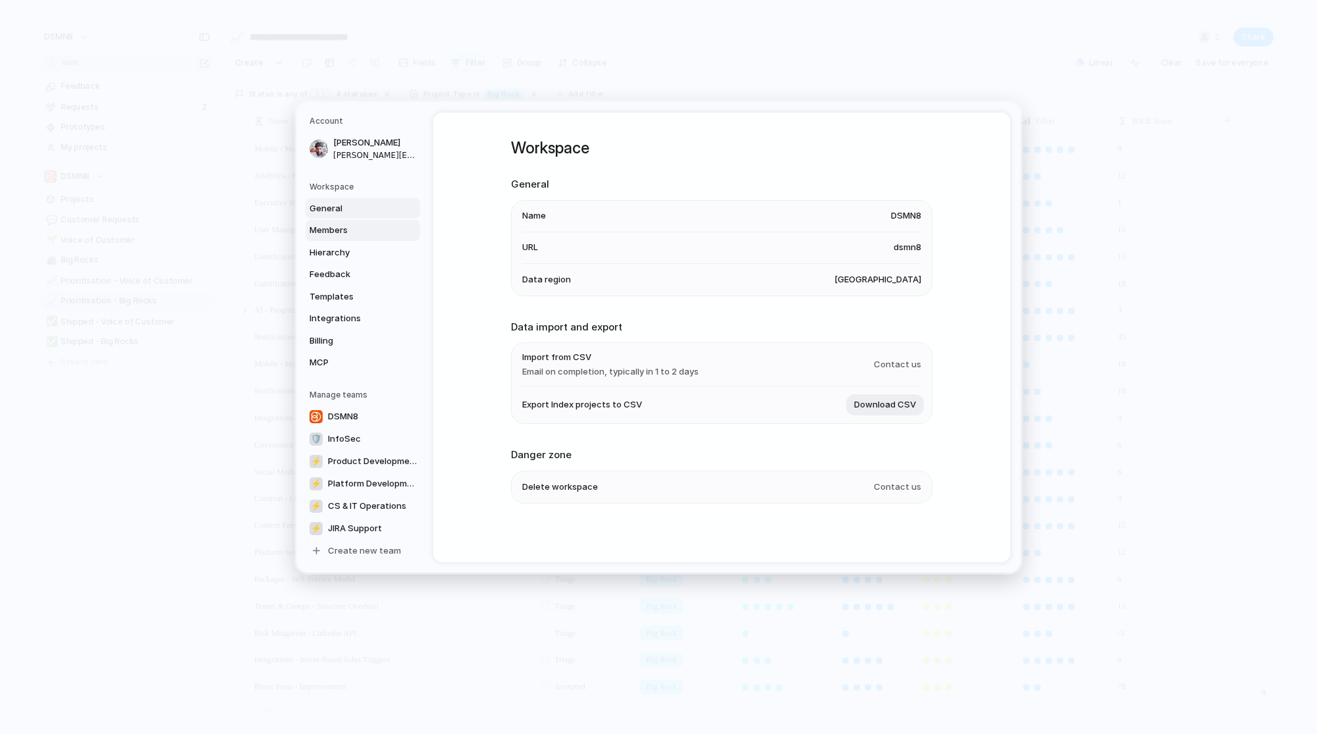
click at [372, 235] on span "Members" at bounding box center [352, 230] width 84 height 13
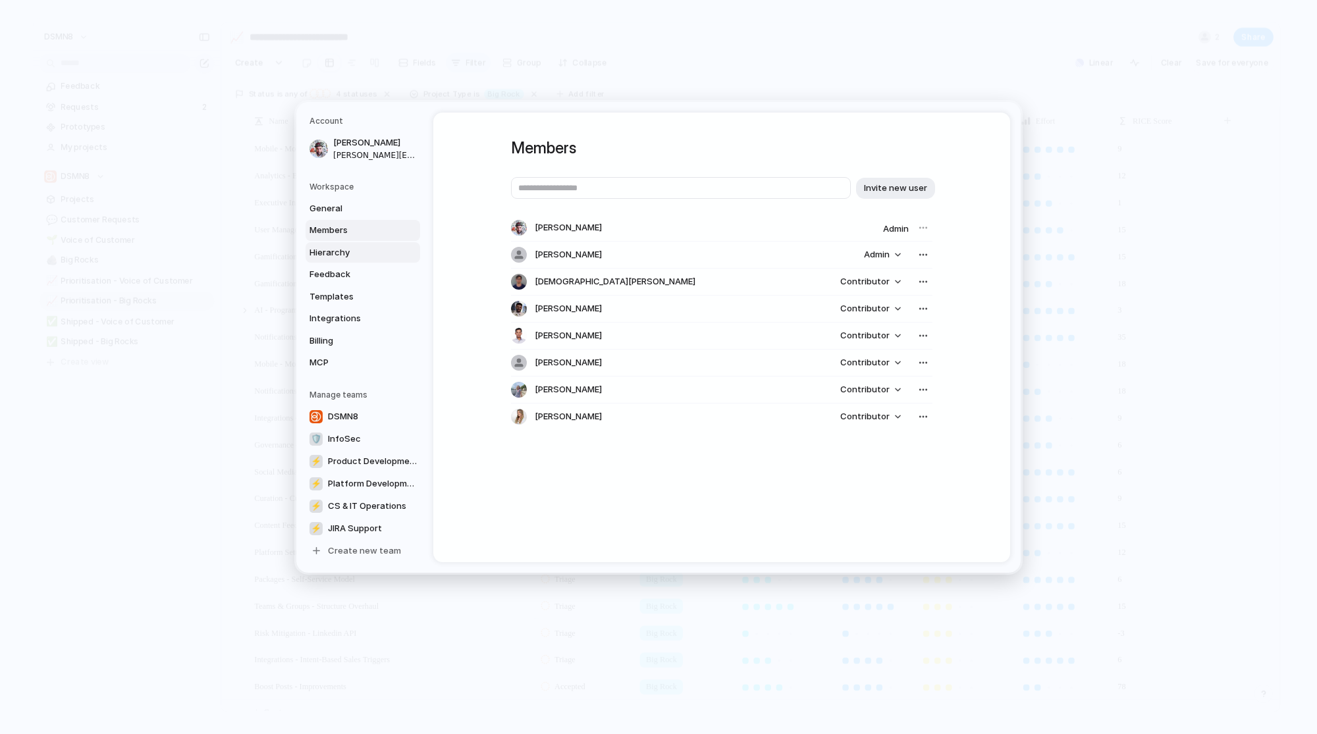
click at [372, 242] on link "Hierarchy" at bounding box center [363, 252] width 115 height 21
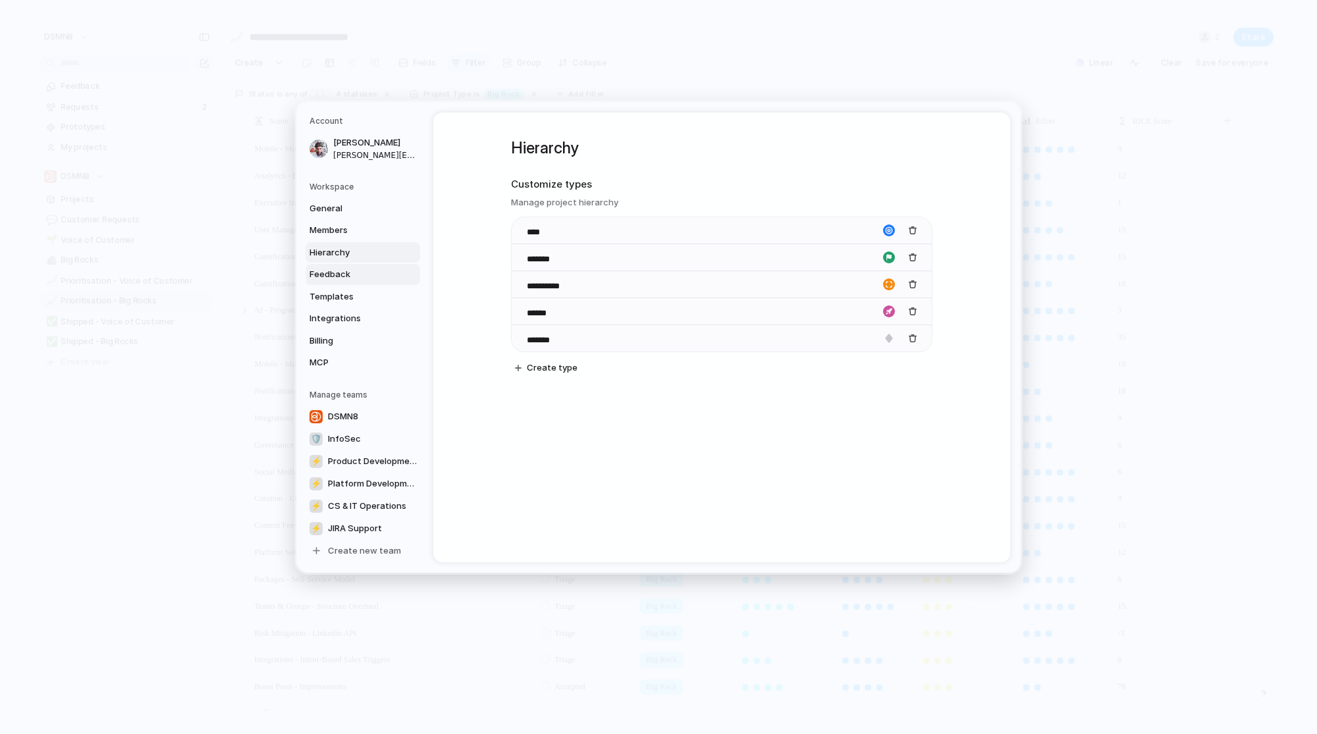
click at [371, 268] on span "Feedback" at bounding box center [352, 274] width 84 height 13
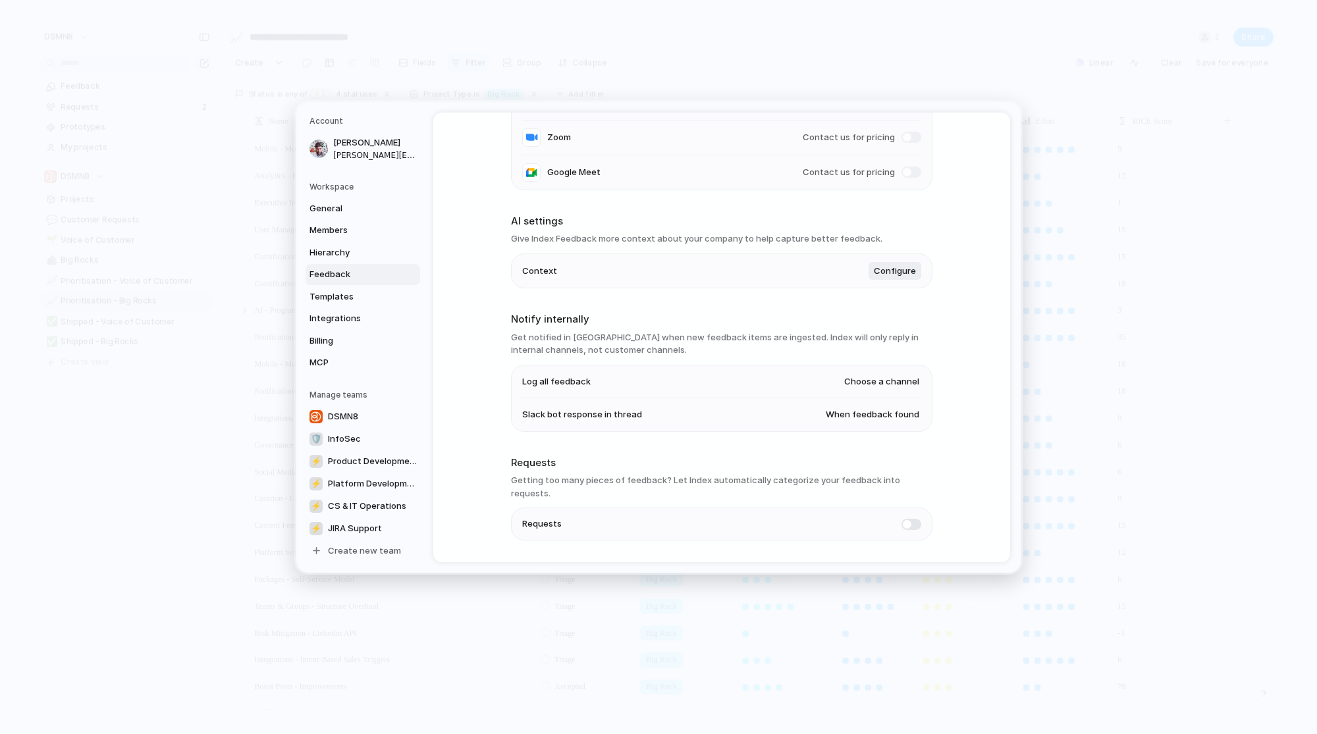
scroll to position [227, 0]
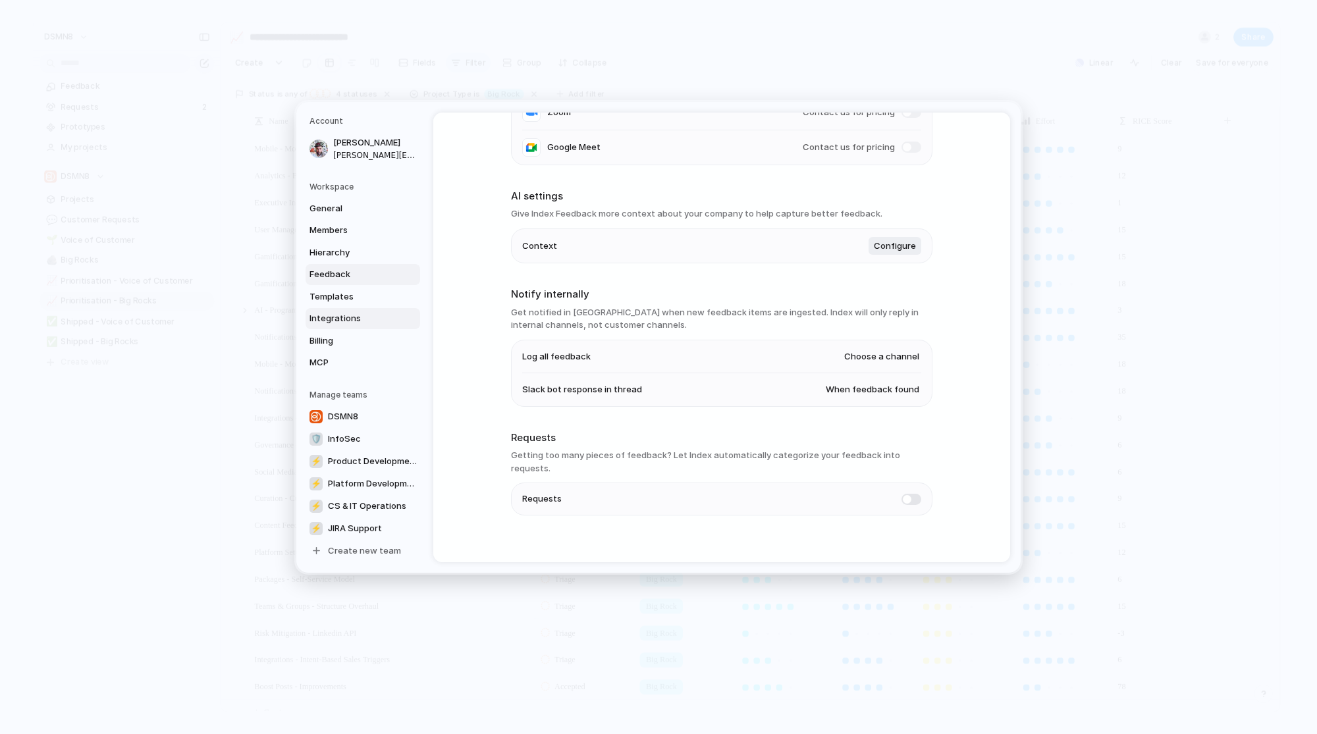
click at [363, 316] on span "Integrations" at bounding box center [352, 318] width 84 height 13
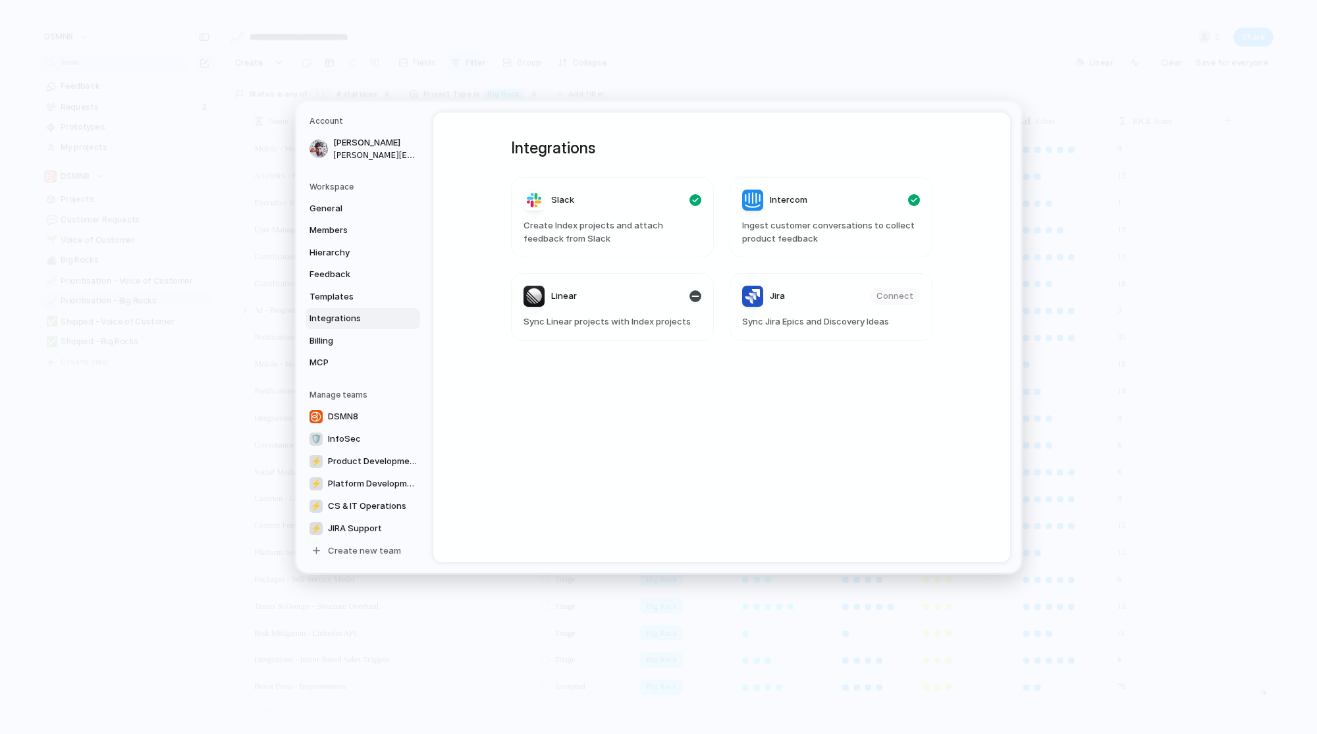
click at [603, 299] on header "Linear" at bounding box center [613, 296] width 178 height 21
drag, startPoint x: 547, startPoint y: 320, endPoint x: 664, endPoint y: 320, distance: 117.3
click at [663, 320] on span "Sync Linear projects with Index projects" at bounding box center [613, 322] width 178 height 13
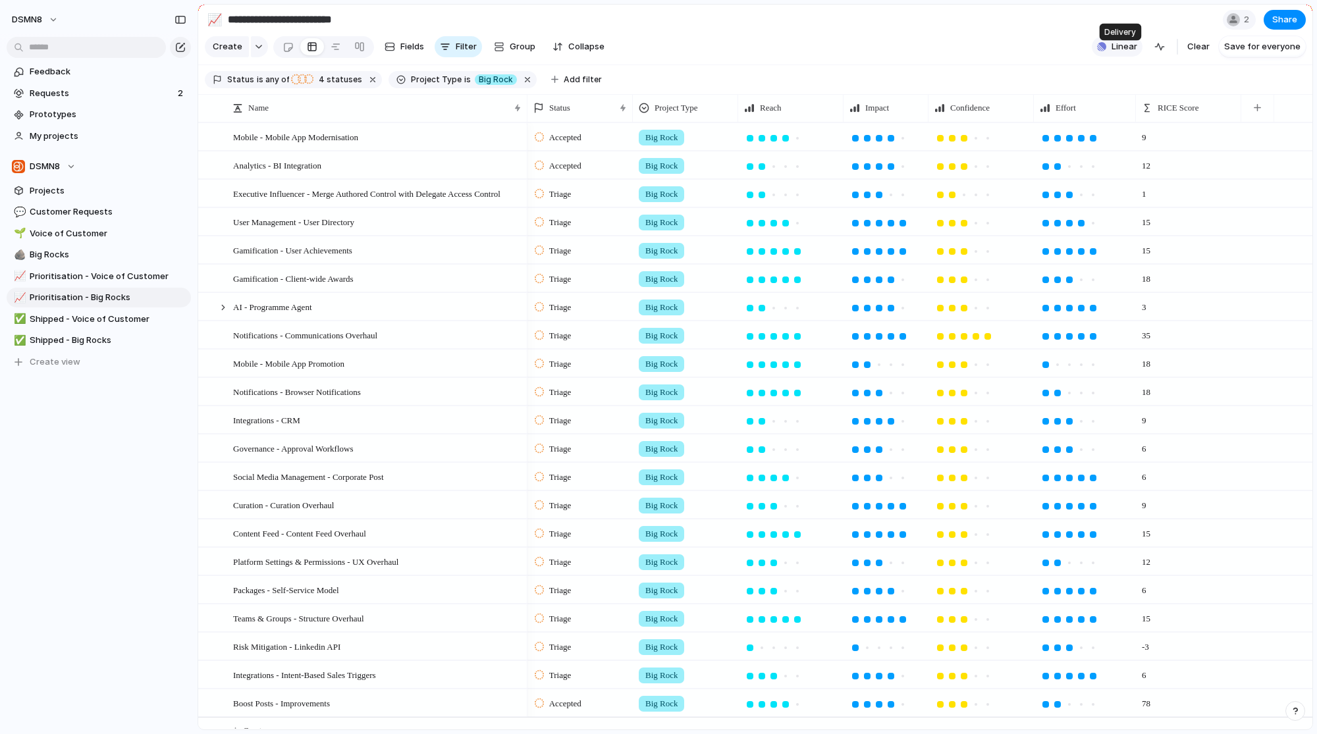
click at [1137, 53] on span "Linear" at bounding box center [1125, 46] width 26 height 13
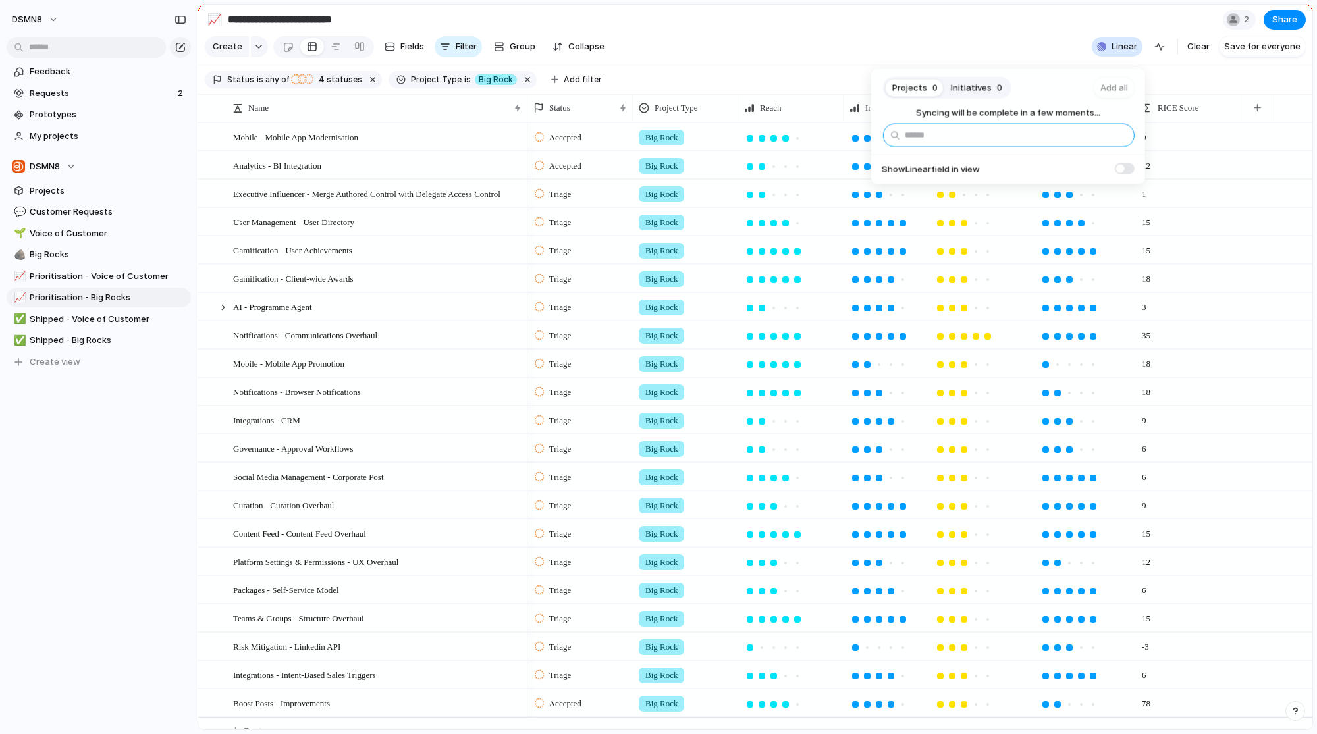
click at [948, 136] on input "text" at bounding box center [1009, 135] width 252 height 24
click at [1240, 20] on div "Projects 0 Initiatives 0 Add all Syncing will be complete in a few moments... S…" at bounding box center [658, 367] width 1317 height 734
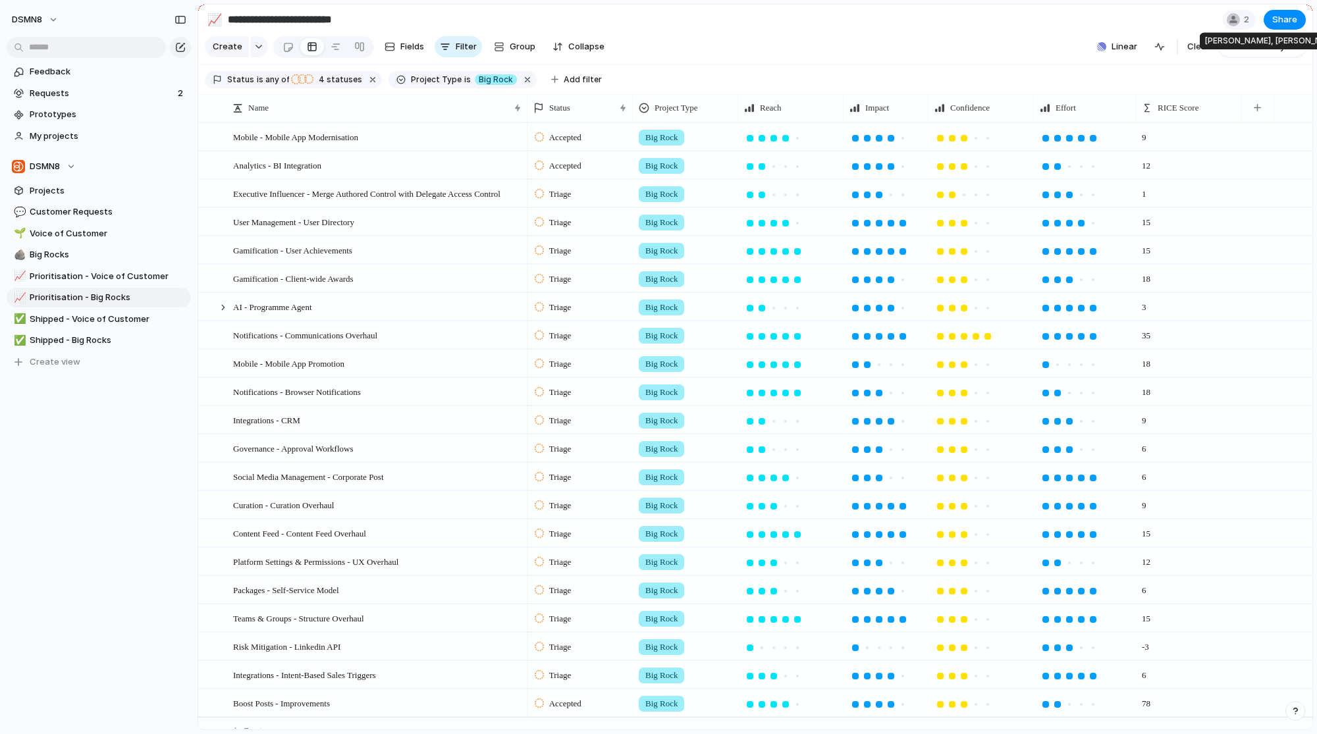
click at [1240, 20] on div at bounding box center [1233, 19] width 13 height 13
click at [1150, 9] on div "Seen by [PERSON_NAME]" at bounding box center [658, 367] width 1317 height 734
click at [348, 144] on span "Mobile - Mobile App Modernisation" at bounding box center [295, 136] width 125 height 15
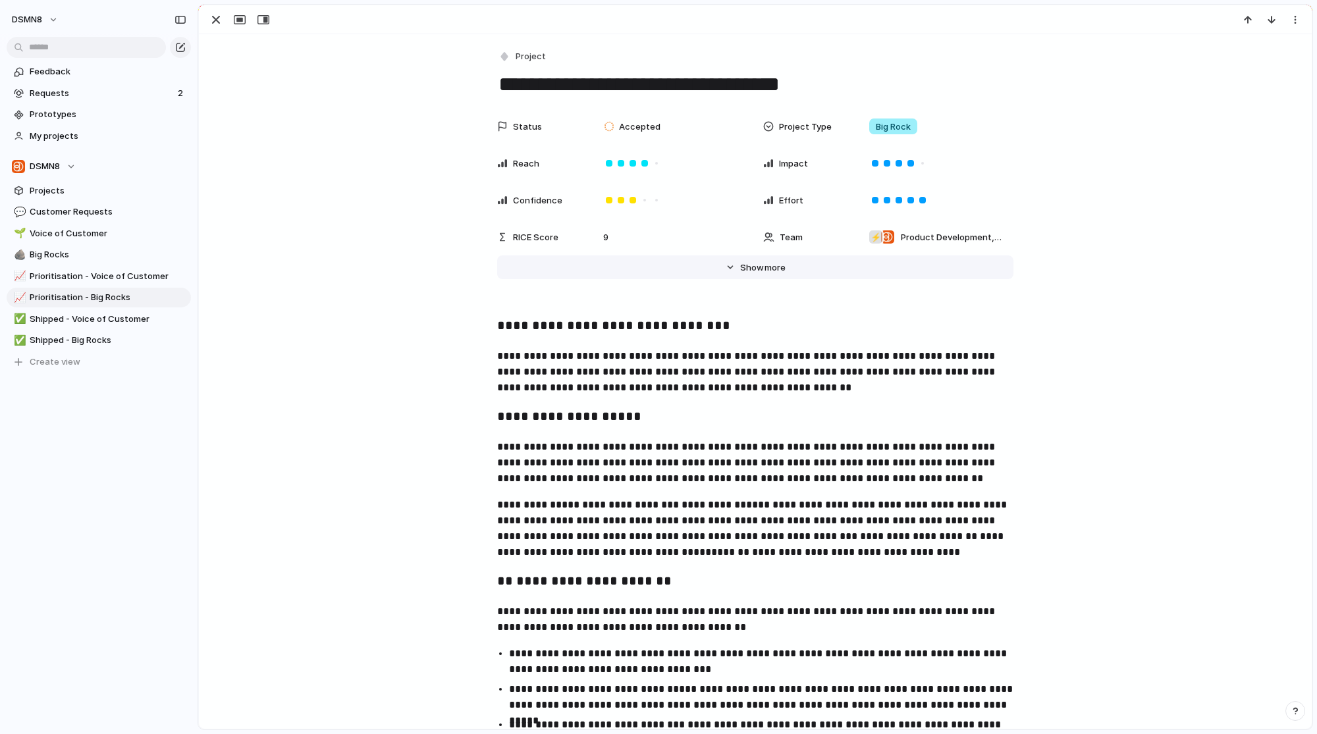
click at [758, 269] on div "Hide Show more" at bounding box center [762, 268] width 45 height 13
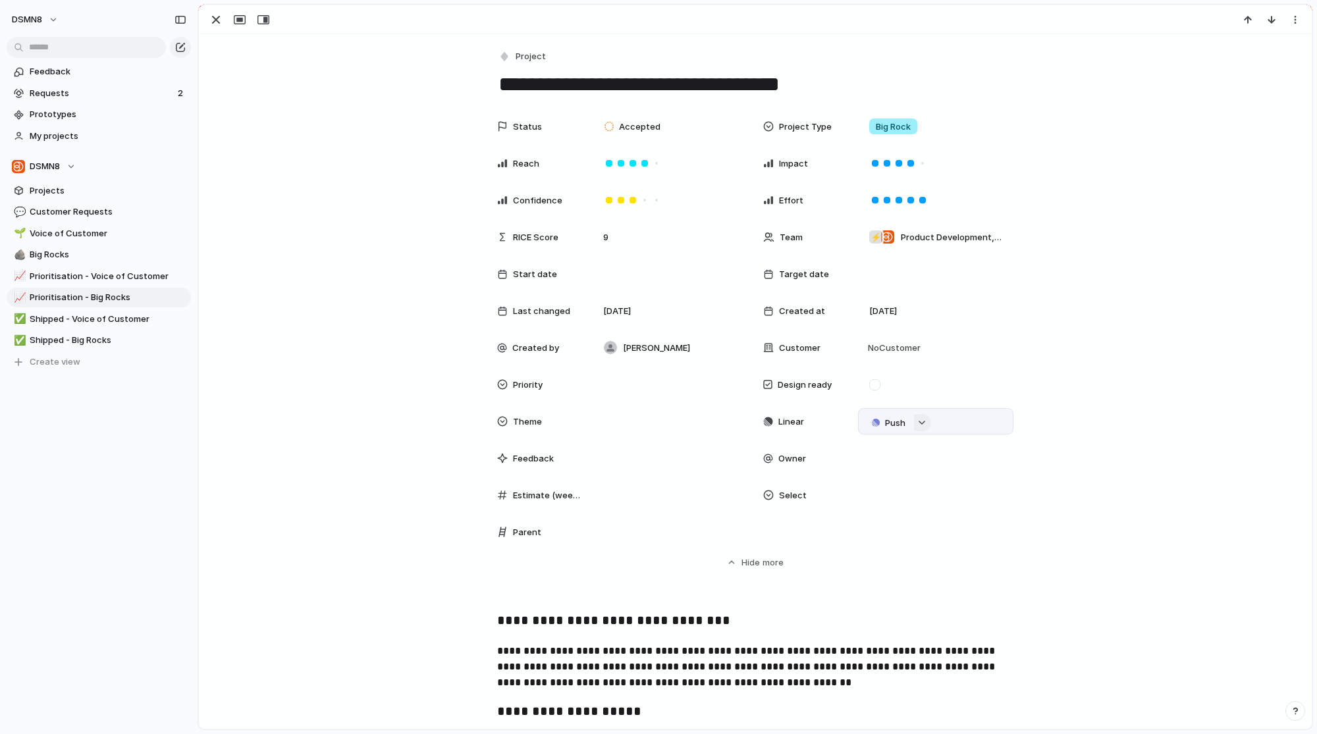
click at [920, 421] on div "button" at bounding box center [922, 422] width 9 height 5
click at [970, 474] on span "Issues" at bounding box center [972, 474] width 26 height 13
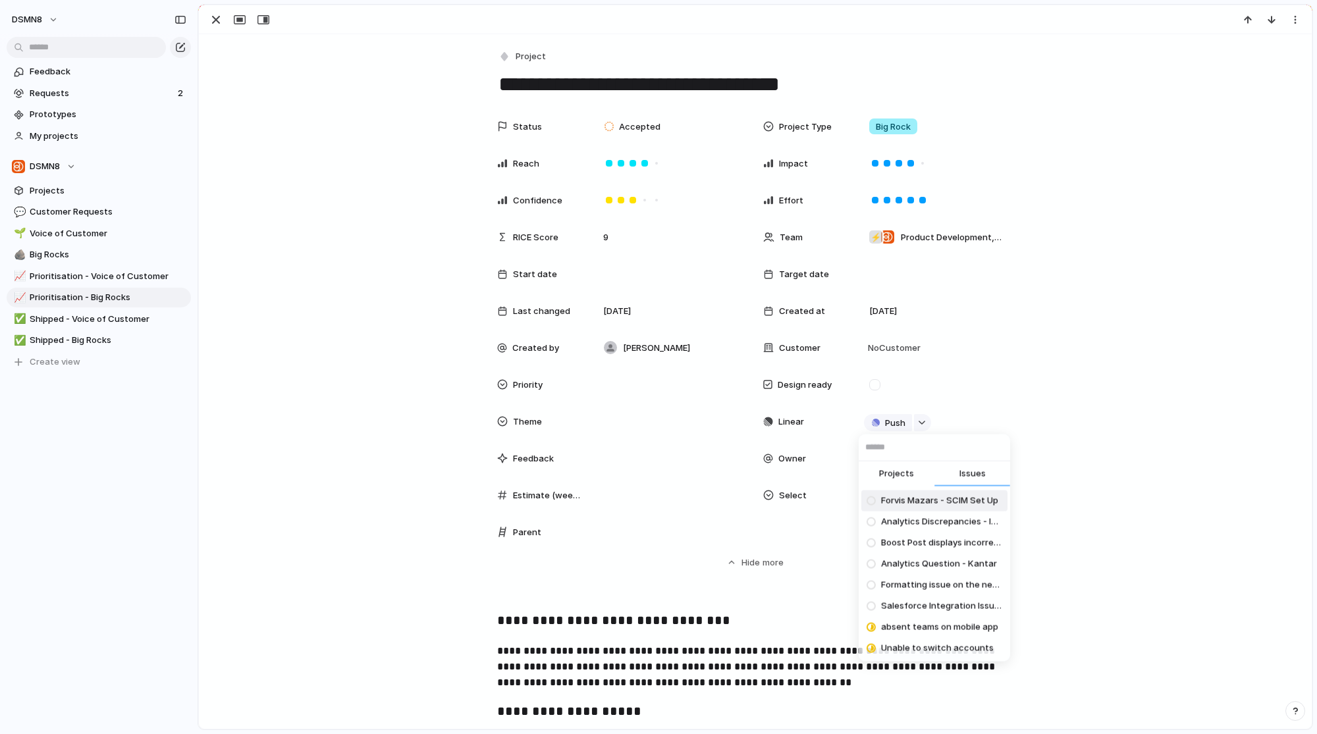
click at [948, 453] on input "text" at bounding box center [935, 448] width 152 height 26
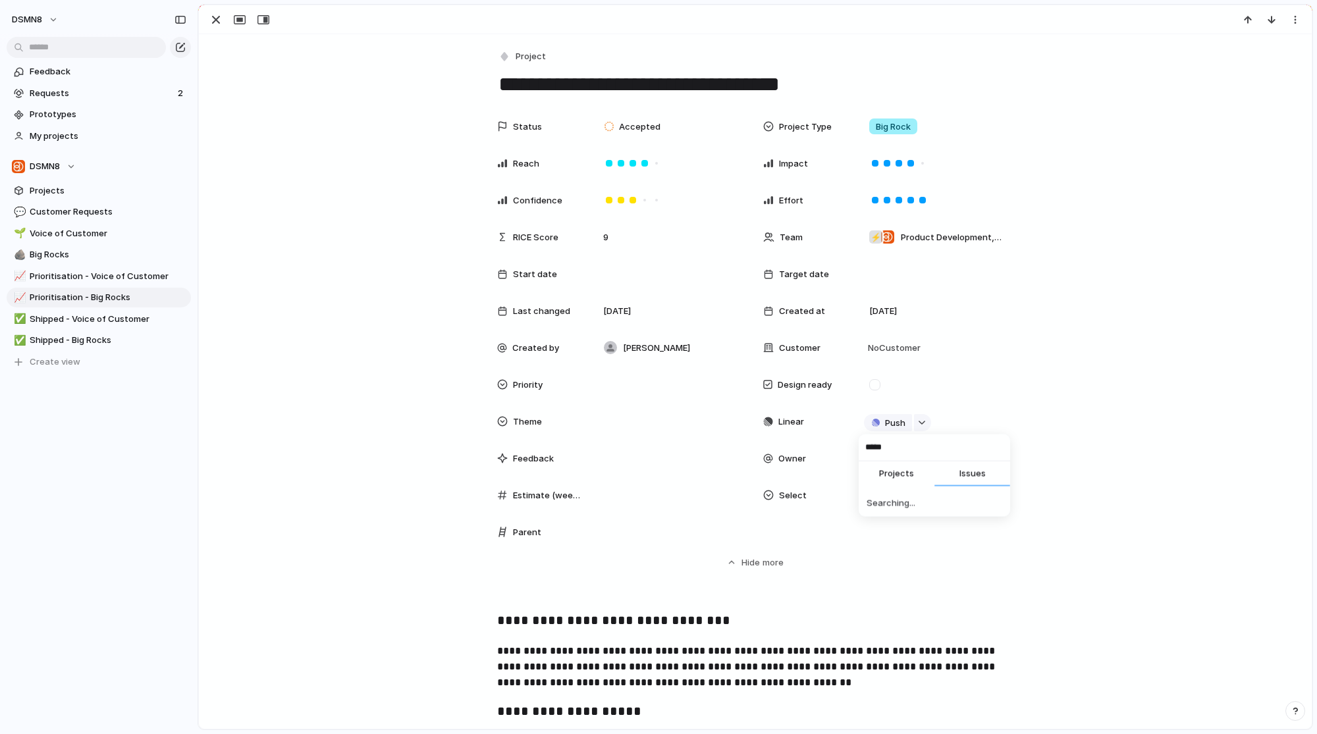
type input "******"
click at [896, 468] on span "Projects" at bounding box center [896, 474] width 35 height 13
click at [833, 567] on div "Projects Issues No results found" at bounding box center [658, 367] width 1317 height 734
click at [962, 236] on span "Product Development , DSMN8" at bounding box center [951, 237] width 101 height 13
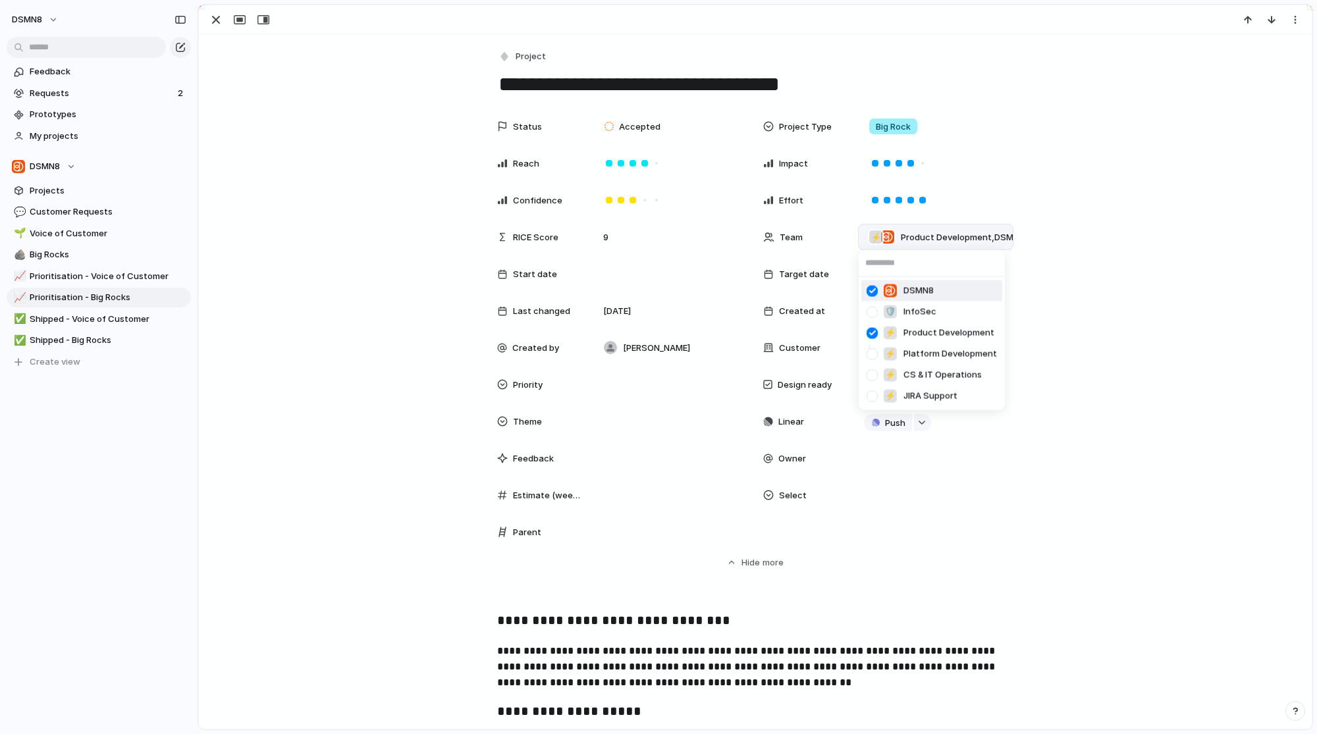
click at [871, 292] on div at bounding box center [872, 290] width 23 height 23
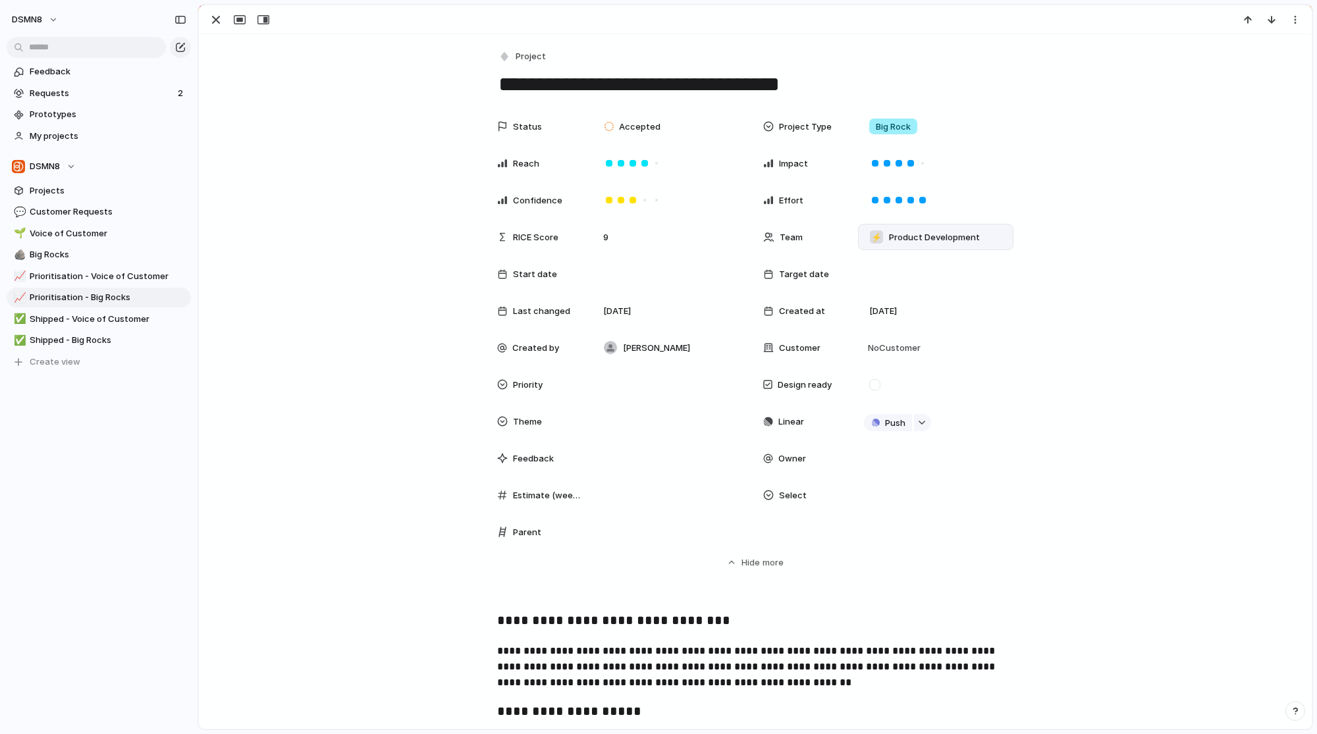
click at [928, 570] on div "DSMN8 🛡 InfoSec ⚡ Product Development ⚡ Platform Development ⚡ CS & IT Operatio…" at bounding box center [658, 367] width 1317 height 734
click at [919, 426] on button "button" at bounding box center [922, 422] width 17 height 17
type input "******"
click at [1078, 468] on div "Projects Issues Searching..." at bounding box center [658, 367] width 1317 height 734
click at [877, 466] on div at bounding box center [936, 458] width 144 height 14
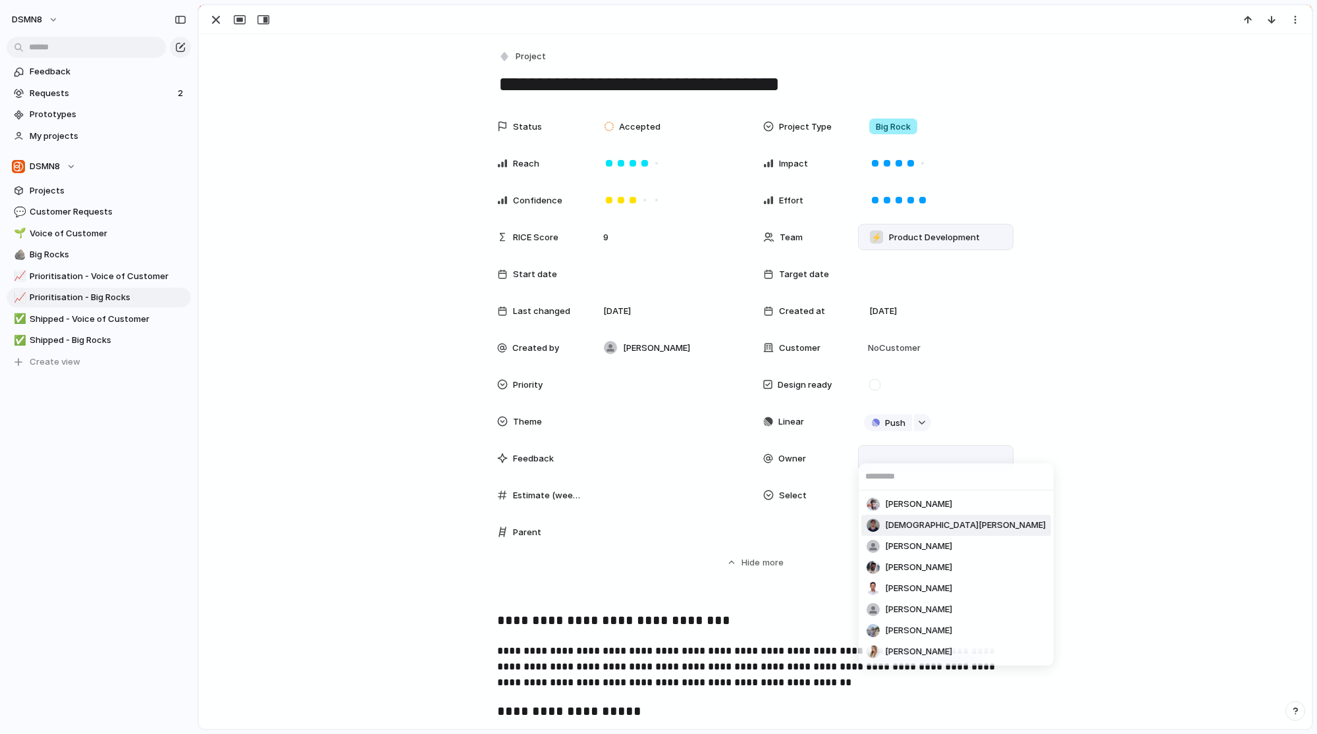
click at [1070, 520] on div "[PERSON_NAME] [PERSON_NAME] [PERSON_NAME] [PERSON_NAME] [PERSON_NAME] [PERSON_N…" at bounding box center [658, 367] width 1317 height 734
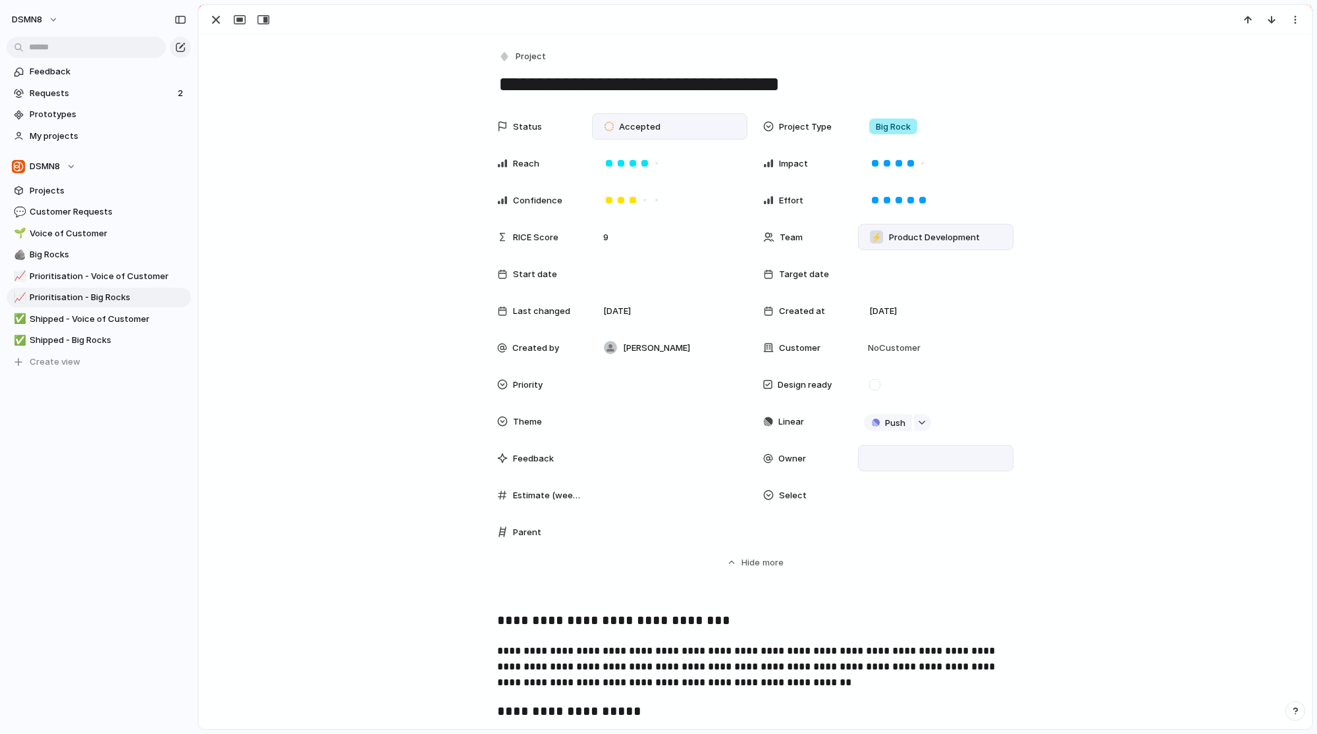
click at [646, 128] on span "Accepted" at bounding box center [640, 127] width 42 height 13
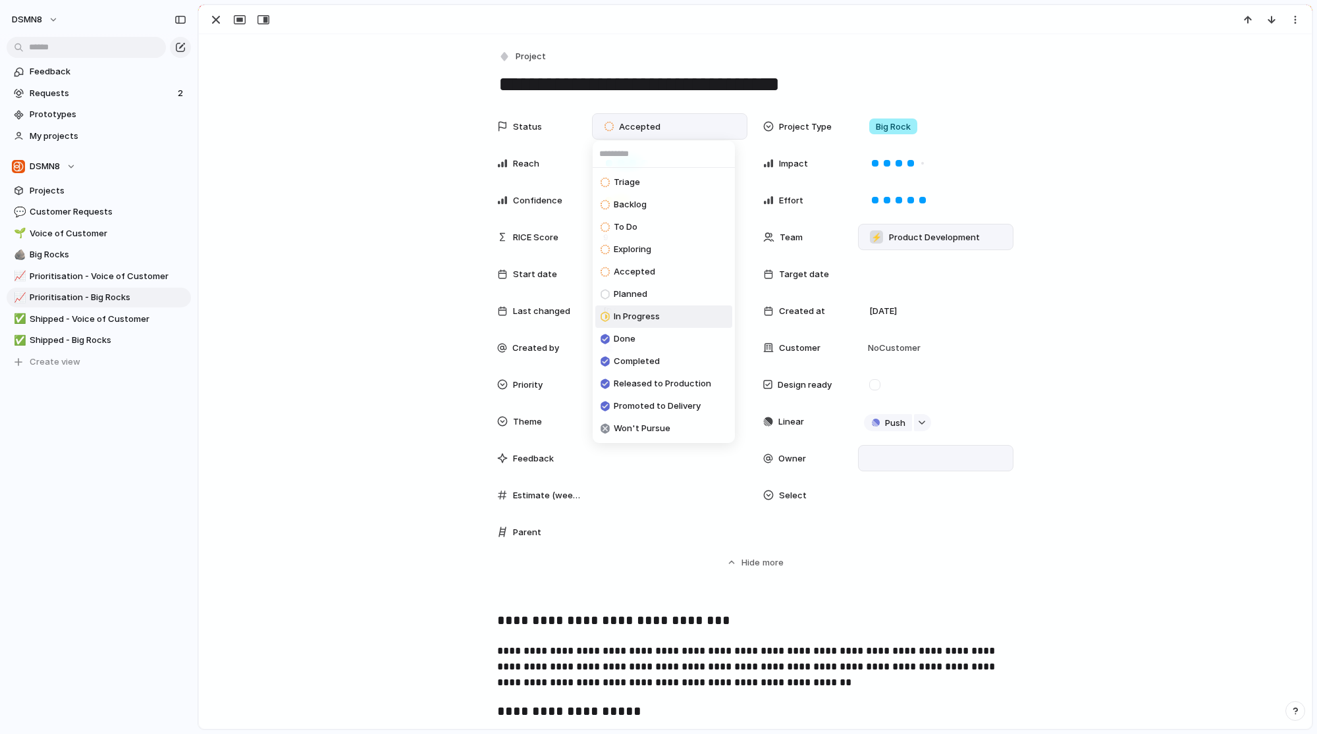
click at [653, 317] on span "In Progress" at bounding box center [637, 316] width 46 height 13
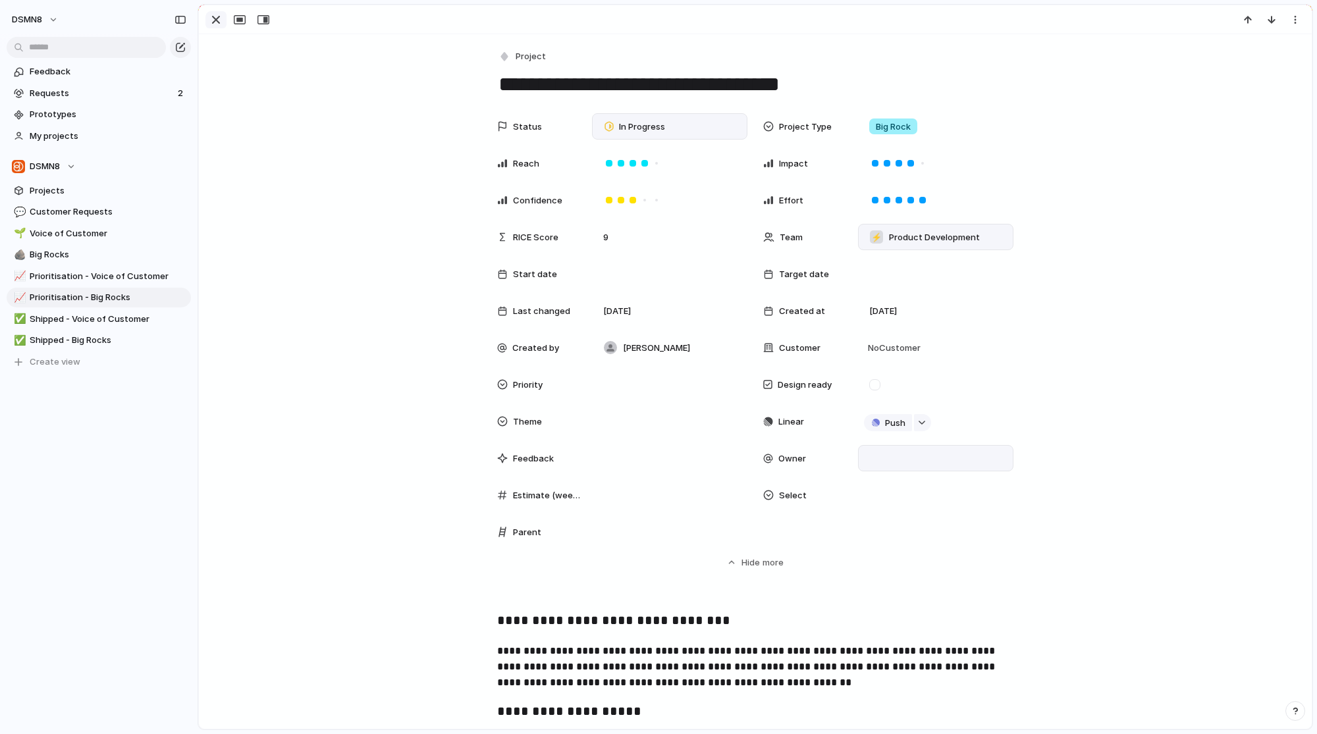
click at [211, 18] on div "button" at bounding box center [216, 20] width 16 height 16
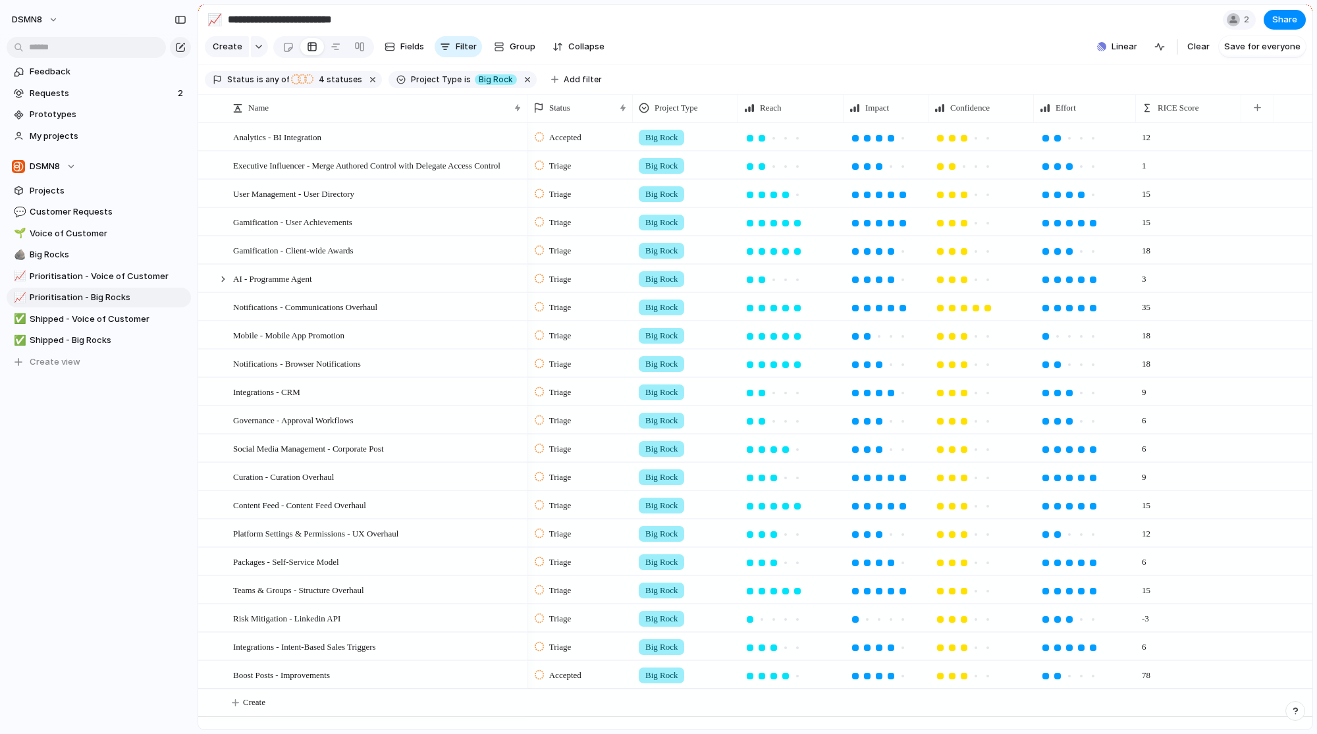
click at [94, 441] on div "Feedback Requests 2 Prototypes My projects DSMN8 Projects 💬 Customer Requests 🌱…" at bounding box center [99, 239] width 198 height 479
click at [76, 325] on span "Shipped - Voice of Customer" at bounding box center [108, 319] width 157 height 13
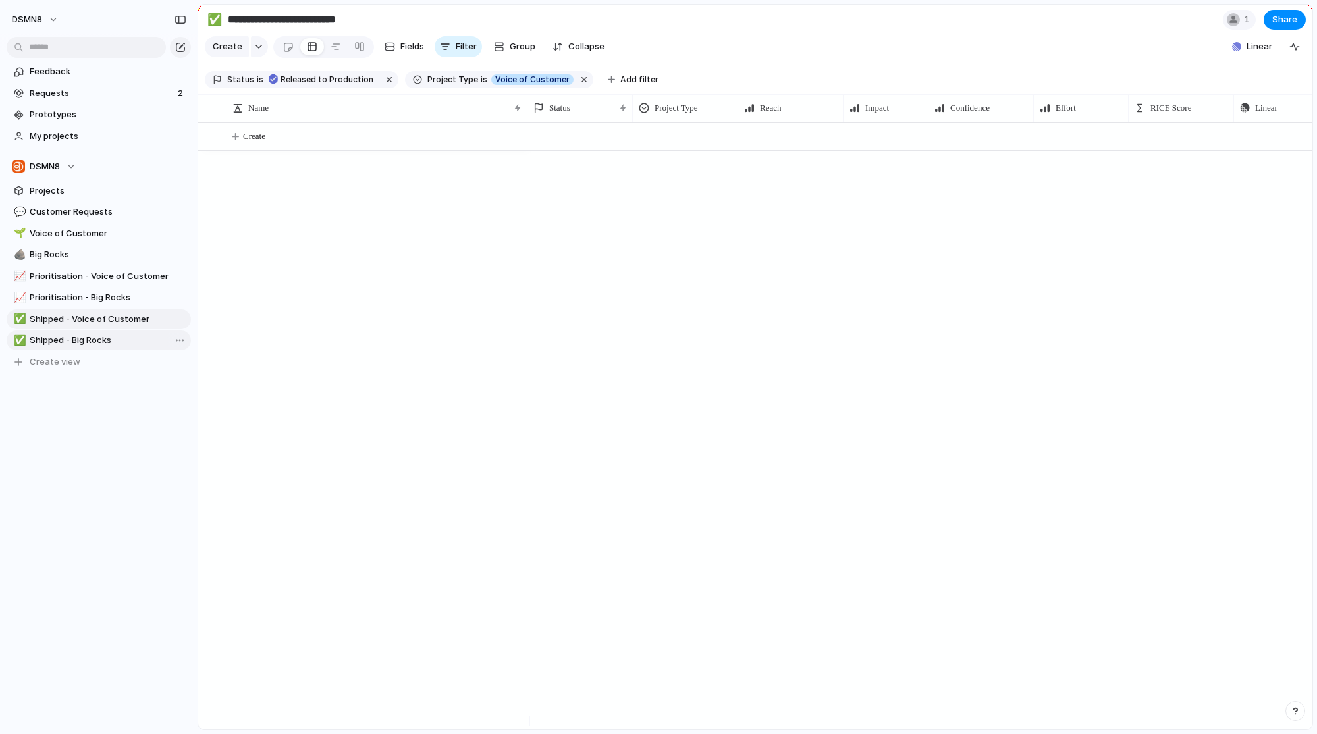
click at [77, 336] on span "Shipped - Big Rocks" at bounding box center [108, 340] width 157 height 13
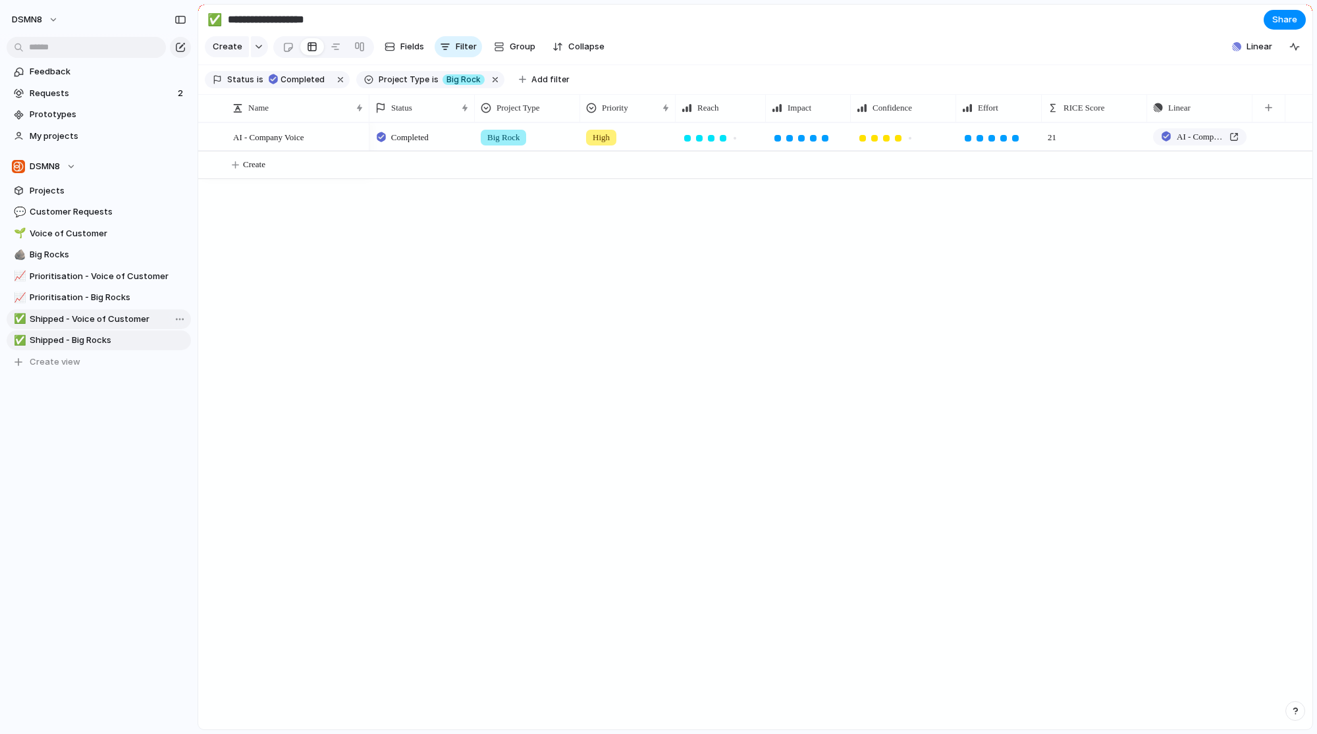
click at [76, 319] on span "Shipped - Voice of Customer" at bounding box center [108, 319] width 157 height 13
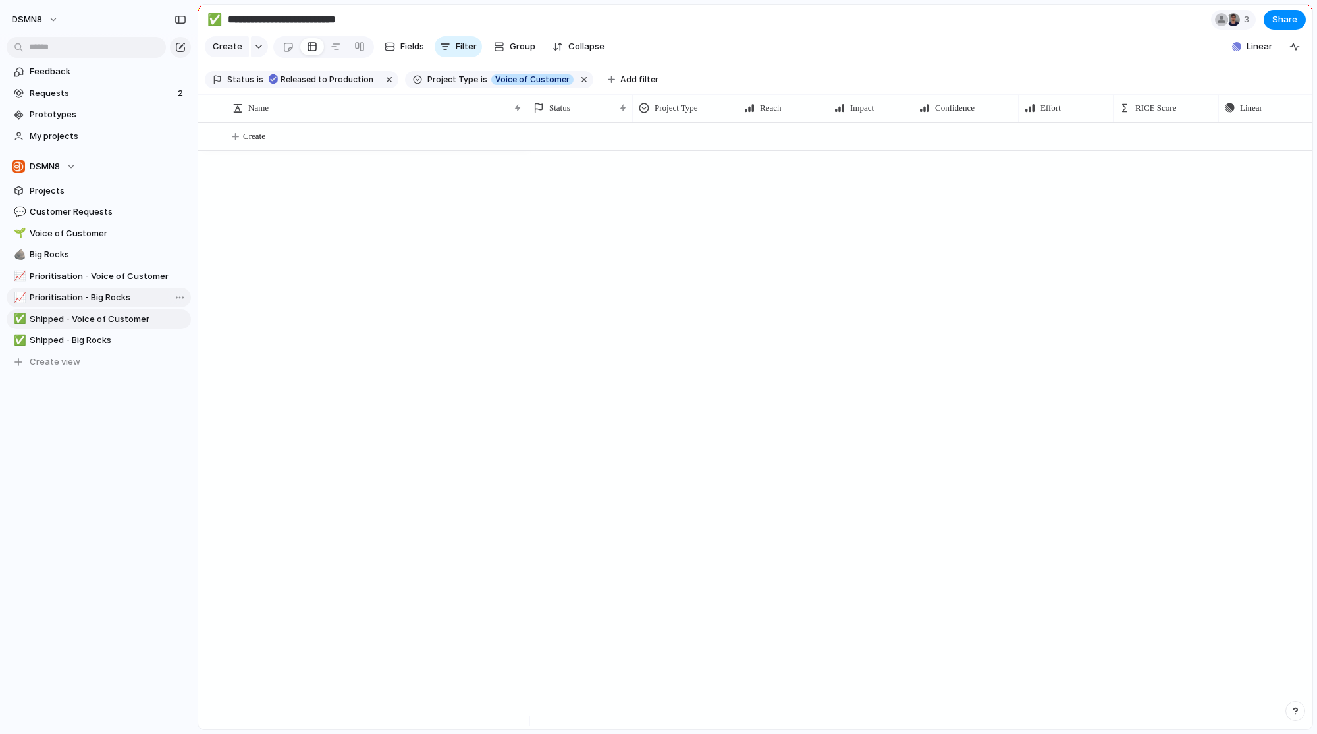
click at [74, 301] on span "Prioritisation - Big Rocks" at bounding box center [108, 297] width 157 height 13
type input "**********"
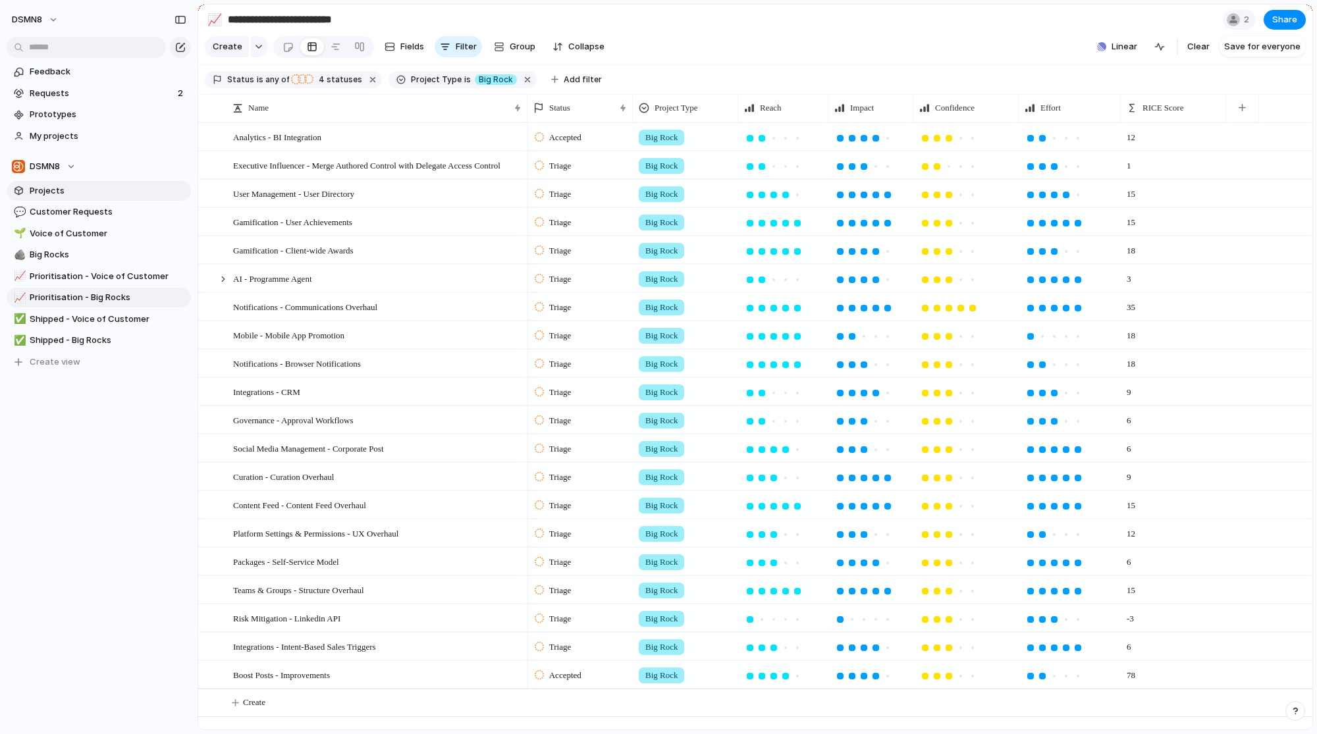
click at [72, 197] on link "Projects" at bounding box center [99, 191] width 184 height 20
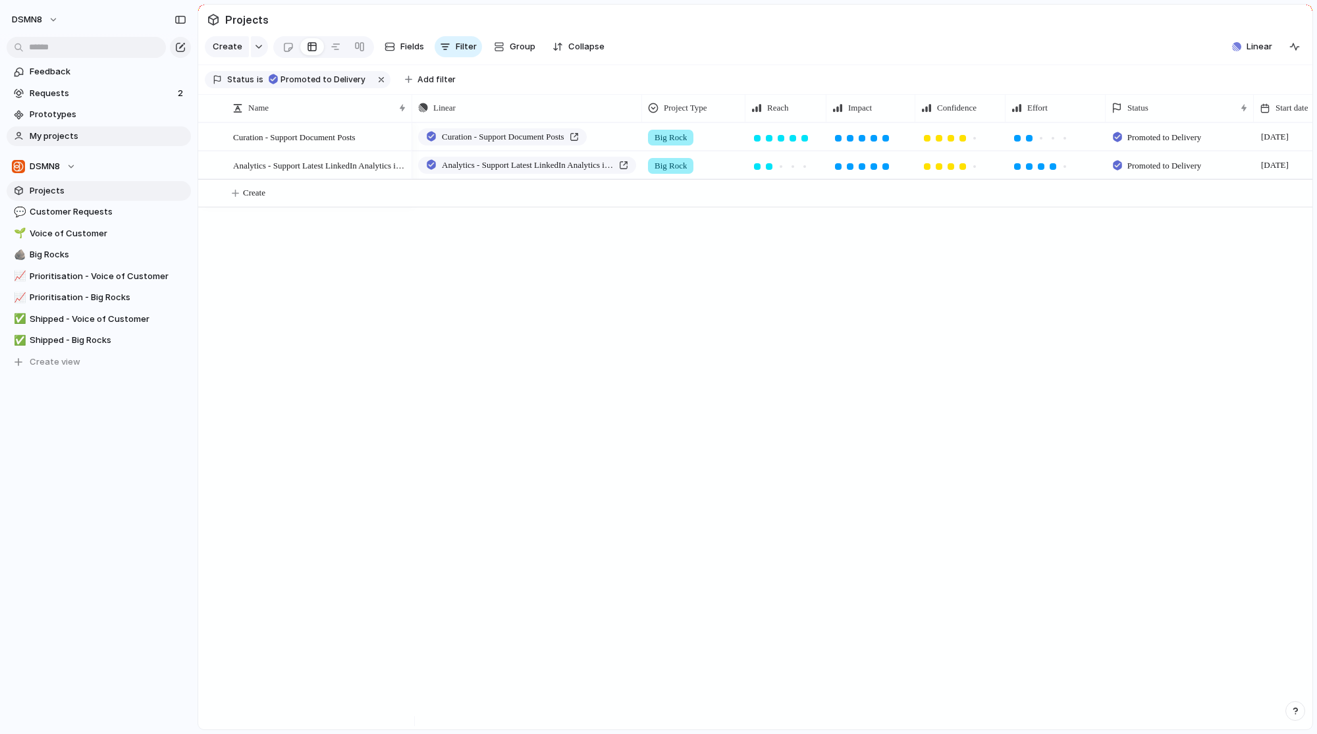
click at [75, 140] on span "My projects" at bounding box center [108, 136] width 157 height 13
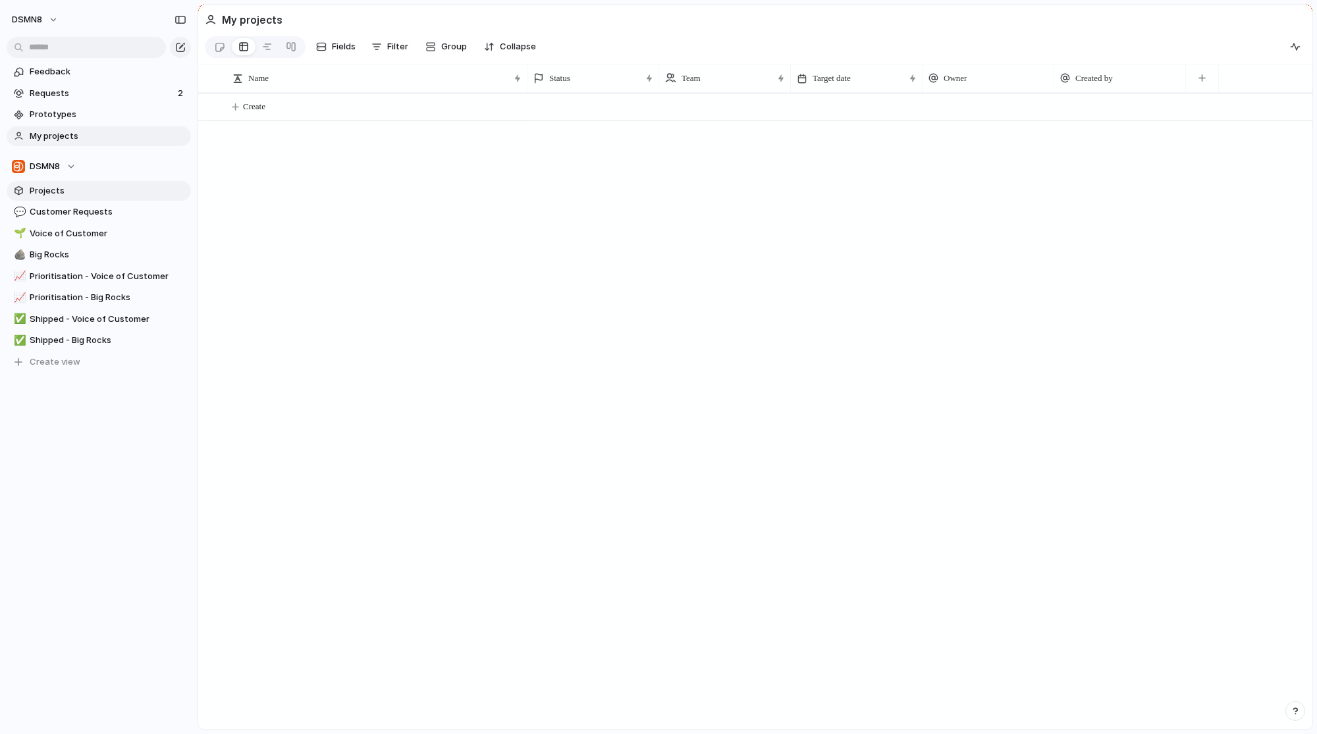
click at [75, 198] on link "Projects" at bounding box center [99, 191] width 184 height 20
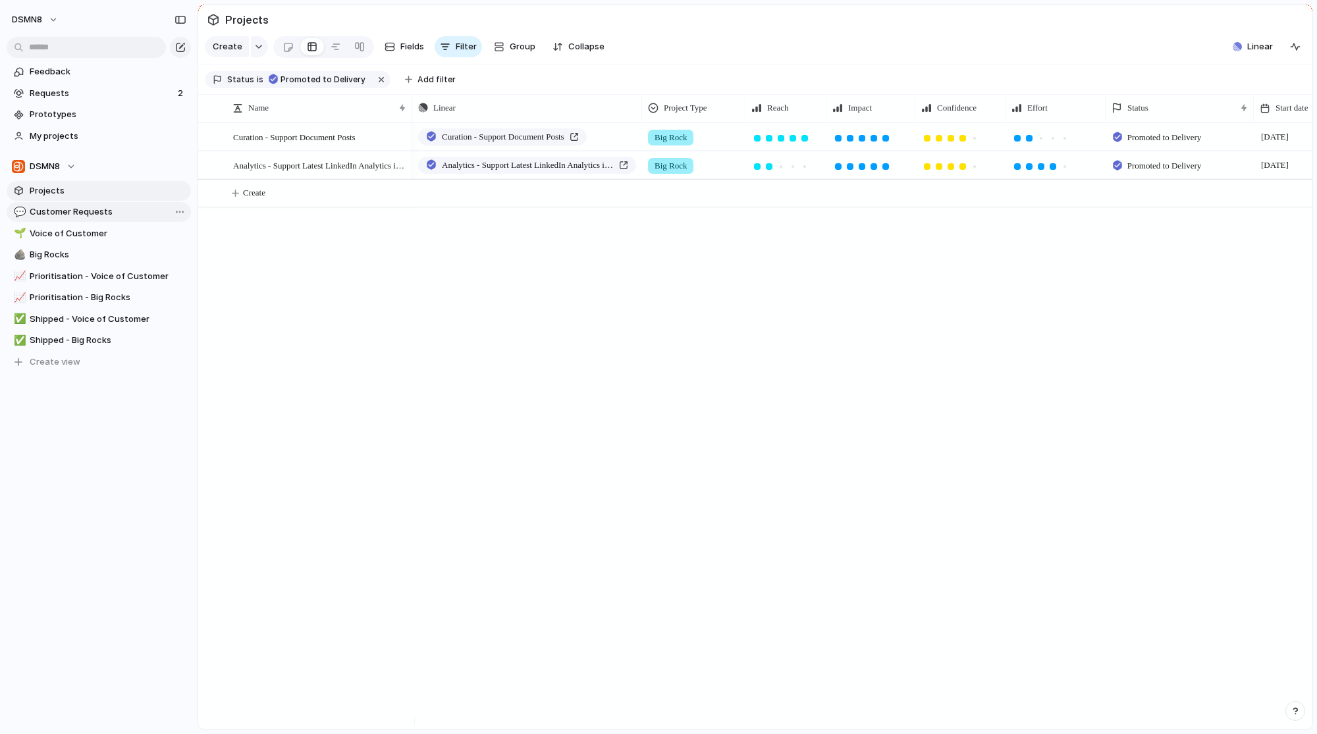
click at [69, 218] on span "Customer Requests" at bounding box center [108, 212] width 157 height 13
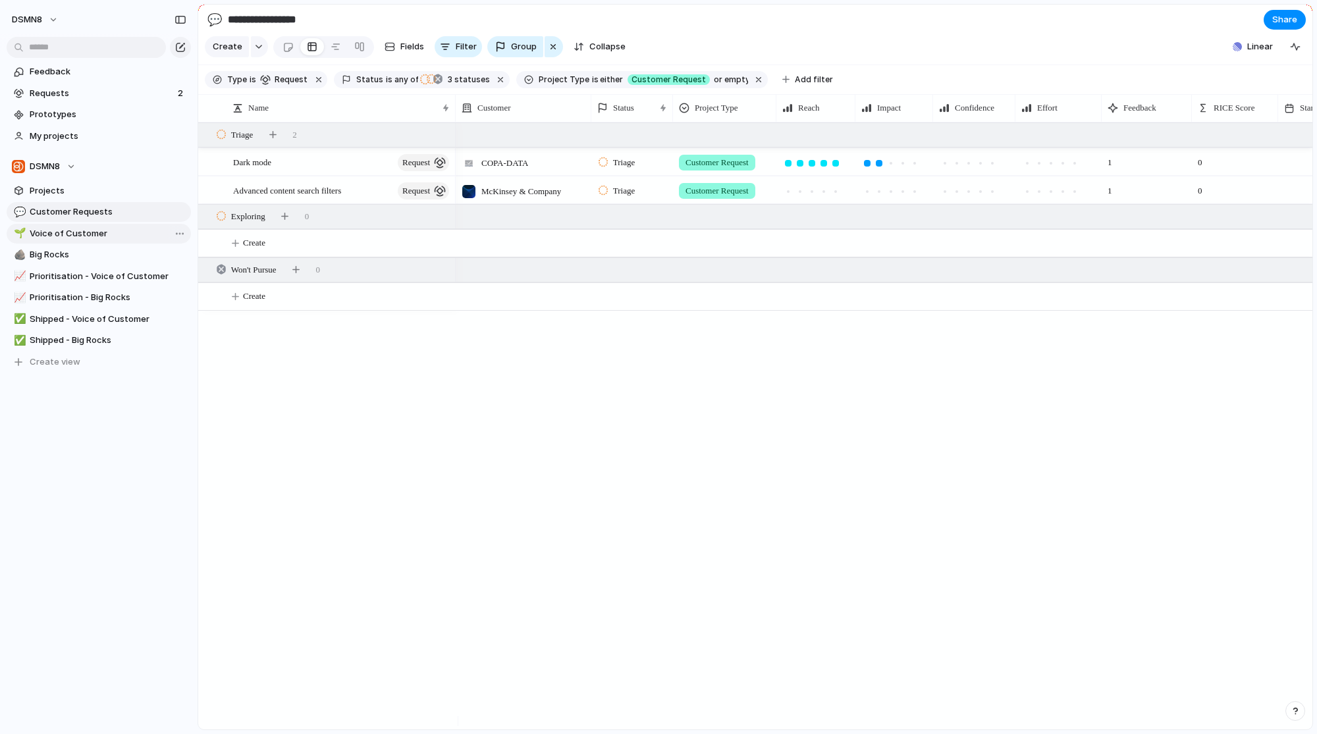
click at [70, 233] on span "Voice of Customer" at bounding box center [108, 233] width 157 height 13
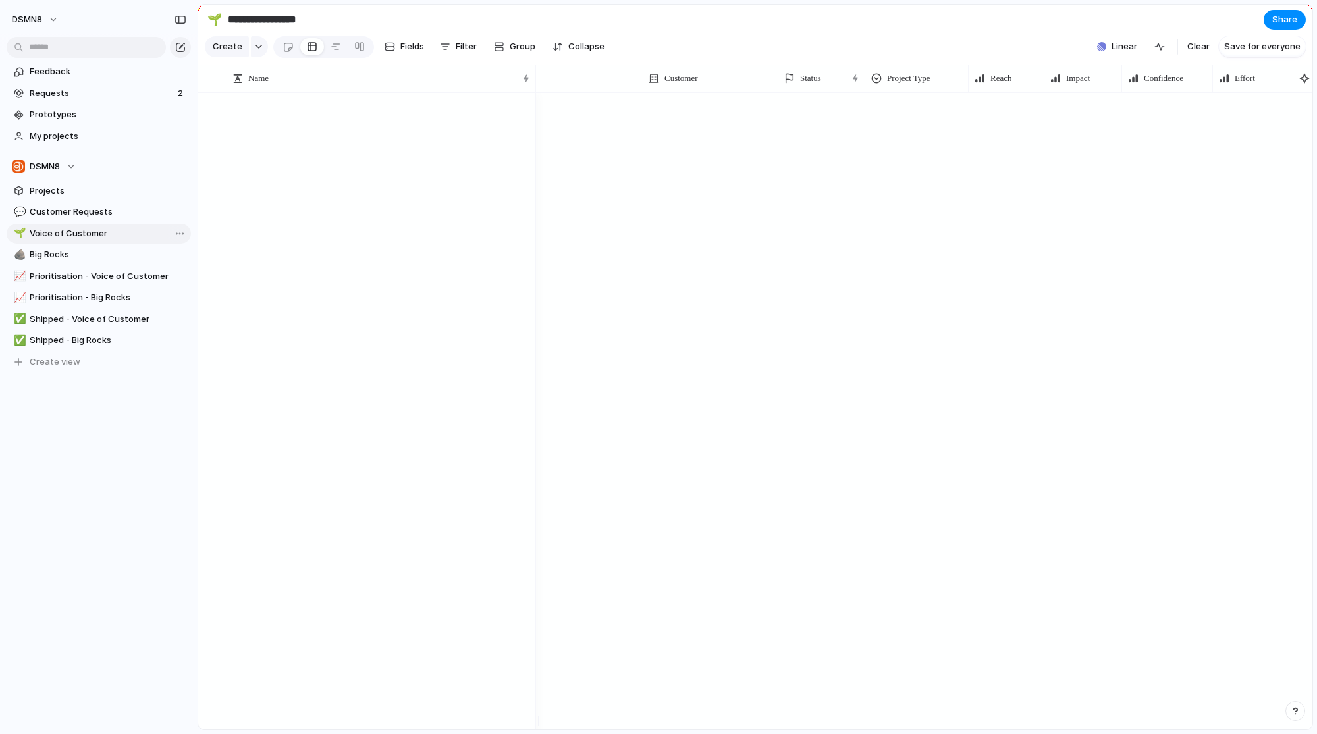
type input "**********"
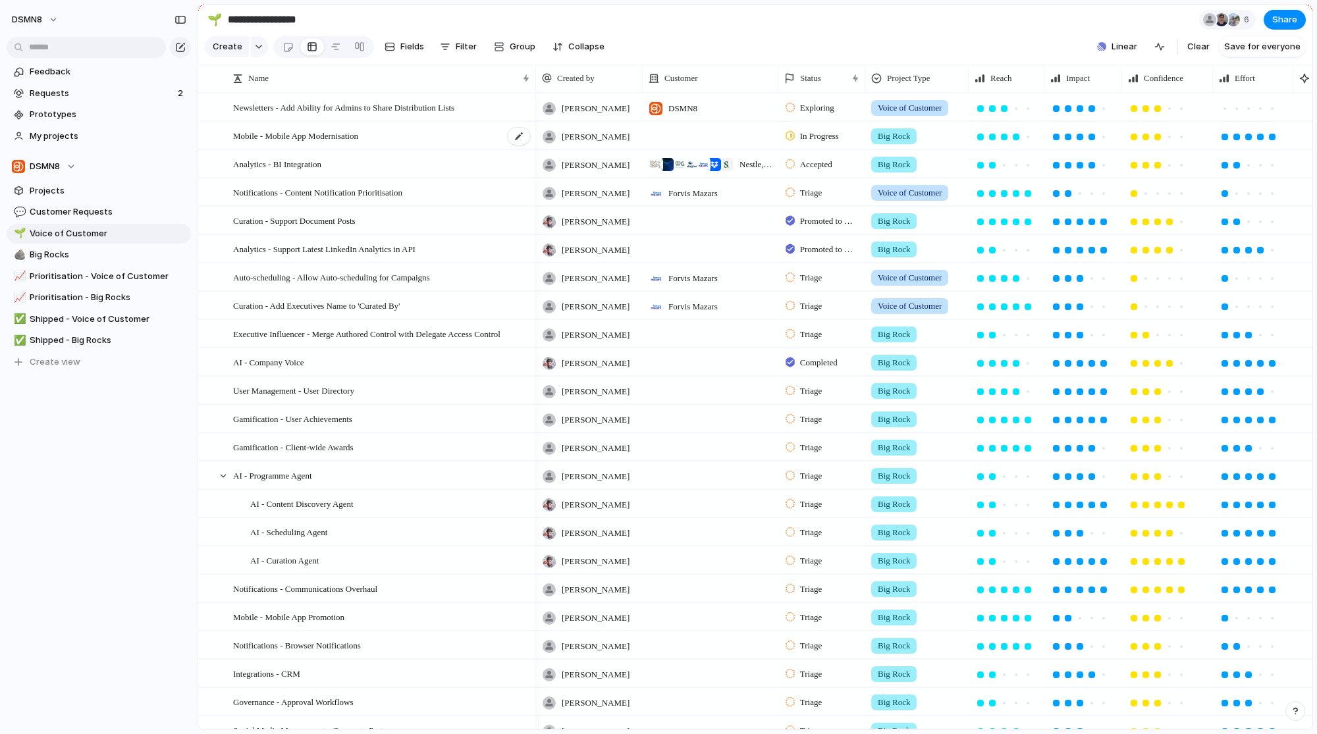
click at [457, 140] on div "Mobile - Mobile App Modernisation" at bounding box center [382, 136] width 298 height 27
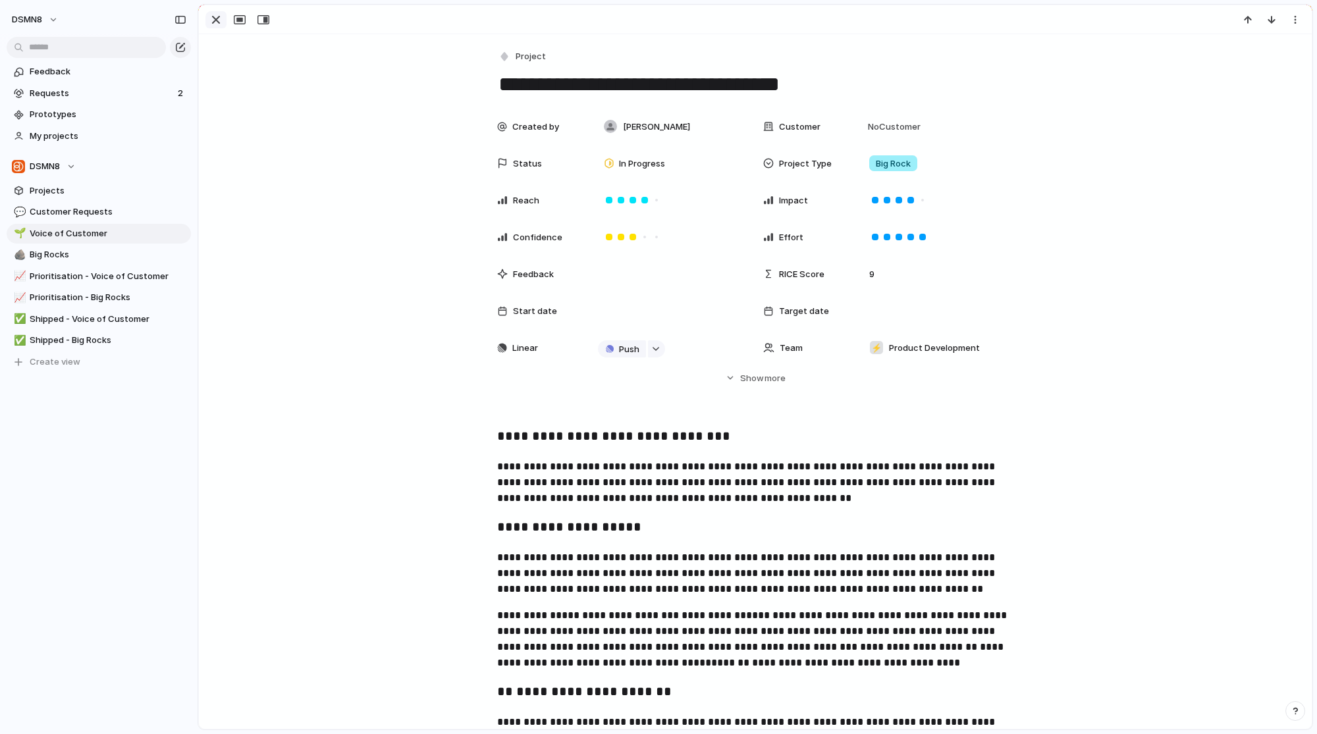
click at [208, 25] on div "button" at bounding box center [216, 20] width 16 height 16
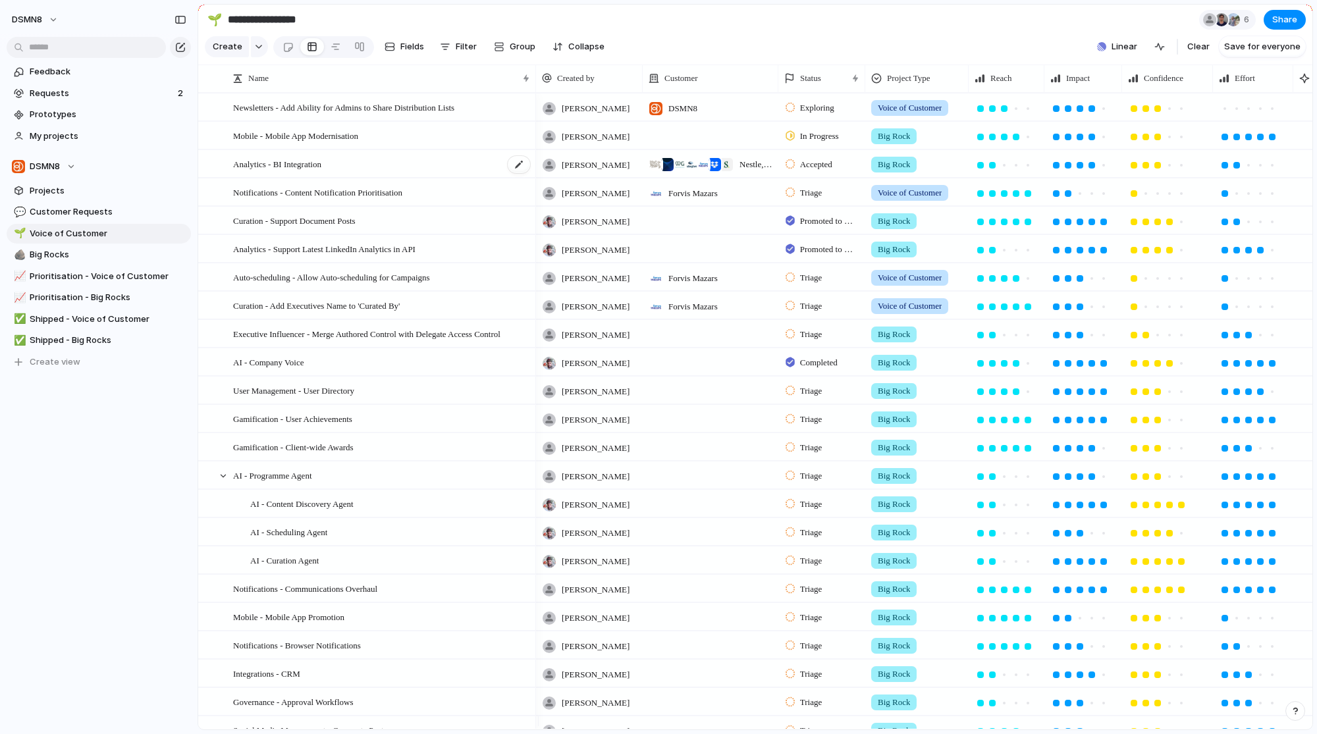
click at [441, 171] on div "Analytics - BI Integration" at bounding box center [382, 164] width 298 height 27
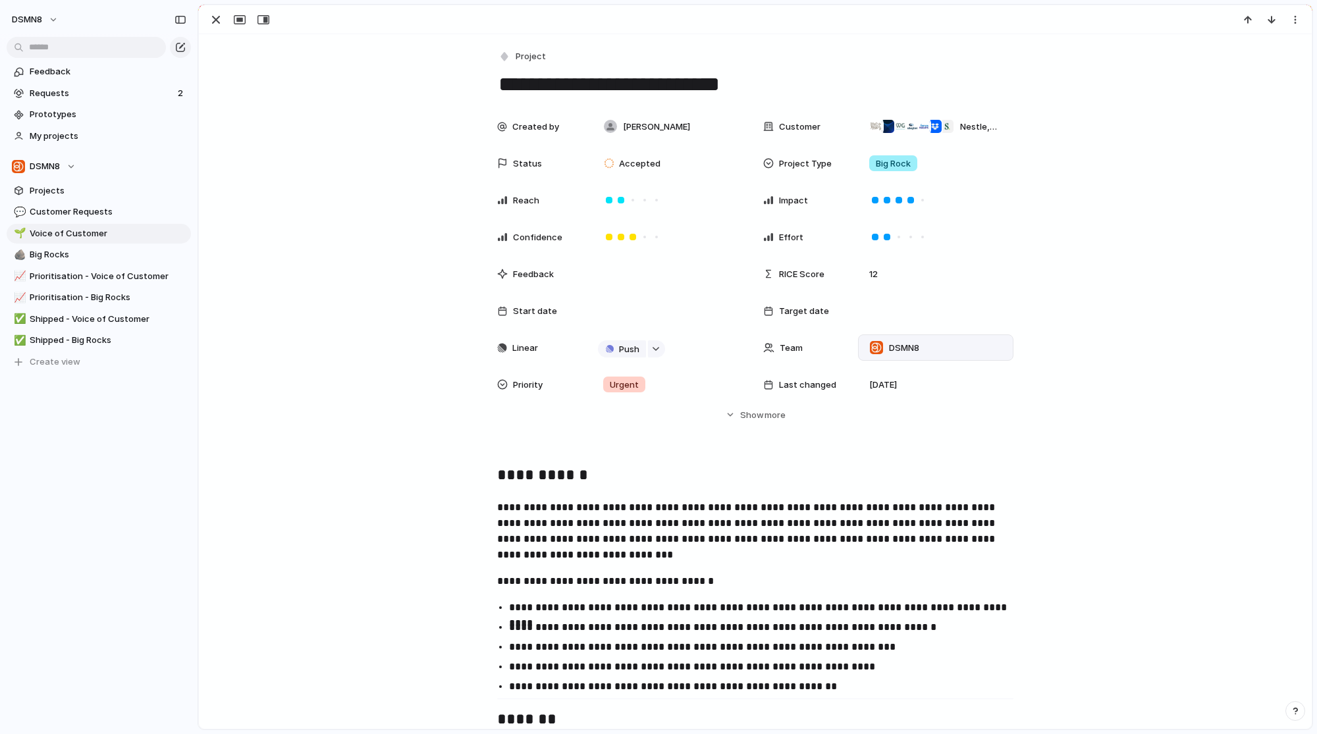
click at [907, 352] on span "DSMN8" at bounding box center [904, 348] width 30 height 13
click at [399, 364] on div "DSMN8 🛡 InfoSec ⚡ Product Development ⚡ Platform Development ⚡ CS & IT Operatio…" at bounding box center [658, 367] width 1317 height 734
click at [211, 17] on div "button" at bounding box center [216, 20] width 16 height 16
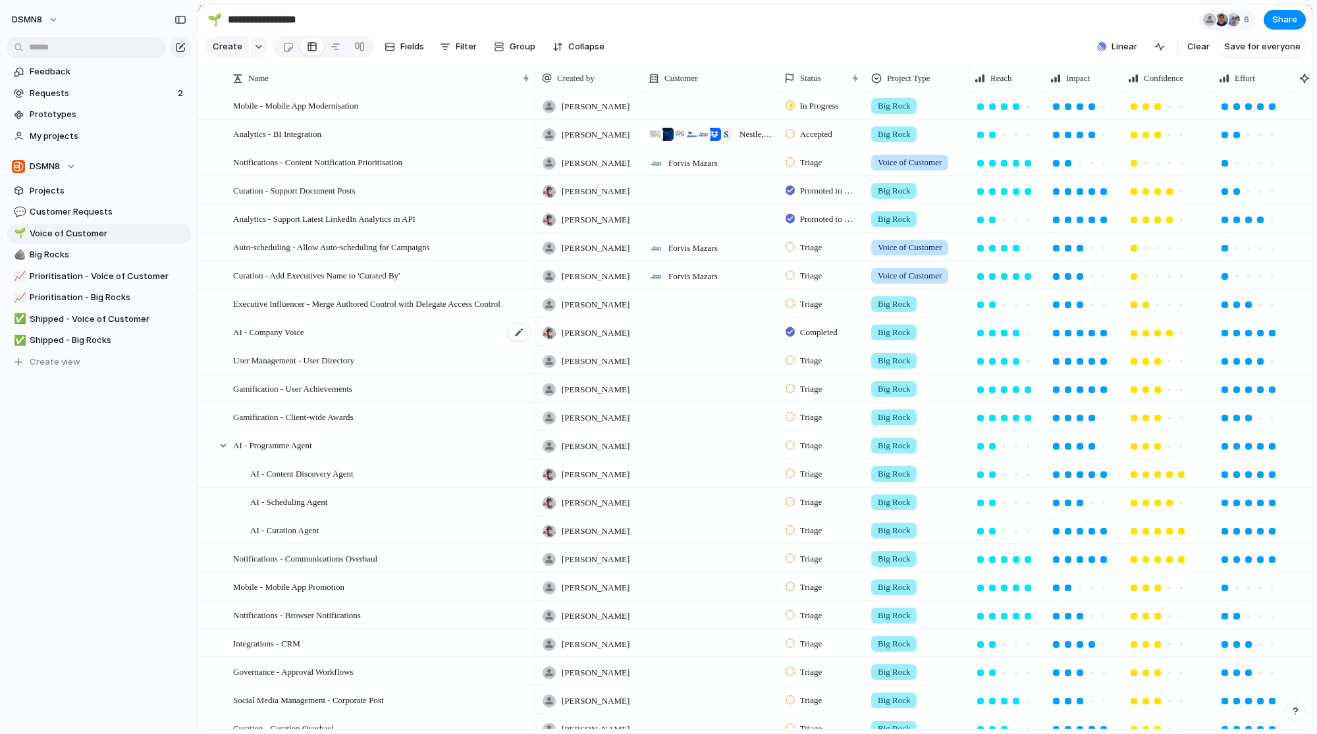
click at [439, 339] on div "AI - Company Voice" at bounding box center [382, 332] width 298 height 27
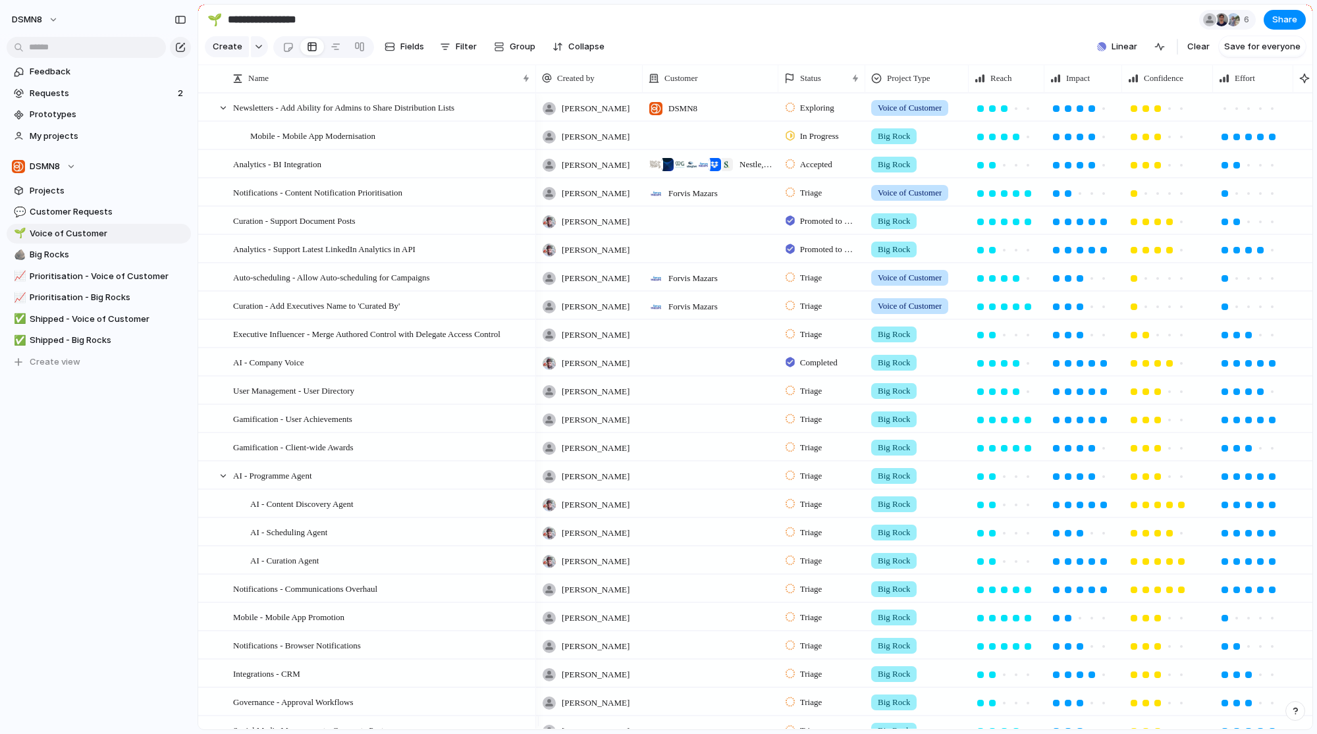
drag, startPoint x: 231, startPoint y: 111, endPoint x: 403, endPoint y: 111, distance: 171.9
click at [403, 111] on div "Mobile - Mobile App Modernisation Analytics - BI Integration Notifications - Co…" at bounding box center [367, 603] width 338 height 1020
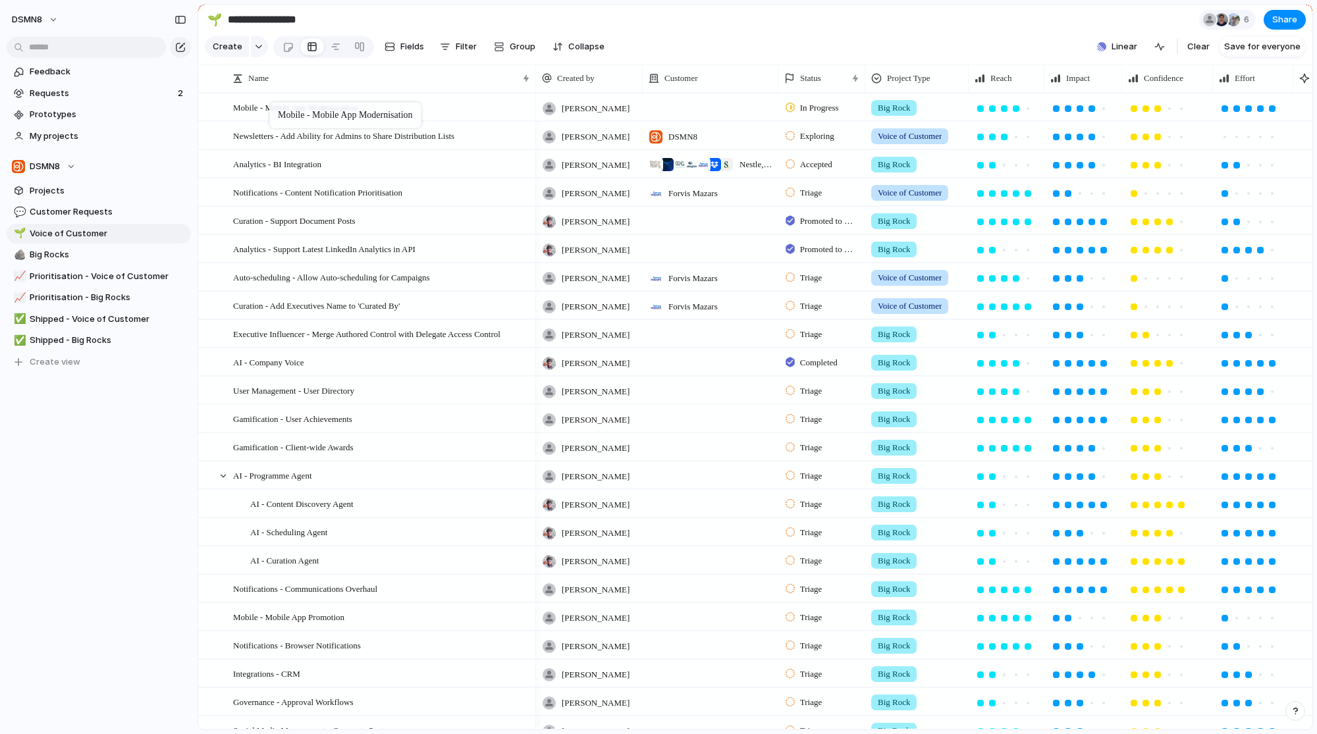
drag, startPoint x: 319, startPoint y: 144, endPoint x: 276, endPoint y: 105, distance: 58.3
click at [352, 200] on span "Notifications - Content Notification Prioritisation" at bounding box center [317, 191] width 169 height 15
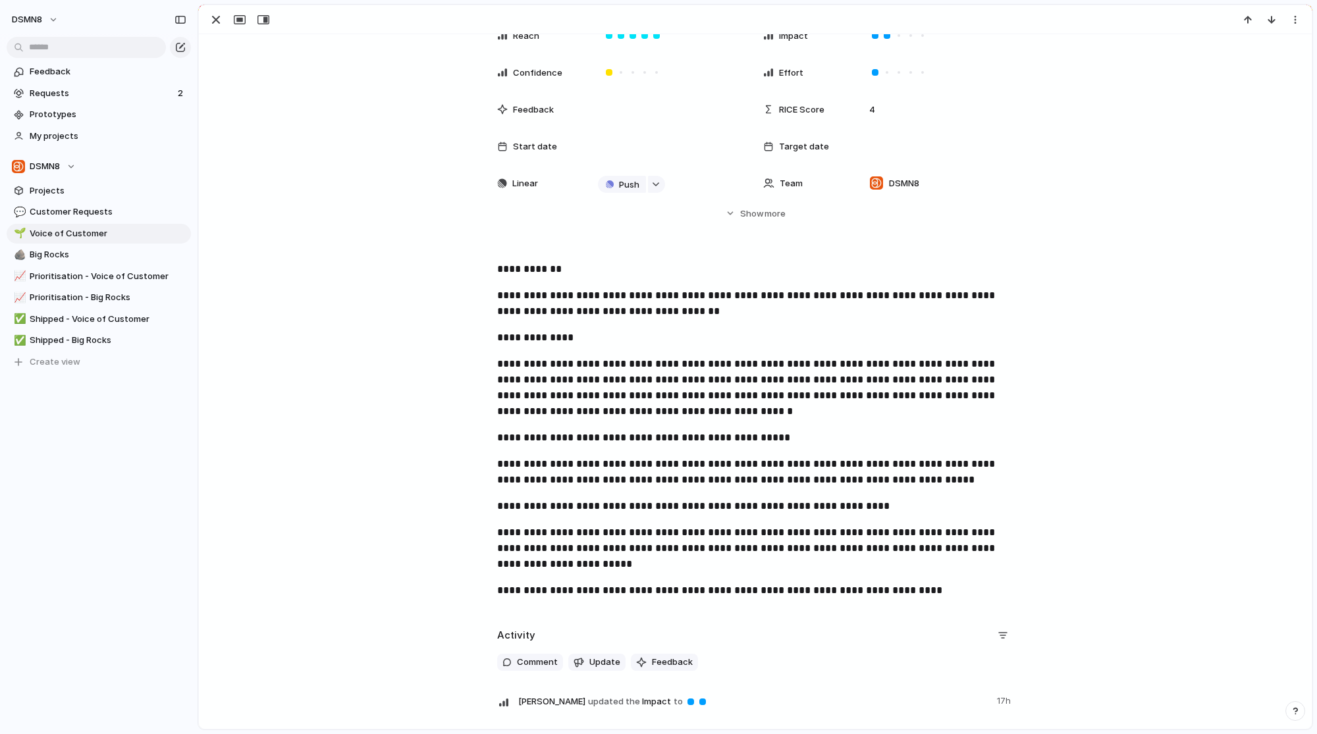
scroll to position [136, 0]
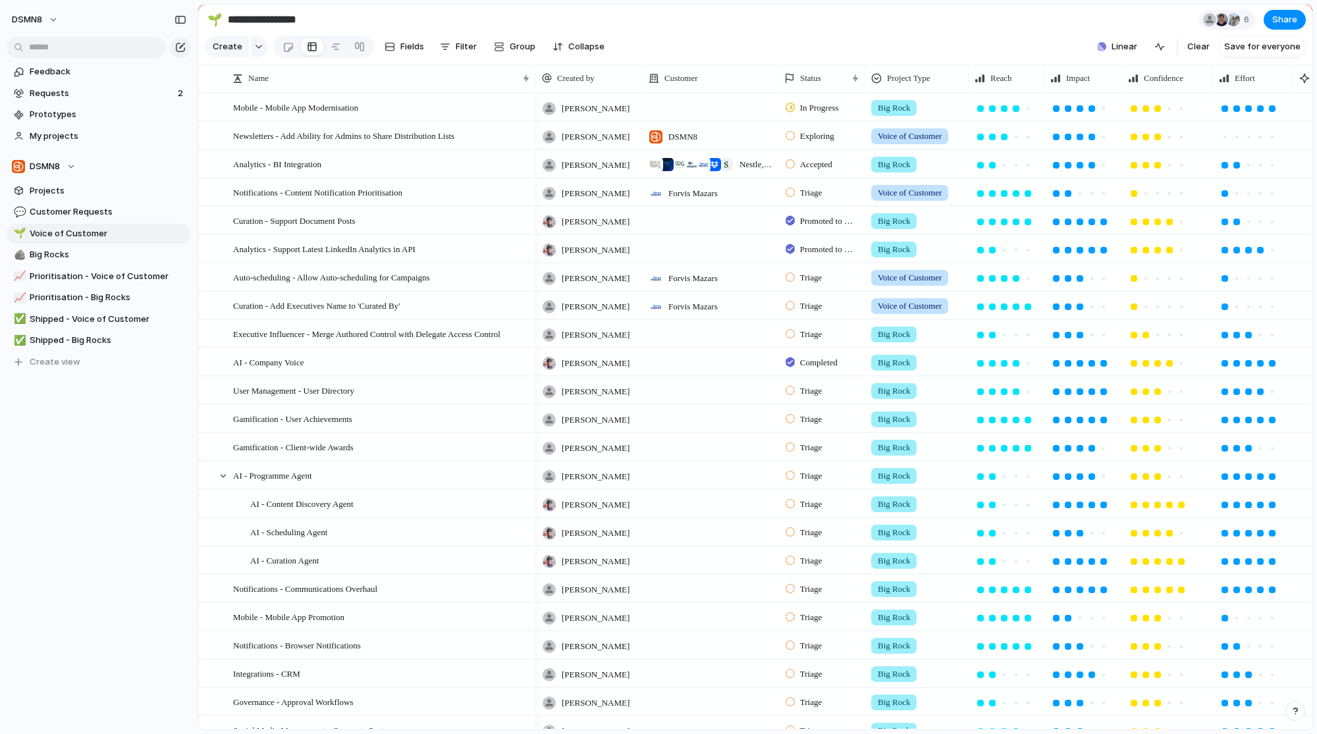
click at [754, 171] on span "Nestle , McKinsey & Company , IWGplc , [PERSON_NAME] , Forvis Mazars , Dropbox …" at bounding box center [756, 164] width 33 height 13
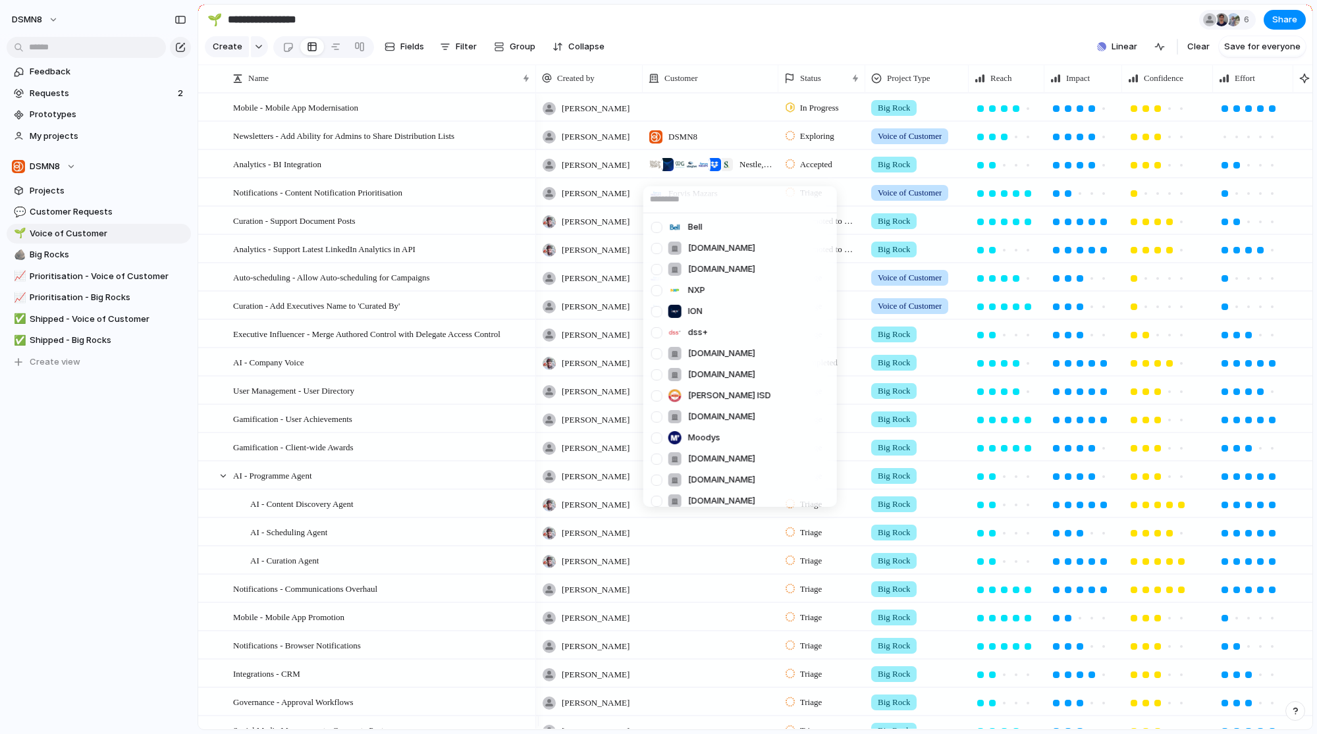
click at [437, 169] on div "Bell [DOMAIN_NAME] [DOMAIN_NAME] NXP ION dss+ [DOMAIN_NAME] [DOMAIN_NAME] [PERS…" at bounding box center [658, 367] width 1317 height 734
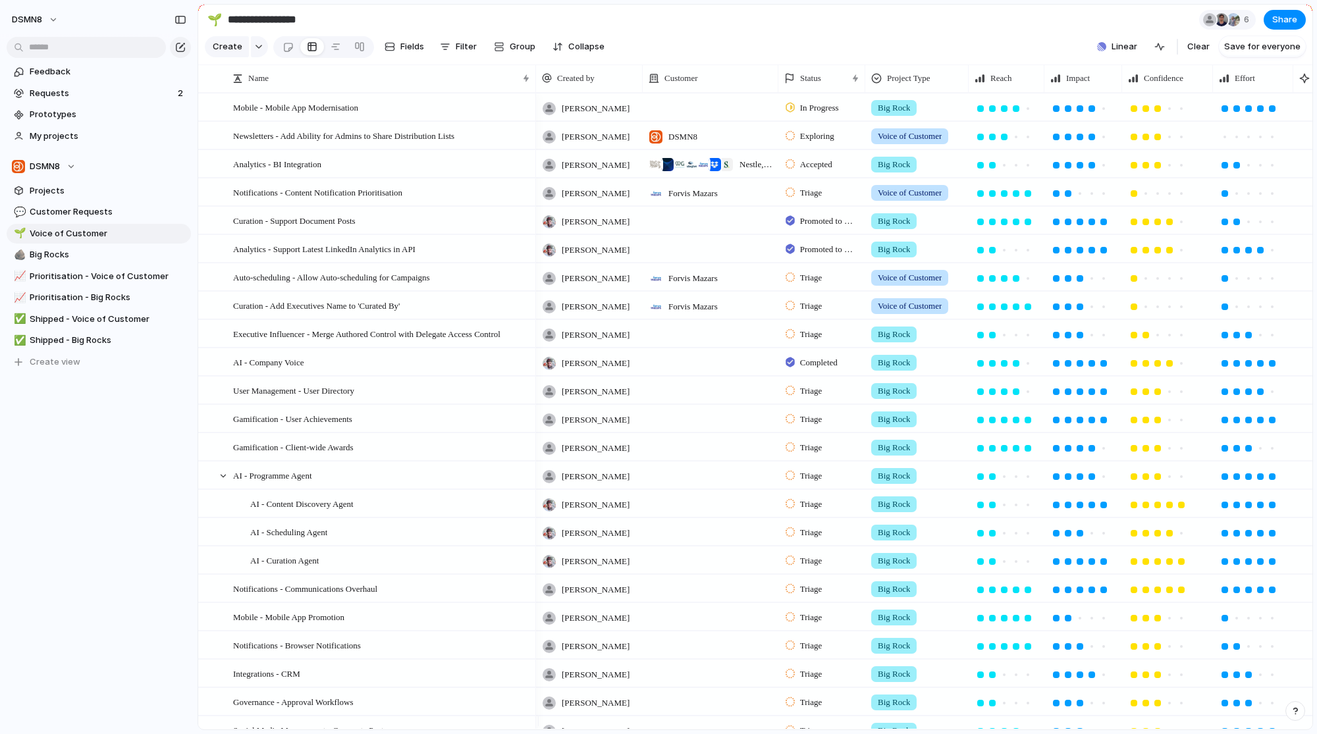
click at [437, 169] on div "Analytics - BI Integration" at bounding box center [382, 164] width 298 height 27
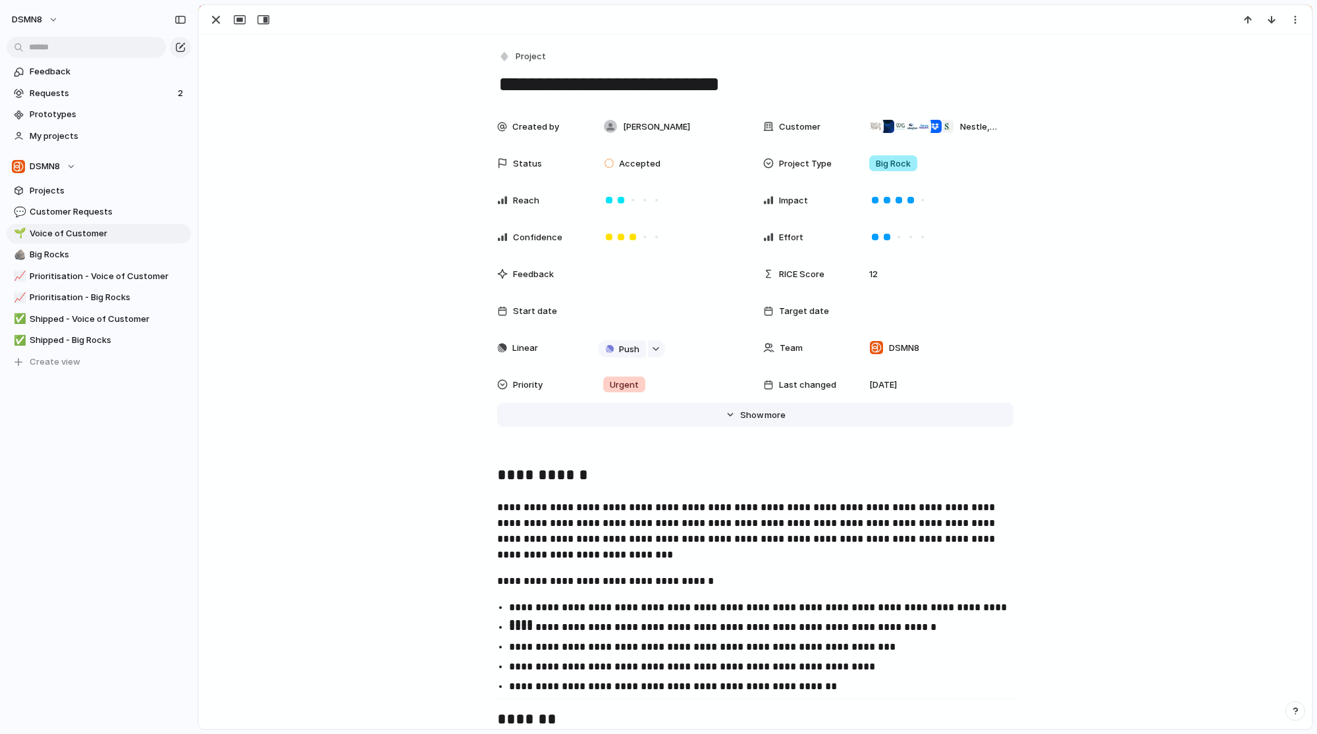
click at [748, 409] on span "Show" at bounding box center [752, 415] width 24 height 13
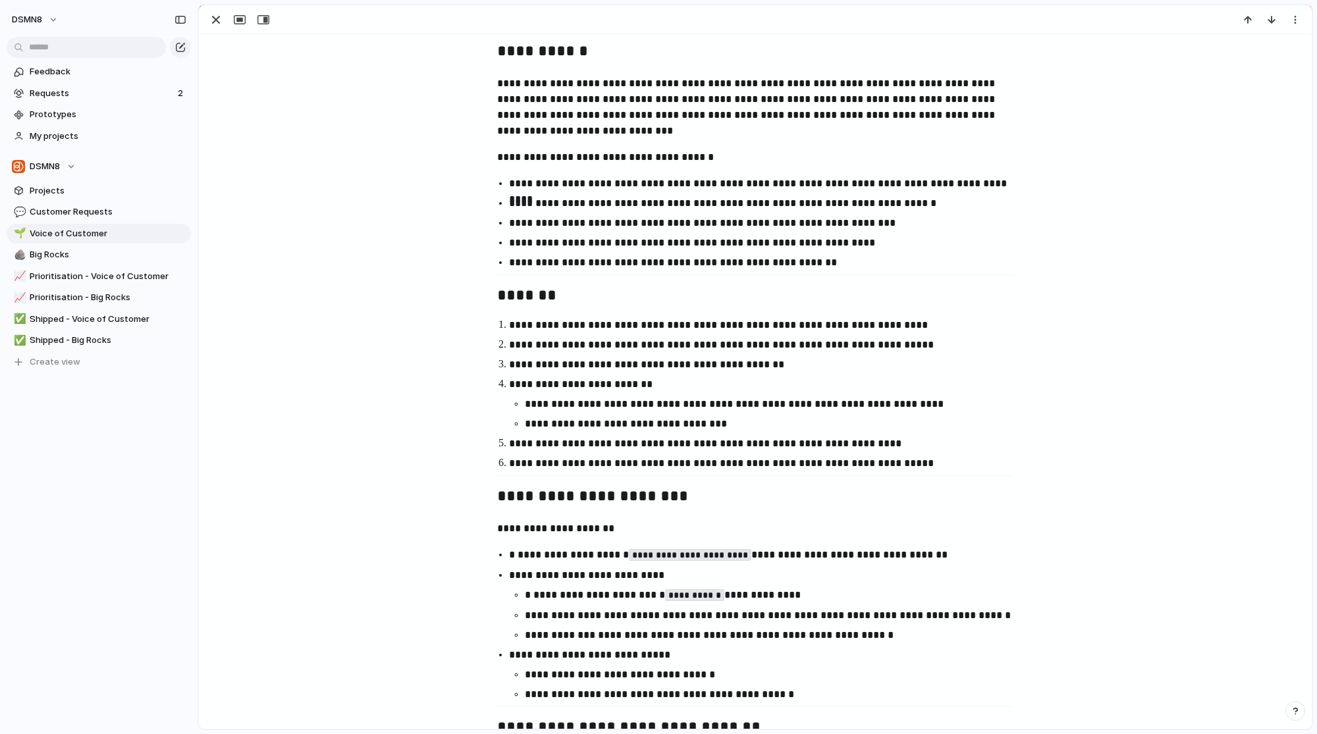
scroll to position [593, 0]
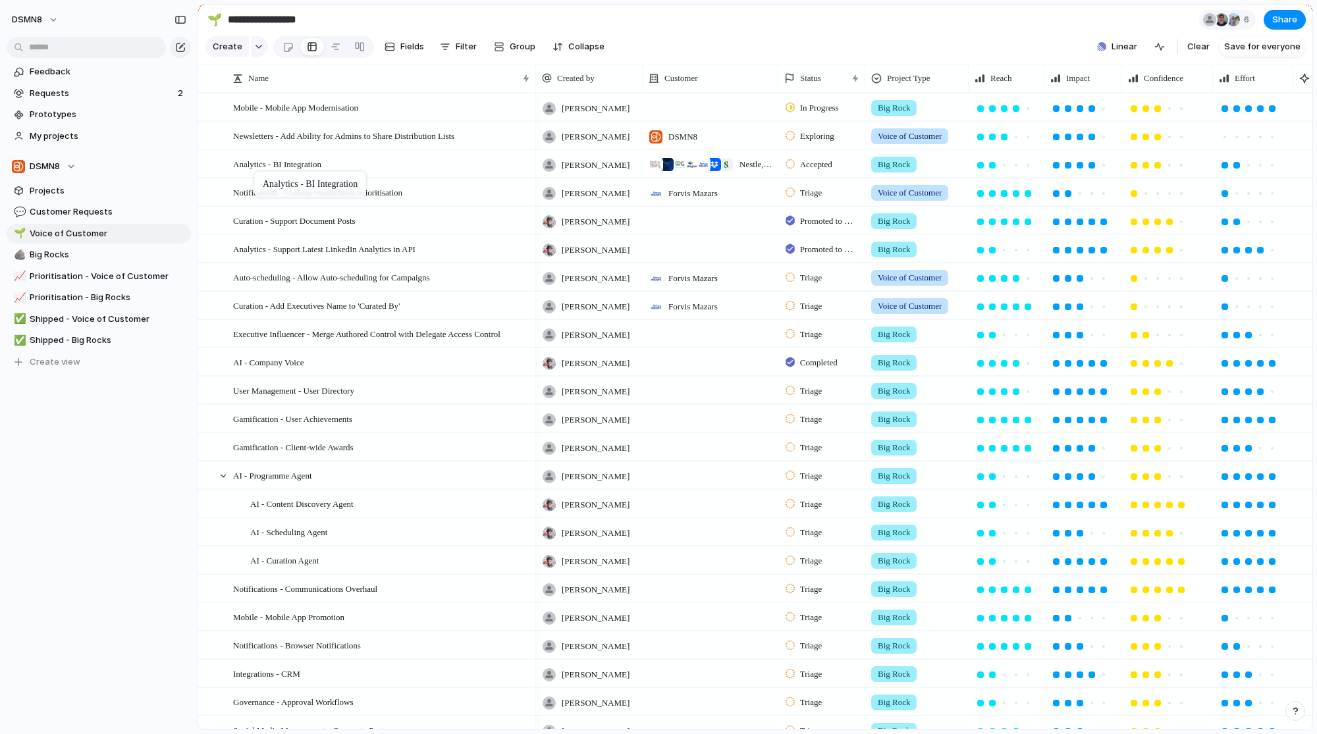
drag, startPoint x: 232, startPoint y: 175, endPoint x: 261, endPoint y: 174, distance: 29.0
click at [291, 171] on span "Analytics - BI Integration" at bounding box center [277, 163] width 88 height 15
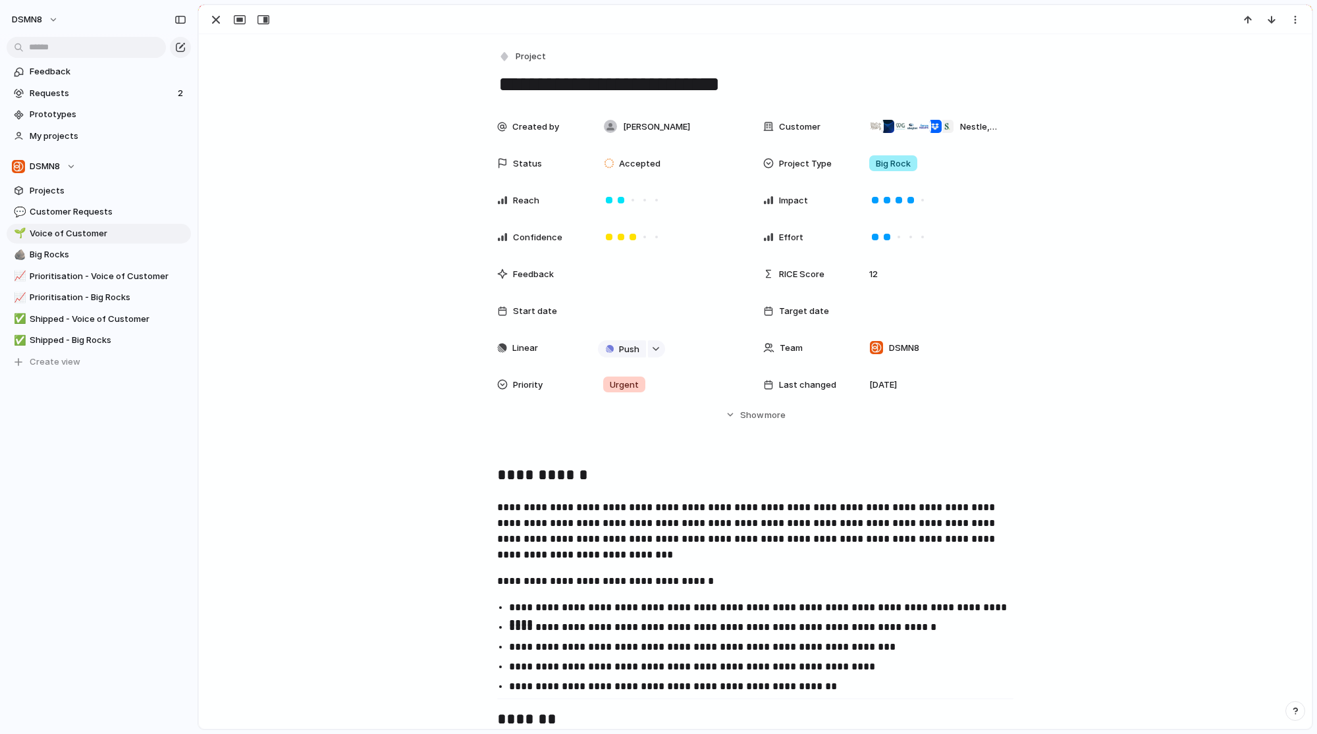
click at [556, 82] on textarea "**********" at bounding box center [755, 84] width 516 height 28
click at [367, 229] on div "Created by [PERSON_NAME] Customer Nestle , McKinsey & Company , IWGplc , [PERSO…" at bounding box center [756, 267] width 1082 height 308
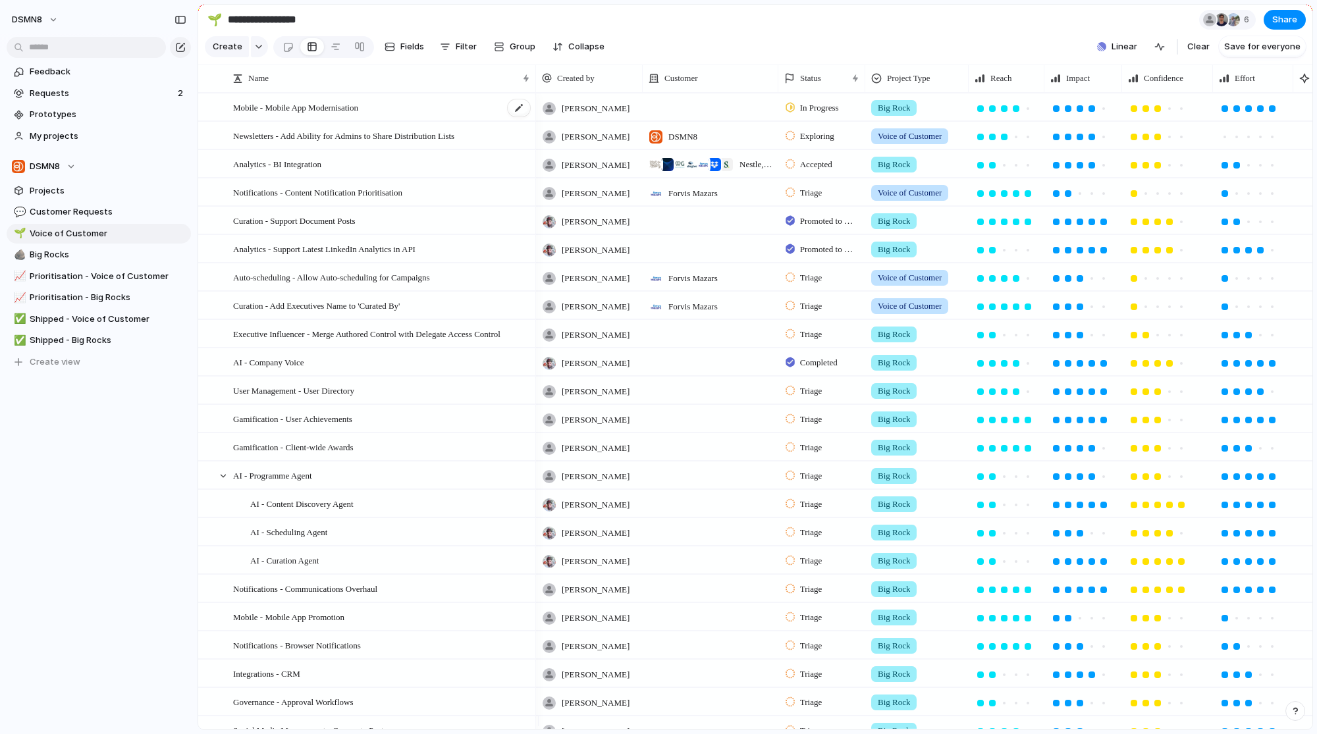
click at [309, 121] on div "Mobile - Mobile App Modernisation" at bounding box center [382, 107] width 298 height 27
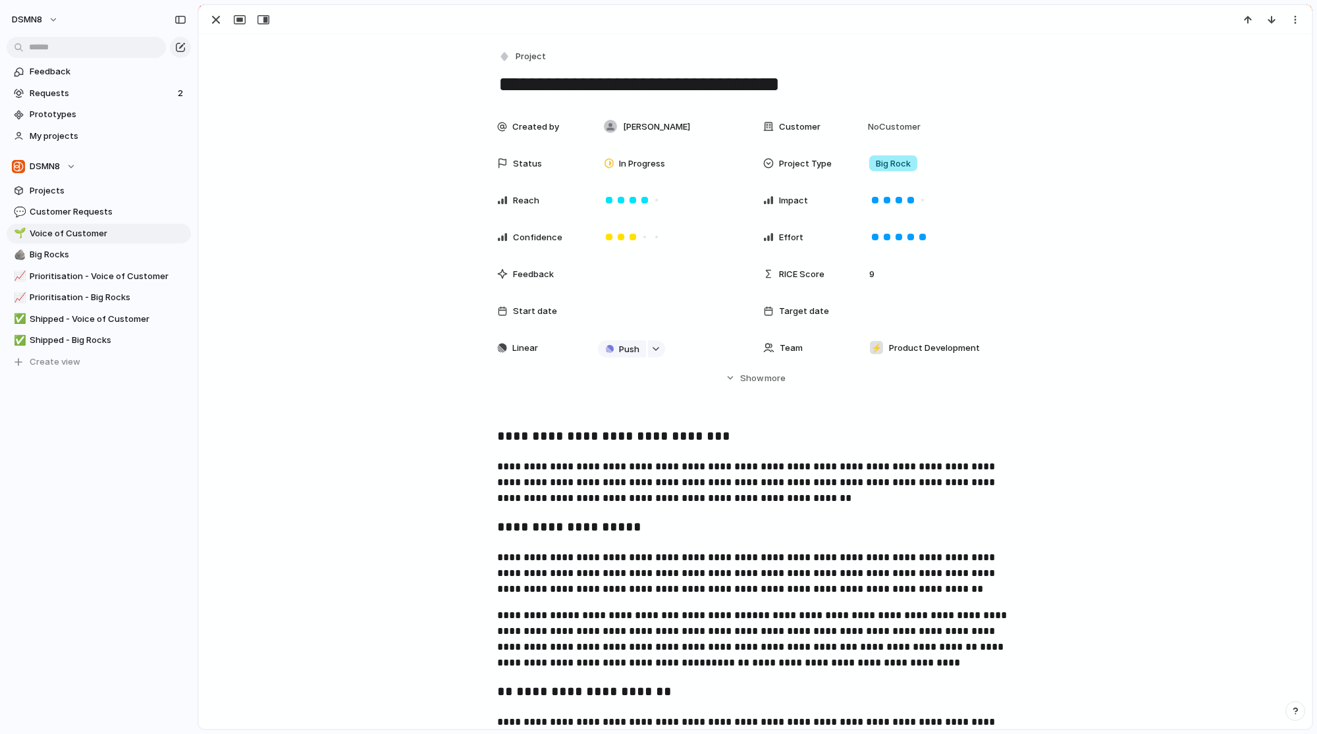
drag, startPoint x: 498, startPoint y: 76, endPoint x: 851, endPoint y: 76, distance: 353.1
click at [852, 76] on textarea "**********" at bounding box center [755, 84] width 516 height 28
click at [211, 17] on div "button" at bounding box center [216, 20] width 16 height 16
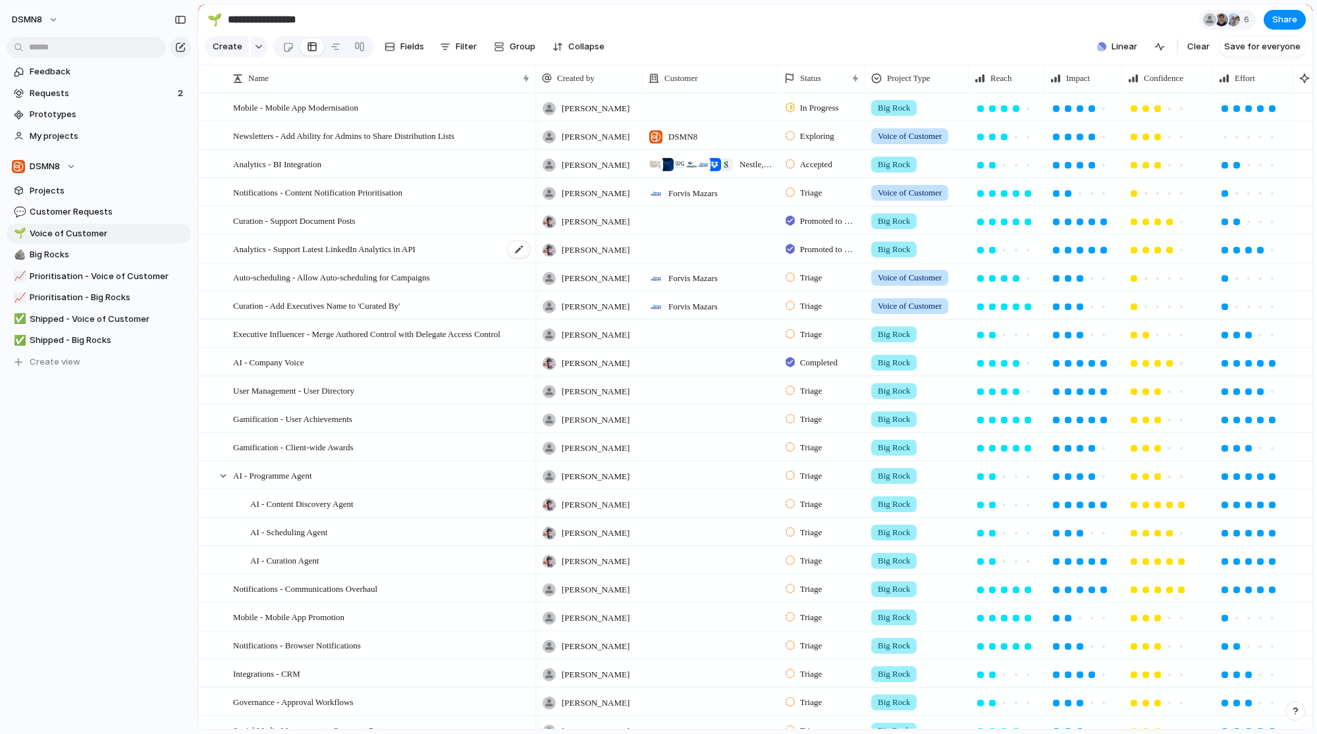
click at [342, 256] on span "Analytics - Support Latest LinkedIn Analytics in API" at bounding box center [324, 248] width 182 height 15
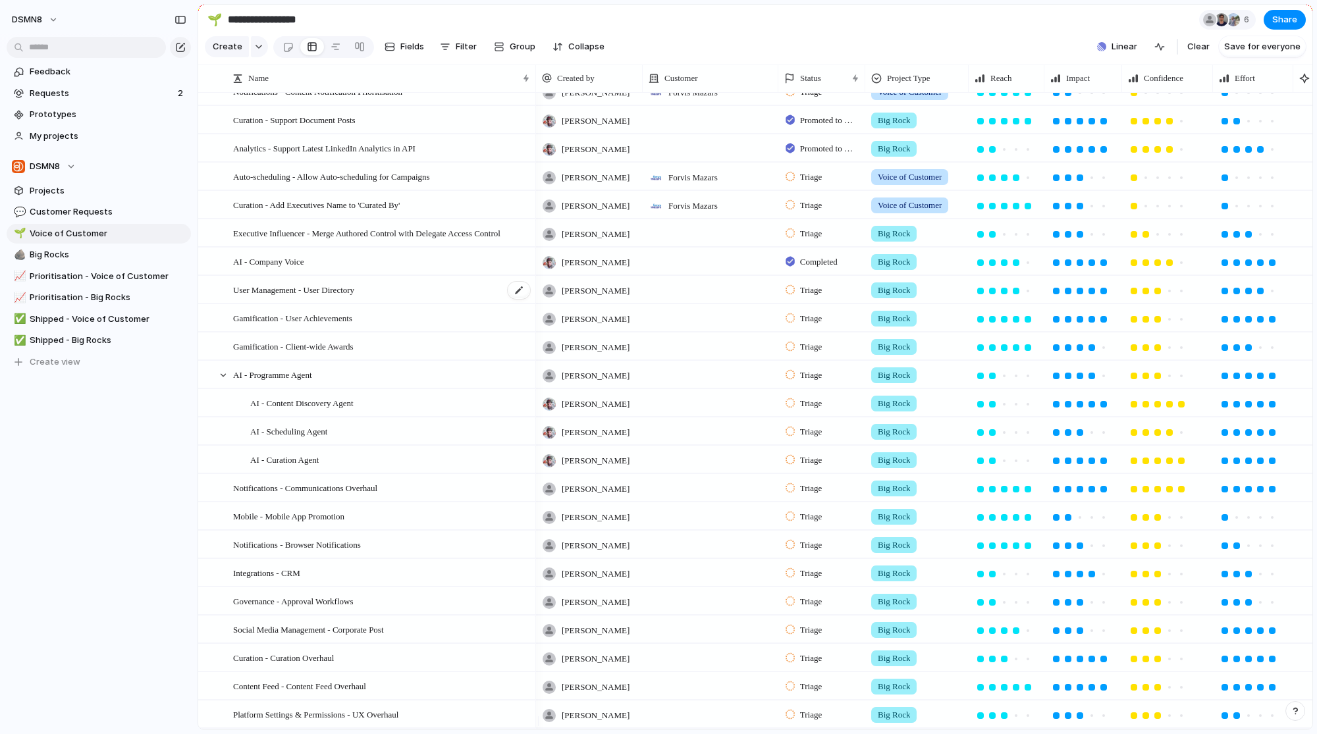
scroll to position [111, 0]
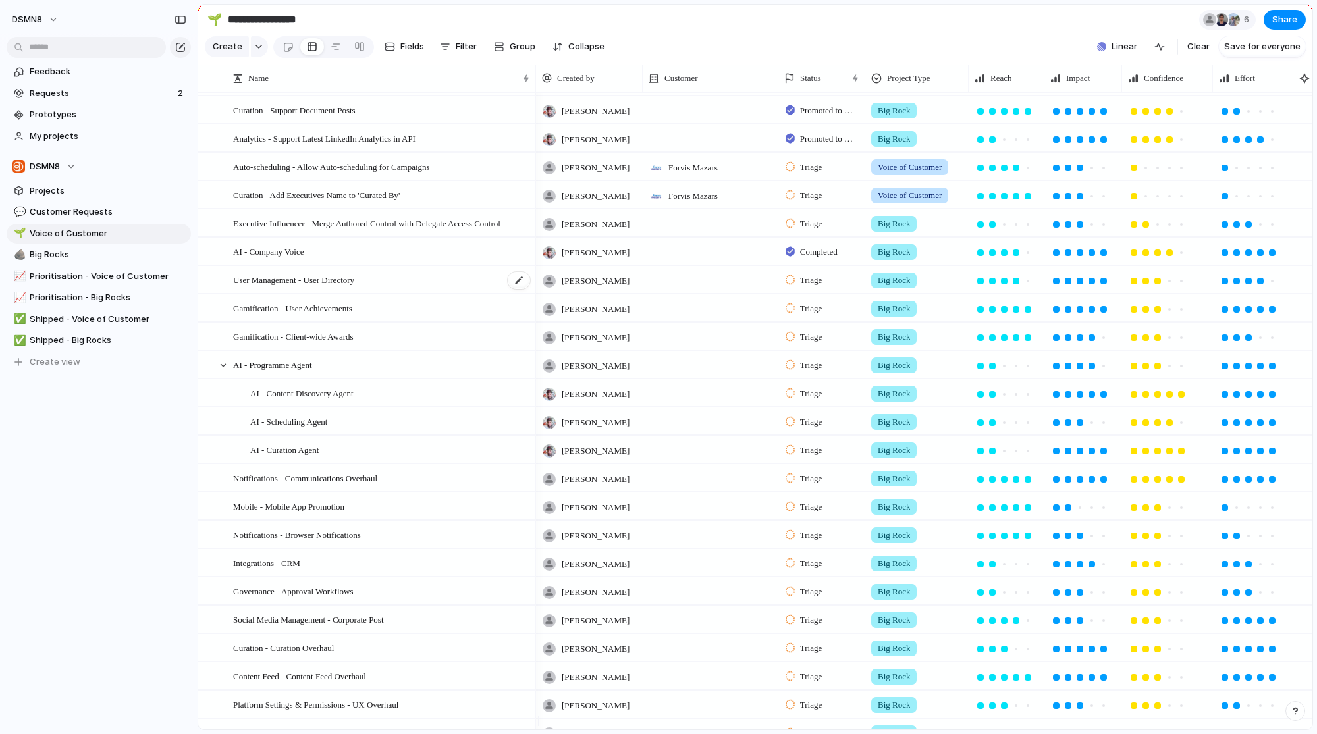
click at [370, 294] on div "User Management - User Directory" at bounding box center [382, 280] width 298 height 27
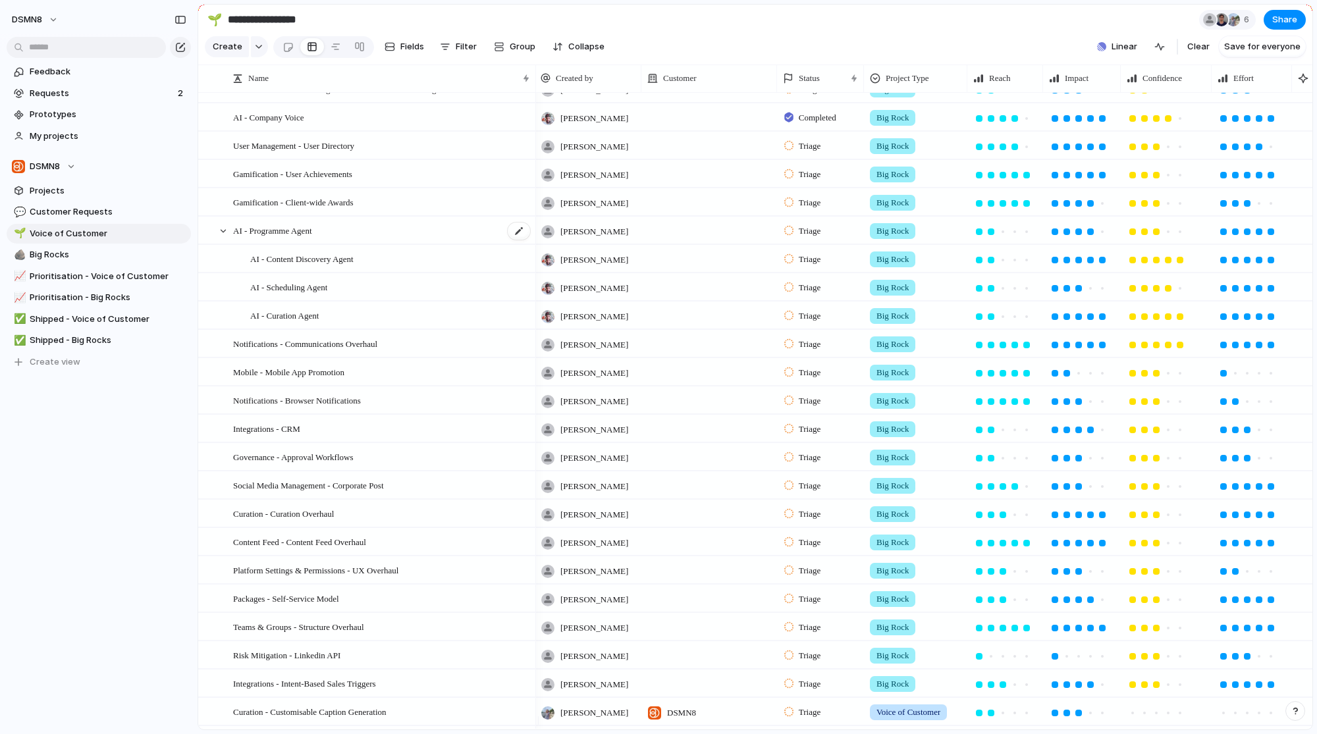
scroll to position [254, 0]
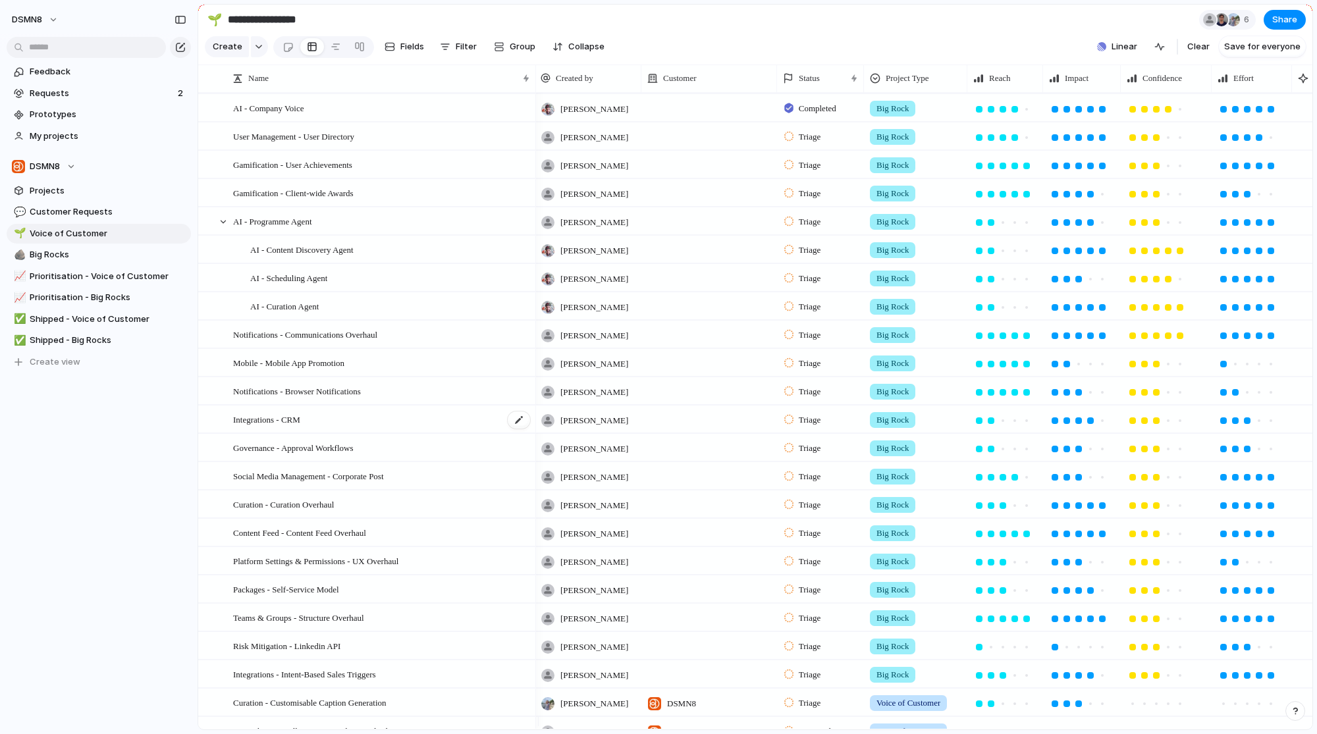
click at [359, 424] on div "Integrations - CRM" at bounding box center [382, 419] width 298 height 27
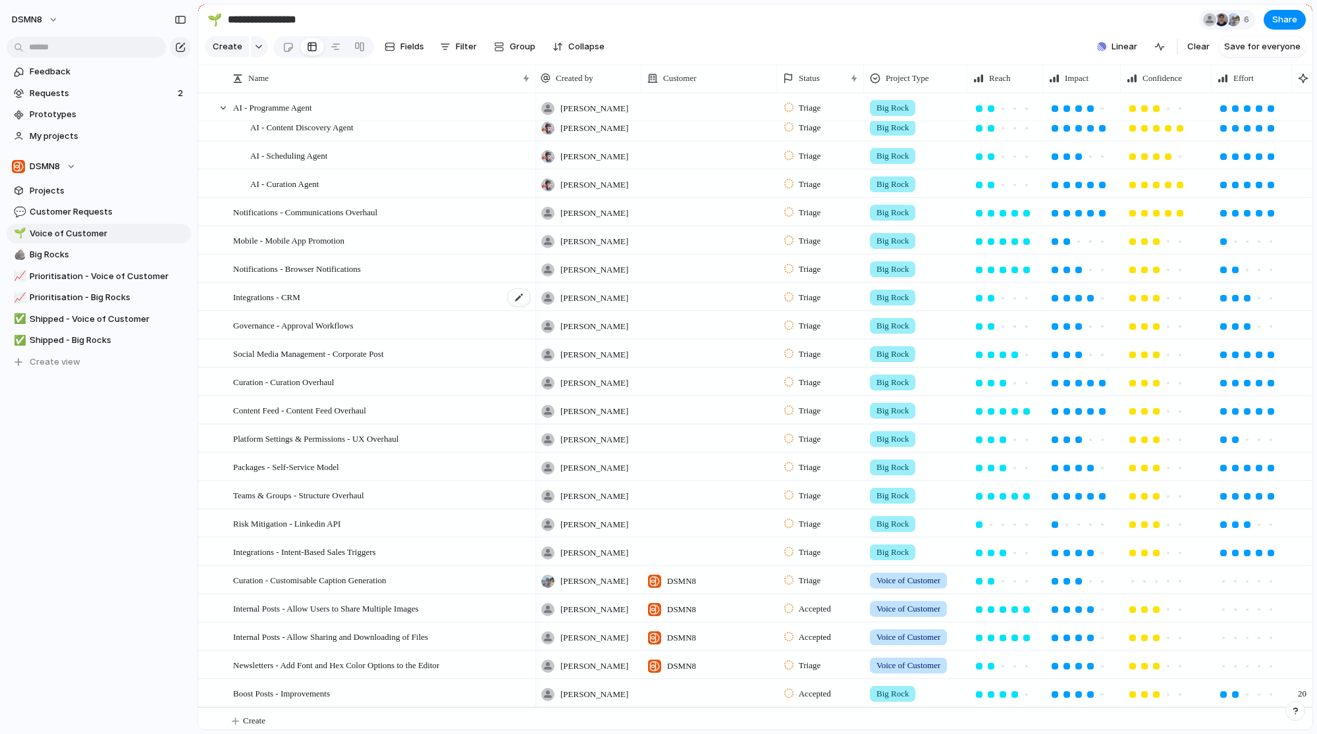
scroll to position [392, 0]
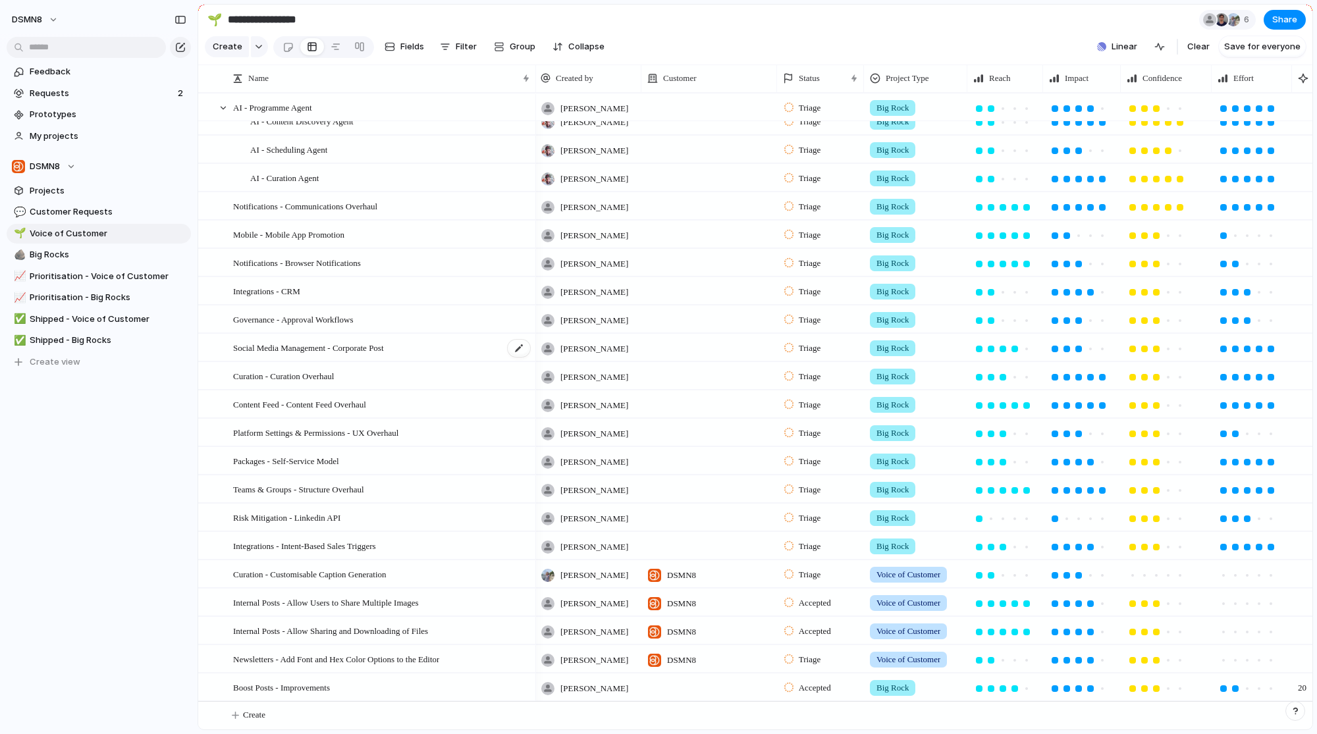
click at [340, 343] on span "Social Media Management - Corporate Post" at bounding box center [308, 347] width 151 height 15
click at [346, 316] on span "Governance - Approval Workflows" at bounding box center [293, 319] width 120 height 15
click at [316, 296] on div "Integrations - CRM" at bounding box center [382, 291] width 298 height 27
click at [312, 268] on span "Notifications - Browser Notifications" at bounding box center [297, 262] width 128 height 15
click at [310, 238] on span "Mobile - Mobile App Promotion" at bounding box center [288, 234] width 111 height 15
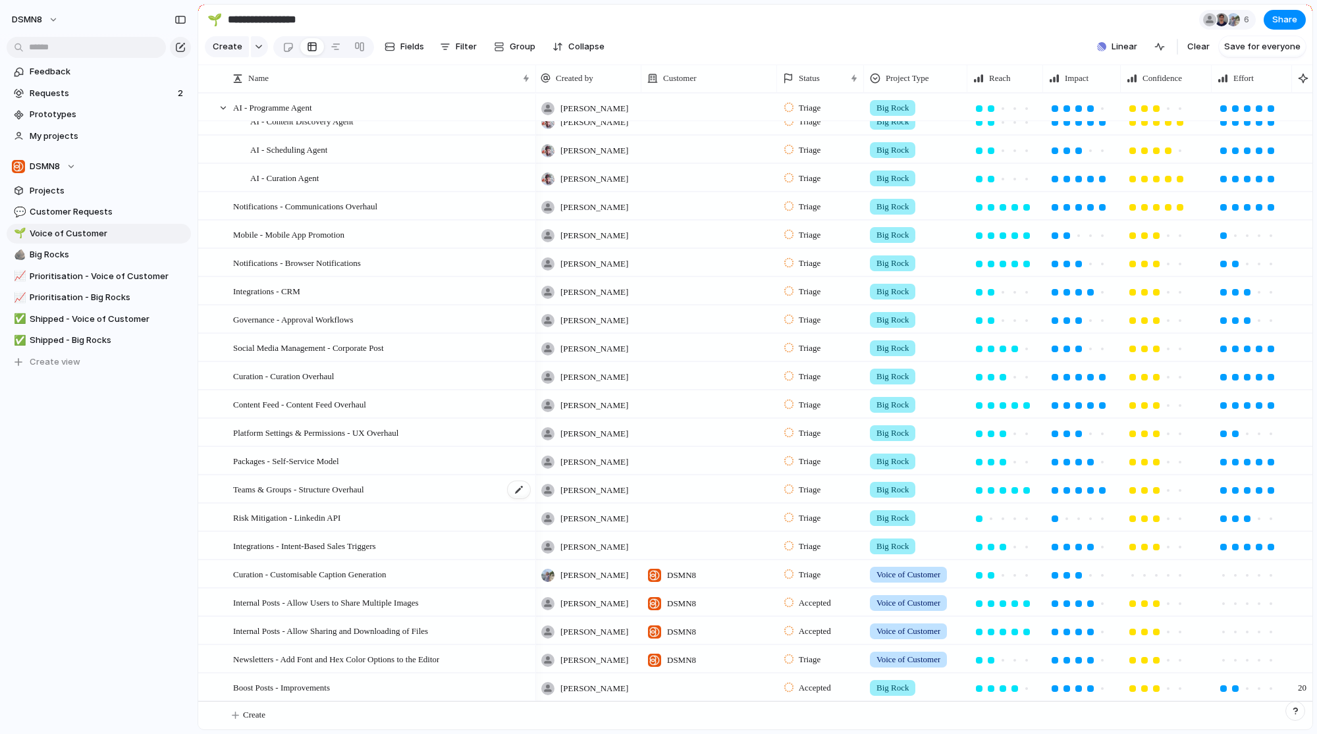
click at [364, 485] on span "Teams & Groups - Structure Overhaul" at bounding box center [298, 489] width 131 height 15
click at [375, 551] on span "Integrations - Intent-Based Sales Triggers" at bounding box center [304, 545] width 143 height 15
click at [330, 690] on span "Boost Posts - Improvements" at bounding box center [281, 687] width 97 height 15
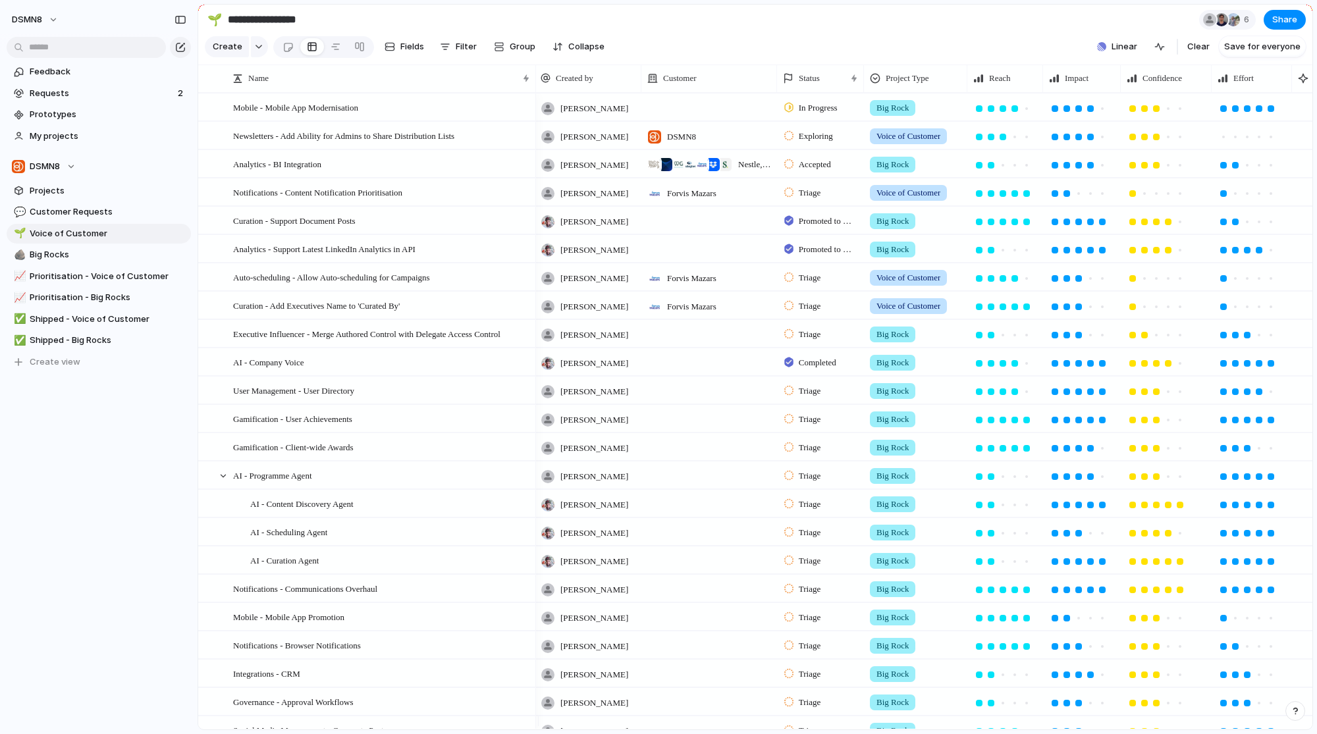
click at [817, 115] on span "In Progress" at bounding box center [818, 107] width 39 height 13
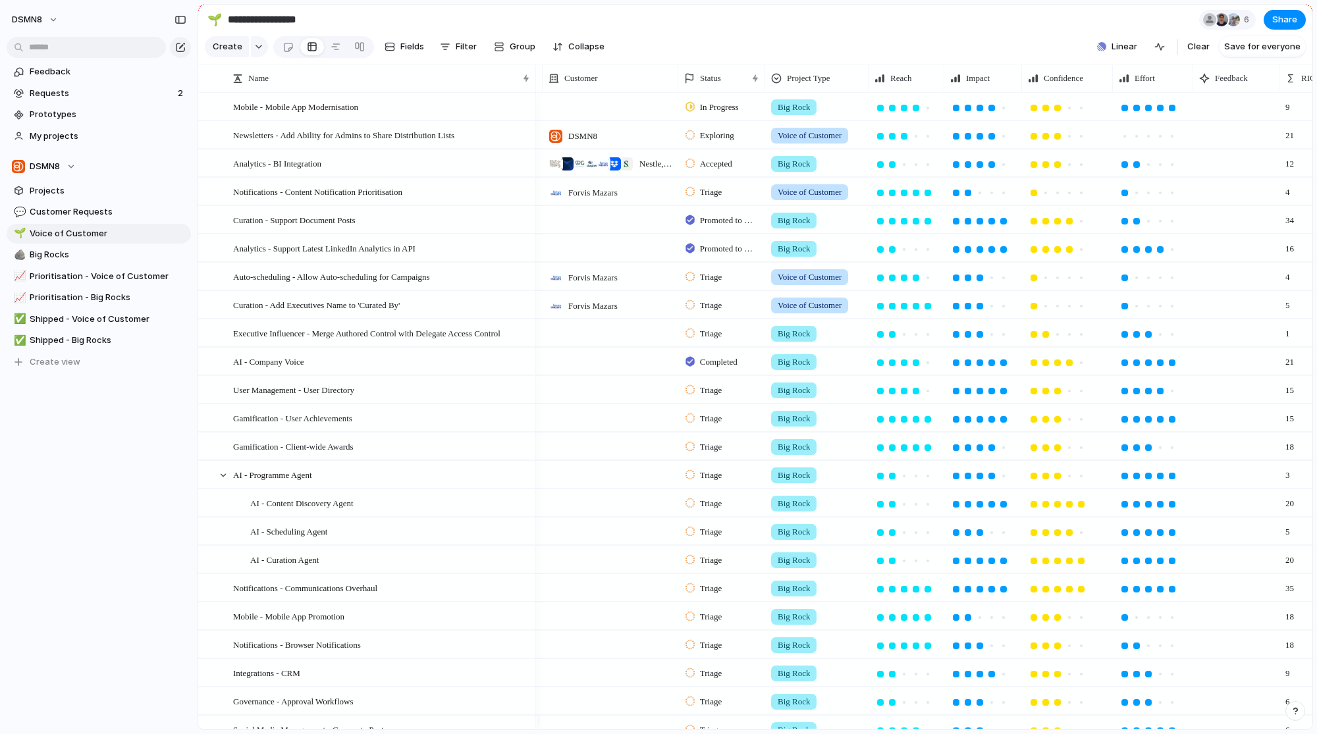
scroll to position [0, 116]
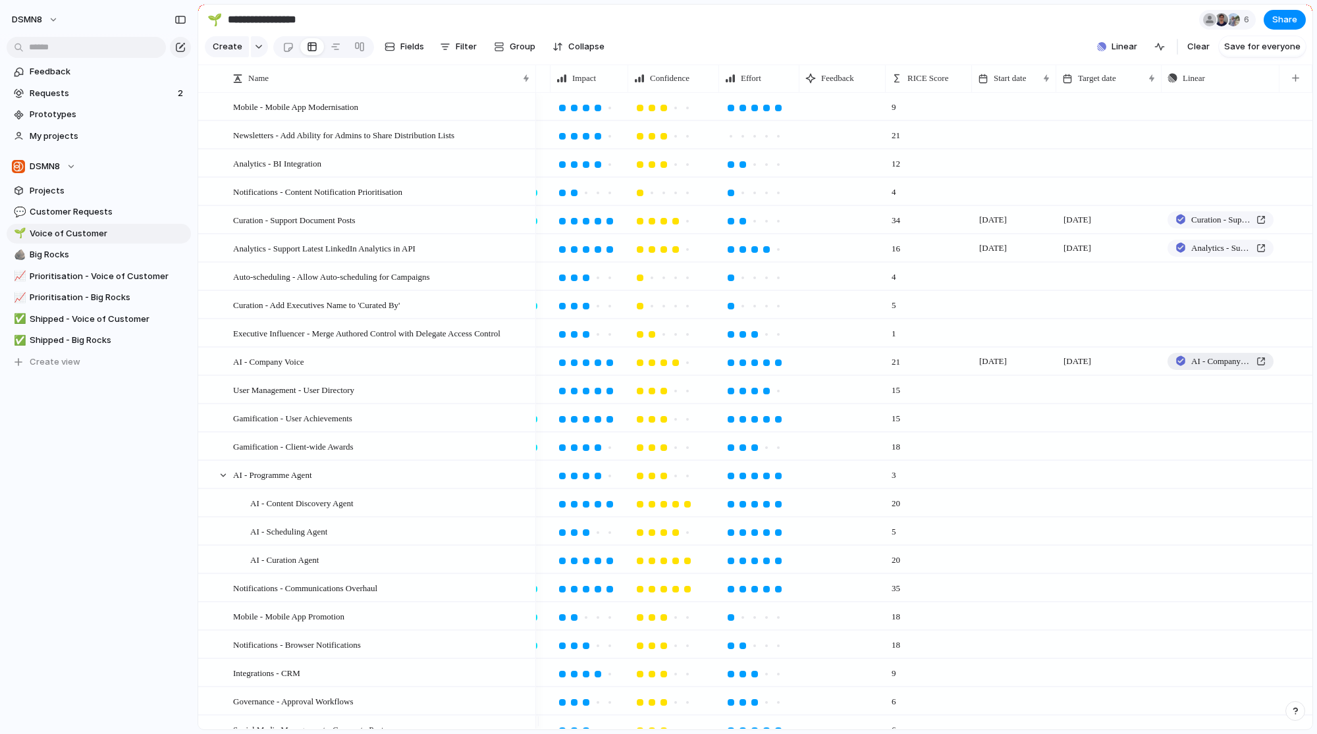
click at [1210, 368] on span "AI - Company Voice" at bounding box center [1222, 361] width 60 height 13
drag, startPoint x: 319, startPoint y: 368, endPoint x: 357, endPoint y: 474, distance: 111.9
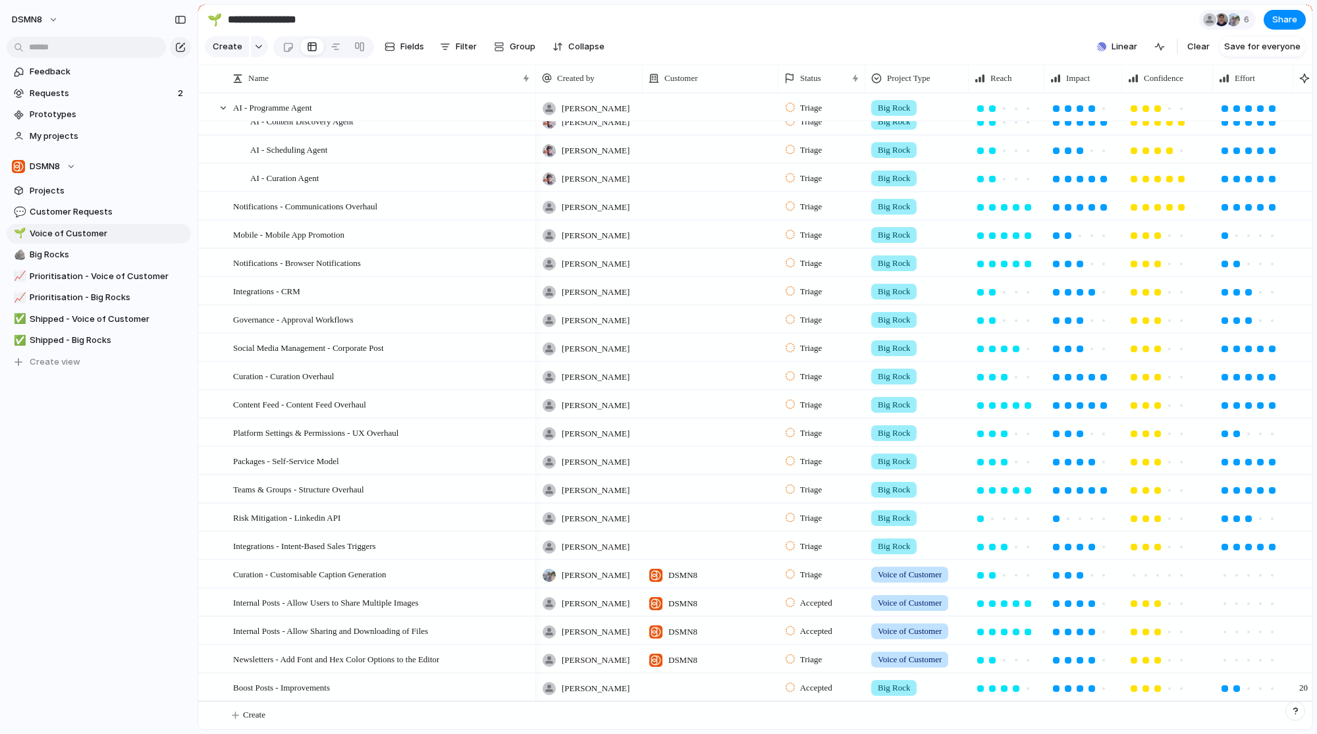
click at [686, 576] on span "DSMN8" at bounding box center [683, 575] width 29 height 13
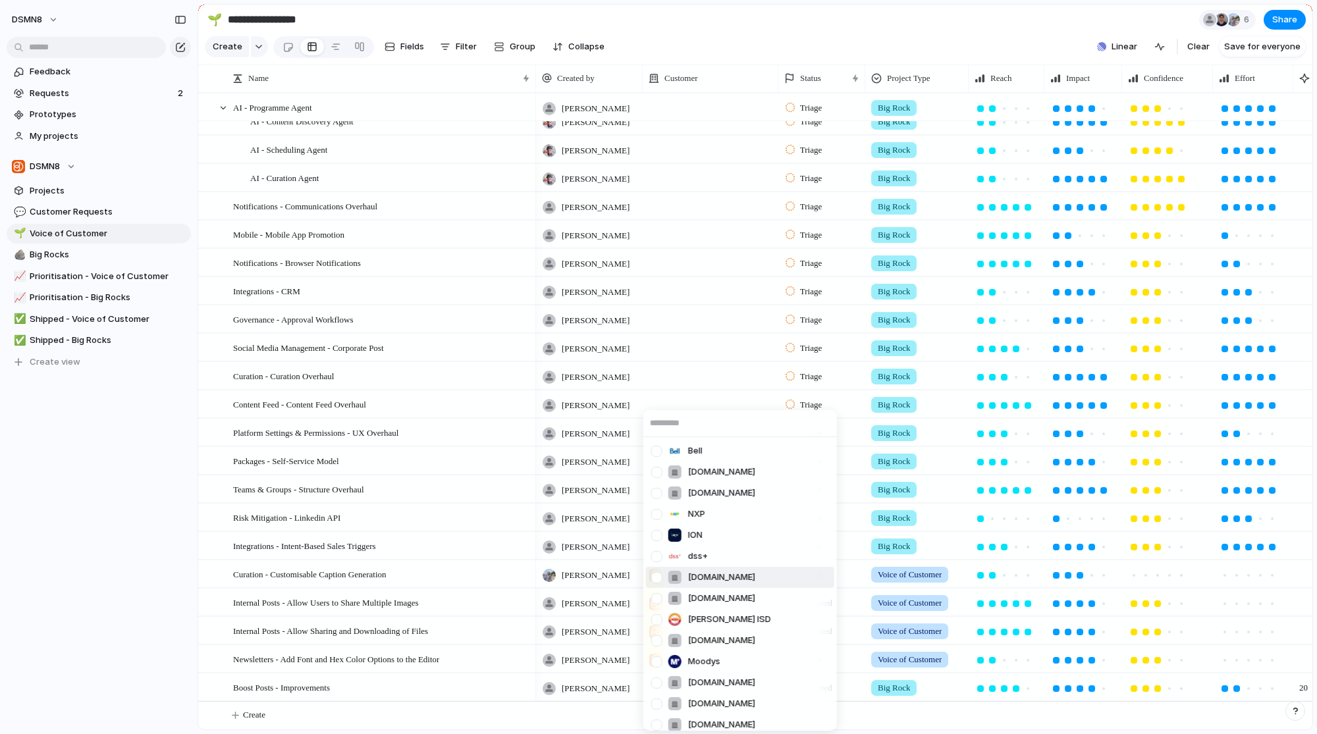
click at [491, 575] on div "Bell [DOMAIN_NAME] [DOMAIN_NAME] NXP ION dss+ [DOMAIN_NAME] [DOMAIN_NAME] [PERS…" at bounding box center [658, 367] width 1317 height 734
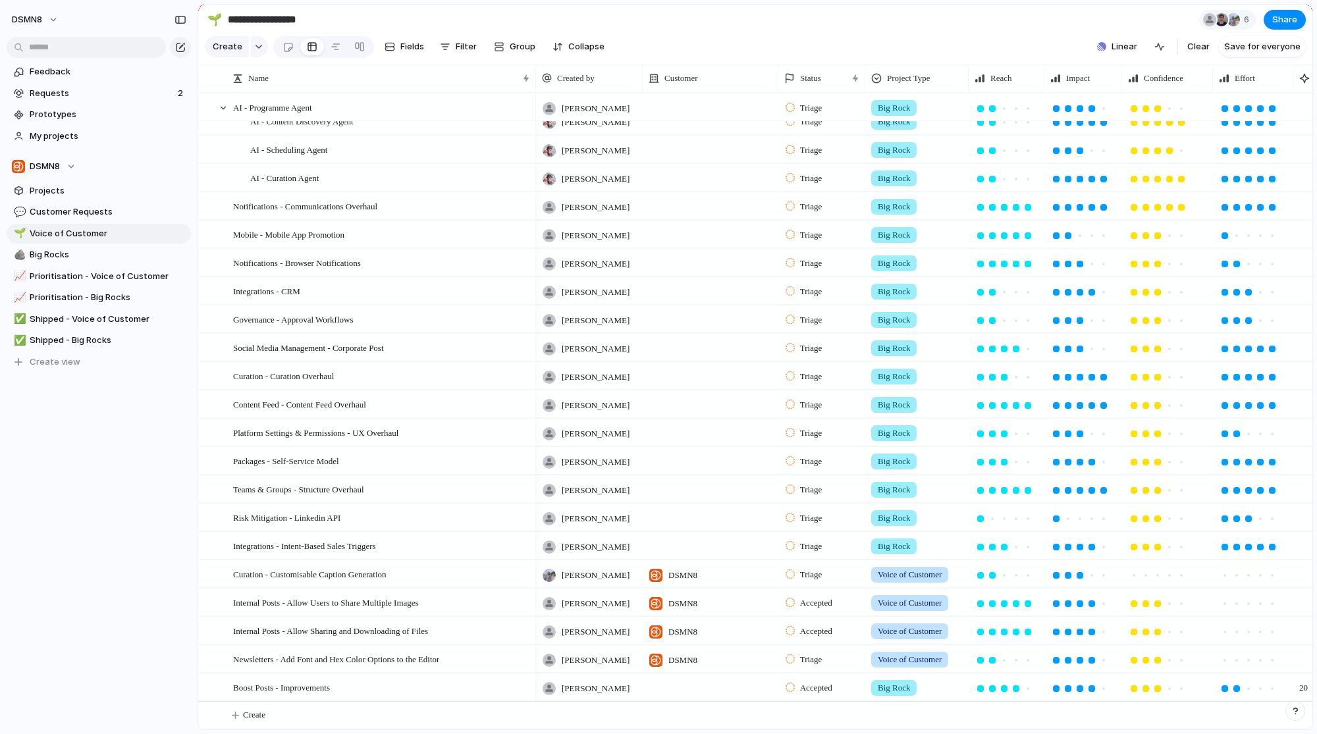
click at [721, 578] on div "DSMN8" at bounding box center [711, 572] width 134 height 22
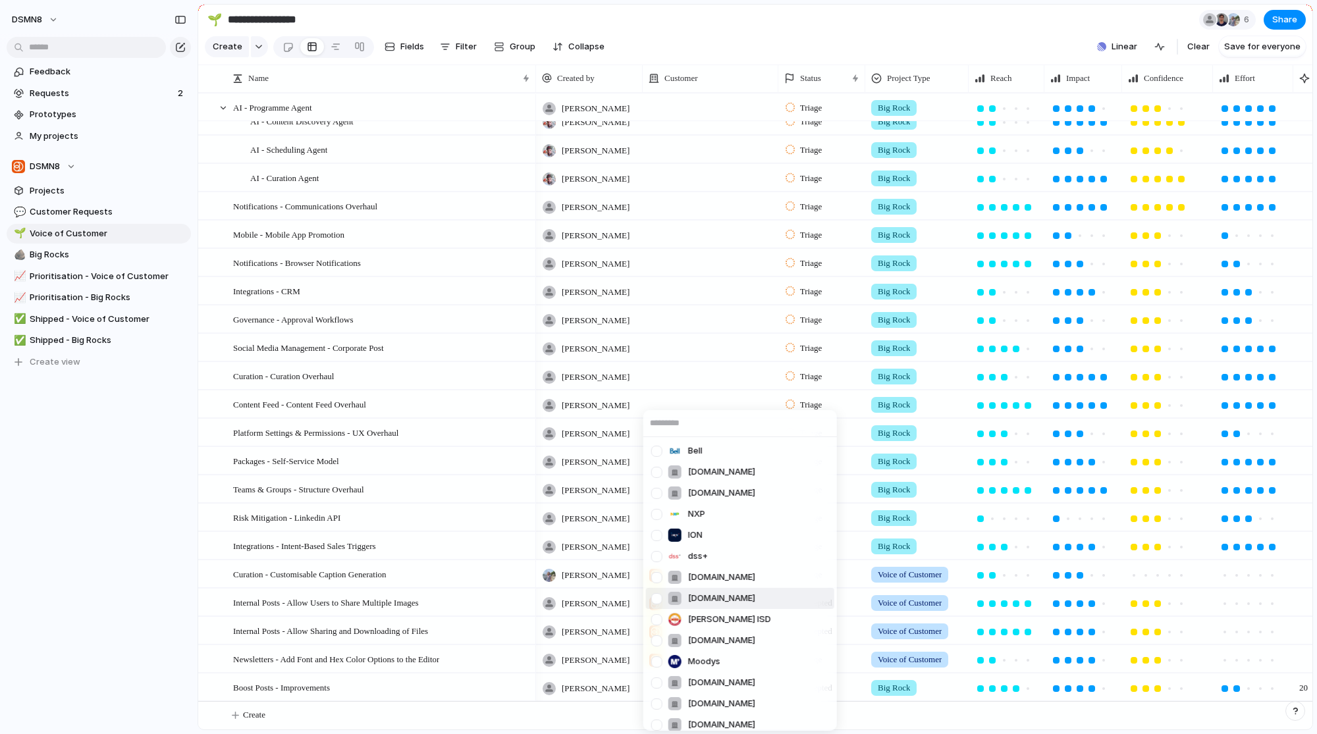
click at [453, 576] on div "Bell [DOMAIN_NAME] [DOMAIN_NAME] NXP ION dss+ [DOMAIN_NAME] [DOMAIN_NAME] [PERS…" at bounding box center [658, 367] width 1317 height 734
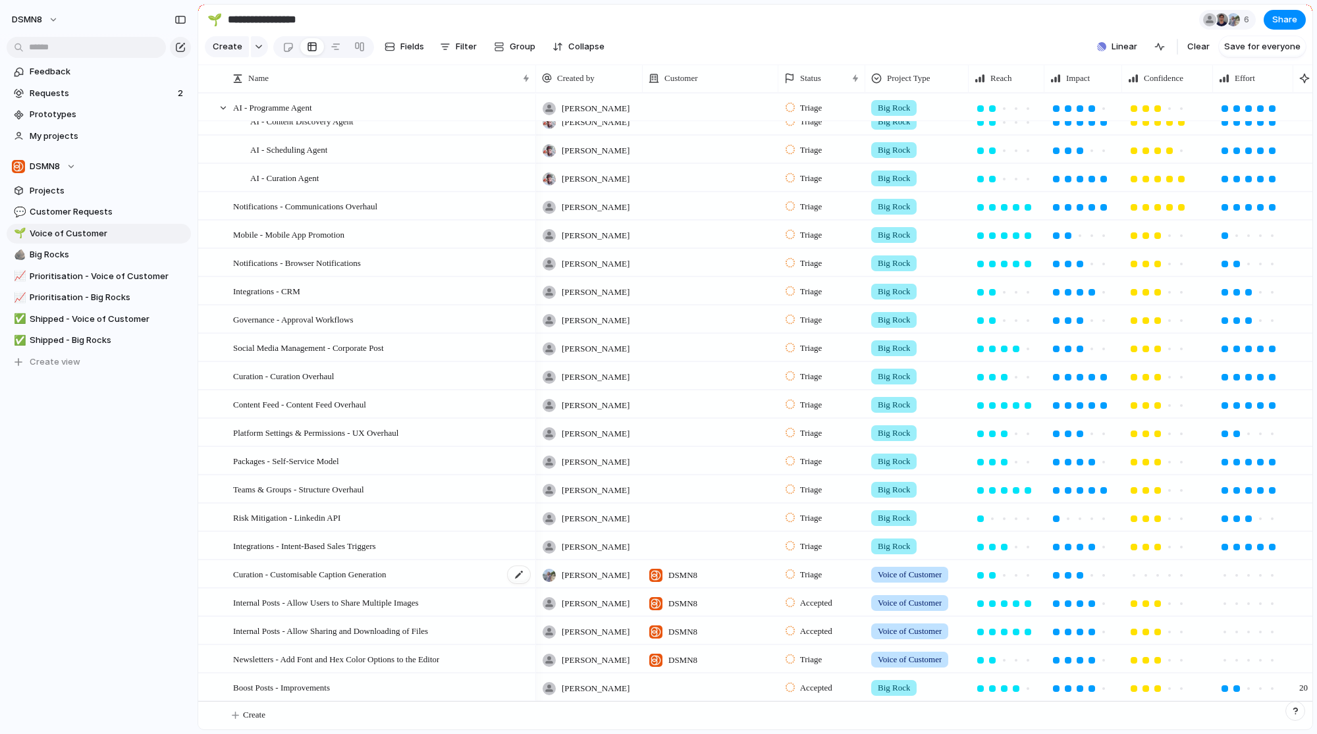
click at [387, 573] on span "Curation - Customisable Caption Generation" at bounding box center [309, 574] width 153 height 15
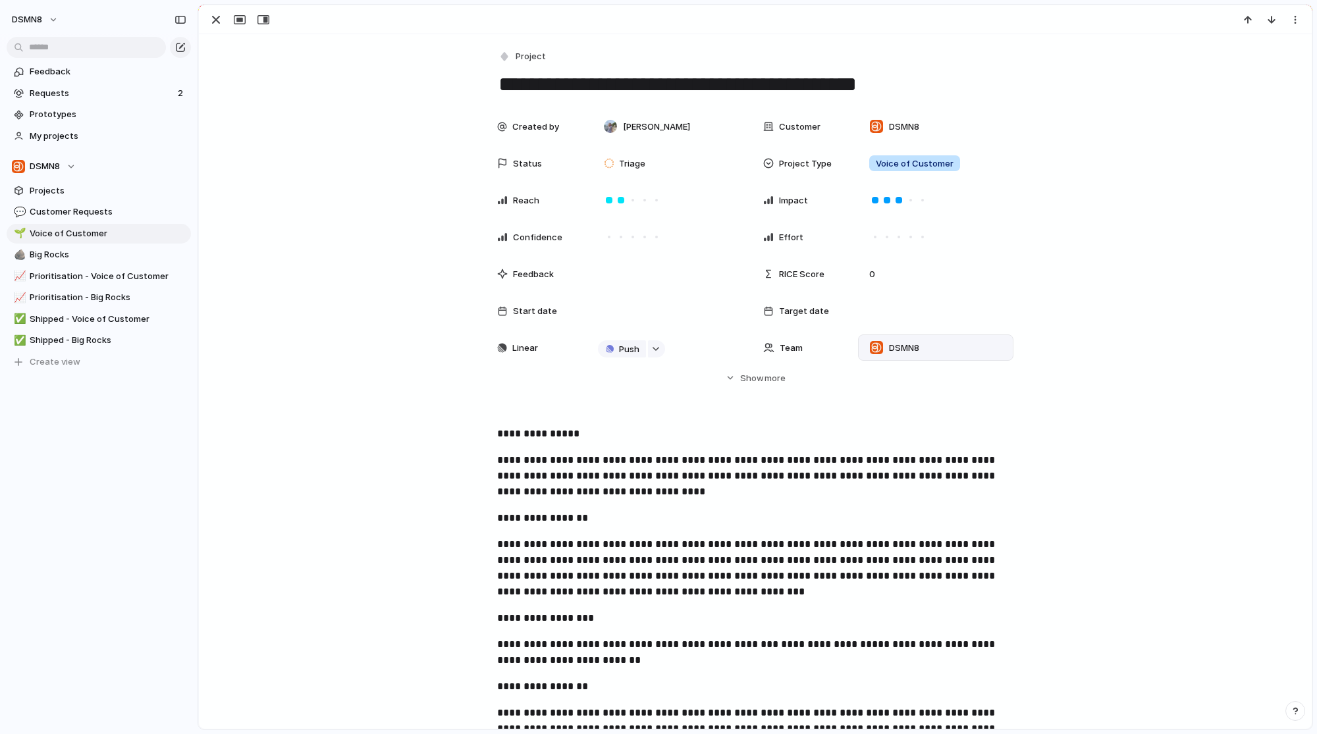
click at [947, 352] on div "DSMN8" at bounding box center [936, 348] width 144 height 14
click at [1086, 461] on div "DSMN8 🛡 InfoSec ⚡ Product Development ⚡ Platform Development ⚡ CS & IT Operatio…" at bounding box center [658, 367] width 1317 height 734
click at [78, 87] on span "Requests" at bounding box center [102, 93] width 144 height 13
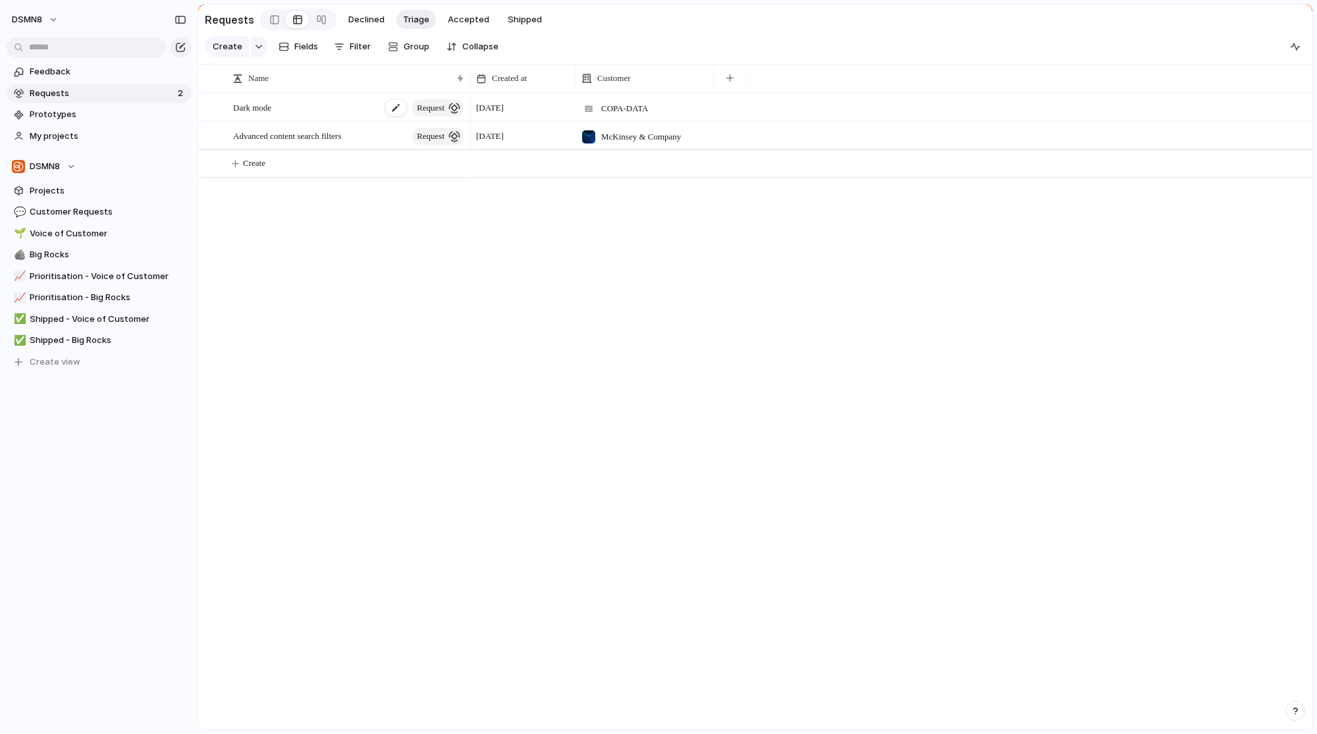
click at [305, 120] on div "Dark mode request" at bounding box center [349, 107] width 233 height 27
click at [106, 283] on link "📈 Prioritisation - Voice of Customer" at bounding box center [99, 277] width 184 height 20
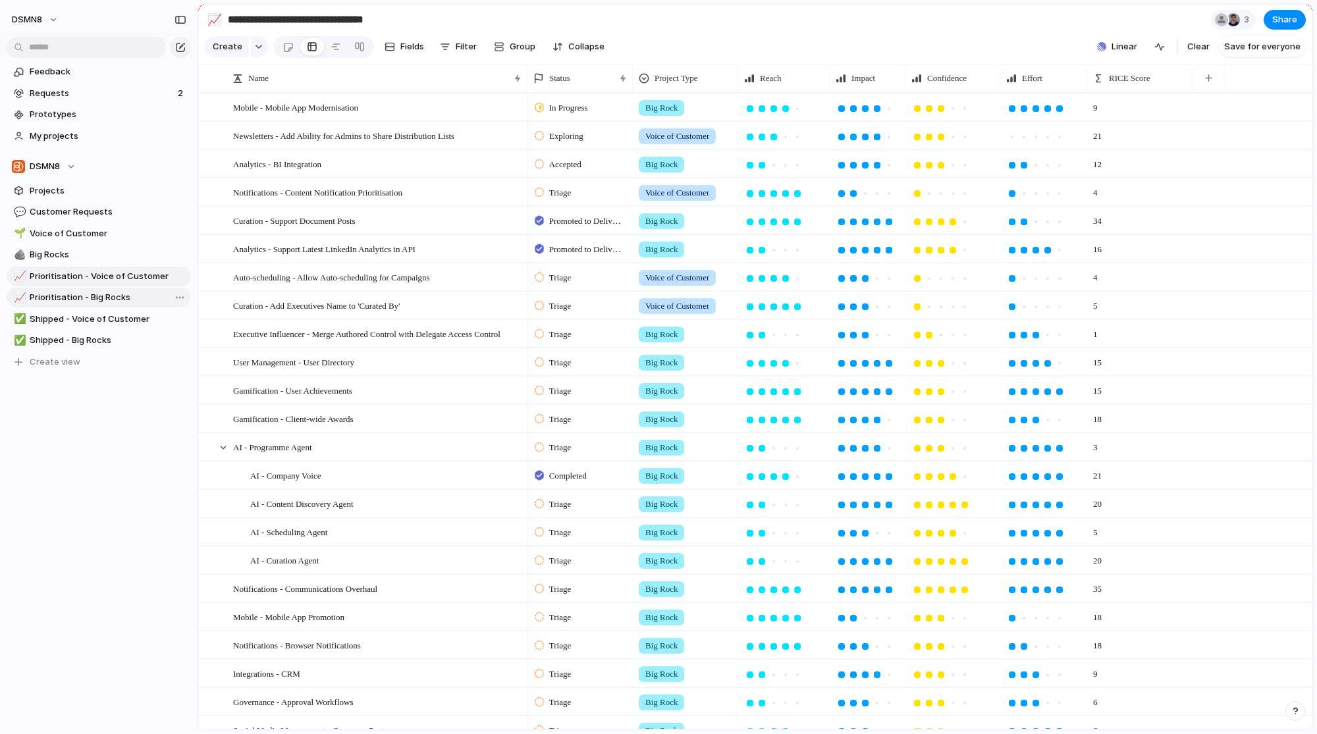
click at [109, 289] on link "📈 Prioritisation - Big Rocks" at bounding box center [99, 298] width 184 height 20
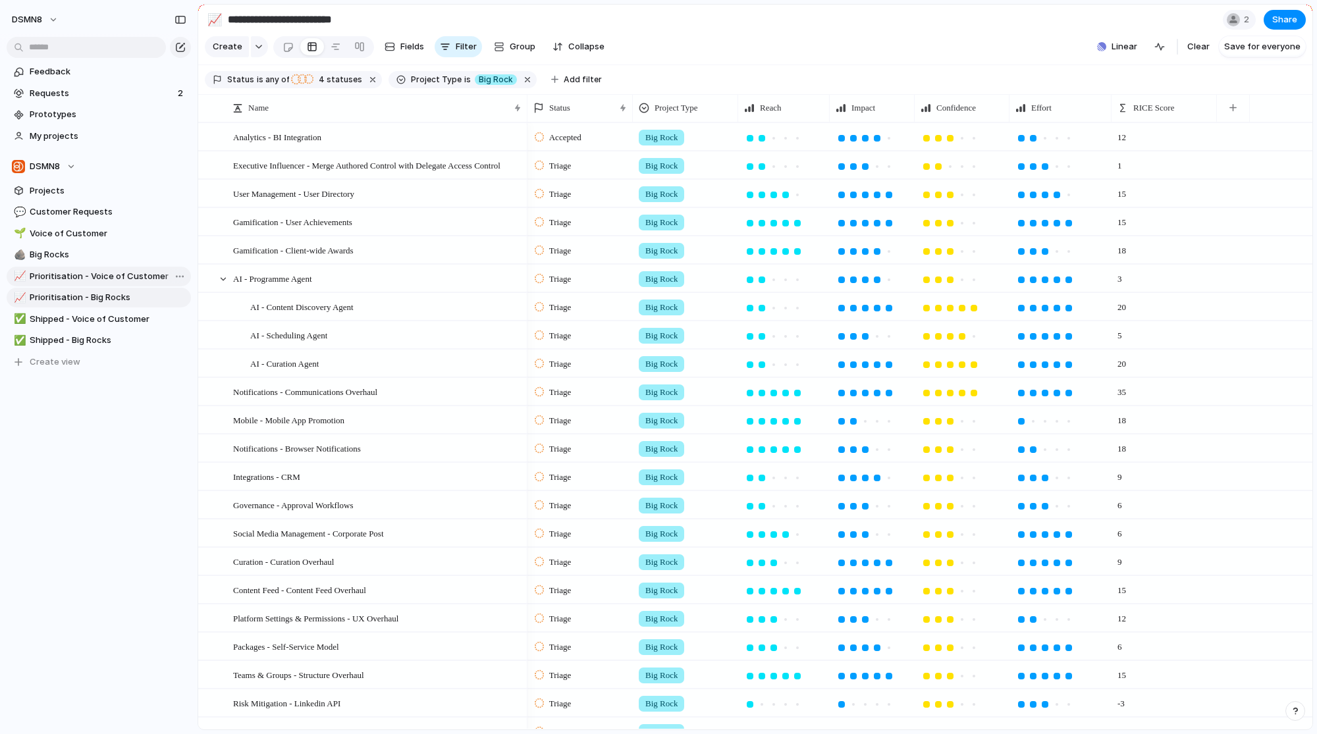
click at [108, 275] on span "Prioritisation - Voice of Customer" at bounding box center [108, 276] width 157 height 13
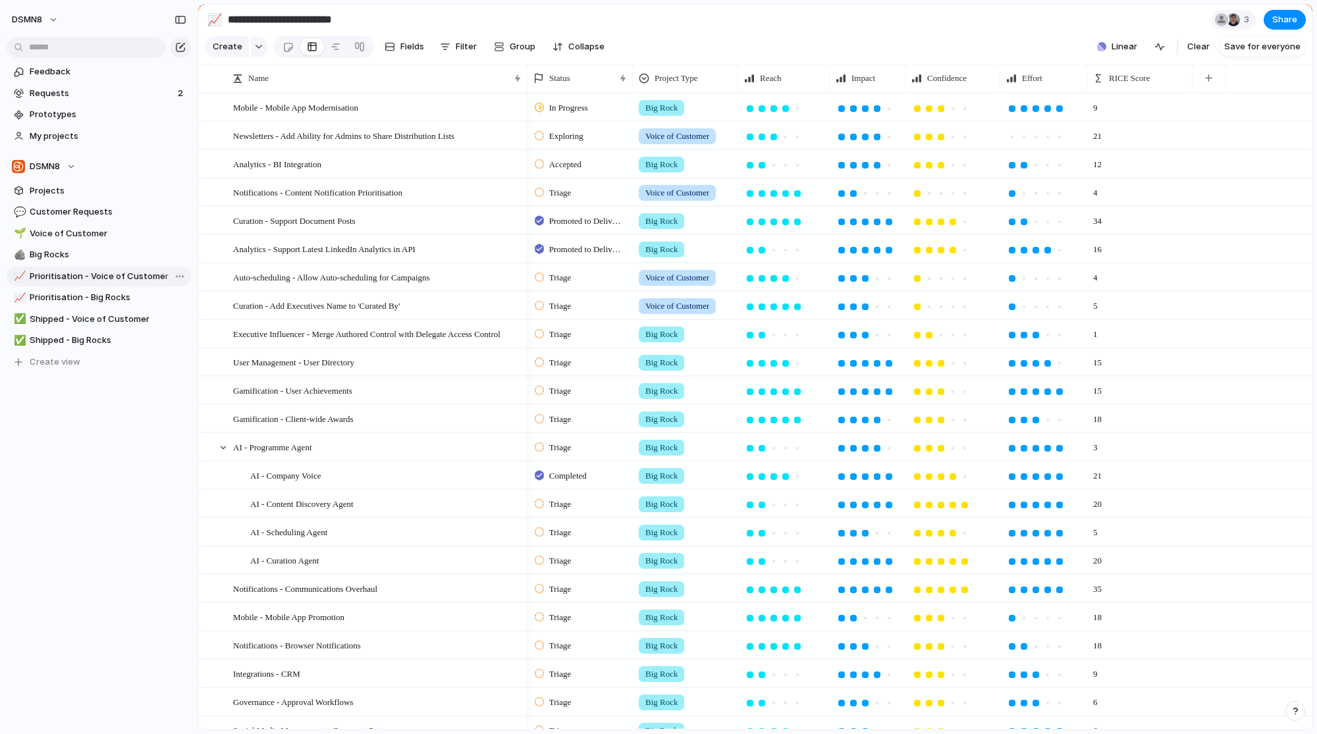
type input "**********"
click at [587, 115] on span "In Progress" at bounding box center [568, 107] width 39 height 13
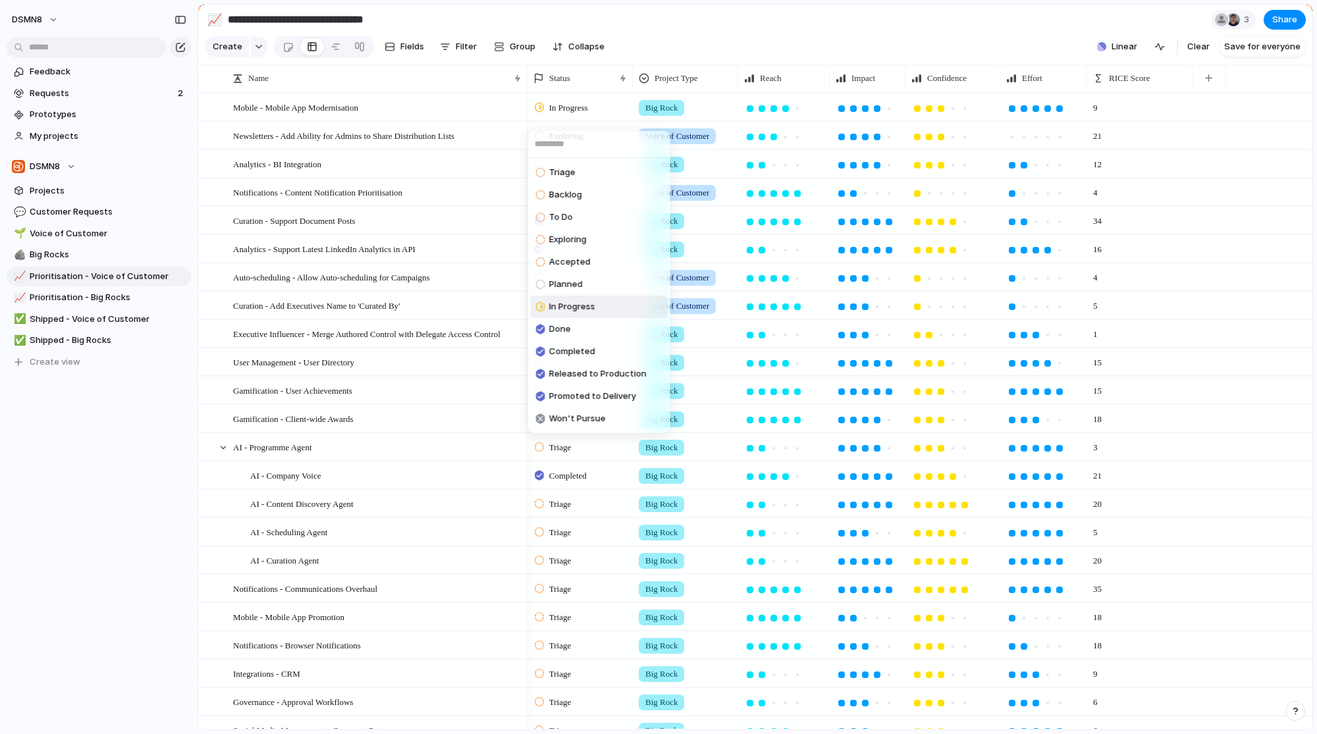
click at [587, 117] on div "Triage Backlog To Do Exploring Accepted Planned In Progress Done Completed Rele…" at bounding box center [658, 367] width 1317 height 734
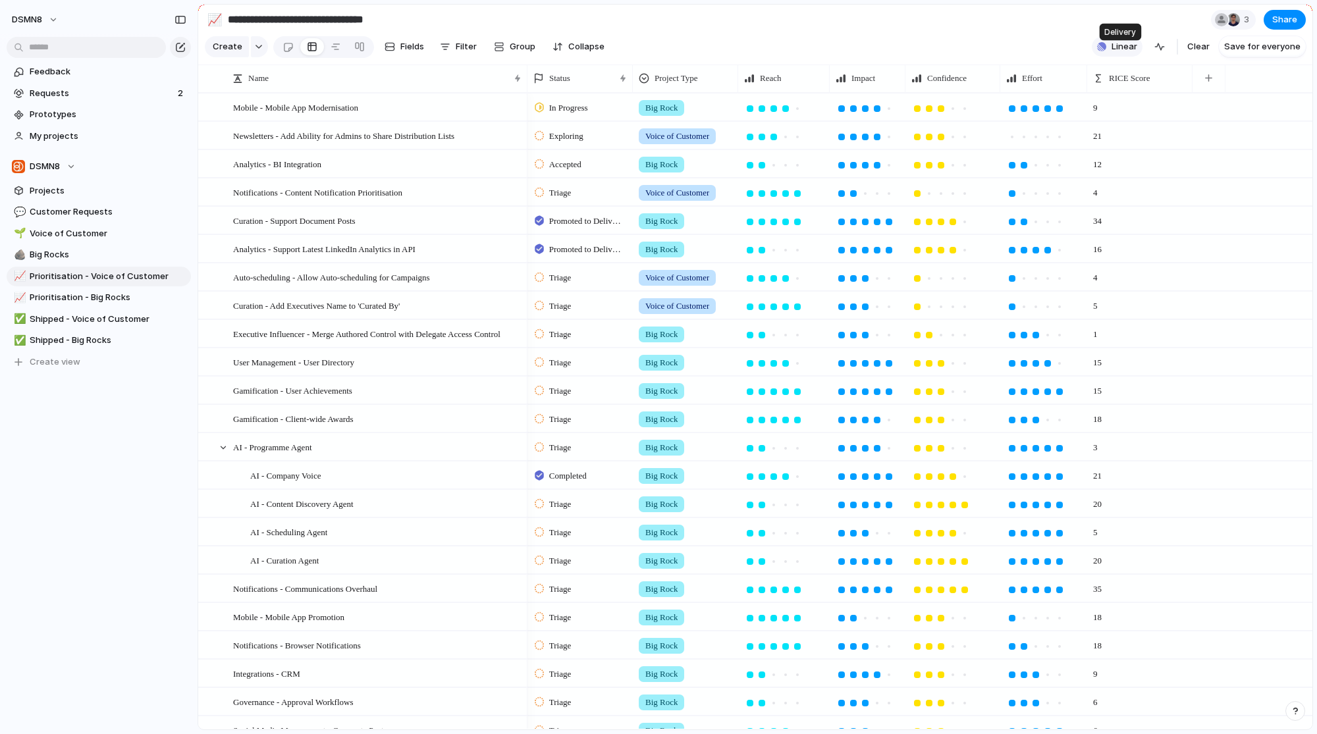
click at [1130, 53] on span "Linear" at bounding box center [1125, 46] width 26 height 13
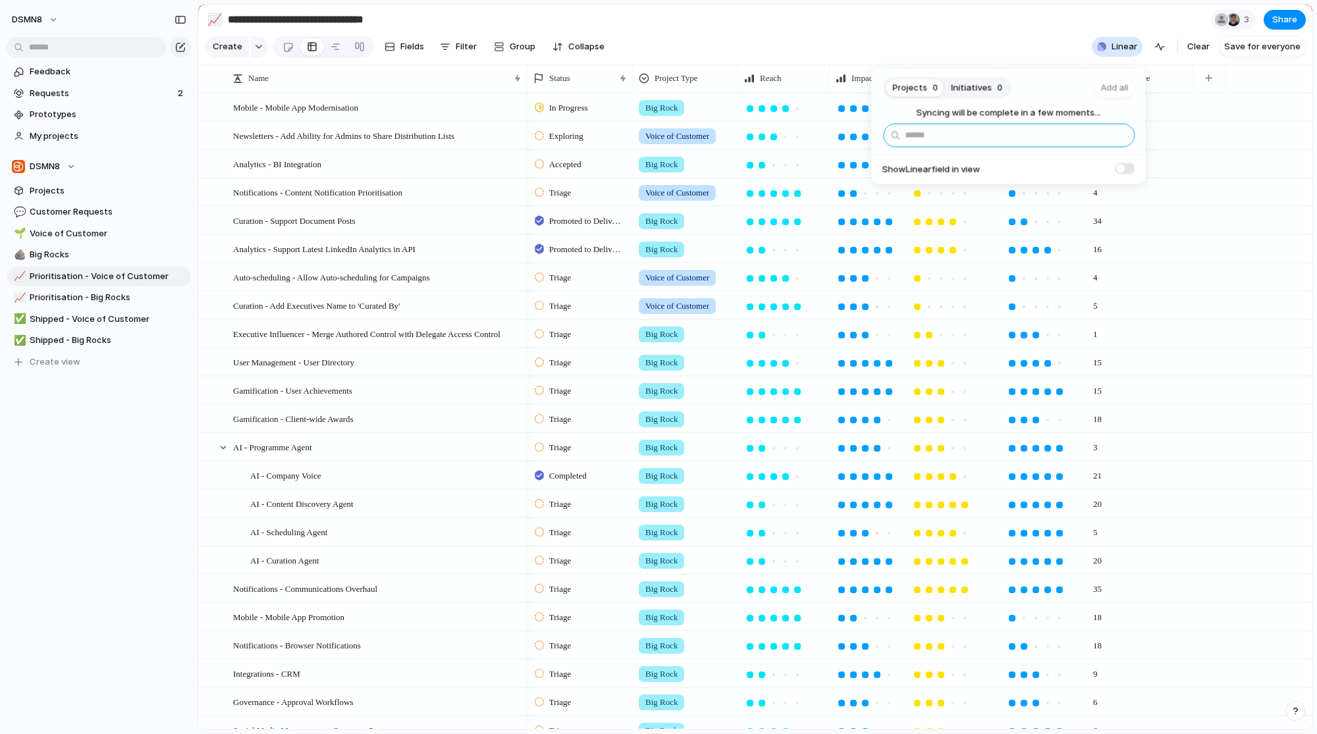
click at [1029, 140] on input "text" at bounding box center [1009, 135] width 252 height 24
type input "******"
click at [1253, 214] on div "Projects 0 Initiatives 0 Add all Syncing will be complete in a few moments... S…" at bounding box center [658, 367] width 1317 height 734
